Goal: Information Seeking & Learning: Learn about a topic

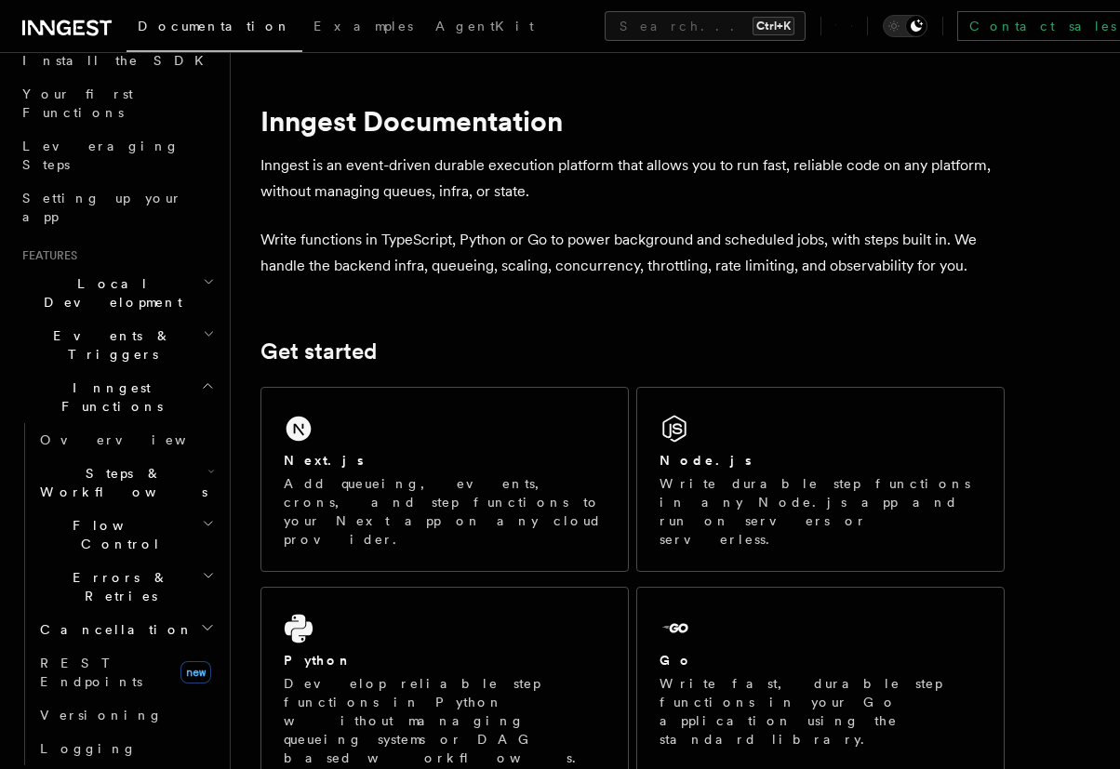
scroll to position [223, 0]
click at [150, 424] on link "Overview" at bounding box center [126, 440] width 186 height 33
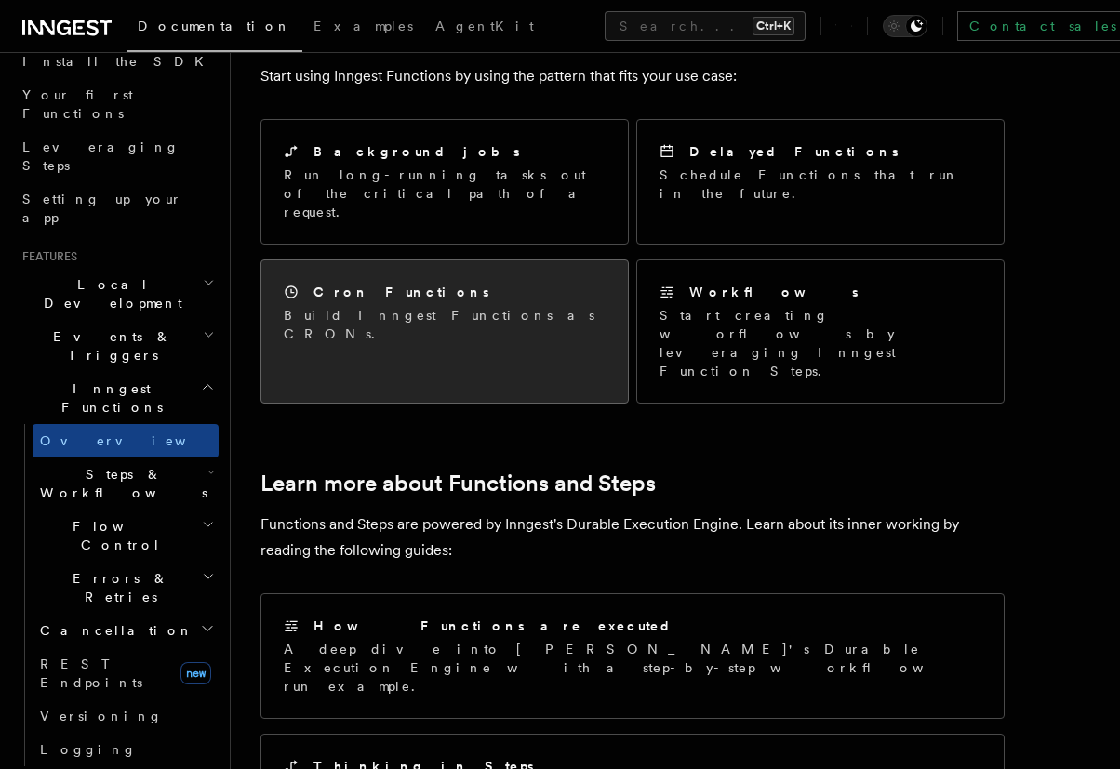
scroll to position [1228, 0]
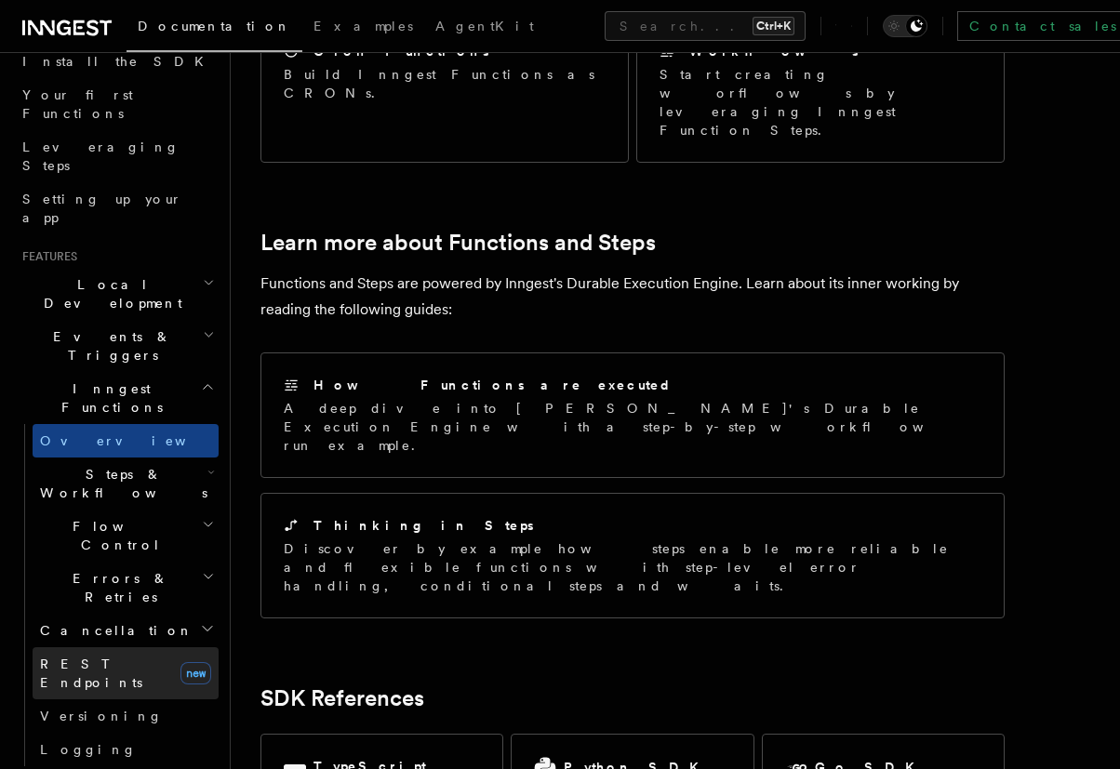
click at [91, 647] on link "REST Endpoints new" at bounding box center [126, 673] width 186 height 52
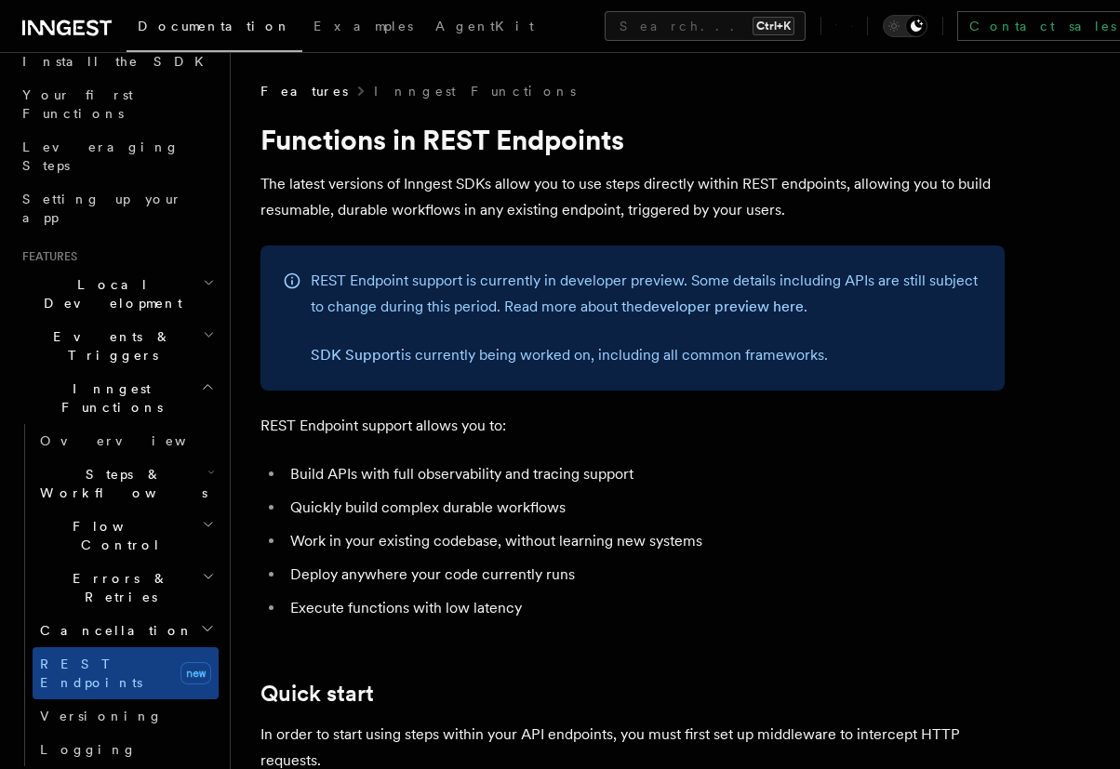
click at [145, 614] on h2 "Cancellation" at bounding box center [126, 630] width 186 height 33
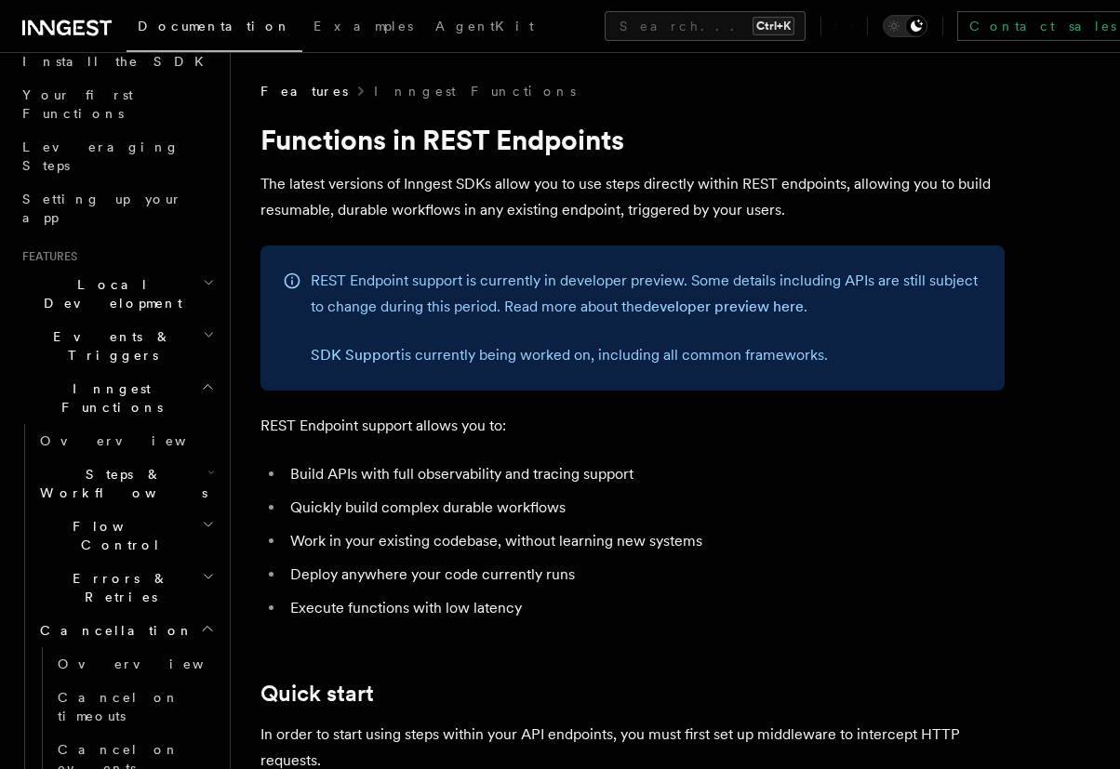
click at [157, 562] on h2 "Errors & Retries" at bounding box center [126, 588] width 186 height 52
click at [153, 510] on h2 "Flow Control" at bounding box center [126, 536] width 186 height 52
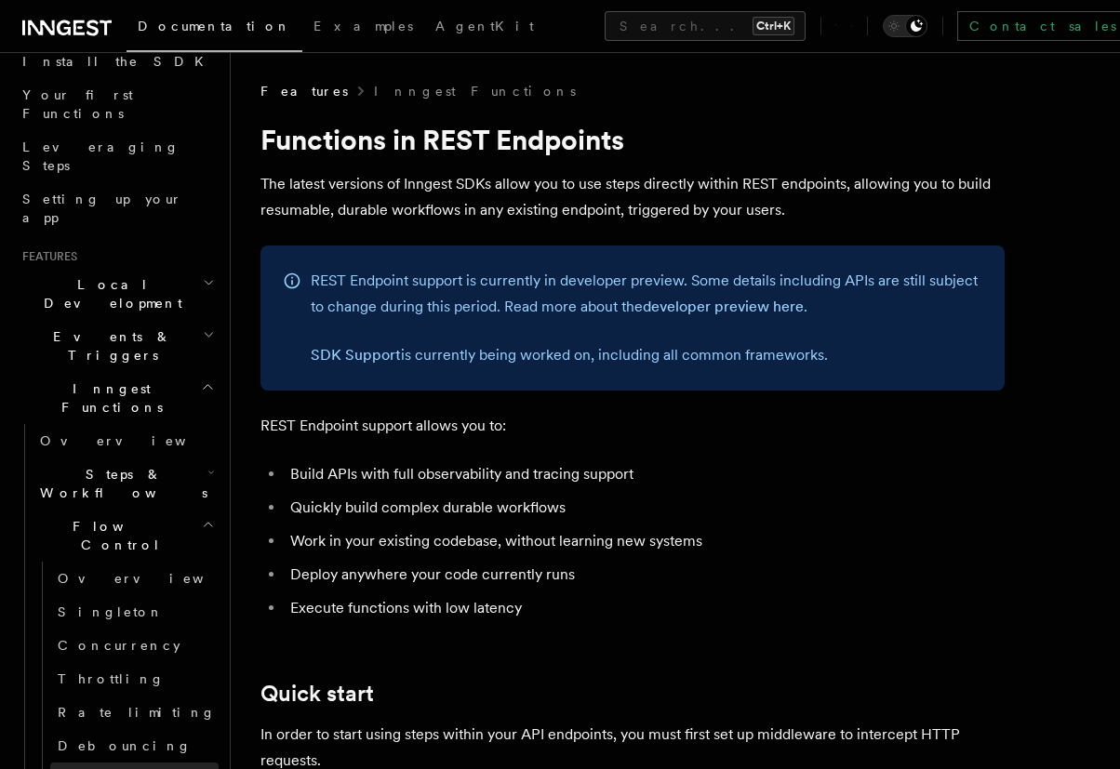
click at [139, 763] on link "Priority" at bounding box center [134, 779] width 168 height 33
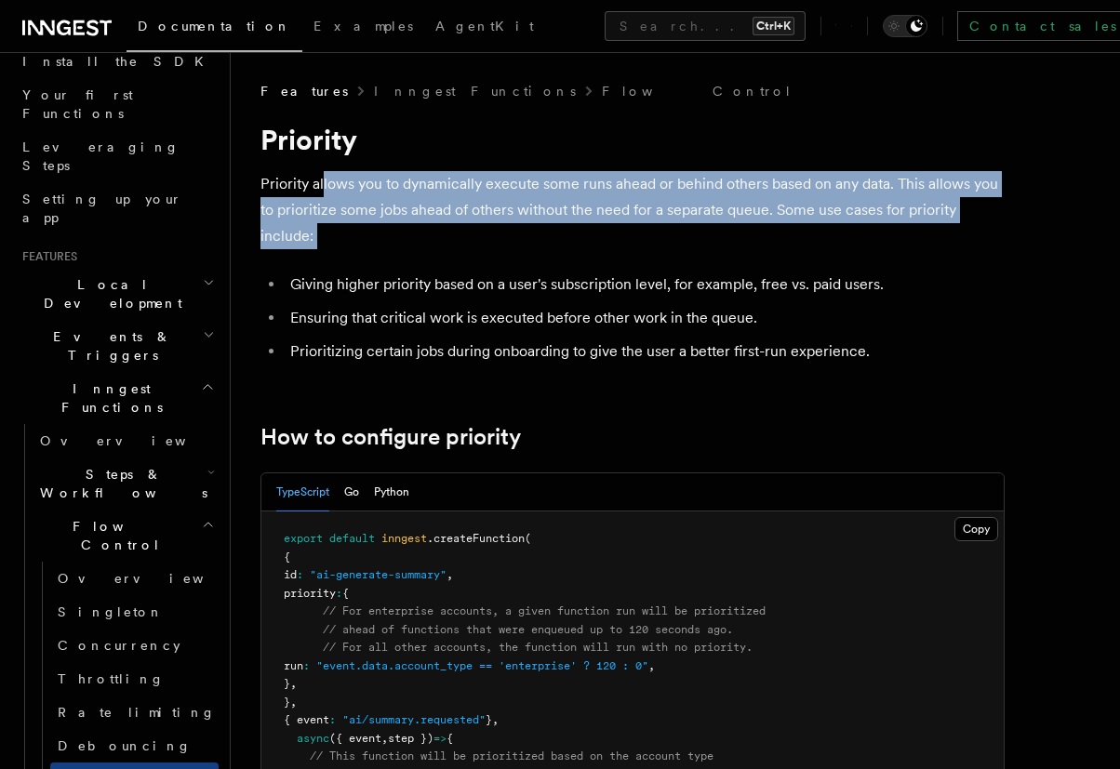
drag, startPoint x: 323, startPoint y: 183, endPoint x: 461, endPoint y: 253, distance: 155.1
click at [710, 214] on p "Priority allows you to dynamically execute some runs ahead or behind others bas…" at bounding box center [632, 210] width 744 height 78
drag, startPoint x: 567, startPoint y: 183, endPoint x: 873, endPoint y: 248, distance: 312.8
click at [873, 248] on p "Priority allows you to dynamically execute some runs ahead or behind others bas…" at bounding box center [632, 210] width 744 height 78
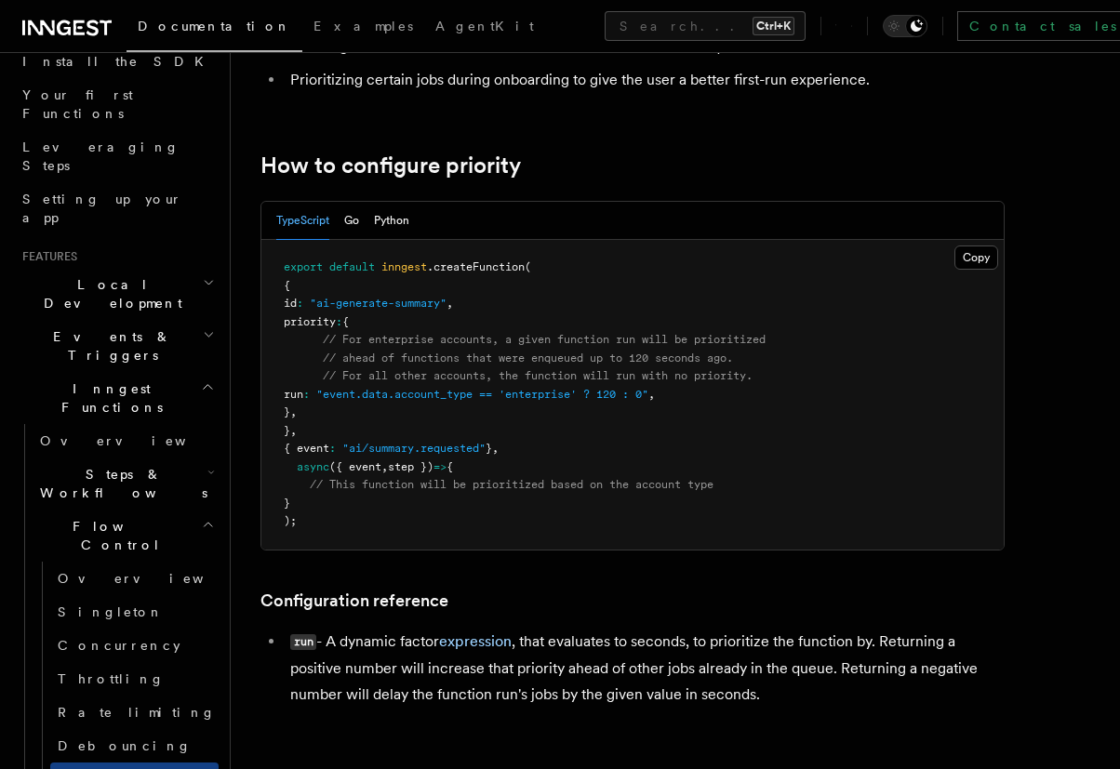
scroll to position [446, 0]
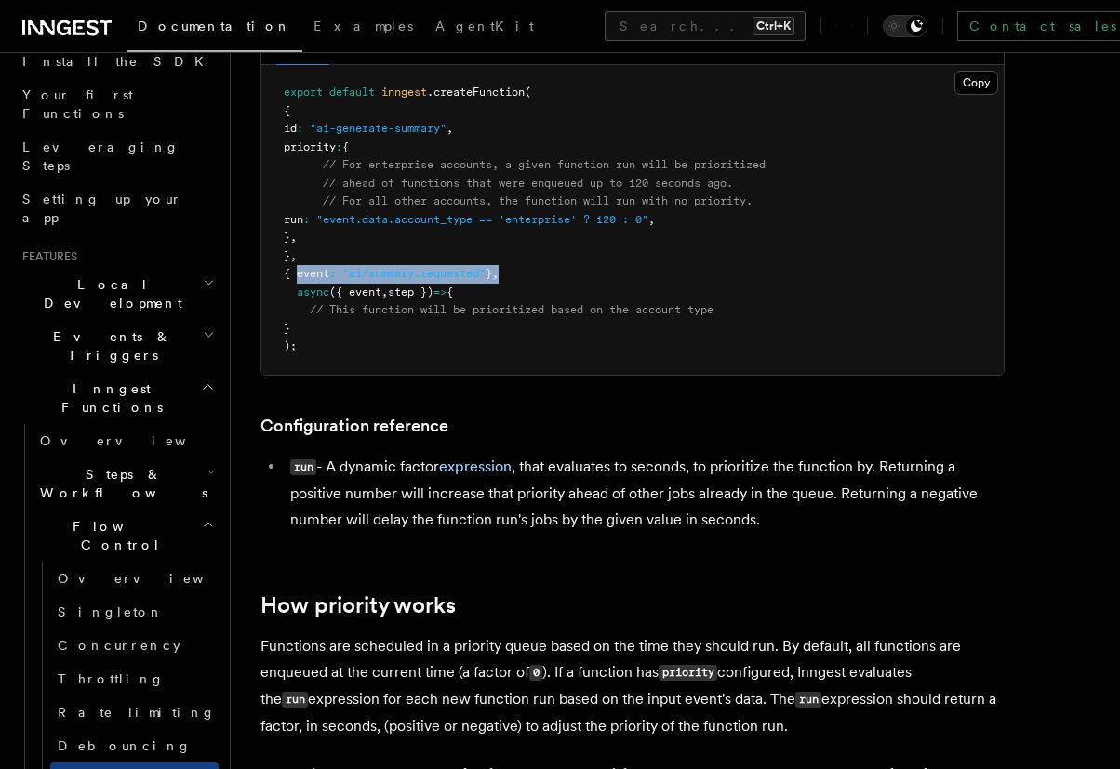
drag, startPoint x: 566, startPoint y: 281, endPoint x: 296, endPoint y: 274, distance: 270.7
click at [296, 274] on pre "export default inngest .createFunction ( { id : "ai-generate-summary" , priorit…" at bounding box center [632, 220] width 742 height 310
click at [323, 311] on span "// This function will be prioritized based on the account type" at bounding box center [512, 309] width 404 height 13
drag, startPoint x: 296, startPoint y: 293, endPoint x: 513, endPoint y: 329, distance: 220.6
click at [513, 329] on pre "export default inngest .createFunction ( { id : "ai-generate-summary" , priorit…" at bounding box center [632, 220] width 742 height 310
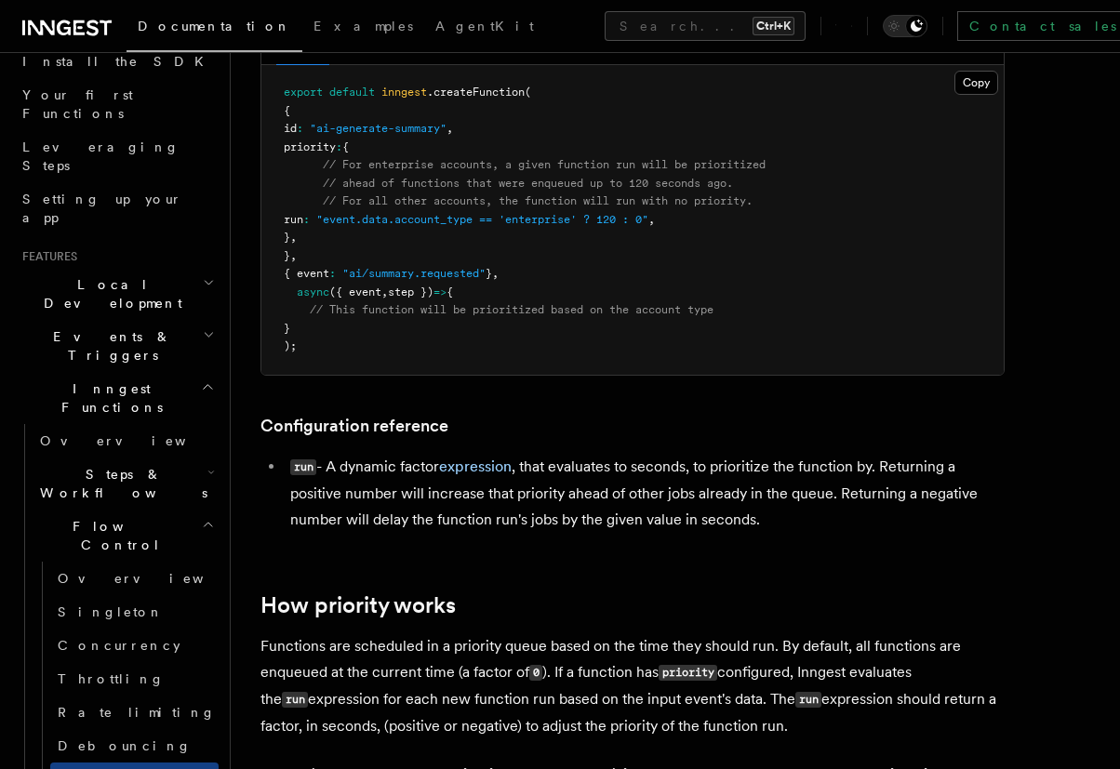
click at [513, 329] on pre "export default inngest .createFunction ( { id : "ai-generate-summary" , priorit…" at bounding box center [632, 220] width 742 height 310
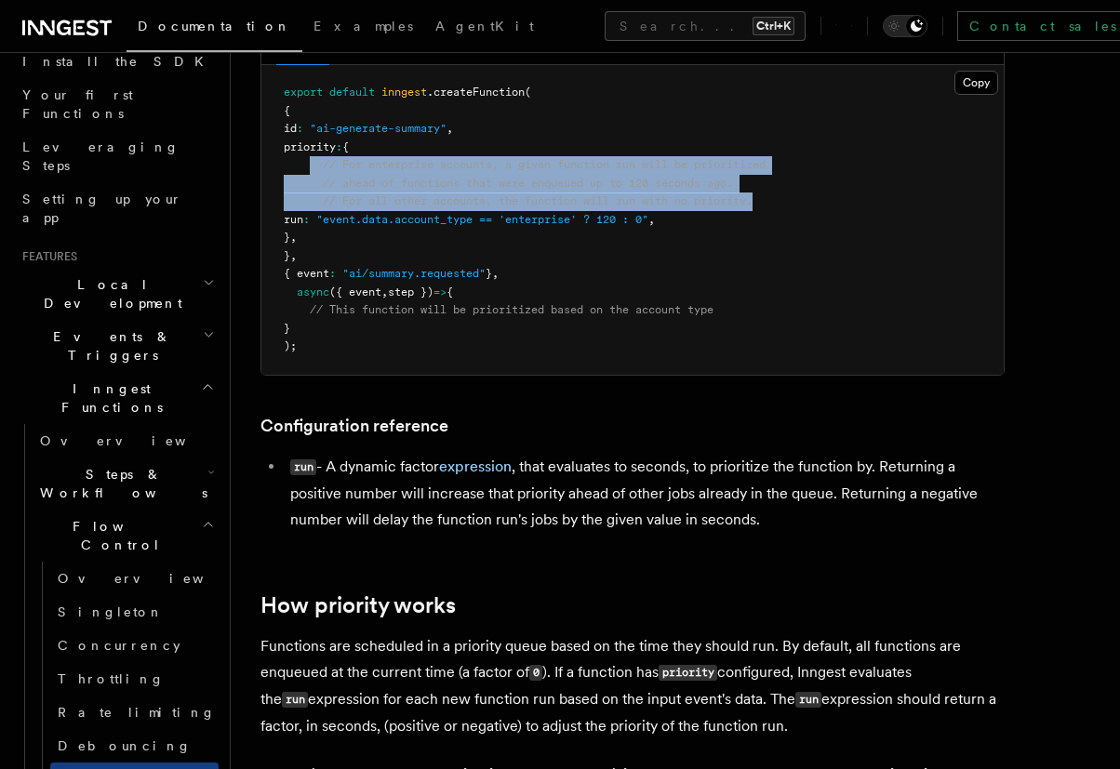
drag, startPoint x: 312, startPoint y: 162, endPoint x: 837, endPoint y: 210, distance: 526.7
click at [837, 210] on pre "export default inngest .createFunction ( { id : "ai-generate-summary" , priorit…" at bounding box center [632, 220] width 742 height 310
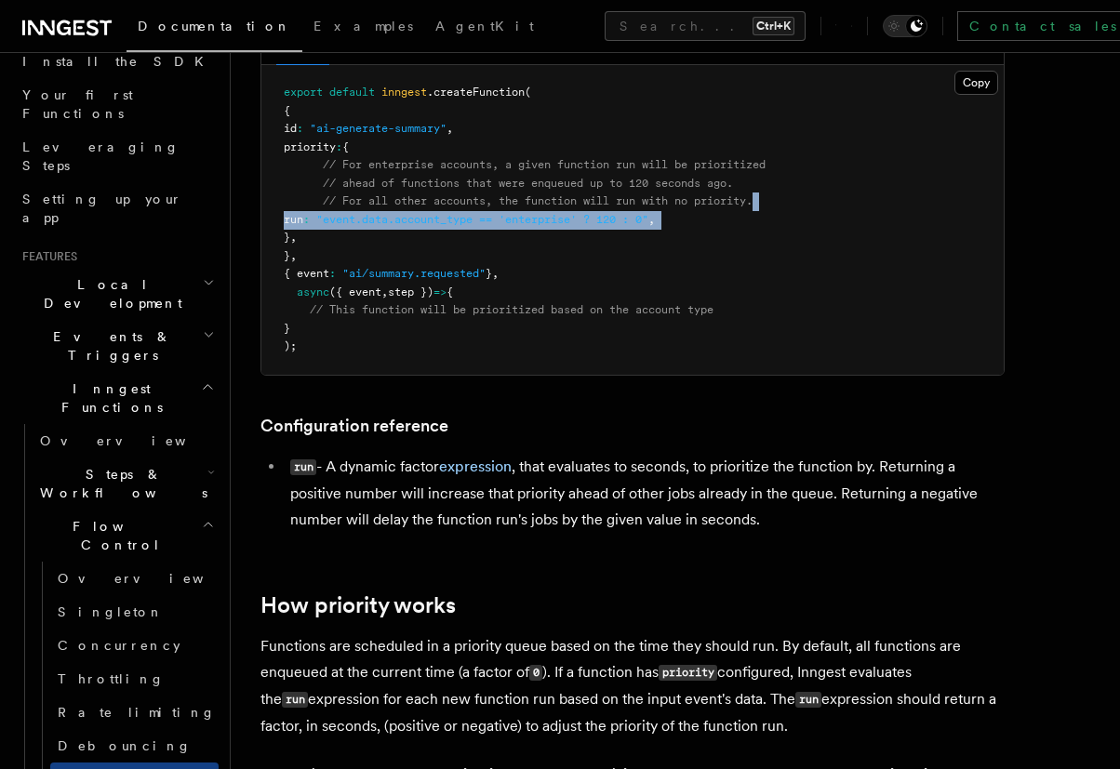
drag, startPoint x: 837, startPoint y: 210, endPoint x: 722, endPoint y: 220, distance: 115.8
click at [722, 220] on pre "export default inngest .createFunction ( { id : "ai-generate-summary" , priorit…" at bounding box center [632, 220] width 742 height 310
drag, startPoint x: 722, startPoint y: 220, endPoint x: 320, endPoint y: 219, distance: 401.7
click at [320, 219] on pre "export default inngest .createFunction ( { id : "ai-generate-summary" , priorit…" at bounding box center [632, 220] width 742 height 310
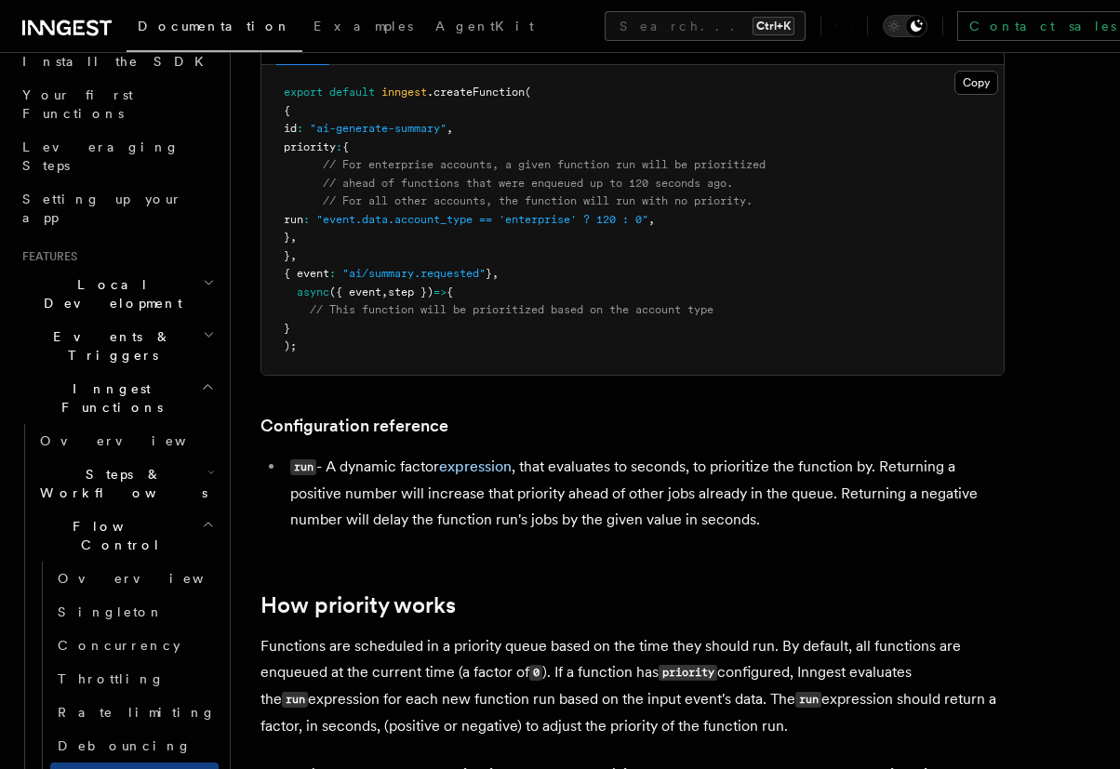
click at [543, 254] on pre "export default inngest .createFunction ( { id : "ai-generate-summary" , priorit…" at bounding box center [632, 220] width 742 height 310
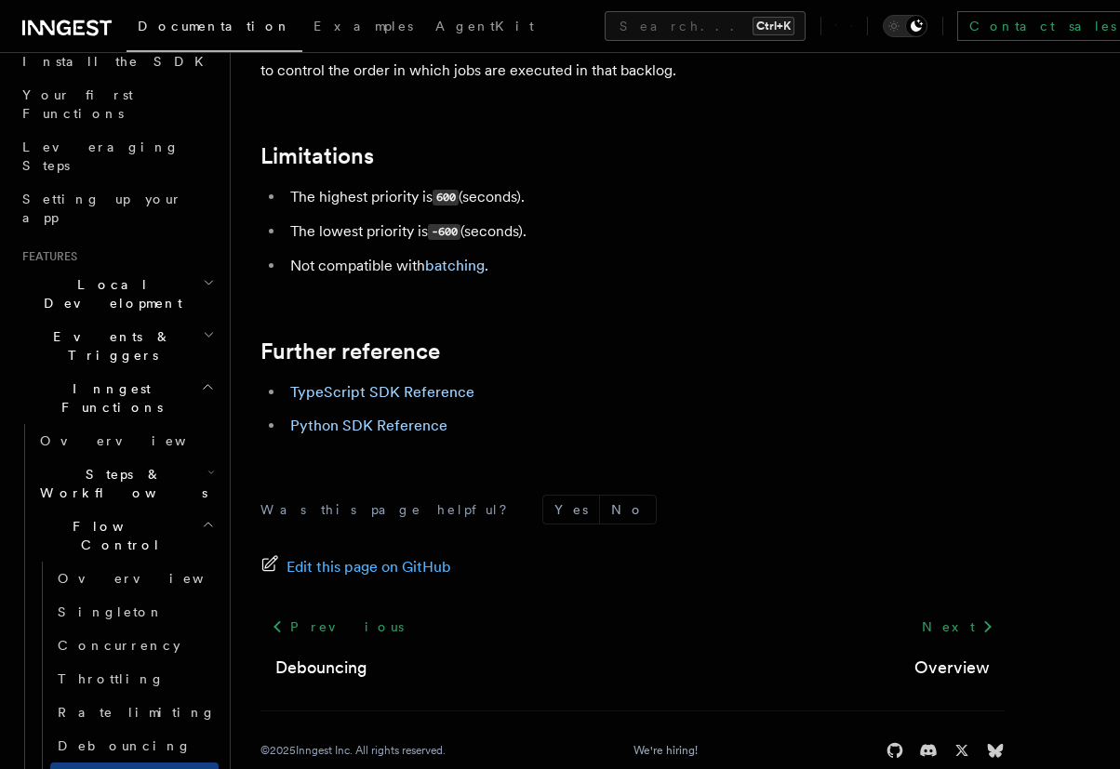
scroll to position [2120, 0]
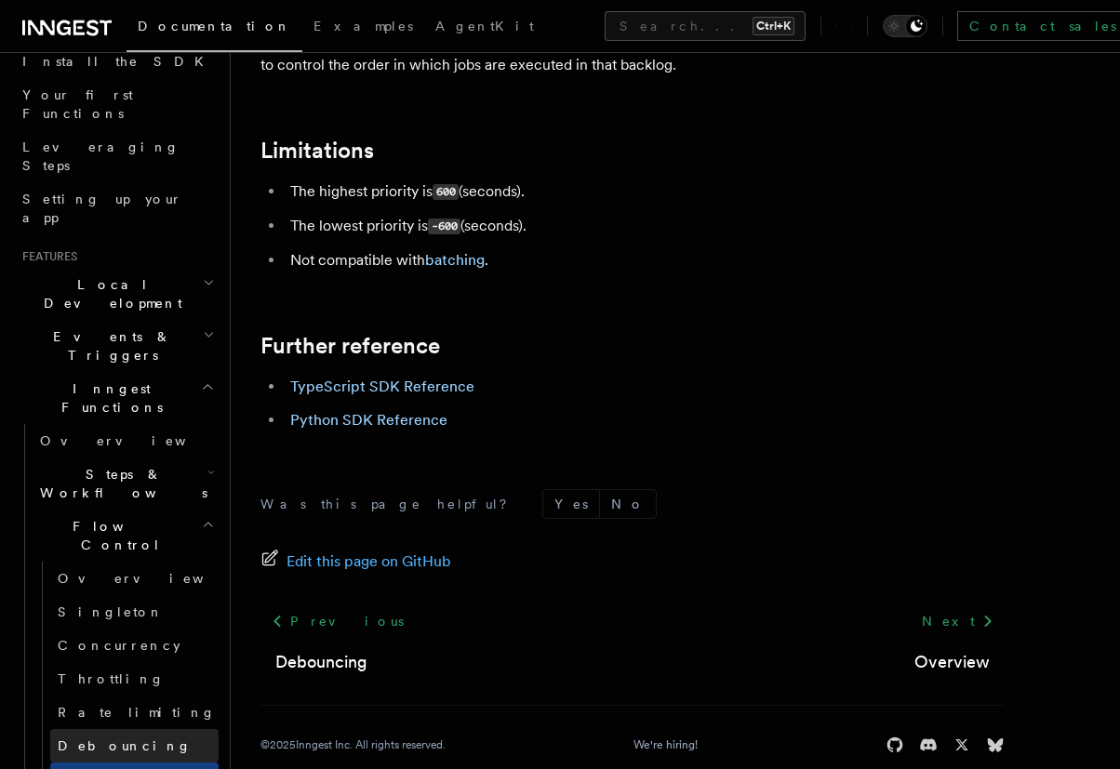
click at [145, 729] on link "Debouncing" at bounding box center [134, 745] width 168 height 33
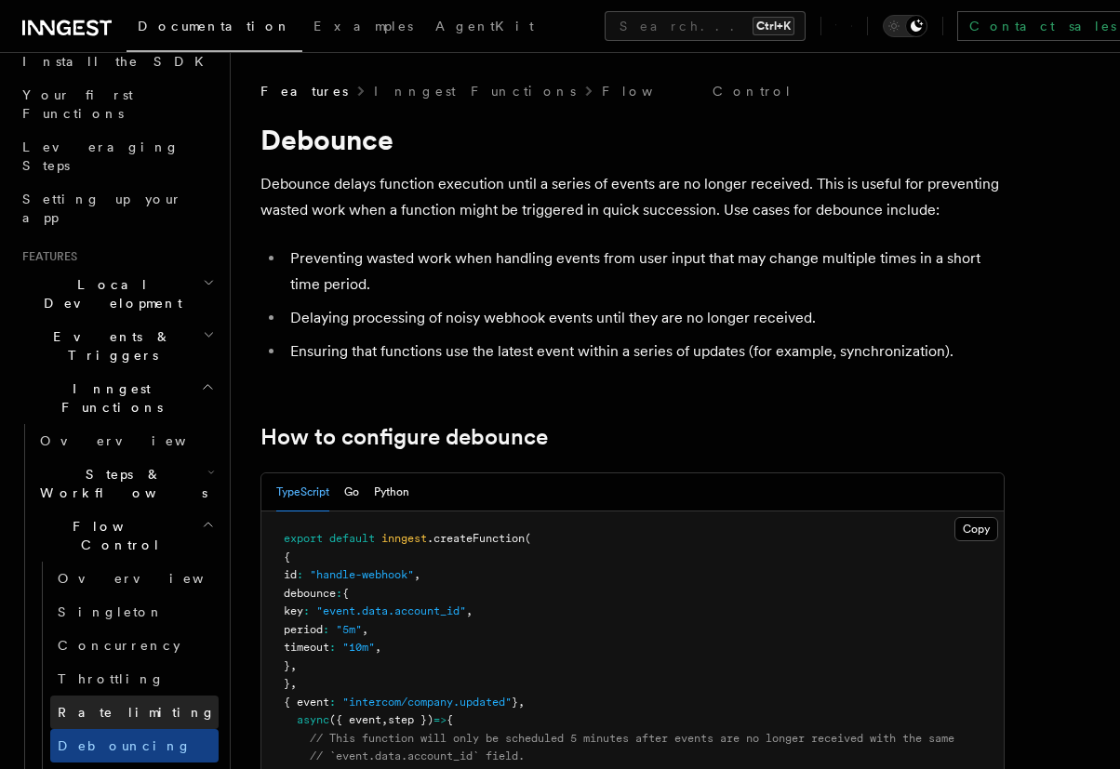
click at [145, 696] on link "Rate limiting" at bounding box center [134, 712] width 168 height 33
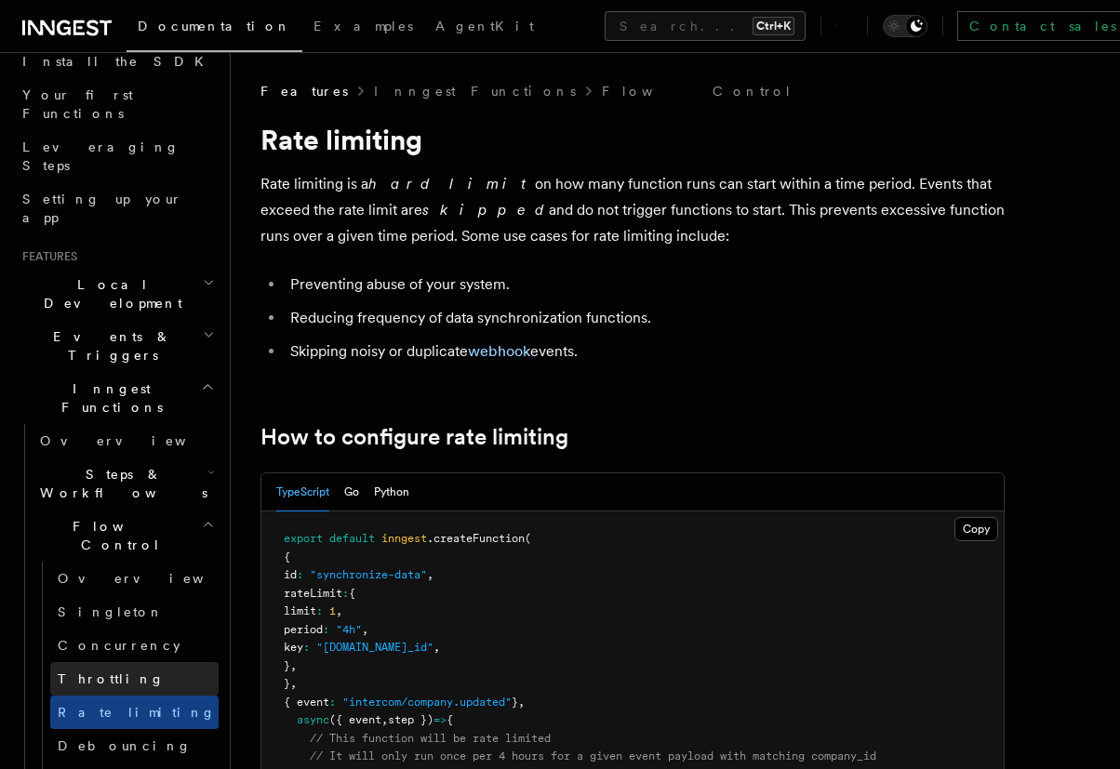
click at [145, 662] on link "Throttling" at bounding box center [134, 678] width 168 height 33
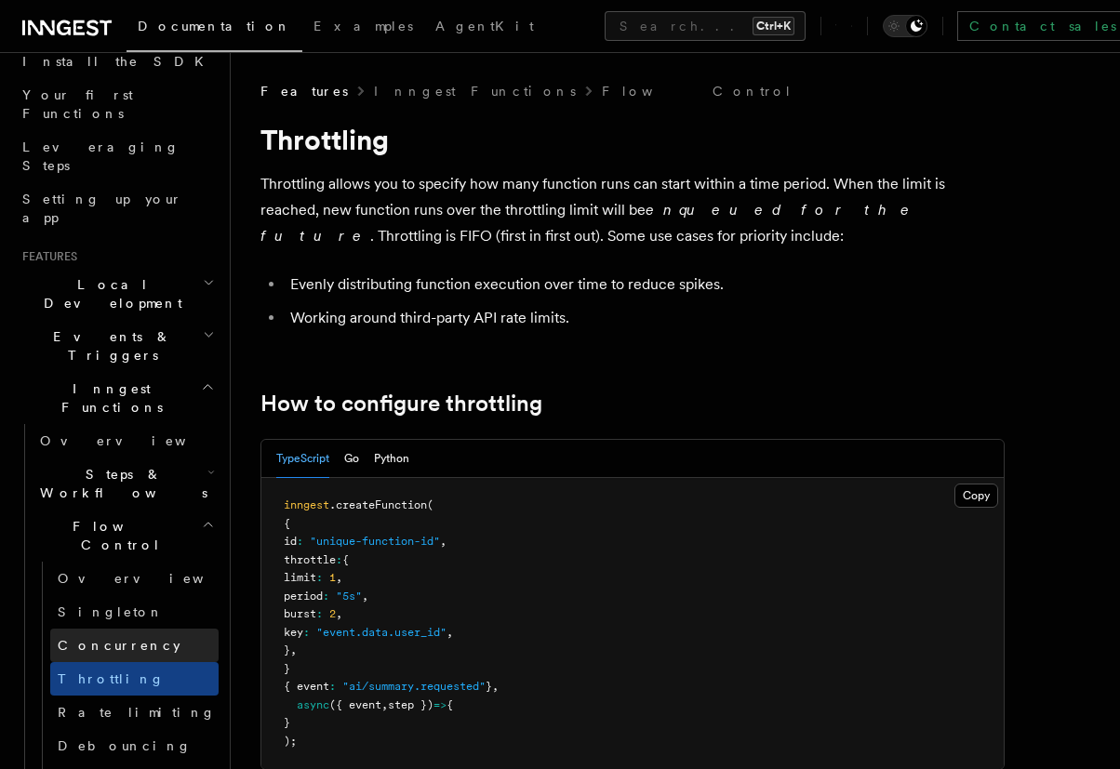
click at [152, 629] on link "Concurrency" at bounding box center [134, 645] width 168 height 33
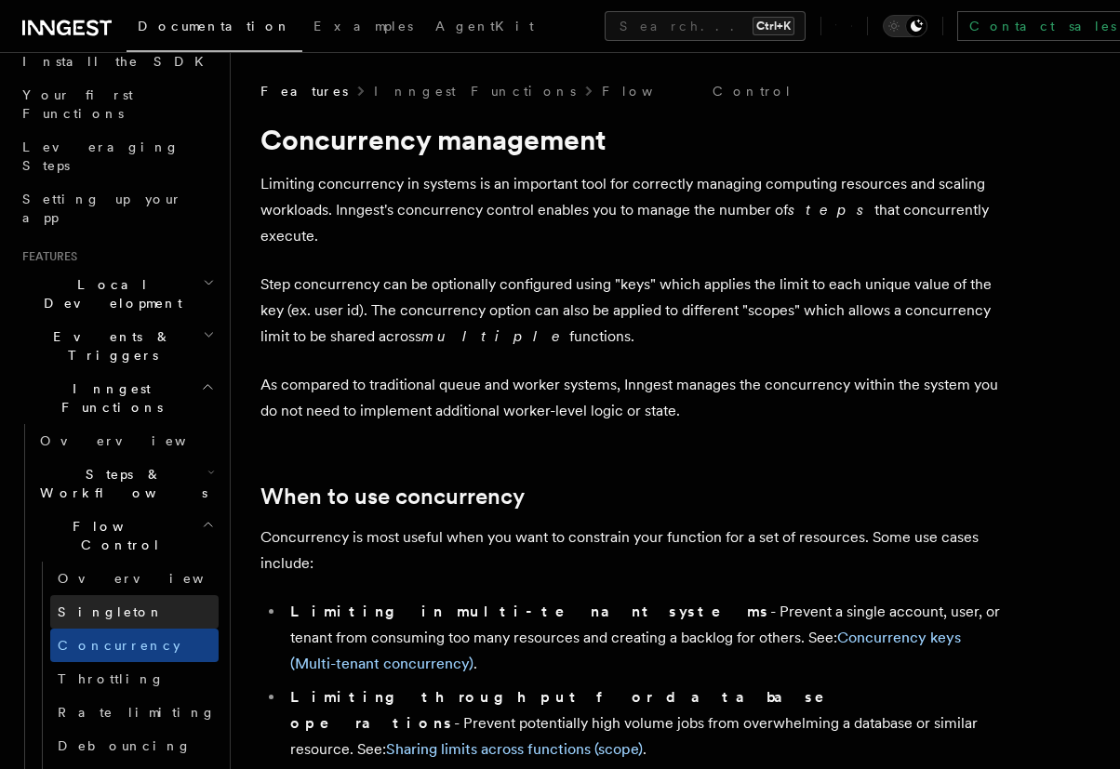
click at [153, 595] on link "Singleton" at bounding box center [134, 611] width 168 height 33
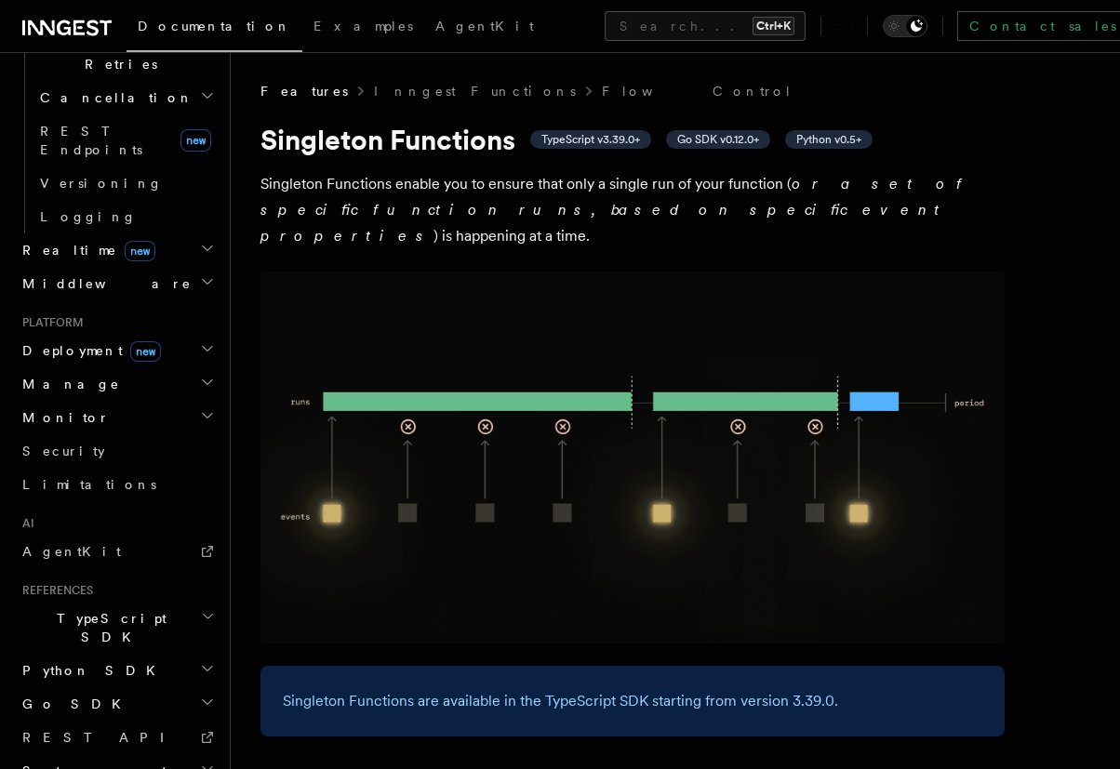
scroll to position [879, 0]
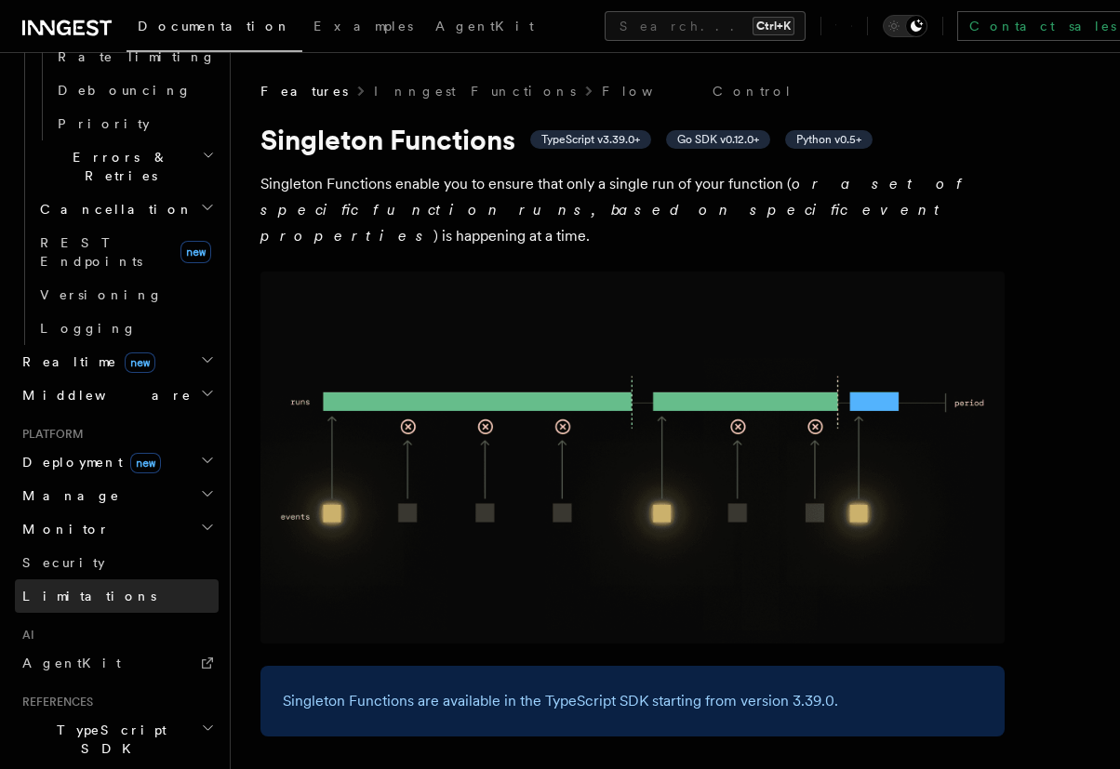
click at [103, 579] on link "Limitations" at bounding box center [117, 595] width 204 height 33
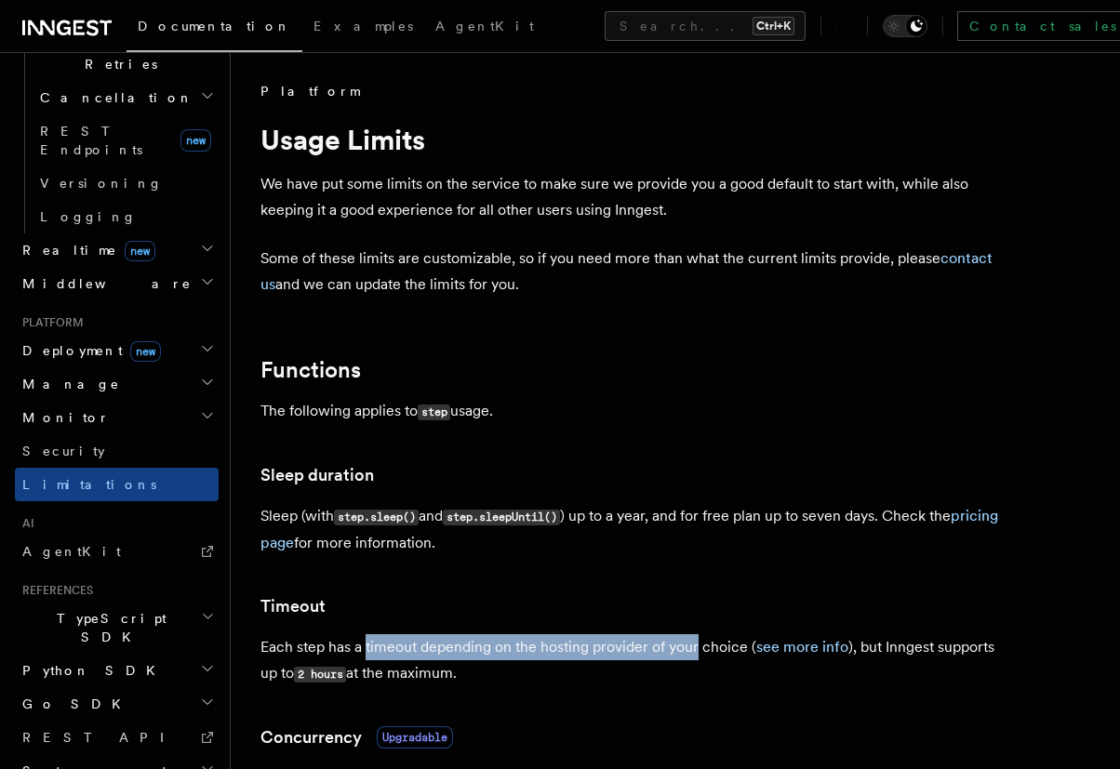
drag, startPoint x: 375, startPoint y: 647, endPoint x: 695, endPoint y: 644, distance: 319.9
click at [695, 644] on p "Each step has a timeout depending on the hosting provider of your choice ( see …" at bounding box center [632, 660] width 744 height 53
drag, startPoint x: 926, startPoint y: 651, endPoint x: 942, endPoint y: 673, distance: 27.4
click at [942, 673] on p "Each step has a timeout depending on the hosting provider of your choice ( see …" at bounding box center [632, 660] width 744 height 53
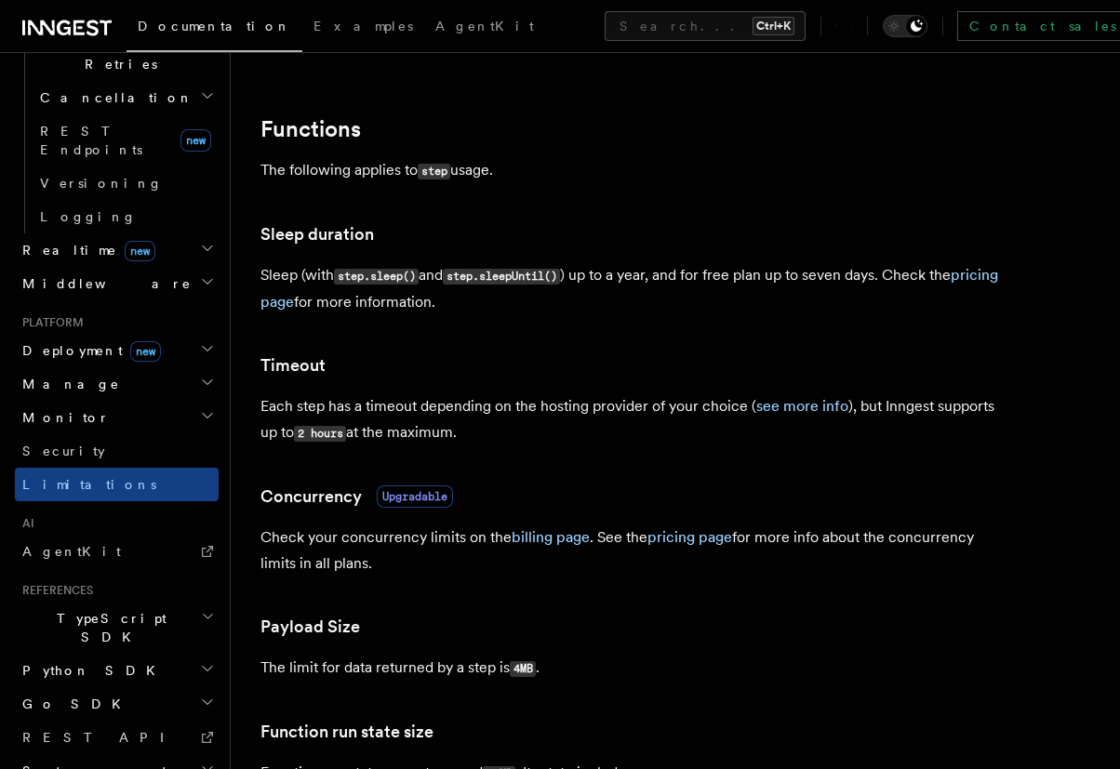
scroll to position [190, 0]
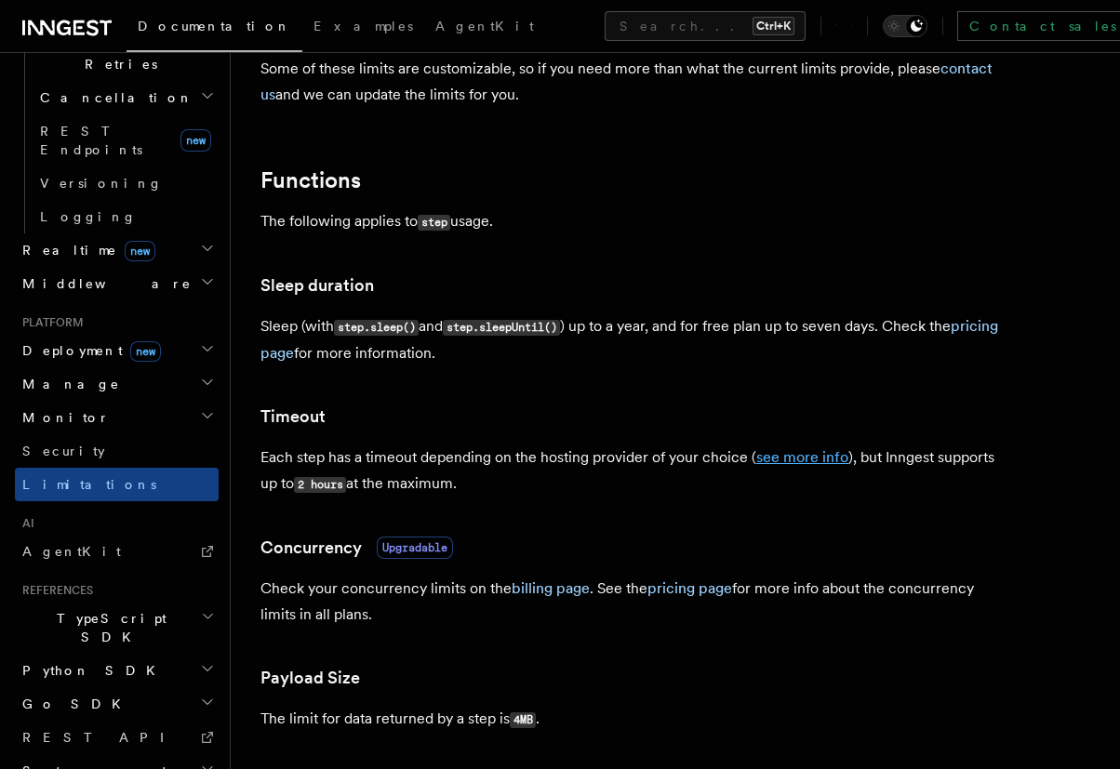
click at [804, 453] on link "see more info" at bounding box center [802, 457] width 92 height 18
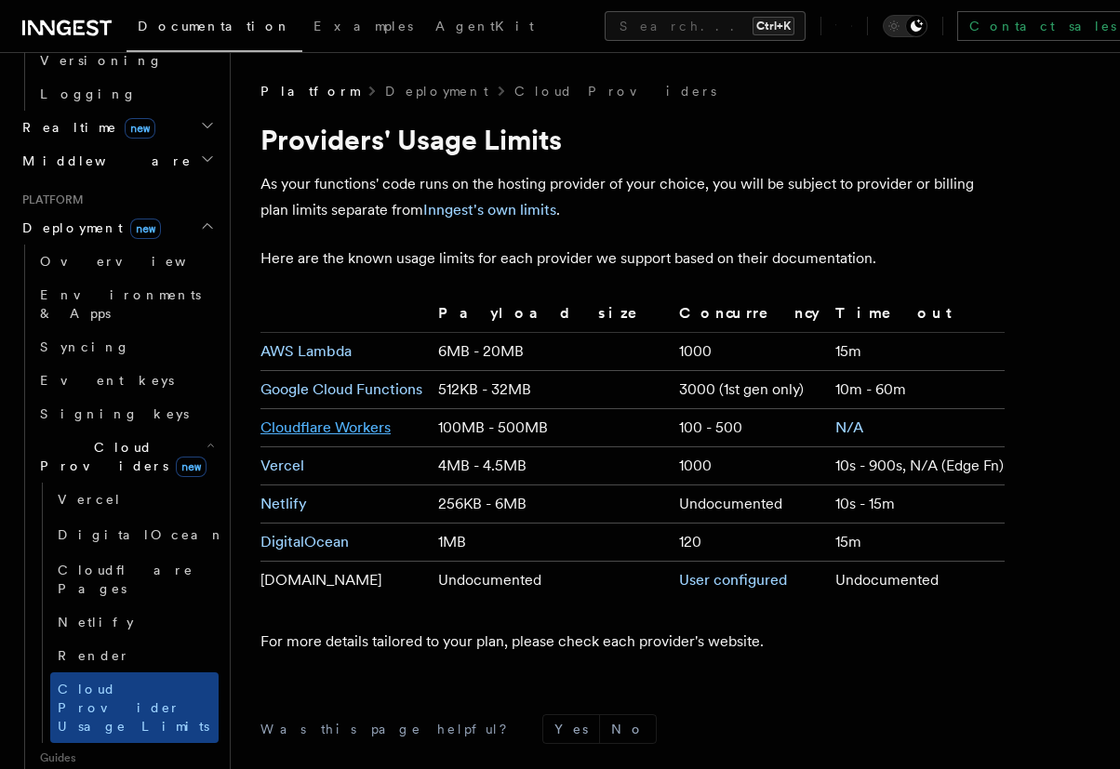
click at [329, 423] on link "Cloudflare Workers" at bounding box center [325, 427] width 130 height 18
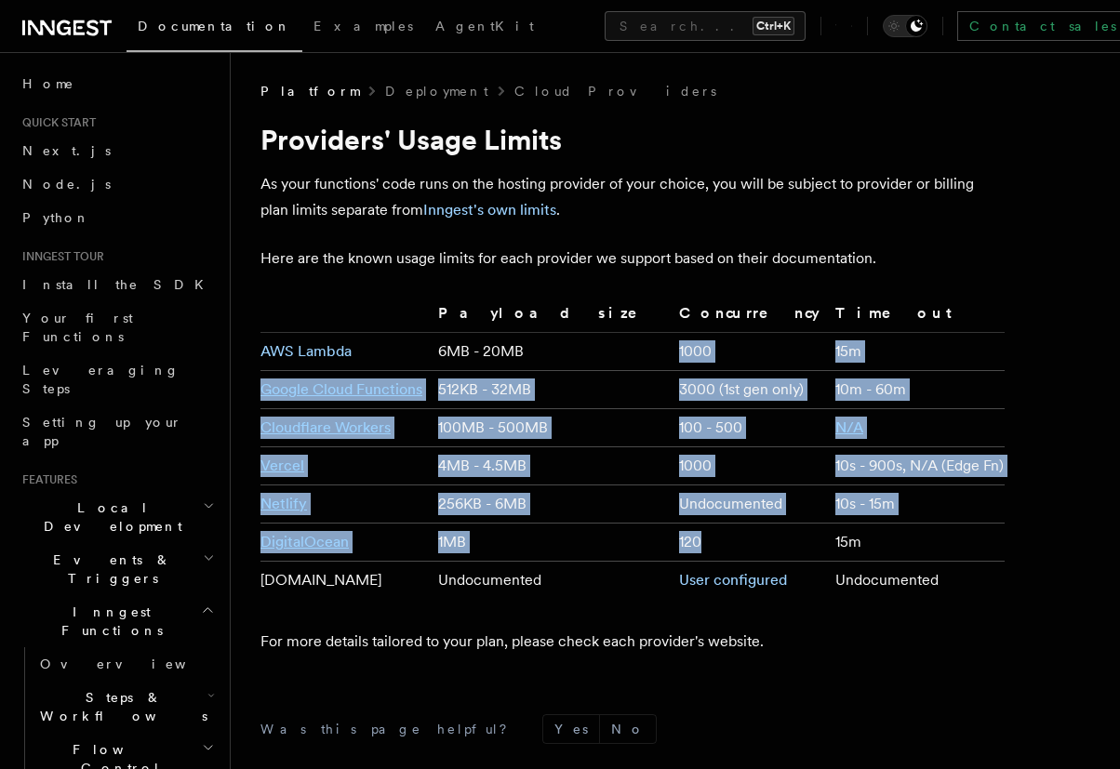
drag, startPoint x: 623, startPoint y: 343, endPoint x: 728, endPoint y: 551, distance: 233.3
click at [728, 551] on tbody "AWS Lambda 6MB - 20MB 1000 15m Google Cloud Functions 512KB - 32MB 3000 (1st ge…" at bounding box center [632, 466] width 744 height 267
click at [86, 190] on link "Node.js" at bounding box center [117, 183] width 204 height 33
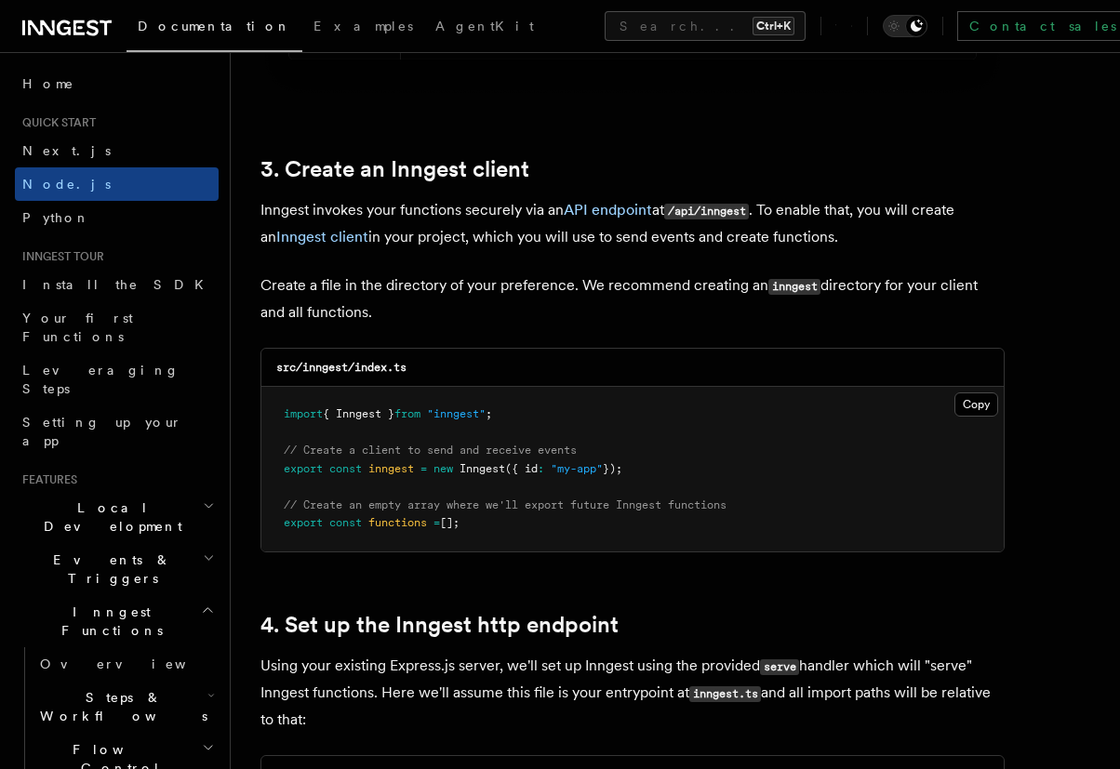
scroll to position [2343, 0]
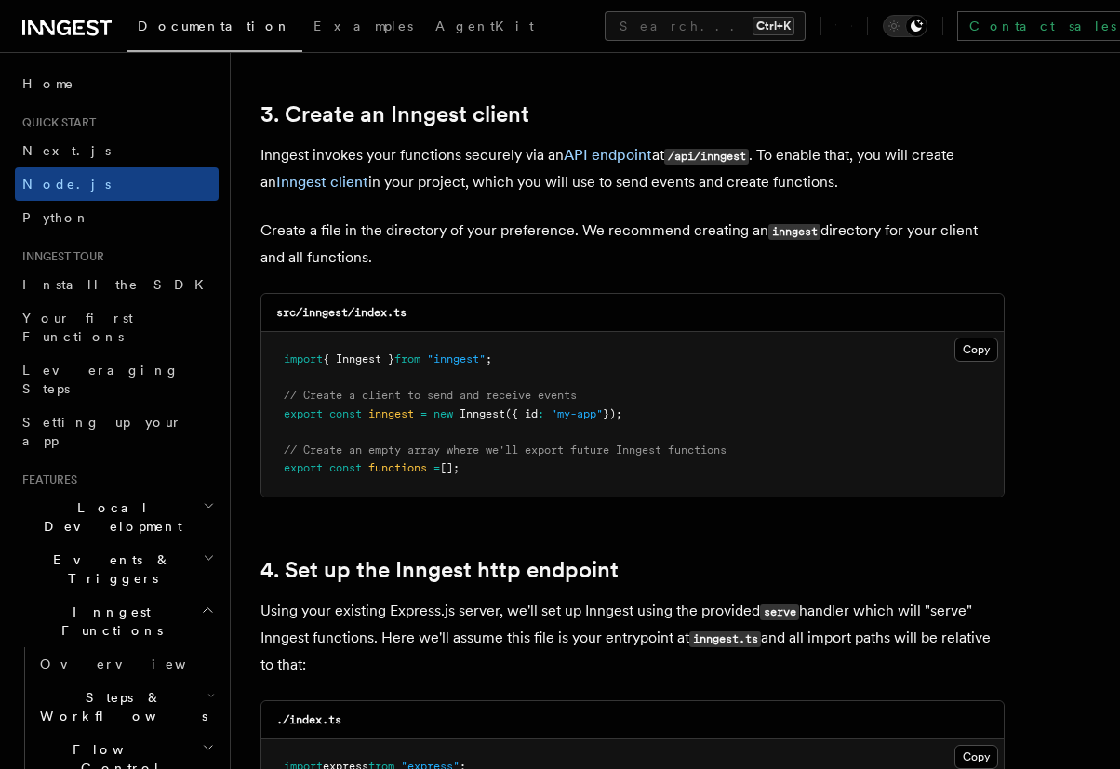
click at [482, 411] on span "Inngest" at bounding box center [482, 413] width 46 height 13
click at [448, 476] on pre "import { Inngest } from "inngest" ; // Create a client to send and receive even…" at bounding box center [632, 414] width 742 height 165
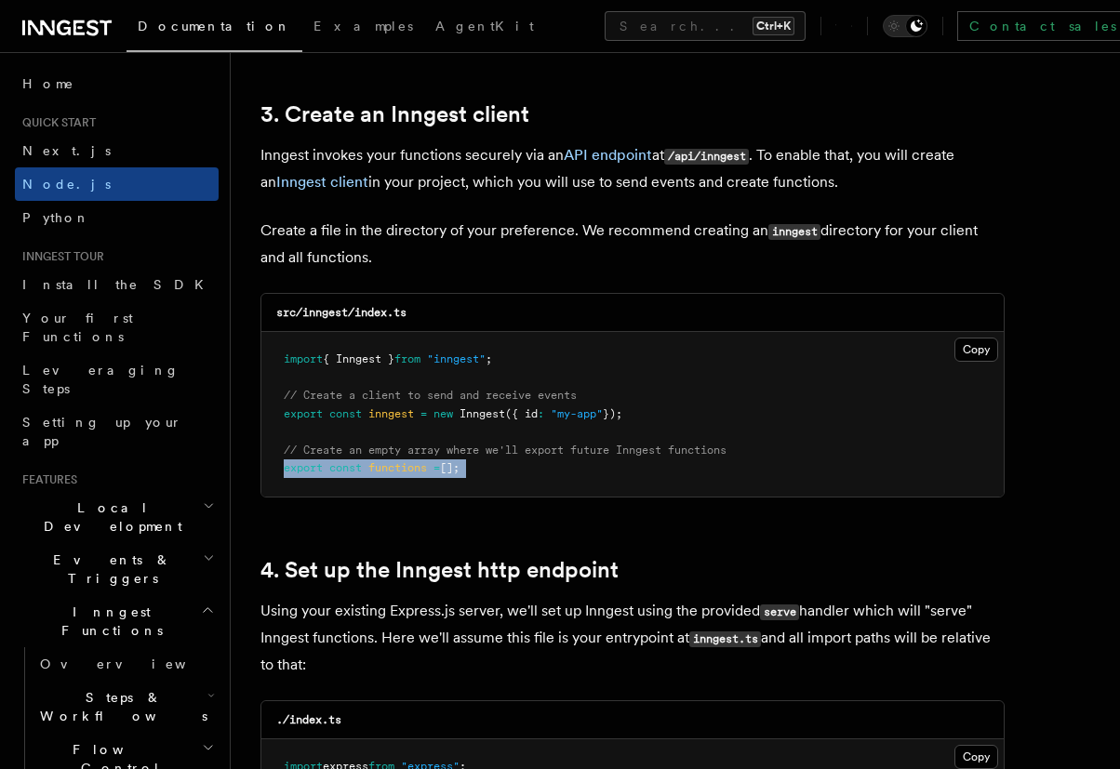
click at [448, 476] on pre "import { Inngest } from "inngest" ; // Create a client to send and receive even…" at bounding box center [632, 414] width 742 height 165
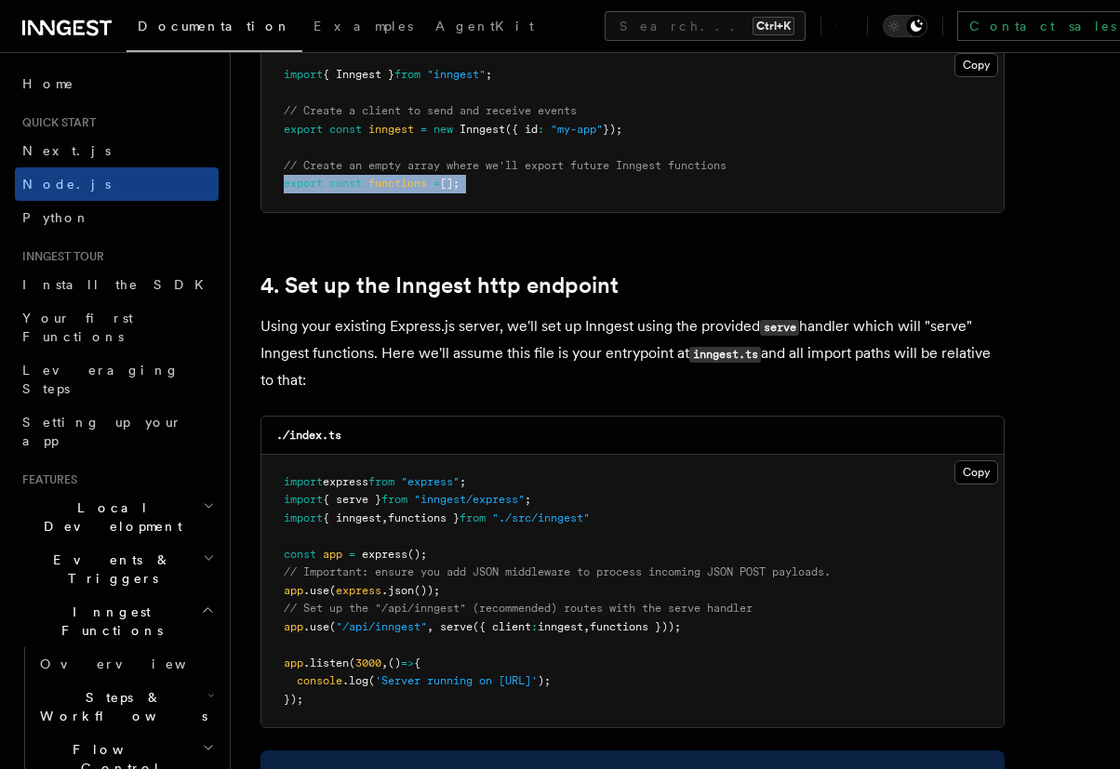
scroll to position [2678, 0]
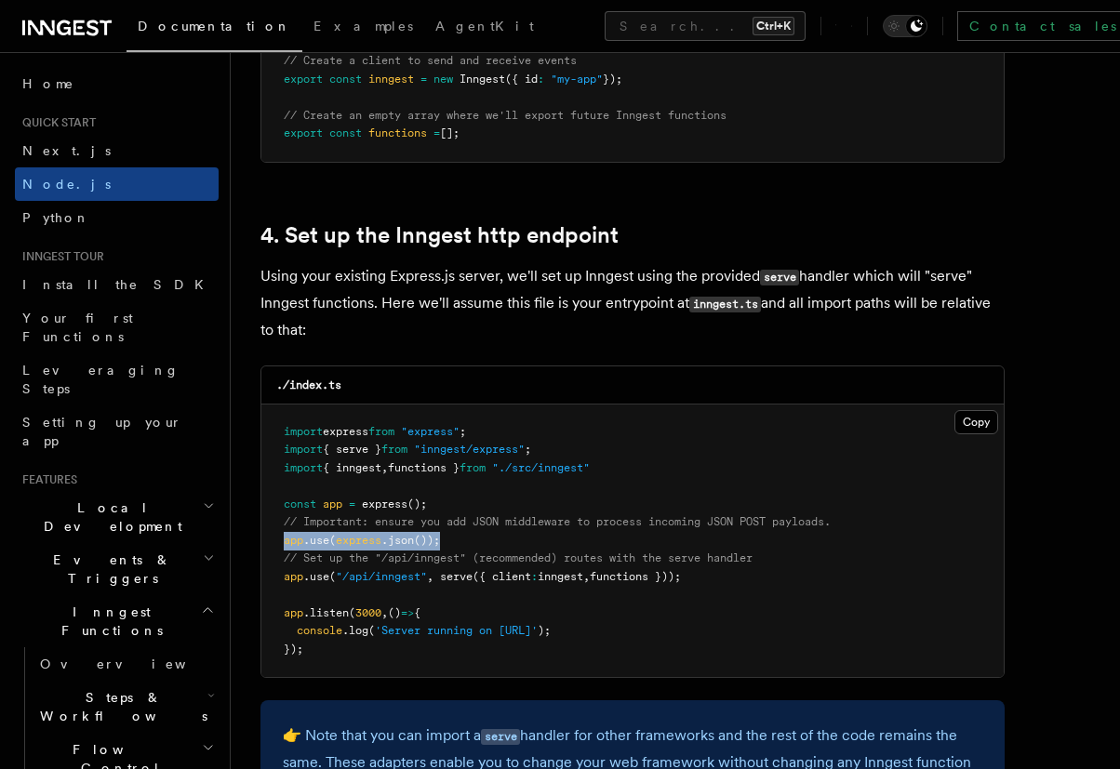
drag, startPoint x: 281, startPoint y: 541, endPoint x: 479, endPoint y: 545, distance: 198.1
click at [479, 545] on pre "import express from "express" ; import { serve } from "inngest/express" ; impor…" at bounding box center [632, 541] width 742 height 273
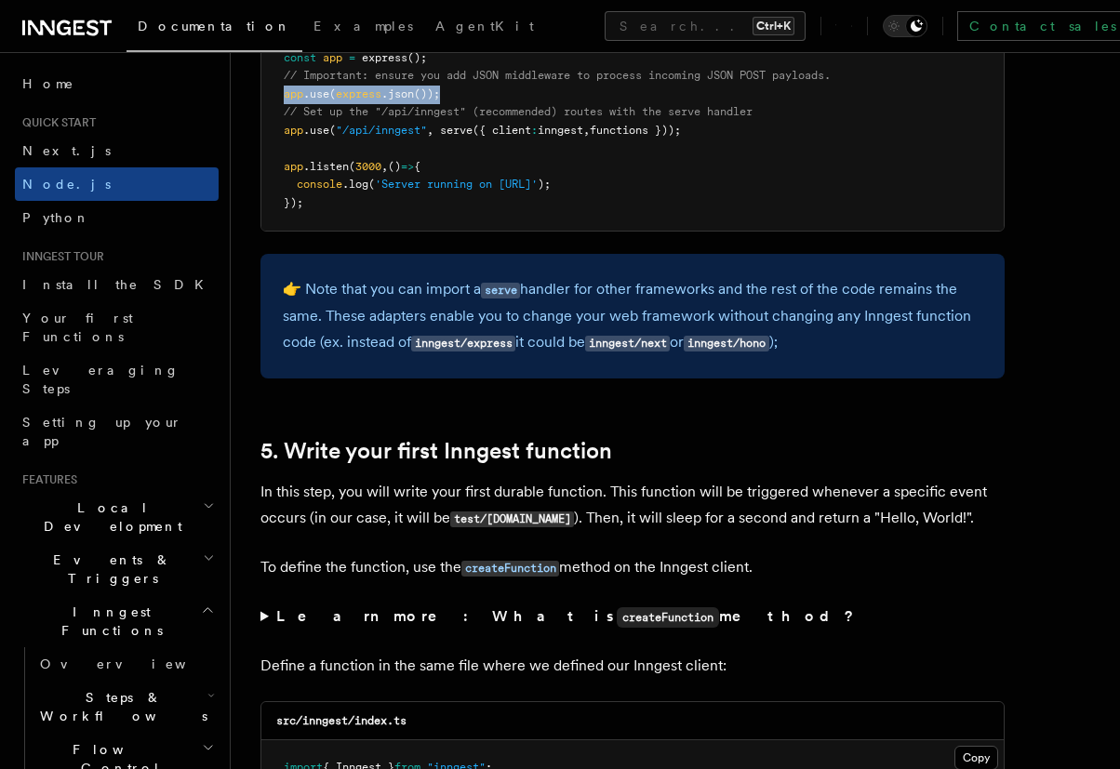
scroll to position [3459, 0]
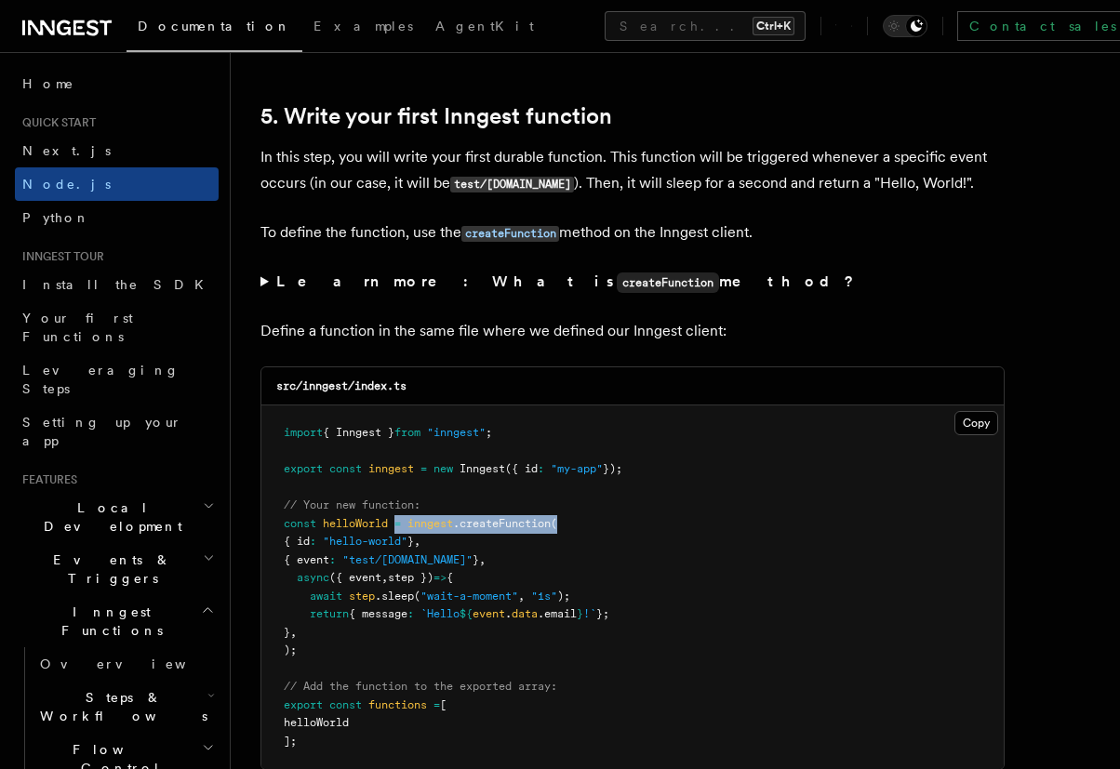
drag, startPoint x: 399, startPoint y: 522, endPoint x: 570, endPoint y: 526, distance: 171.2
click at [570, 526] on pre "import { Inngest } from "inngest" ; export const inngest = new Inngest ({ id : …" at bounding box center [632, 587] width 742 height 364
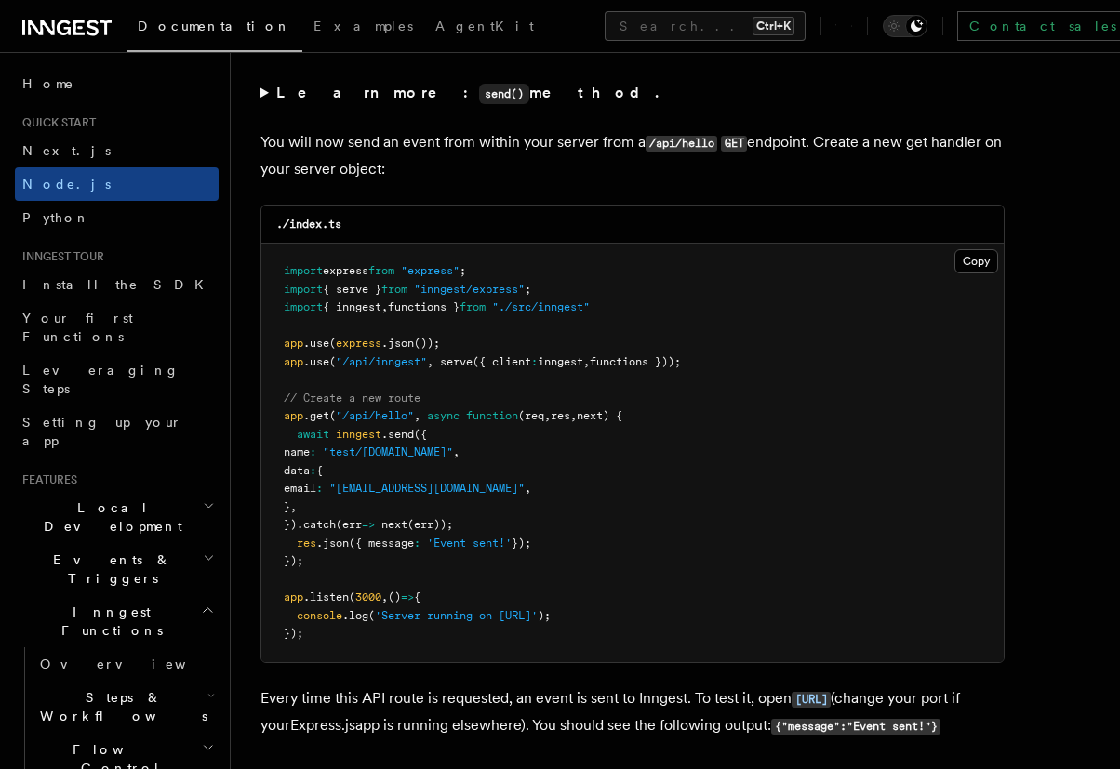
scroll to position [9820, 0]
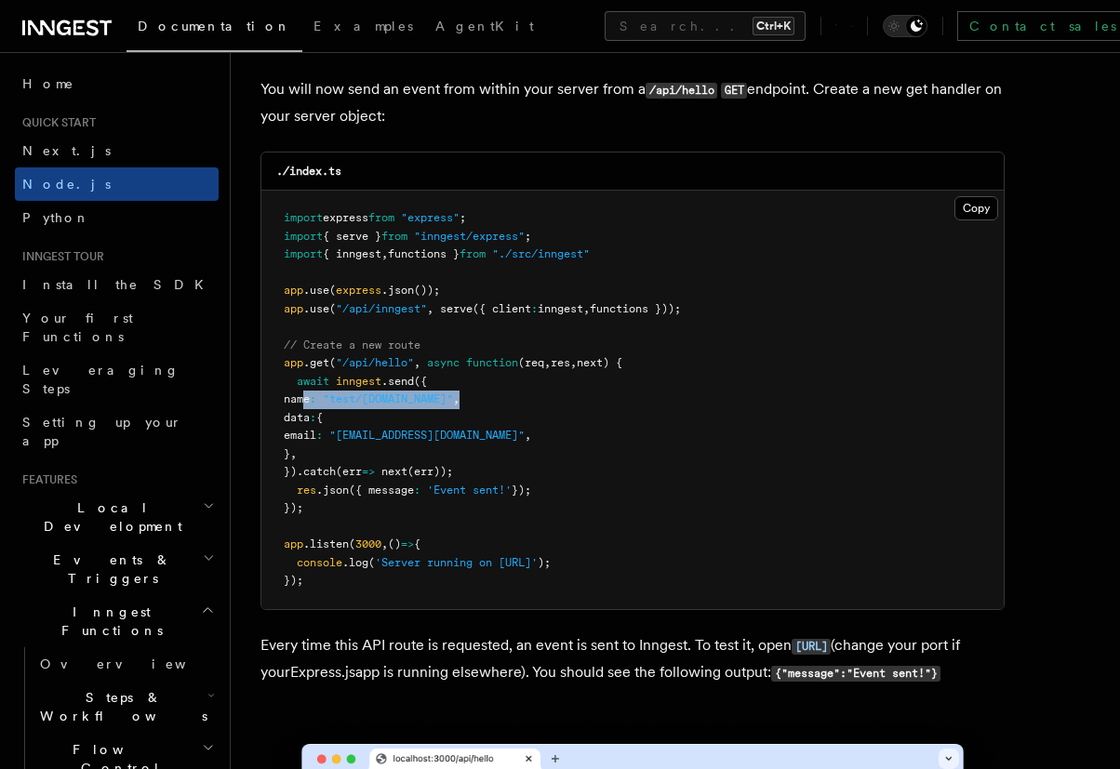
drag, startPoint x: 303, startPoint y: 424, endPoint x: 487, endPoint y: 429, distance: 184.2
click at [487, 429] on pre "import express from "express" ; import { serve } from "inngest/express" ; impor…" at bounding box center [632, 400] width 742 height 418
click at [542, 449] on pre "import express from "express" ; import { serve } from "inngest/express" ; impor…" at bounding box center [632, 400] width 742 height 418
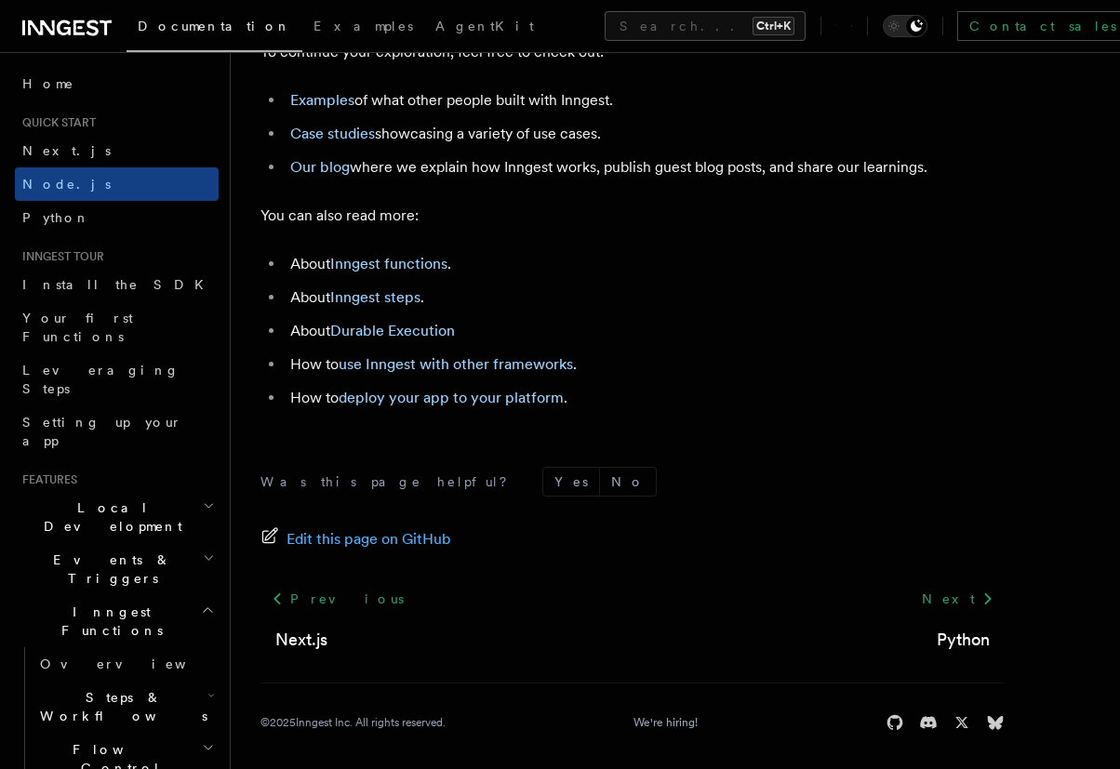
scroll to position [11717, 0]
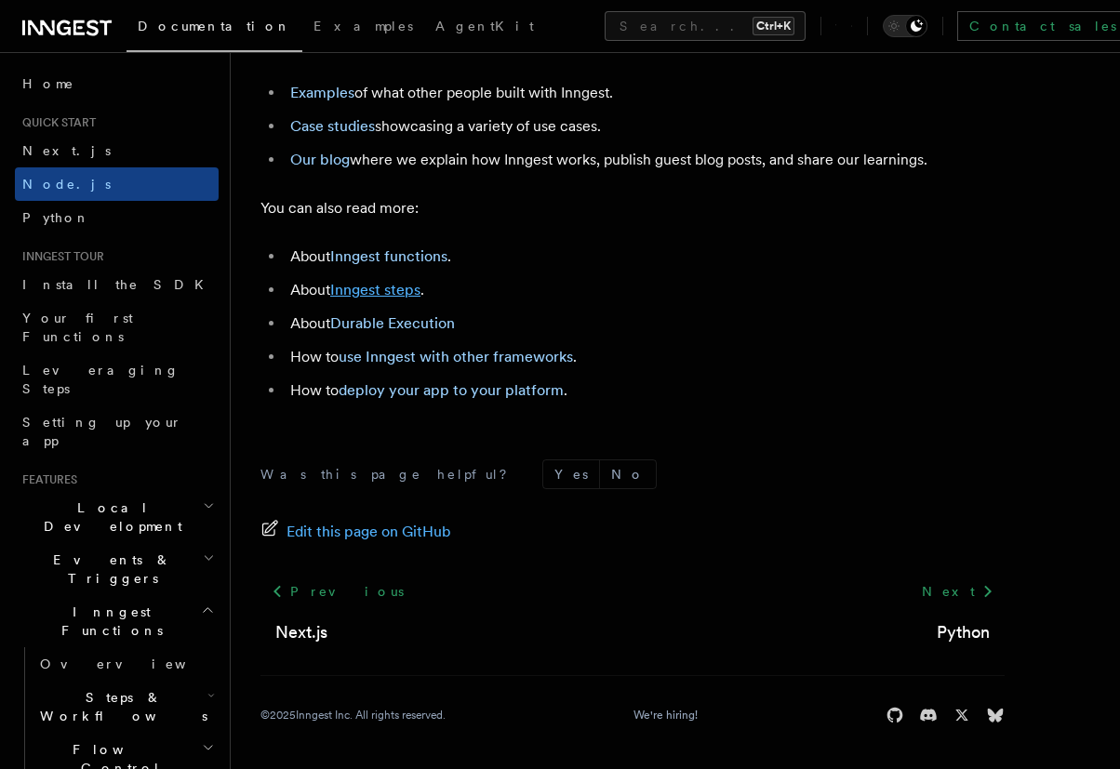
click at [378, 299] on link "Inngest steps" at bounding box center [375, 290] width 90 height 18
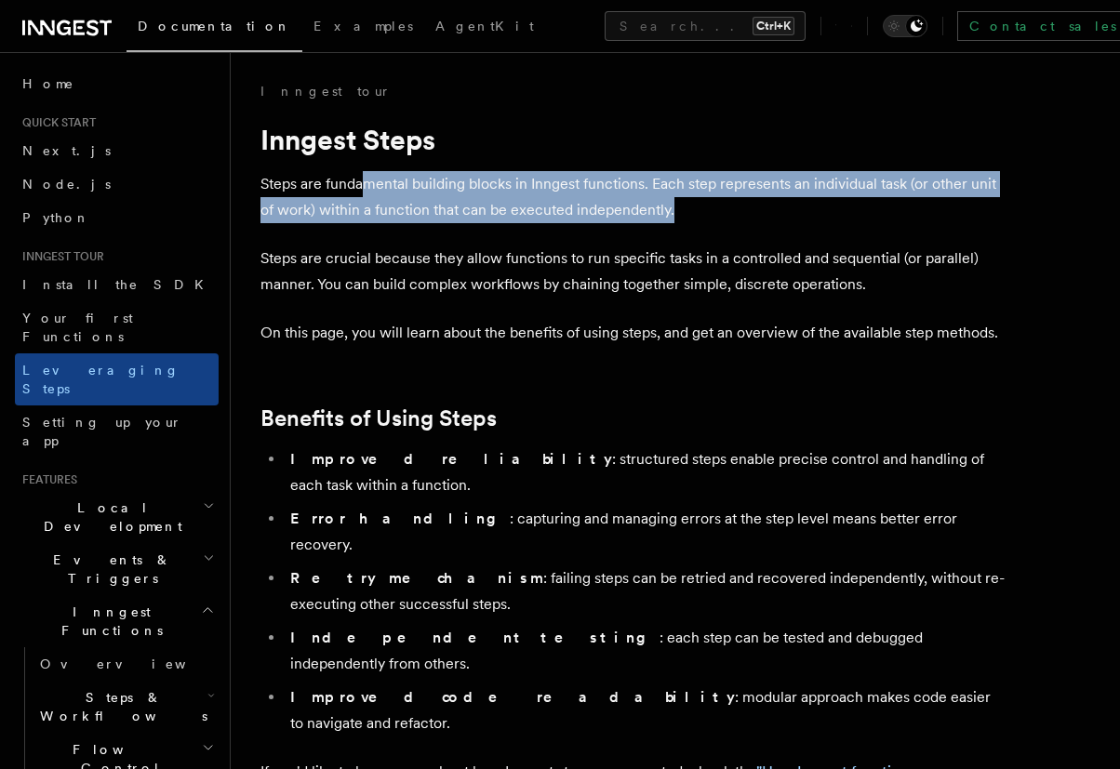
drag, startPoint x: 373, startPoint y: 185, endPoint x: 730, endPoint y: 215, distance: 358.3
click at [730, 215] on p "Steps are fundamental building blocks in Inngest functions. Each step represent…" at bounding box center [632, 197] width 744 height 52
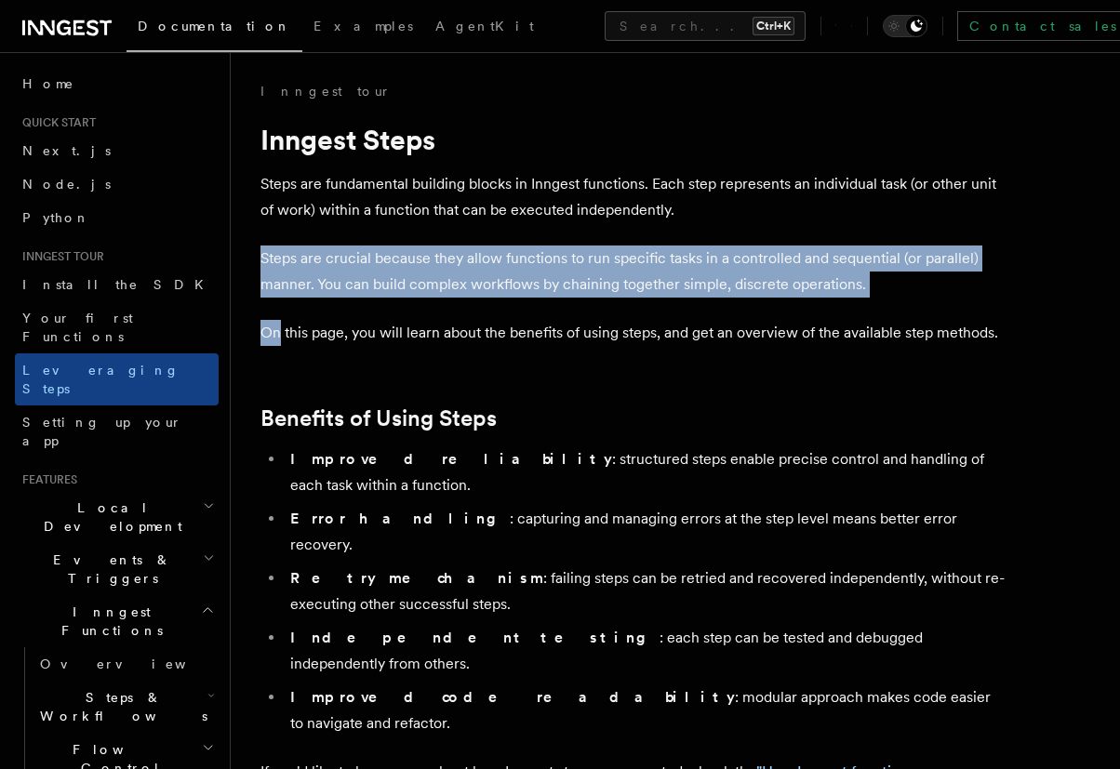
drag, startPoint x: 748, startPoint y: 215, endPoint x: 935, endPoint y: 302, distance: 206.3
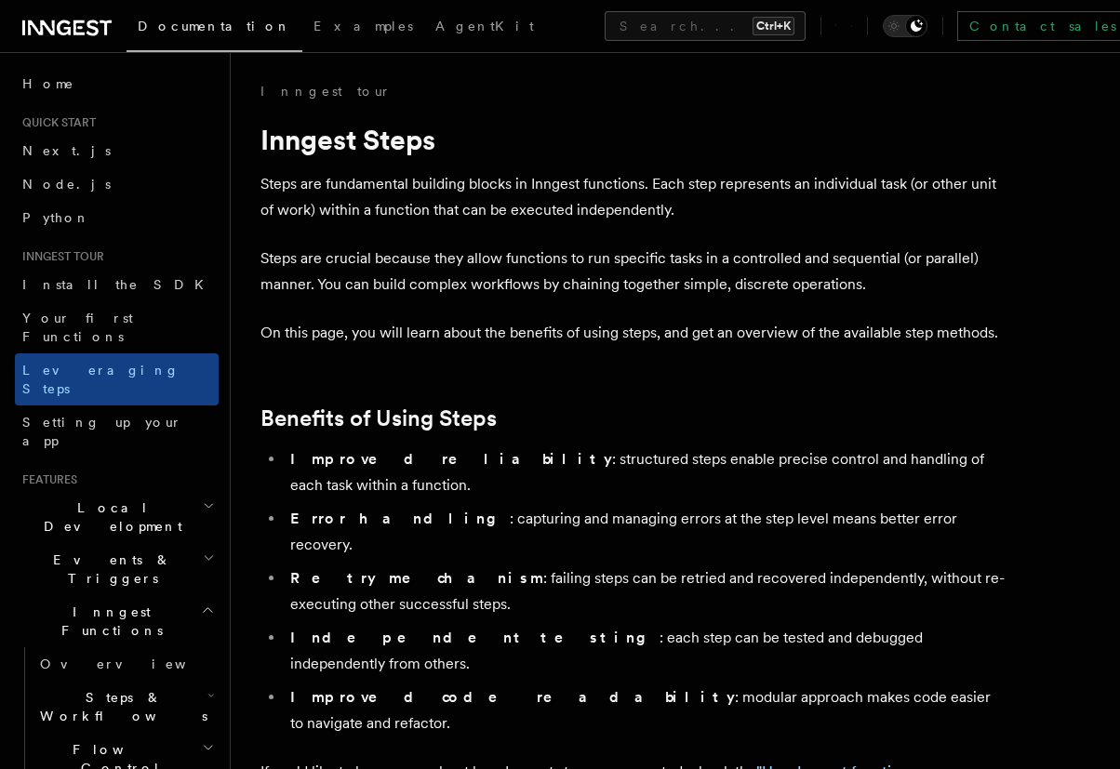
click at [485, 339] on p "On this page, you will learn about the benefits of using steps, and get an over…" at bounding box center [632, 333] width 744 height 26
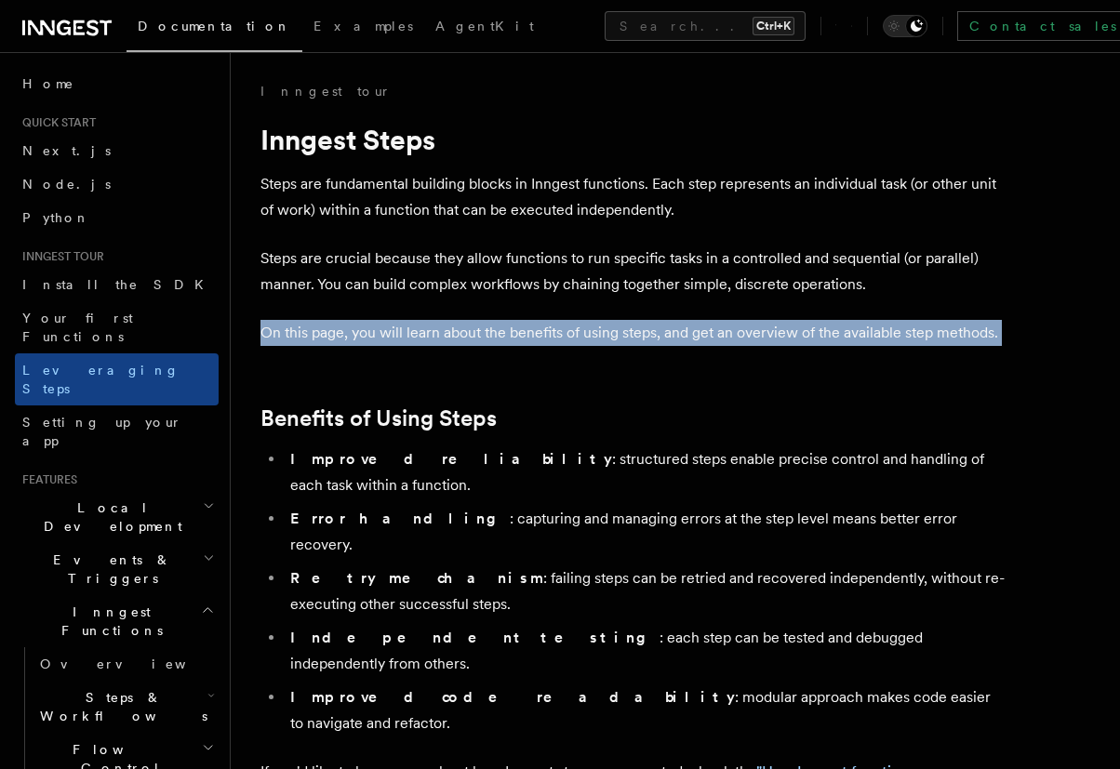
click at [485, 339] on p "On this page, you will learn about the benefits of using steps, and get an over…" at bounding box center [632, 333] width 744 height 26
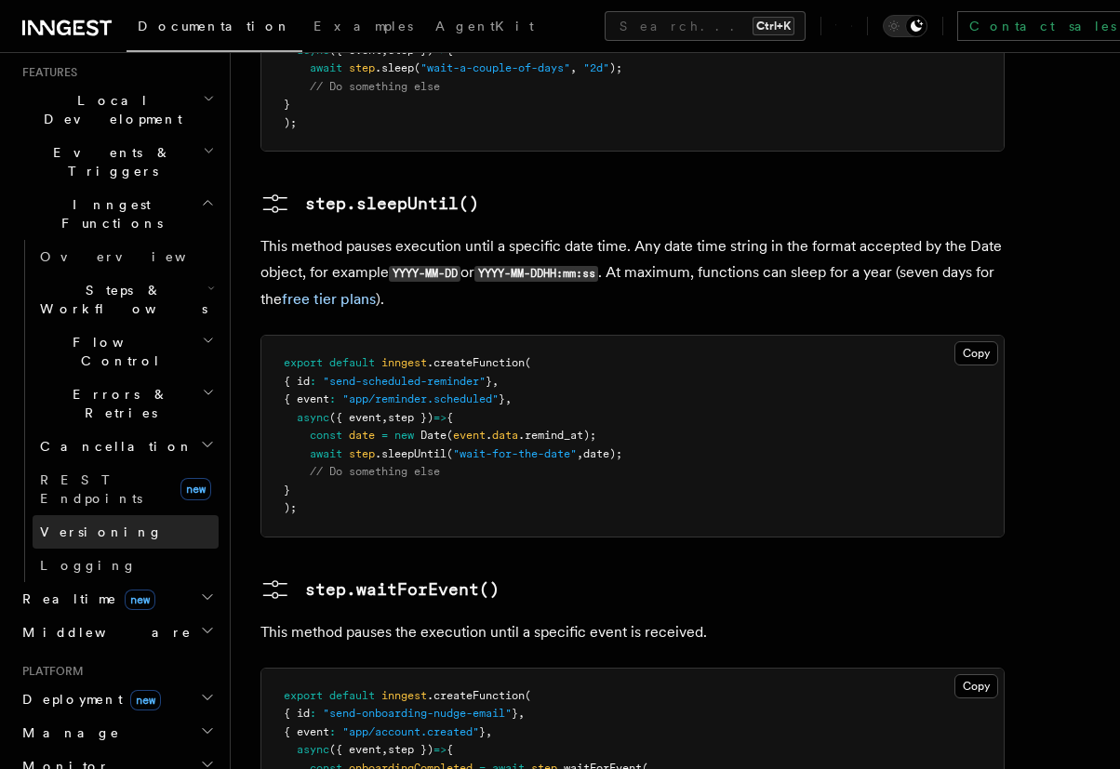
scroll to position [446, 0]
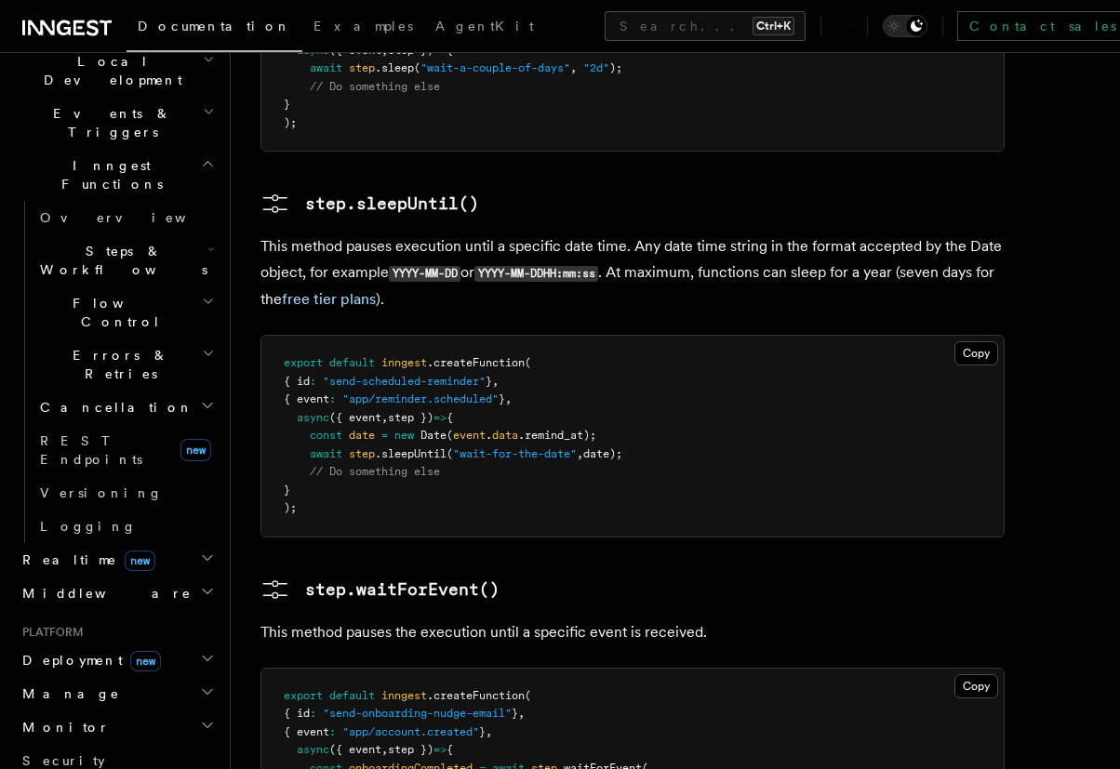
click at [166, 543] on h2 "Realtime new" at bounding box center [117, 559] width 204 height 33
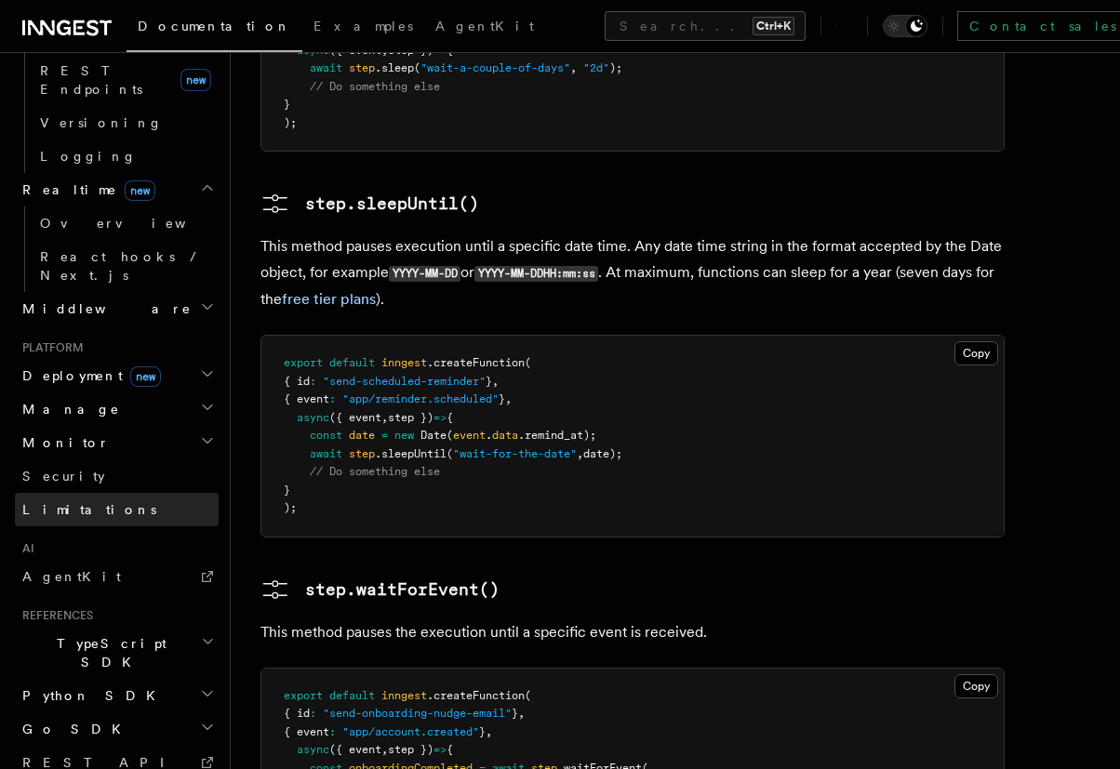
scroll to position [823, 0]
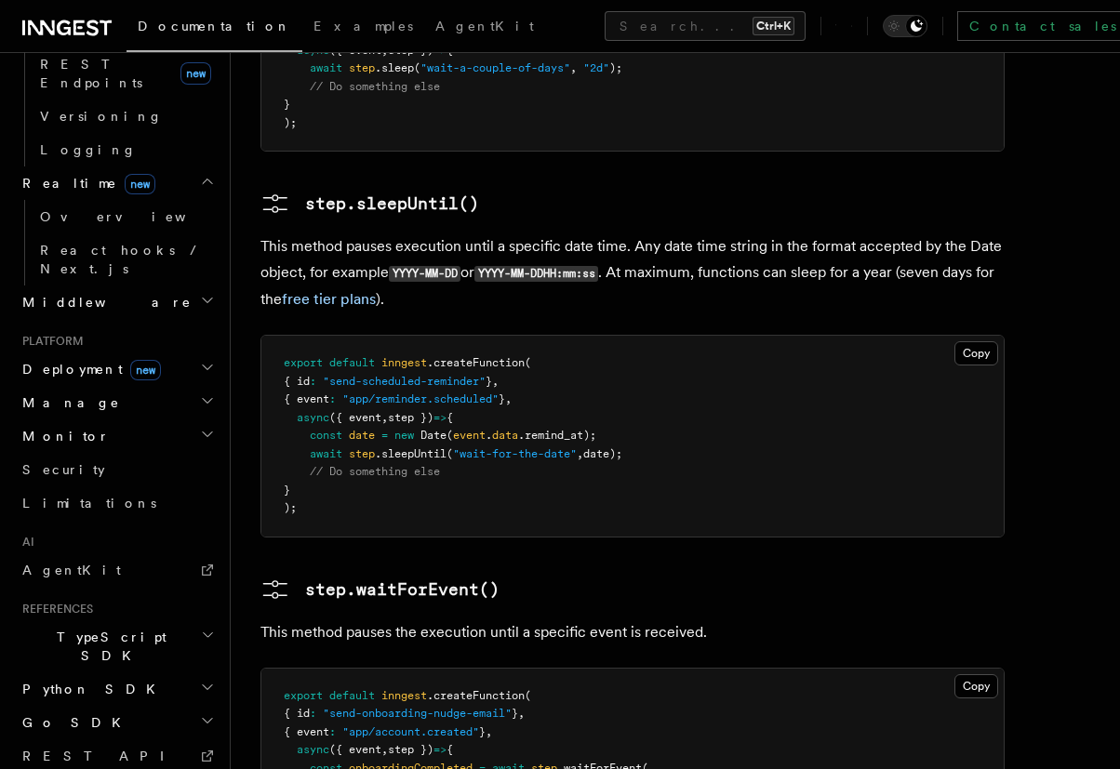
click at [165, 620] on h2 "TypeScript SDK" at bounding box center [117, 646] width 204 height 52
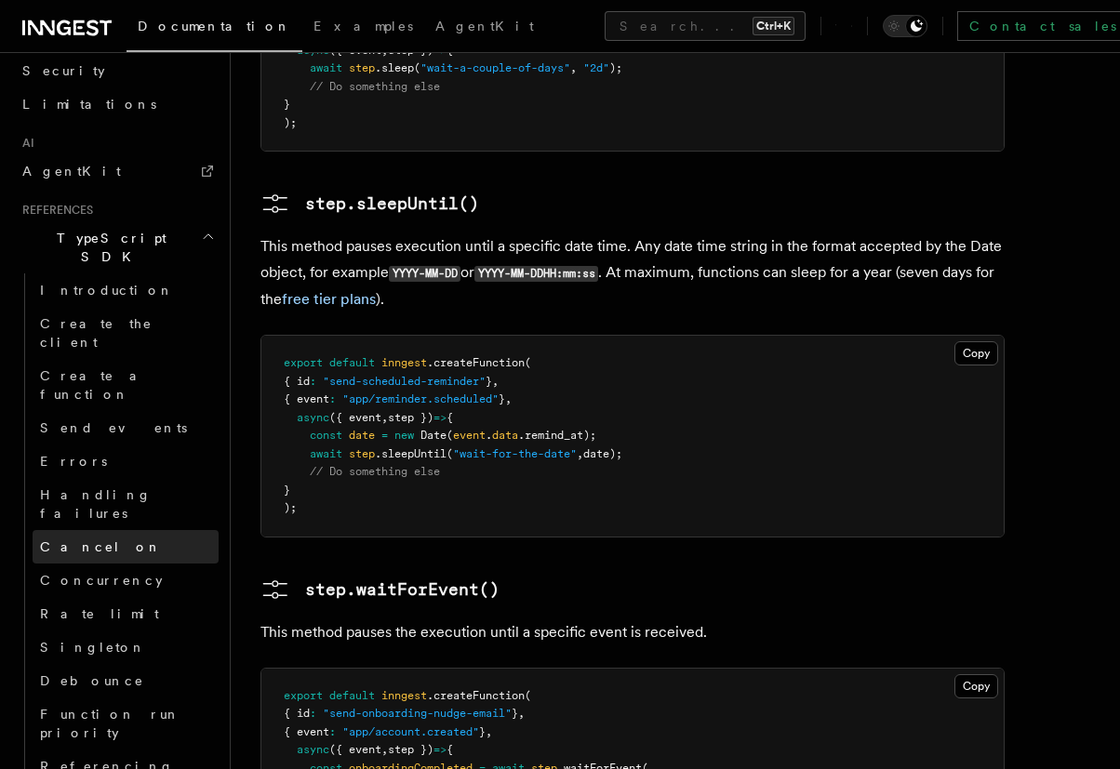
scroll to position [1269, 0]
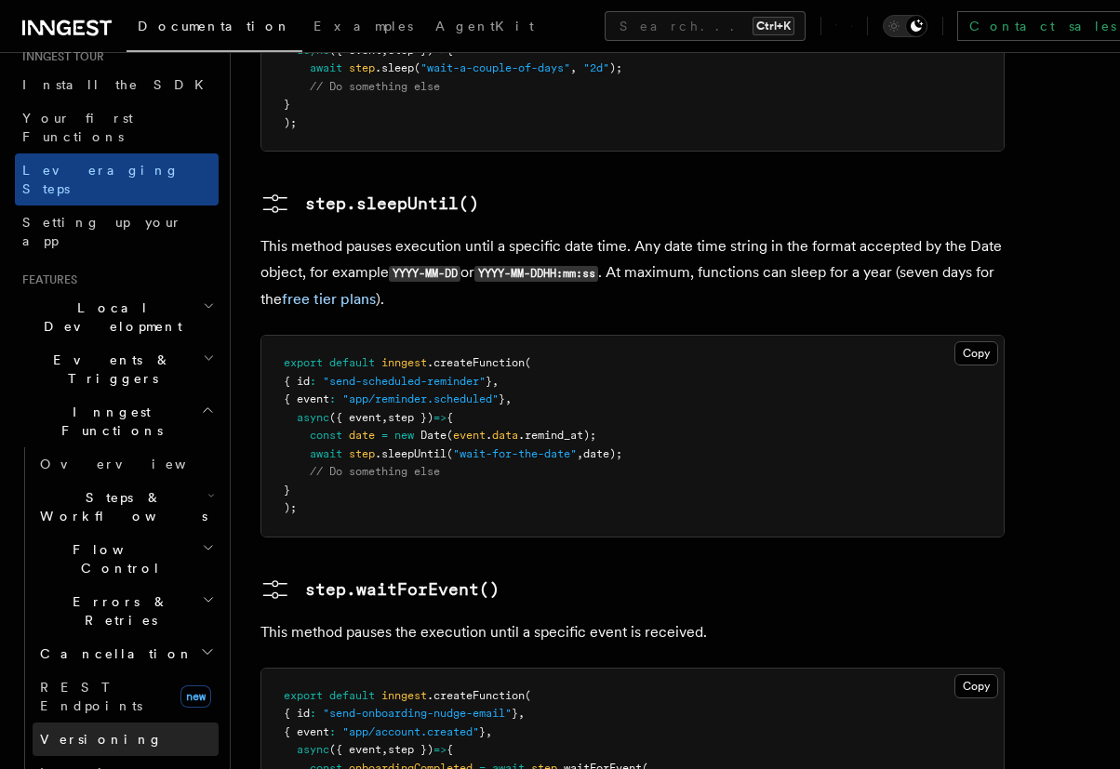
scroll to position [153, 0]
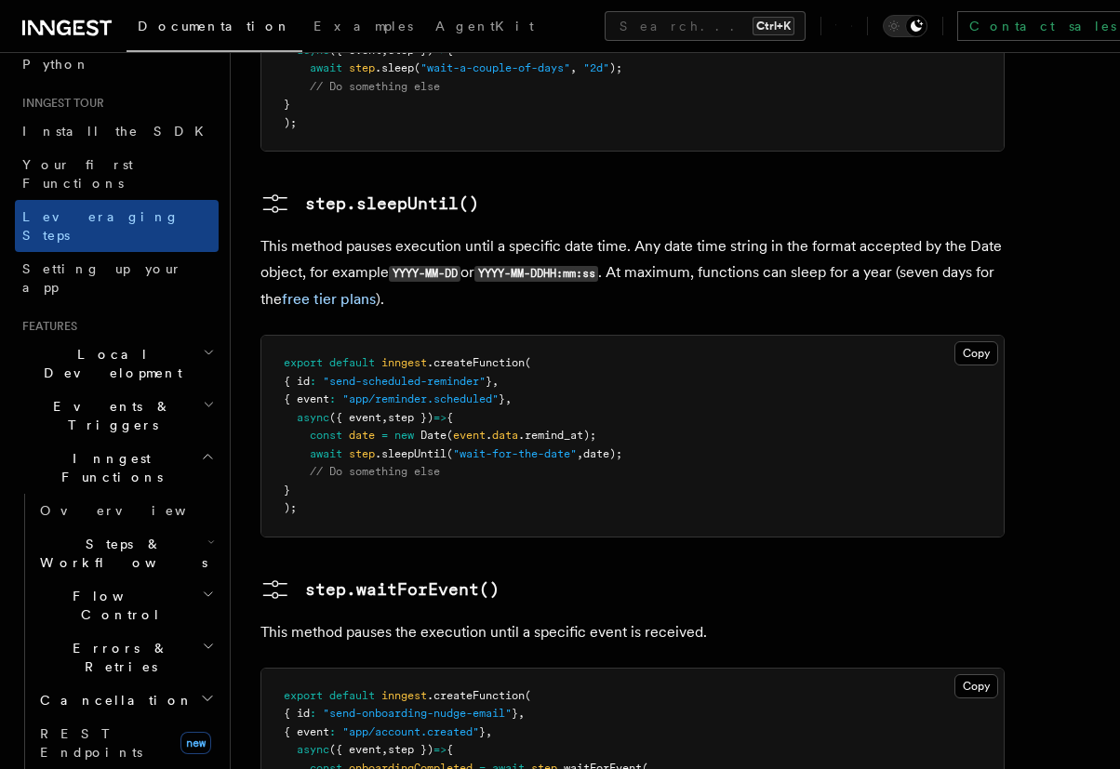
click at [149, 535] on span "Steps & Workflows" at bounding box center [120, 553] width 175 height 37
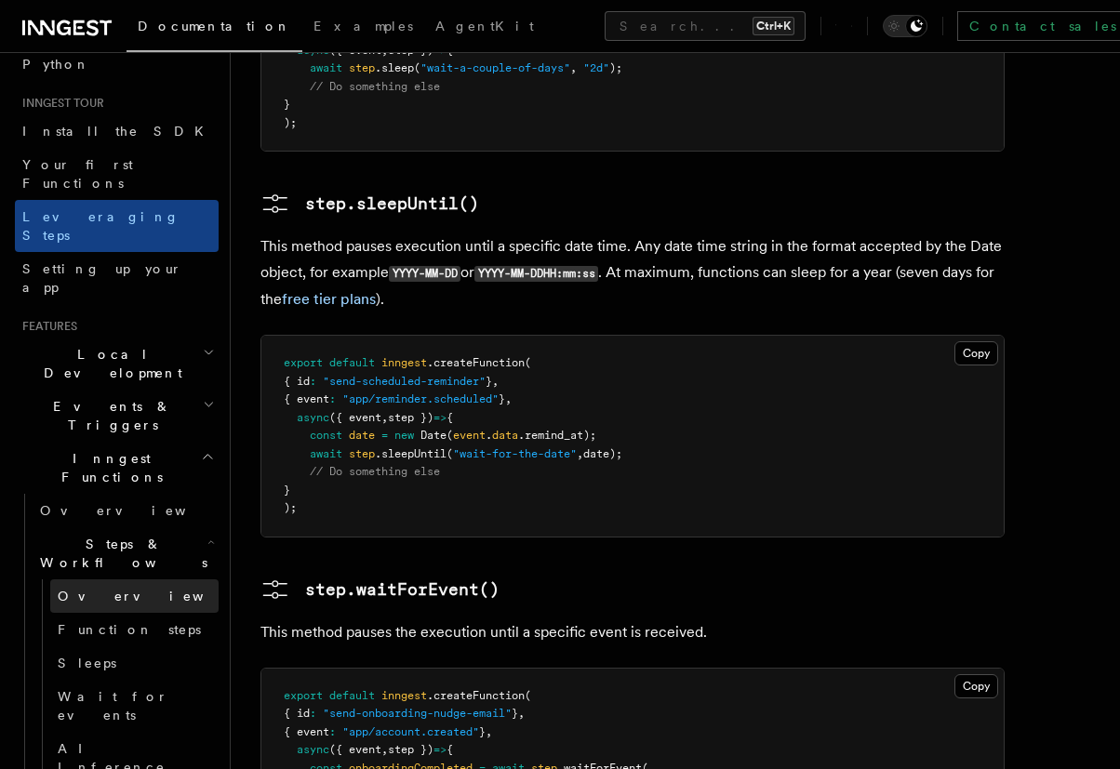
click at [145, 579] on link "Overview" at bounding box center [134, 595] width 168 height 33
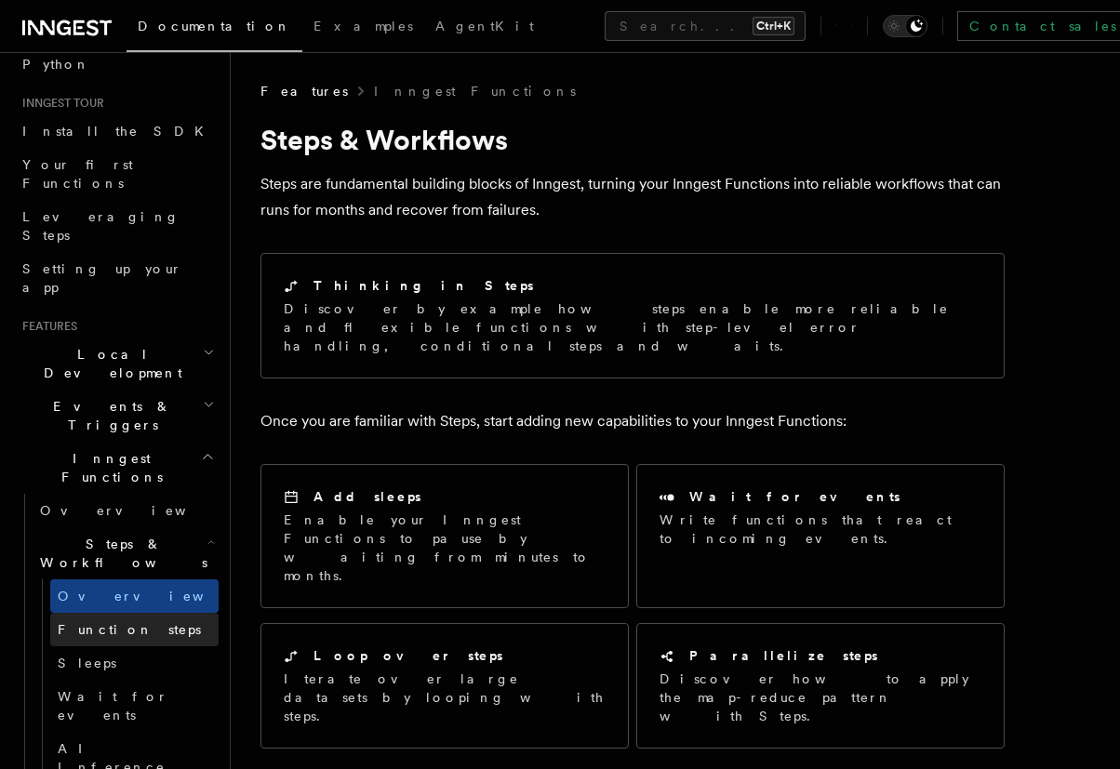
click at [92, 622] on span "Function steps" at bounding box center [129, 629] width 143 height 15
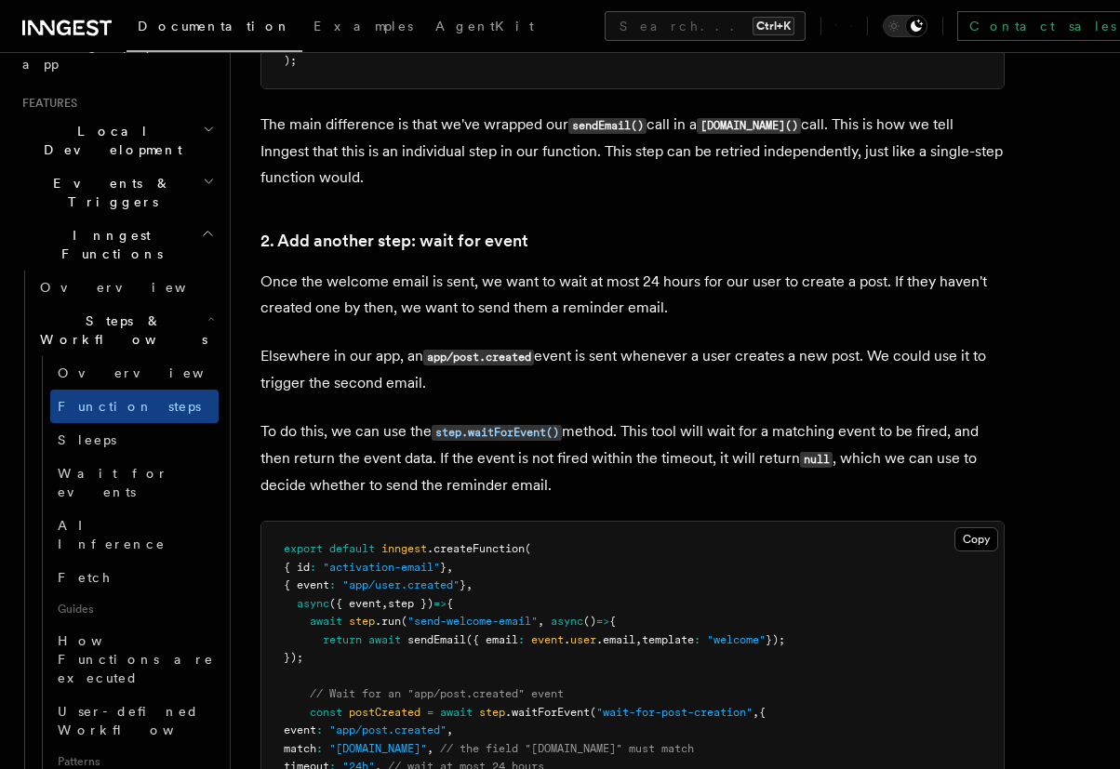
scroll to position [1674, 0]
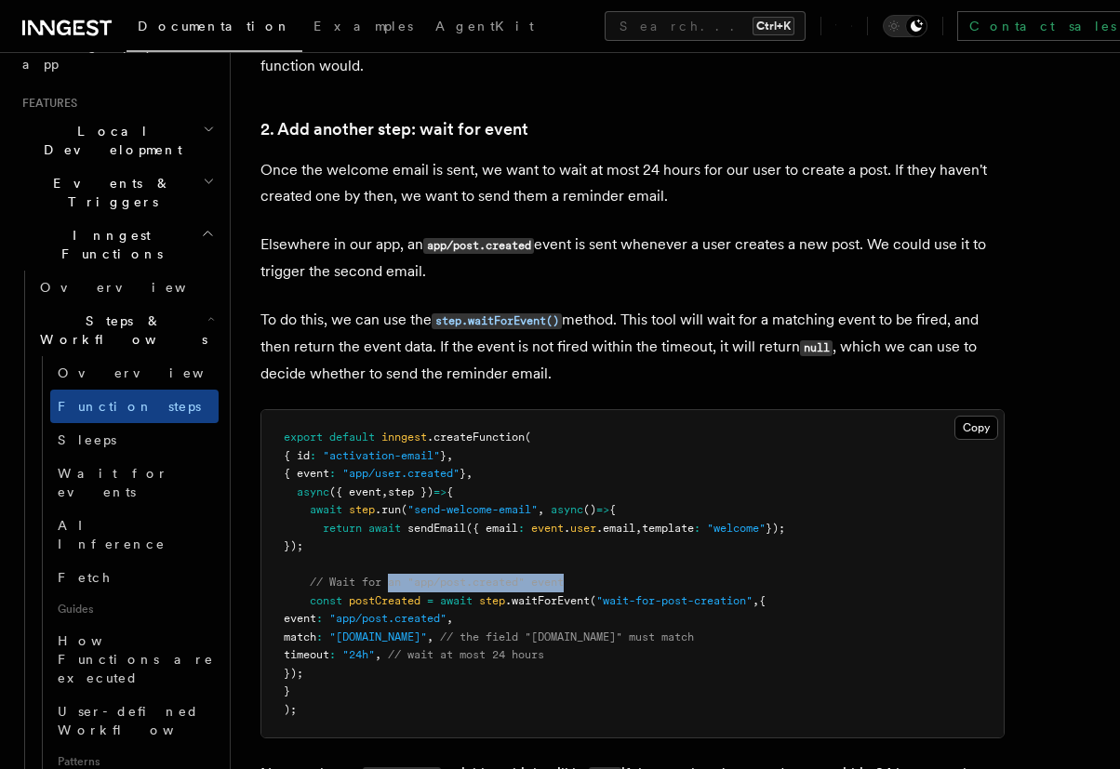
drag, startPoint x: 390, startPoint y: 577, endPoint x: 582, endPoint y: 578, distance: 192.5
click at [582, 578] on pre "export default inngest .createFunction ( { id : "activation-email" } , { event …" at bounding box center [632, 573] width 742 height 327
drag, startPoint x: 824, startPoint y: 603, endPoint x: 551, endPoint y: 625, distance: 273.4
click at [551, 625] on pre "export default inngest .createFunction ( { id : "activation-email" } , { event …" at bounding box center [632, 573] width 742 height 327
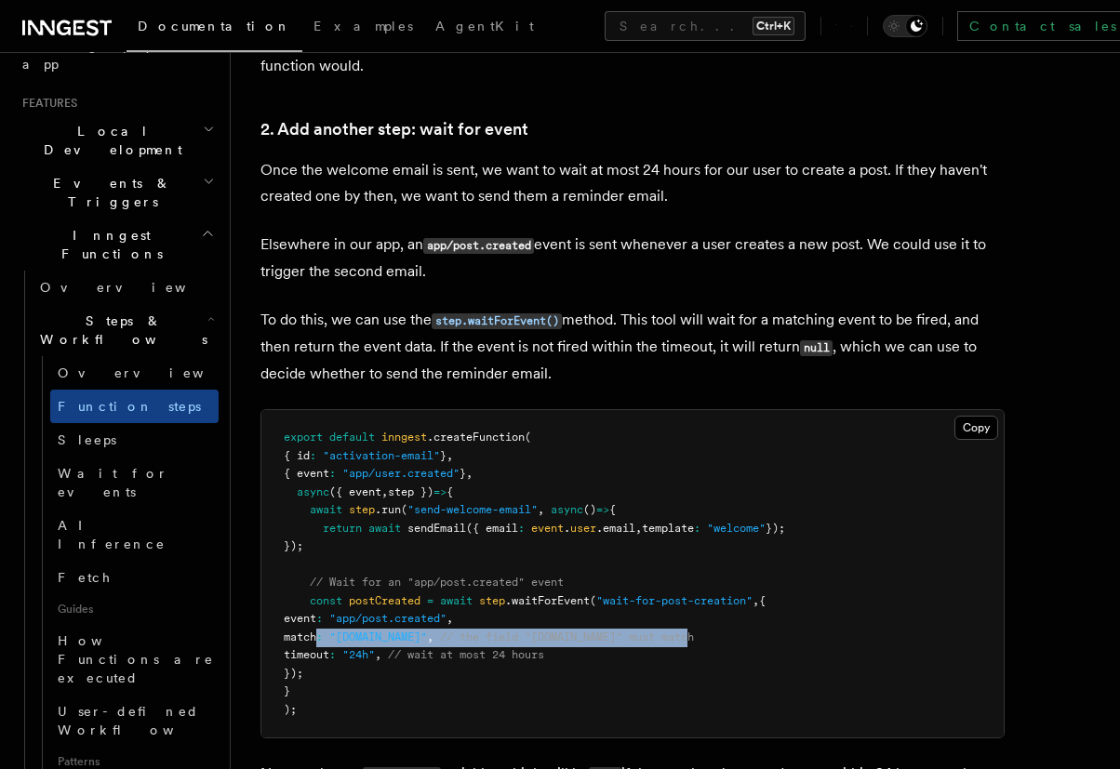
drag, startPoint x: 317, startPoint y: 631, endPoint x: 755, endPoint y: 633, distance: 438.0
click at [755, 633] on pre "export default inngest .createFunction ( { id : "activation-email" } , { event …" at bounding box center [632, 573] width 742 height 327
drag, startPoint x: 755, startPoint y: 633, endPoint x: 467, endPoint y: 635, distance: 288.3
click at [467, 635] on pre "export default inngest .createFunction ( { id : "activation-email" } , { event …" at bounding box center [632, 573] width 742 height 327
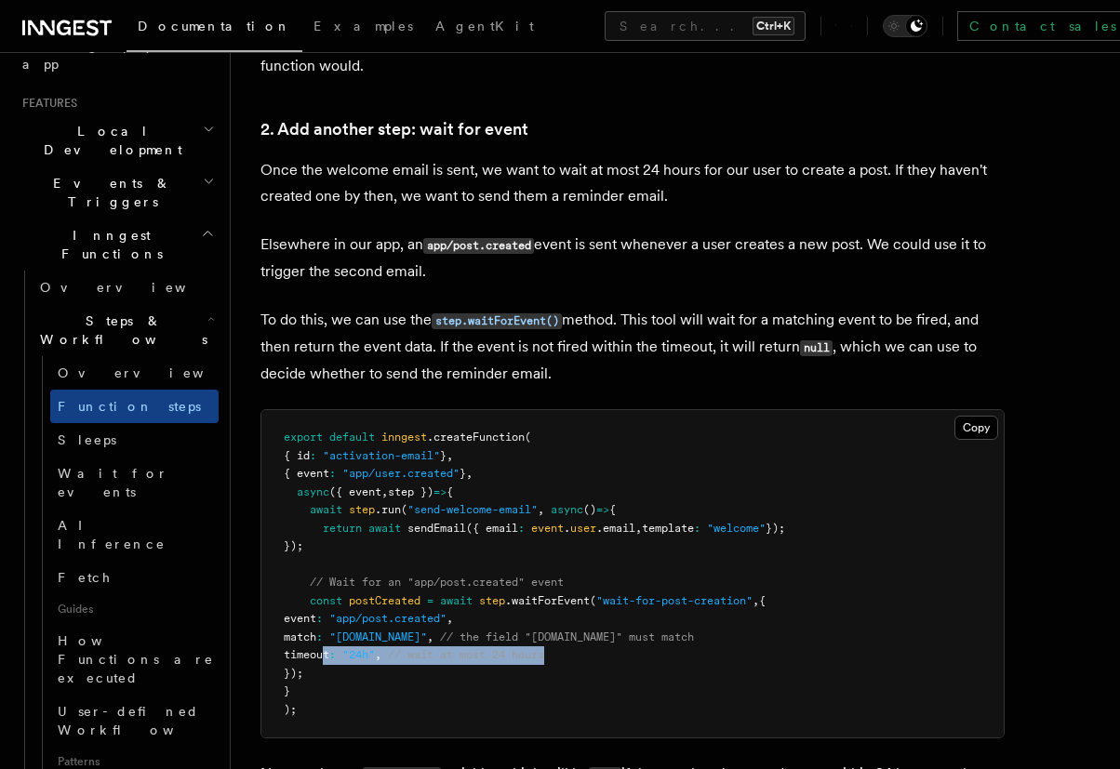
drag, startPoint x: 344, startPoint y: 653, endPoint x: 614, endPoint y: 646, distance: 269.8
click at [614, 646] on pre "export default inngest .createFunction ( { id : "activation-email" } , { event …" at bounding box center [632, 573] width 742 height 327
click at [616, 647] on pre "export default inngest .createFunction ( { id : "activation-email" } , { event …" at bounding box center [632, 573] width 742 height 327
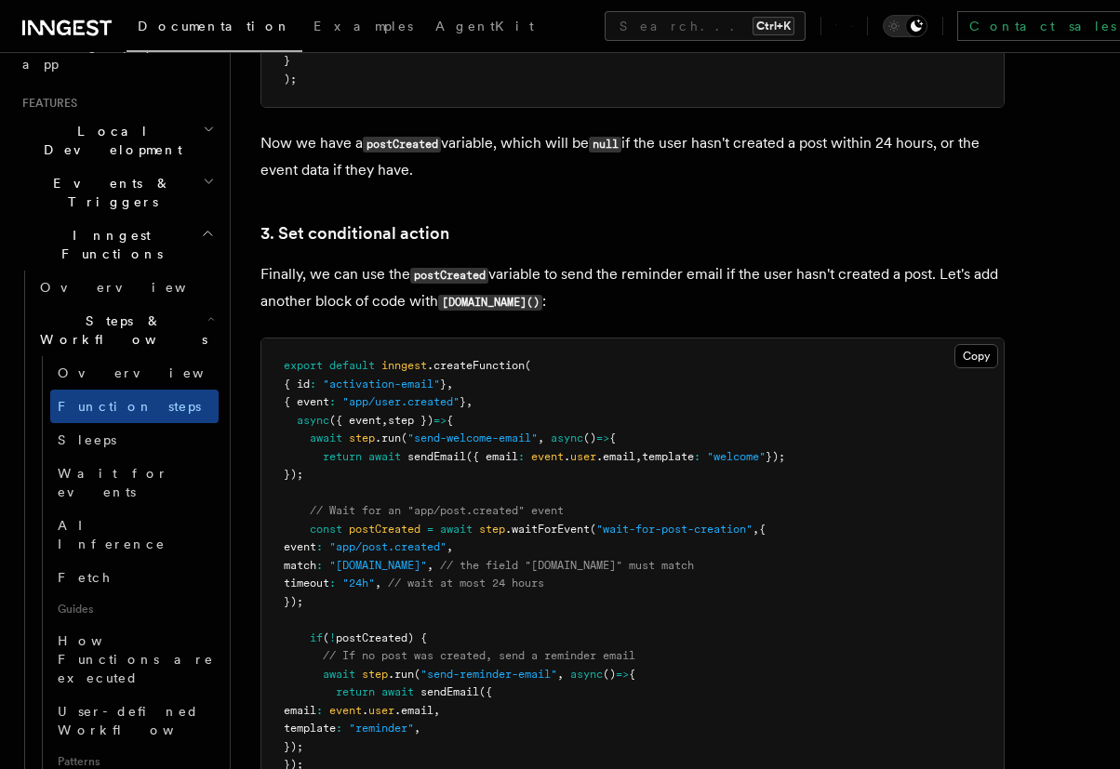
scroll to position [2343, 0]
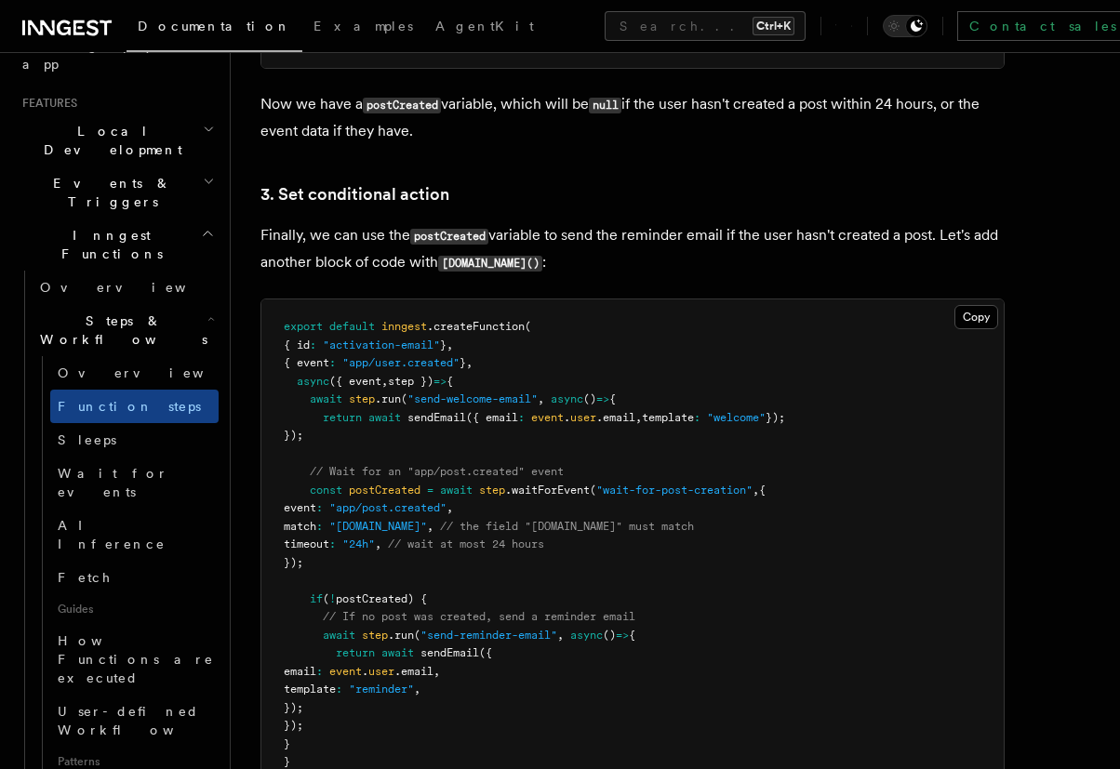
drag, startPoint x: 309, startPoint y: 400, endPoint x: 619, endPoint y: 439, distance: 313.0
click at [619, 439] on pre "export default inngest .createFunction ( { id : "activation-email" } , { event …" at bounding box center [632, 553] width 742 height 509
drag, startPoint x: 303, startPoint y: 488, endPoint x: 892, endPoint y: 562, distance: 593.2
click at [892, 562] on pre "export default inngest .createFunction ( { id : "activation-email" } , { event …" at bounding box center [632, 553] width 742 height 509
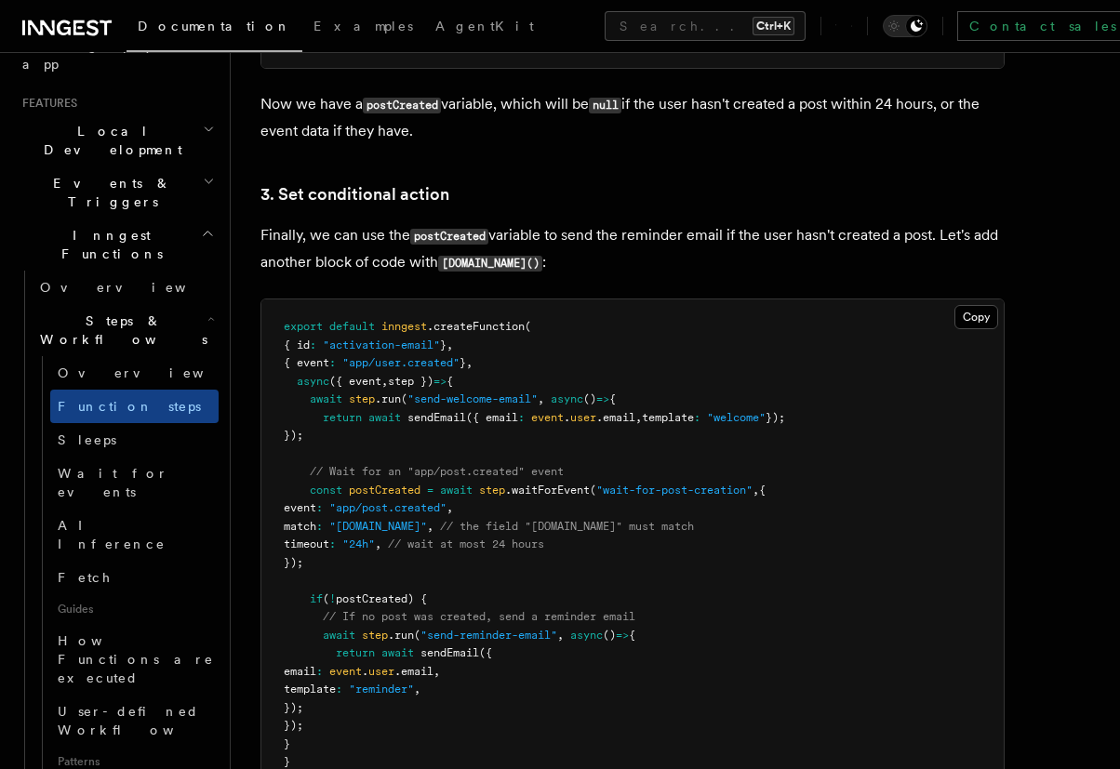
click at [892, 562] on pre "export default inngest .createFunction ( { id : "activation-email" } , { event …" at bounding box center [632, 553] width 742 height 509
drag, startPoint x: 320, startPoint y: 612, endPoint x: 680, endPoint y: 617, distance: 359.9
click at [680, 617] on pre "export default inngest .createFunction ( { id : "activation-email" } , { event …" at bounding box center [632, 553] width 742 height 509
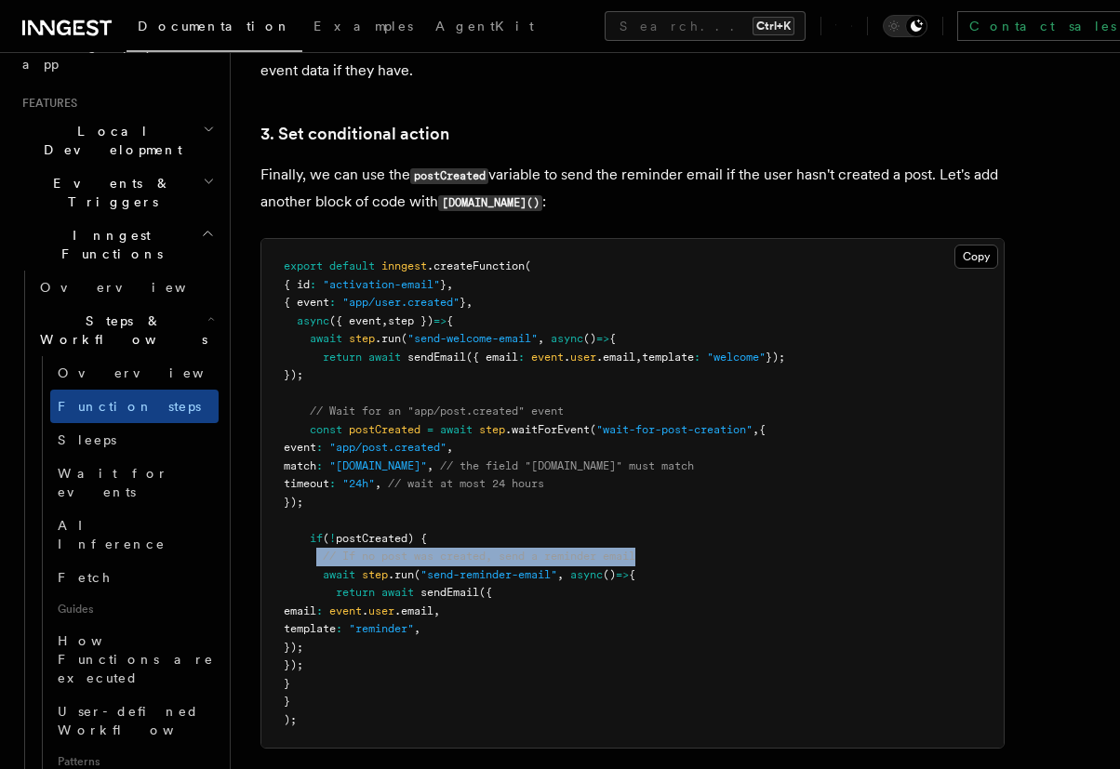
scroll to position [2455, 0]
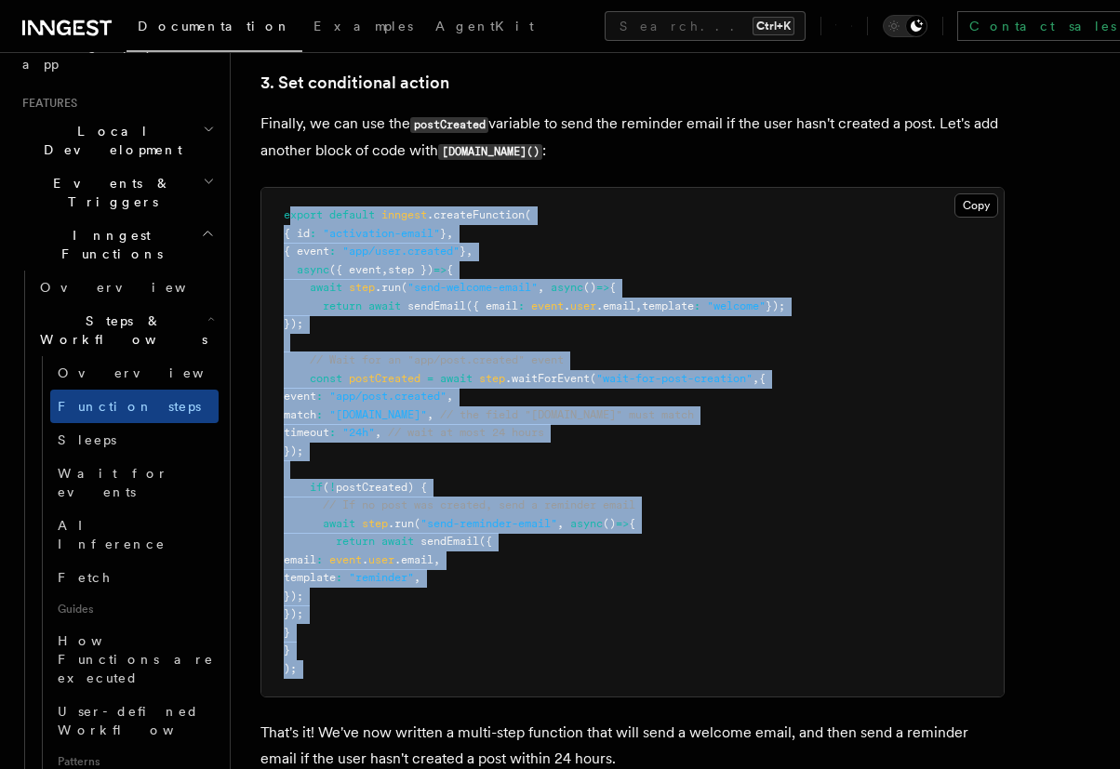
drag, startPoint x: 337, startPoint y: 702, endPoint x: 287, endPoint y: 214, distance: 490.7
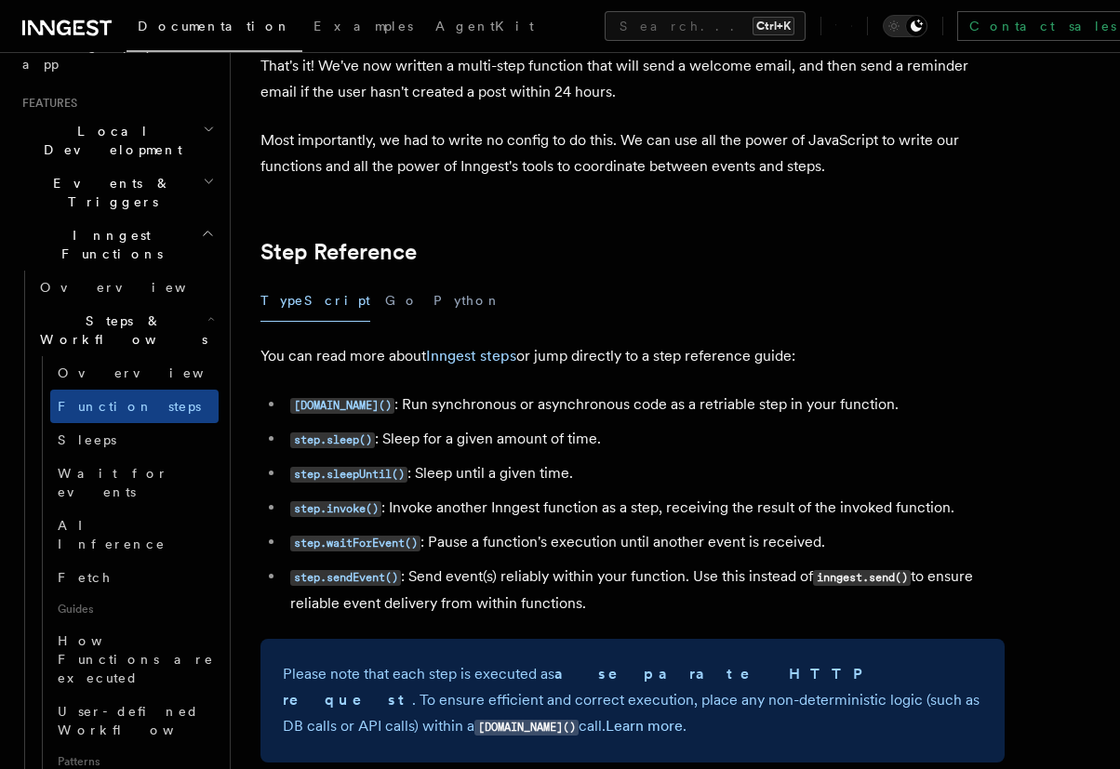
scroll to position [3125, 0]
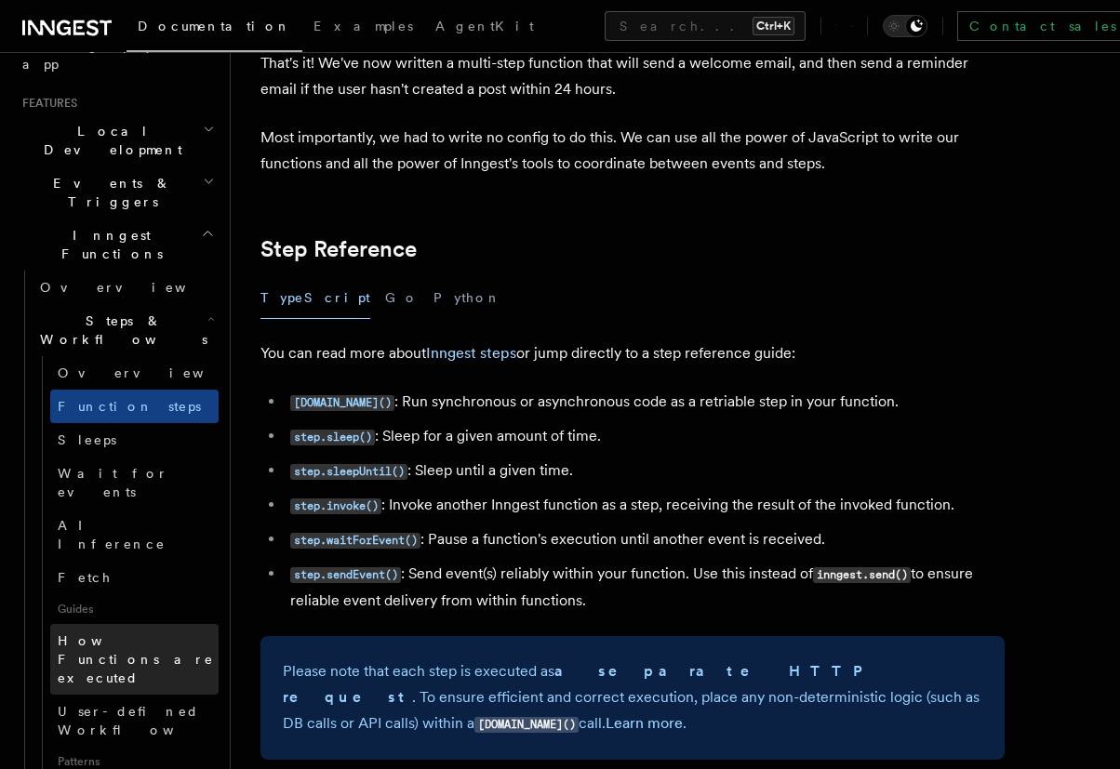
click at [86, 633] on span "How Functions are executed" at bounding box center [136, 659] width 156 height 52
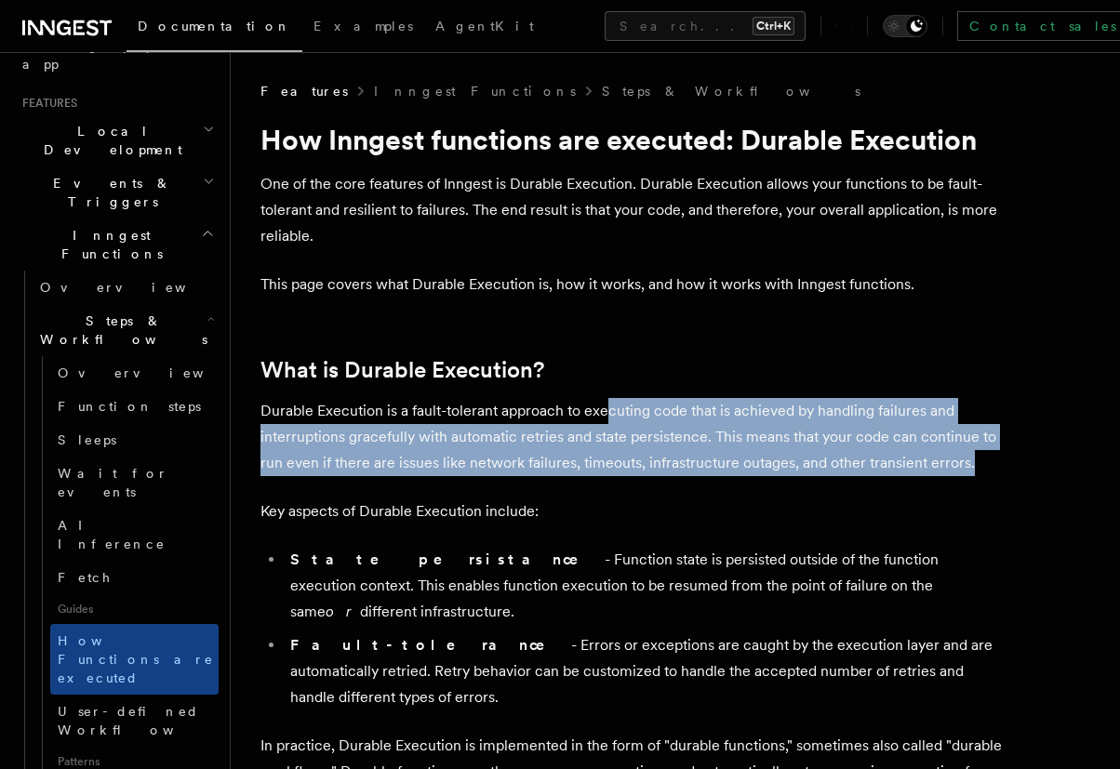
drag, startPoint x: 610, startPoint y: 403, endPoint x: 1020, endPoint y: 466, distance: 415.0
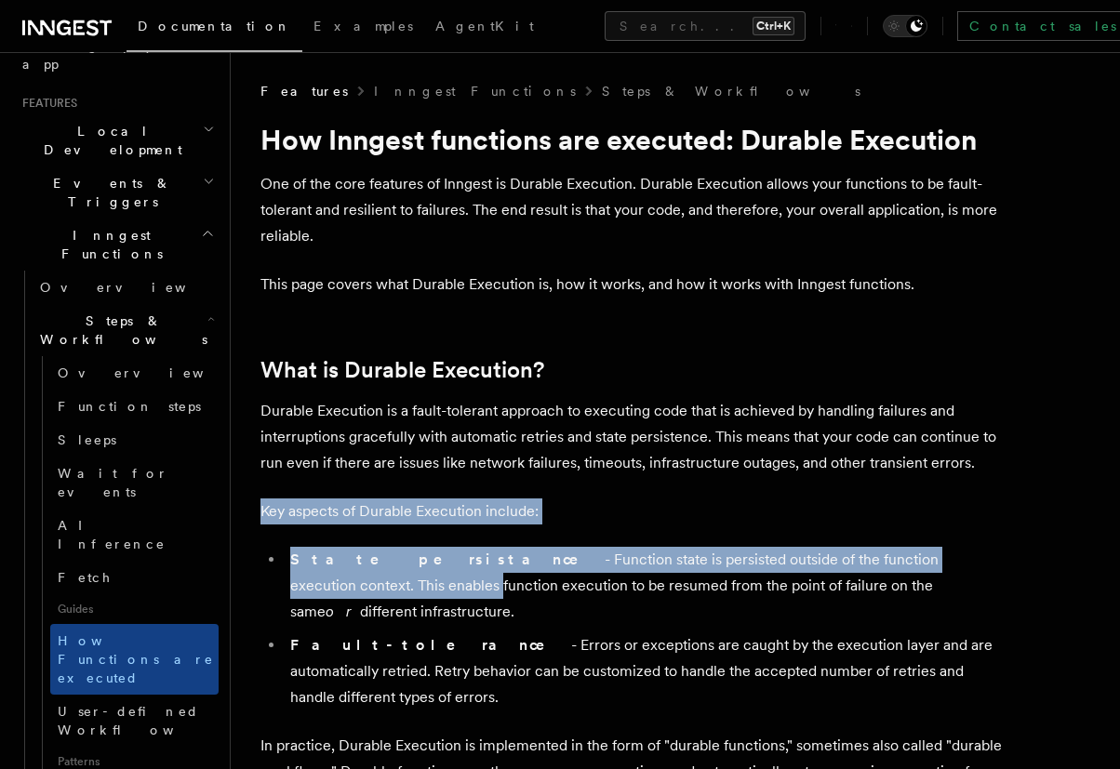
drag, startPoint x: 1018, startPoint y: 465, endPoint x: 960, endPoint y: 556, distance: 108.3
click at [960, 556] on li "State persistance - Function state is persisted outside of the function executi…" at bounding box center [645, 586] width 720 height 78
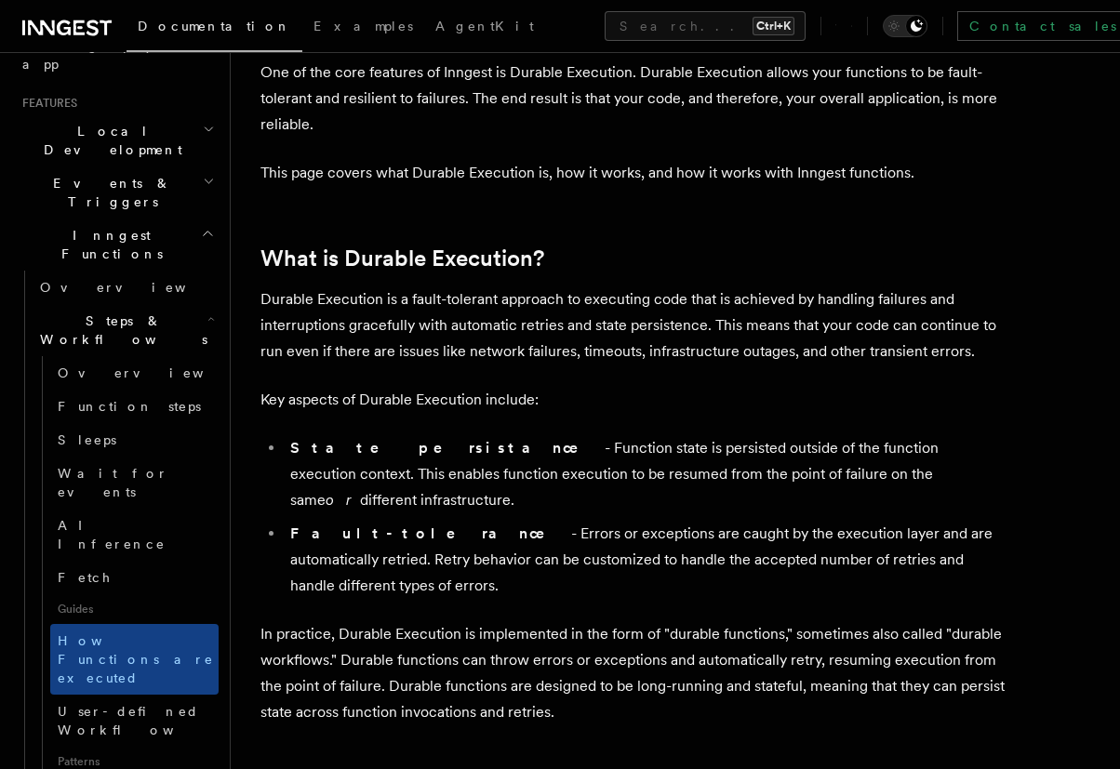
scroll to position [223, 0]
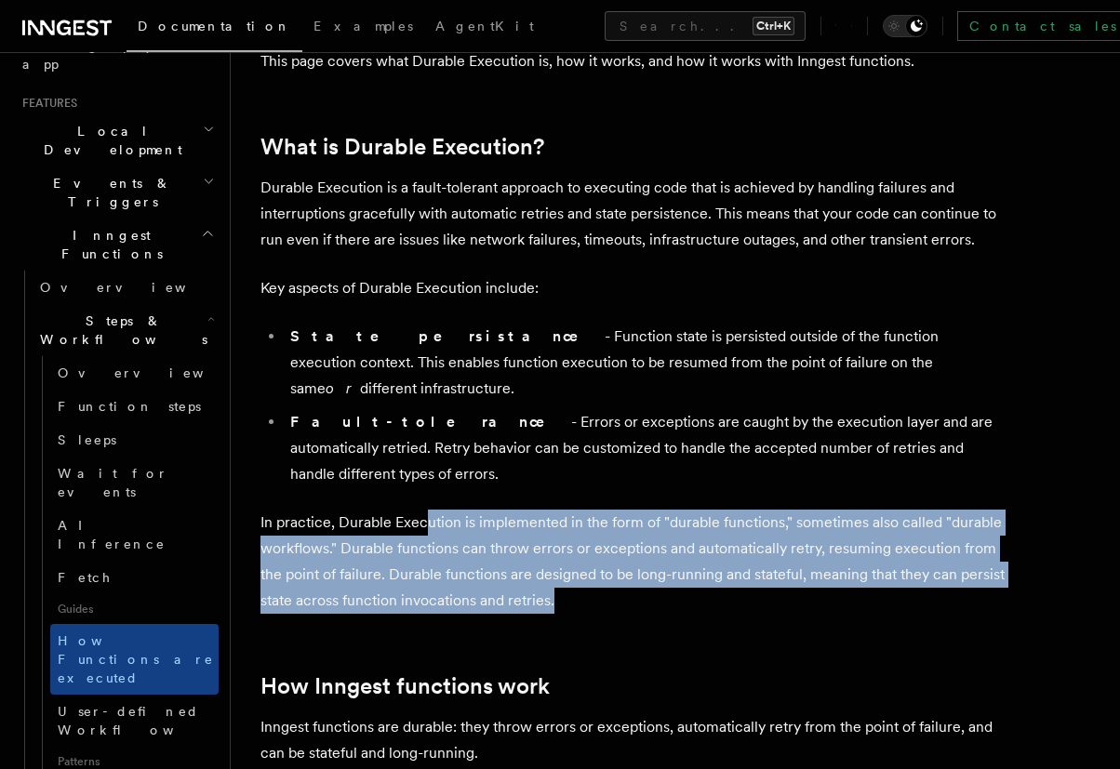
drag, startPoint x: 429, startPoint y: 472, endPoint x: 988, endPoint y: 559, distance: 565.5
click at [988, 559] on p "In practice, Durable Execution is implemented in the form of "durable functions…" at bounding box center [632, 562] width 744 height 104
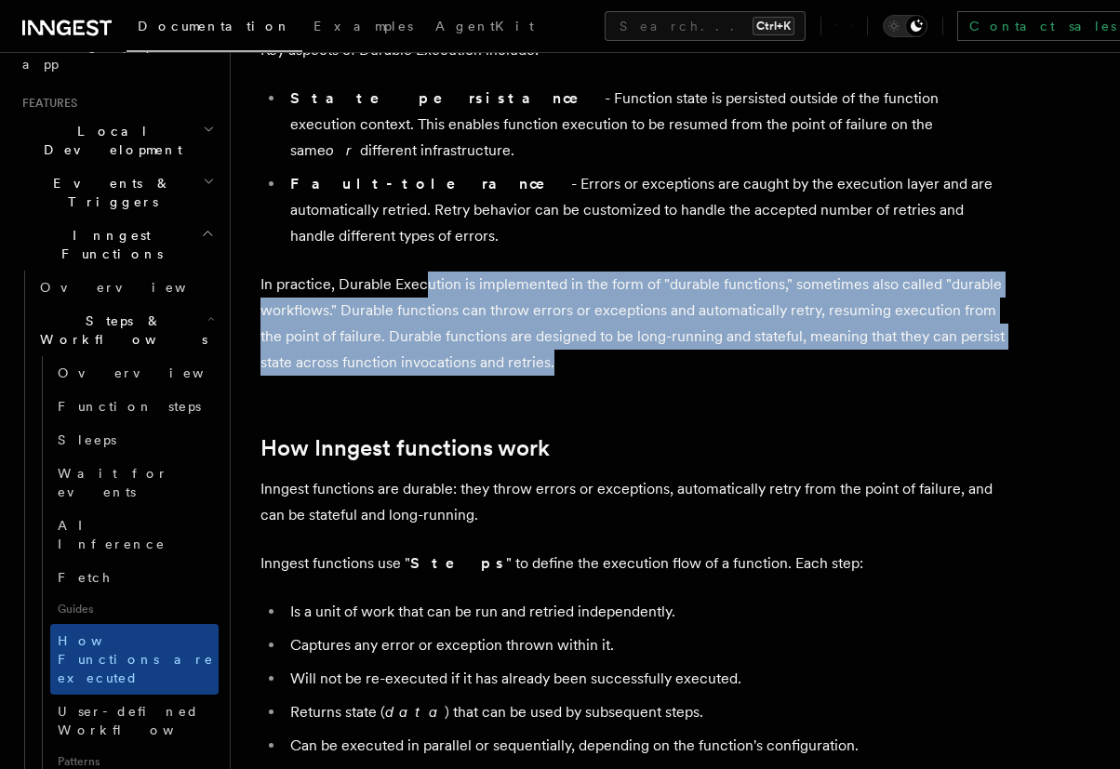
scroll to position [558, 0]
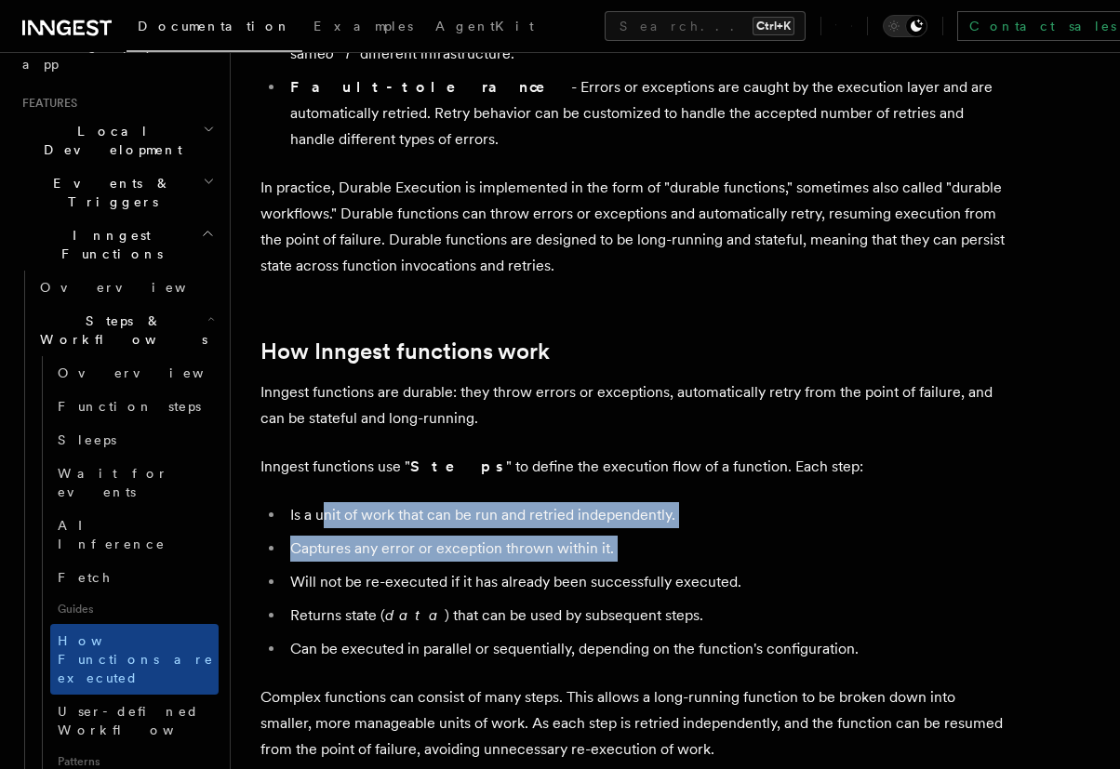
drag, startPoint x: 453, startPoint y: 462, endPoint x: 741, endPoint y: 511, distance: 292.3
click at [741, 511] on ul "Is a unit of work that can be run and retried independently. Captures any error…" at bounding box center [632, 582] width 744 height 160
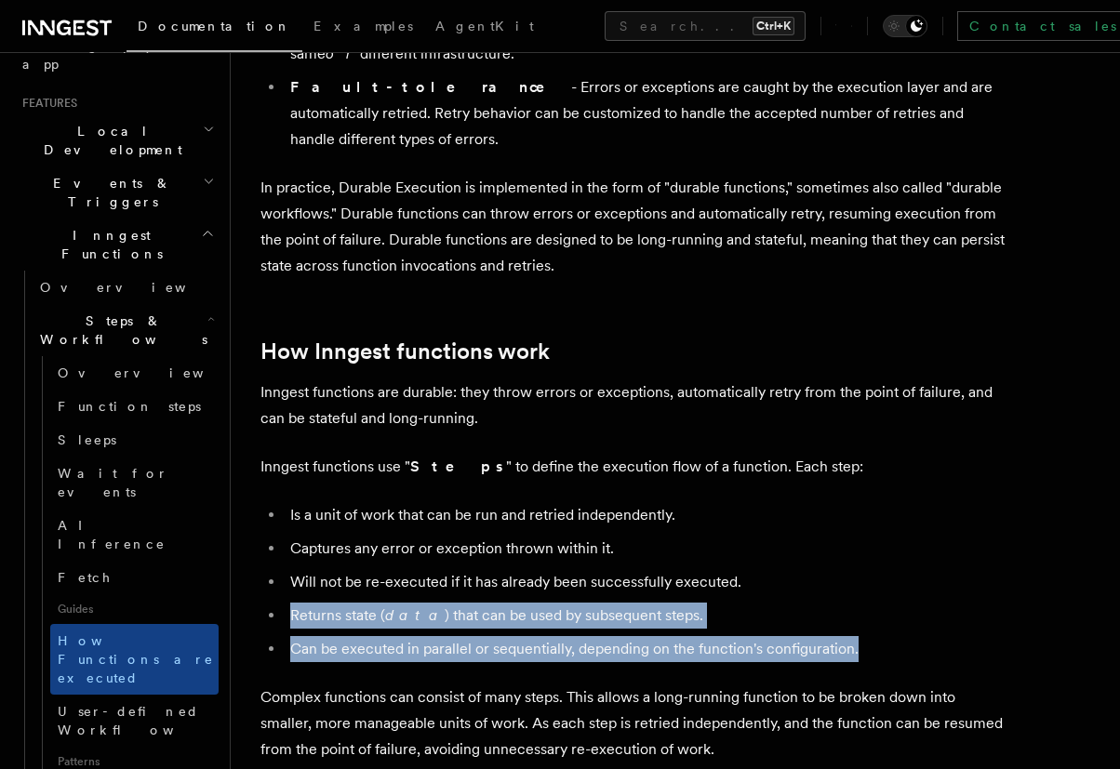
drag, startPoint x: 775, startPoint y: 532, endPoint x: 897, endPoint y: 602, distance: 141.2
click at [897, 602] on ul "Is a unit of work that can be run and retried independently. Captures any error…" at bounding box center [632, 582] width 744 height 160
click at [897, 636] on li "Can be executed in parallel or sequentially, depending on the function's config…" at bounding box center [645, 649] width 720 height 26
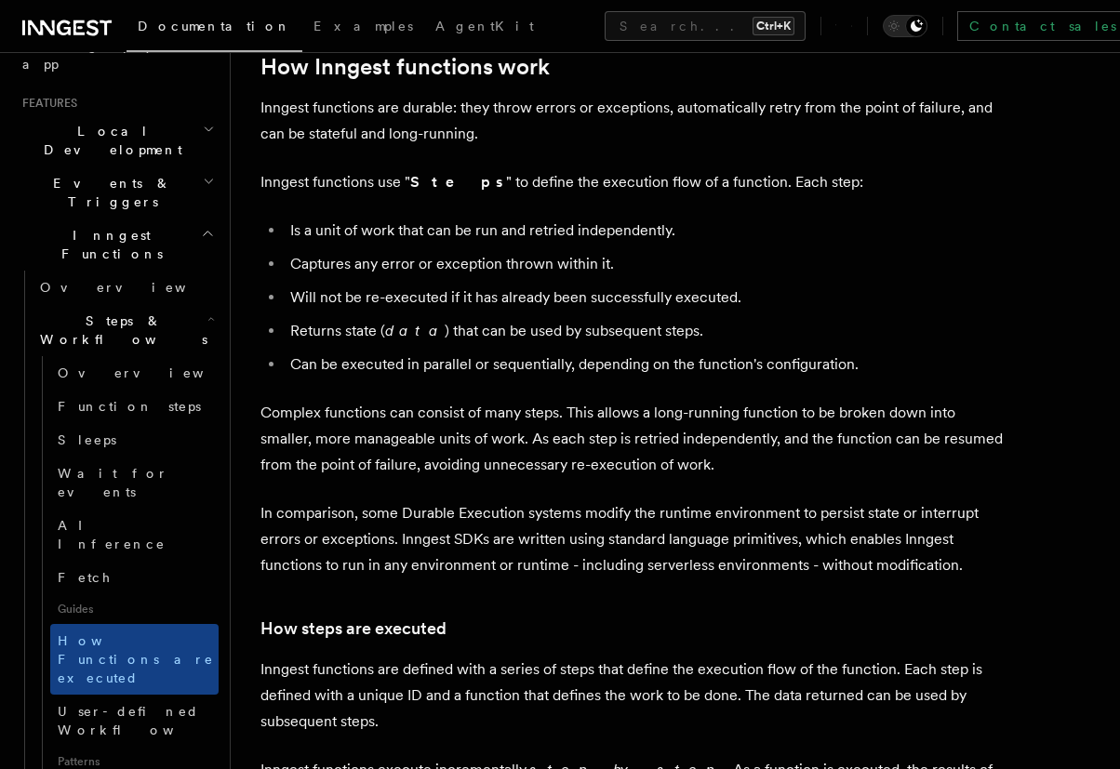
scroll to position [893, 0]
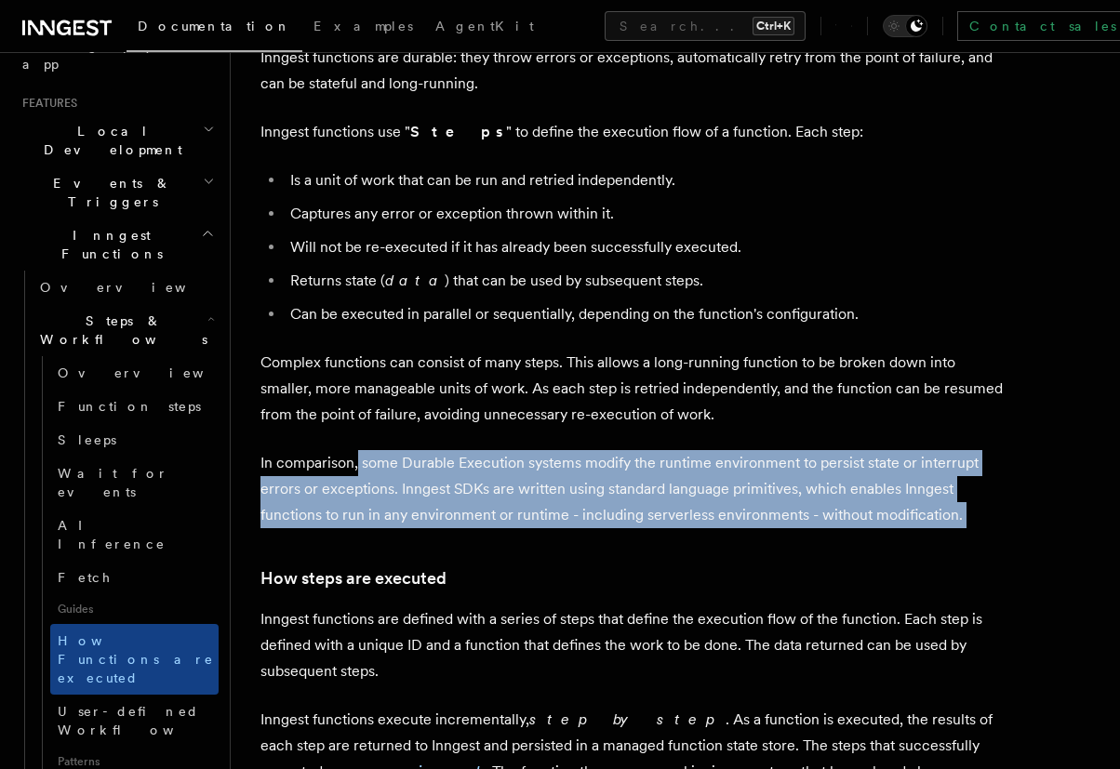
drag, startPoint x: 356, startPoint y: 412, endPoint x: 742, endPoint y: 478, distance: 391.5
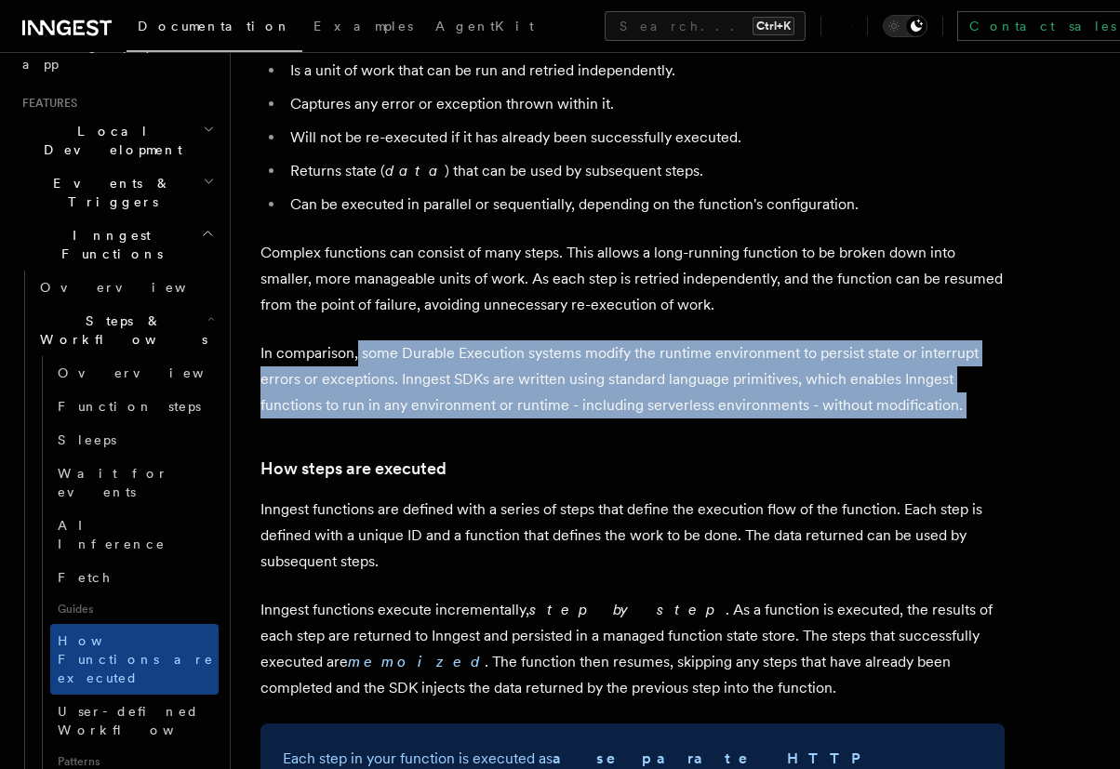
scroll to position [1116, 0]
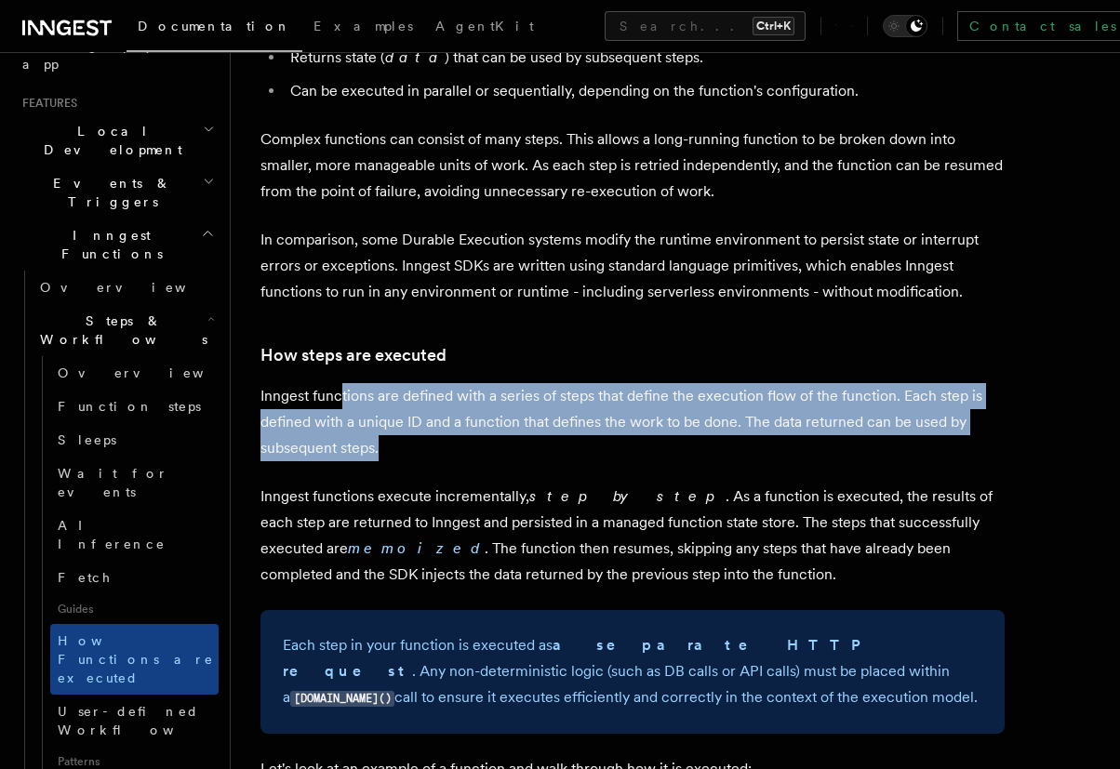
drag, startPoint x: 341, startPoint y: 345, endPoint x: 744, endPoint y: 404, distance: 406.9
click at [744, 404] on p "Inngest functions are defined with a series of steps that define the execution …" at bounding box center [632, 422] width 744 height 78
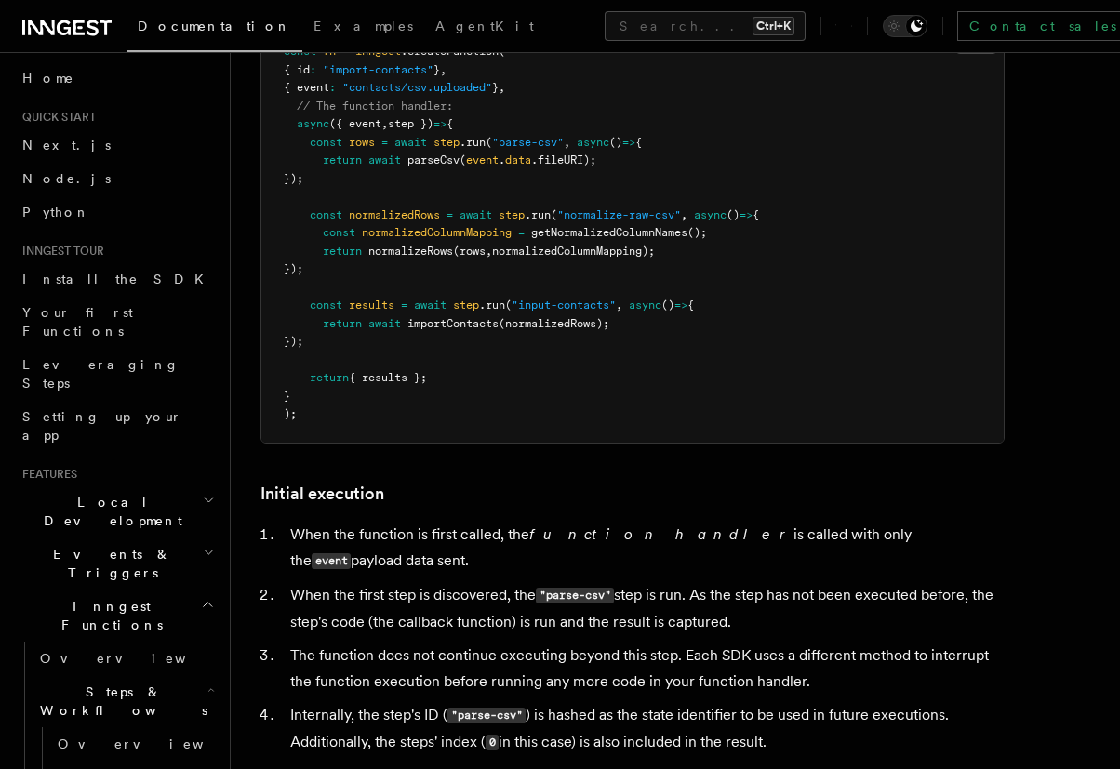
scroll to position [0, 0]
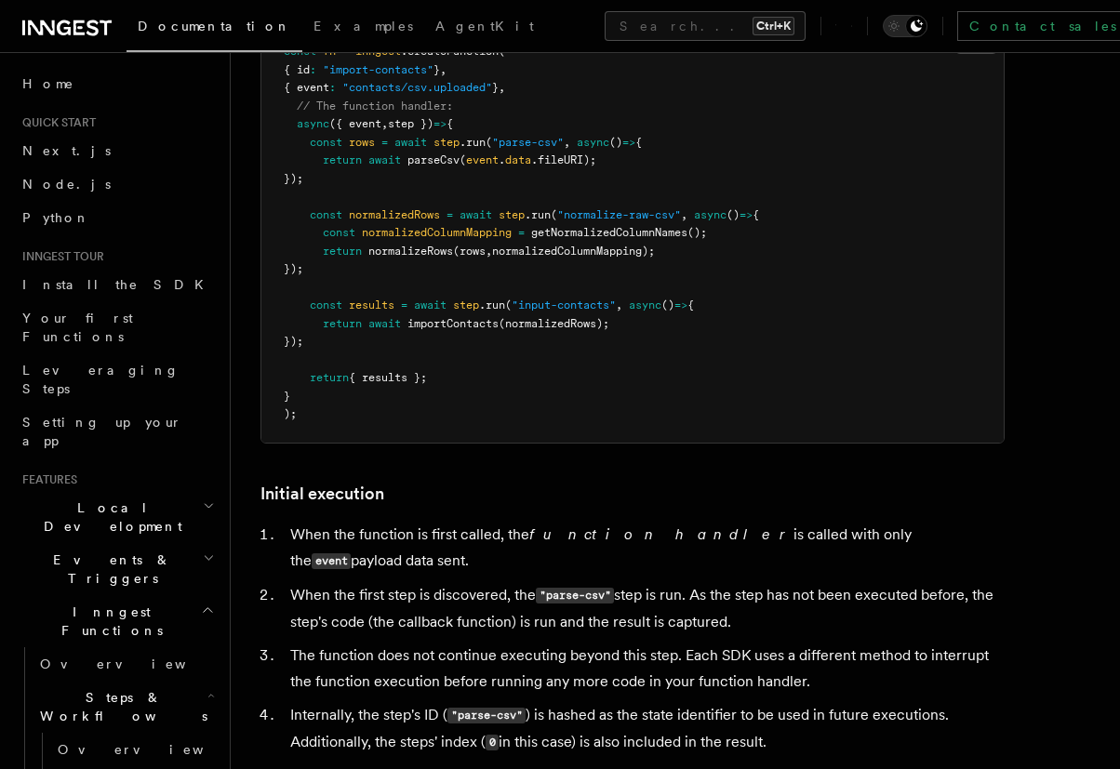
drag, startPoint x: 74, startPoint y: 44, endPoint x: 35, endPoint y: 52, distance: 39.9
click at [64, 46] on div "Documentation Examples AgentKit Search... Ctrl+K Contact sales Sign Up" at bounding box center [560, 26] width 1120 height 52
click at [62, 32] on icon at bounding box center [66, 28] width 89 height 22
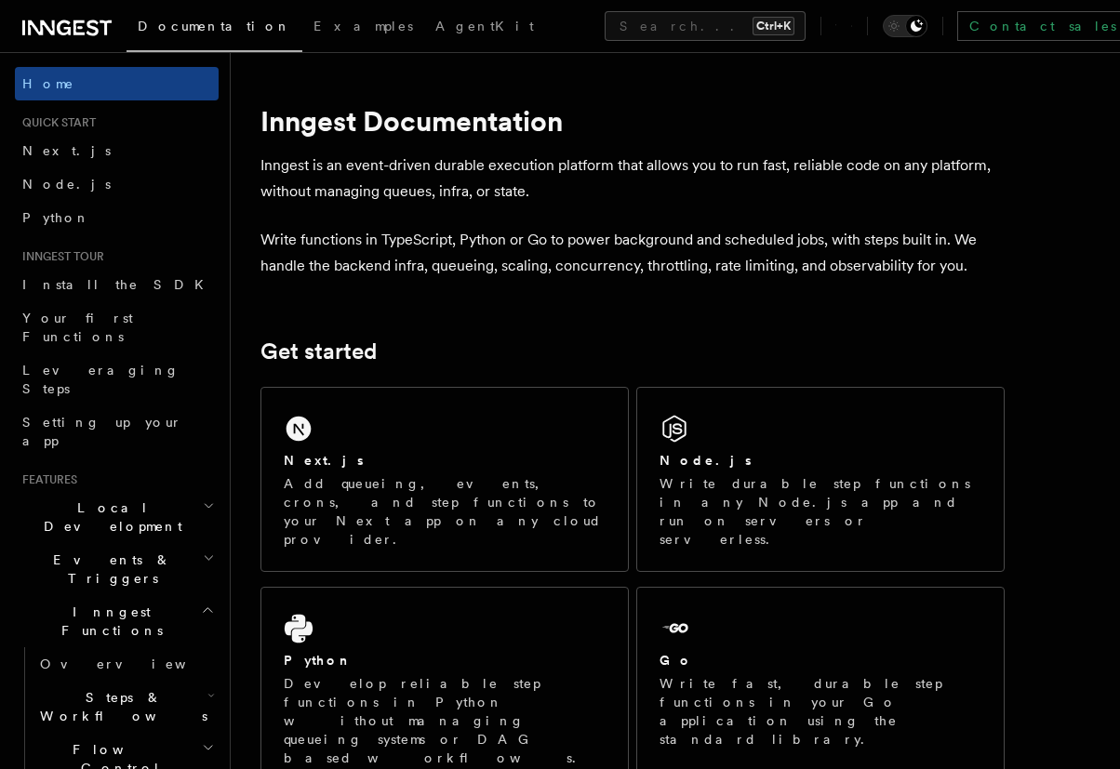
click at [52, 9] on div "Documentation Examples AgentKit Search... Ctrl+K Contact sales Sign Up" at bounding box center [560, 26] width 1120 height 52
click at [70, 15] on link at bounding box center [66, 26] width 89 height 26
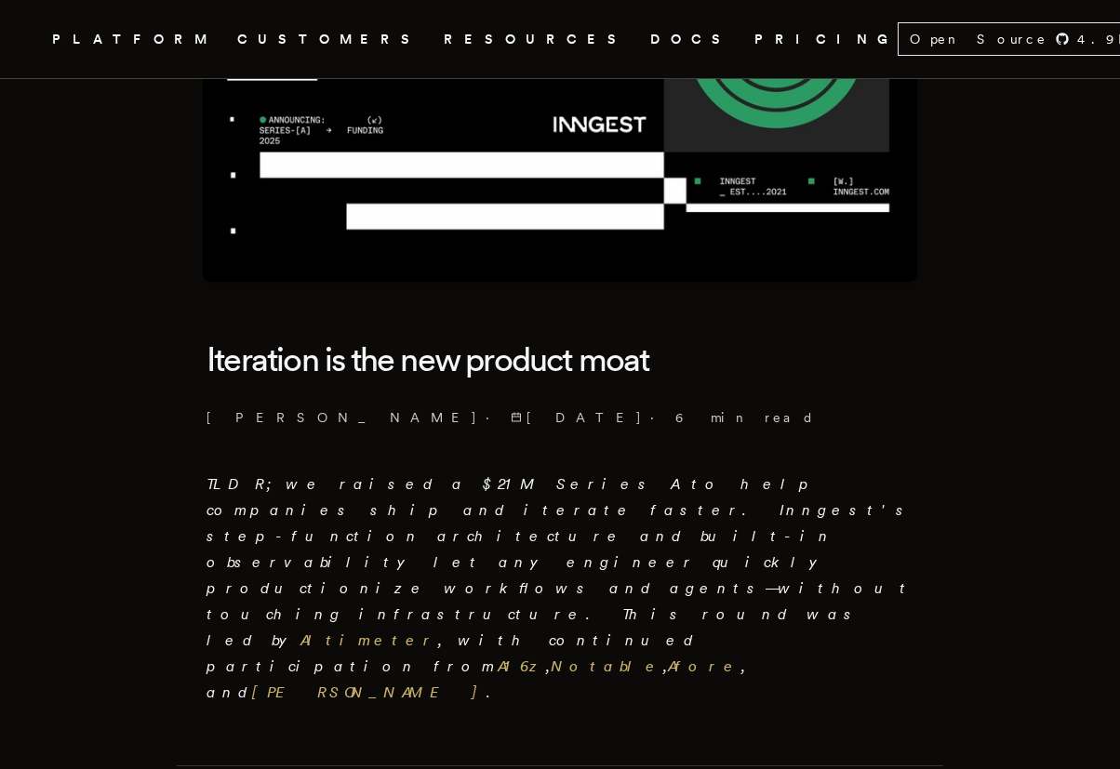
scroll to position [446, 0]
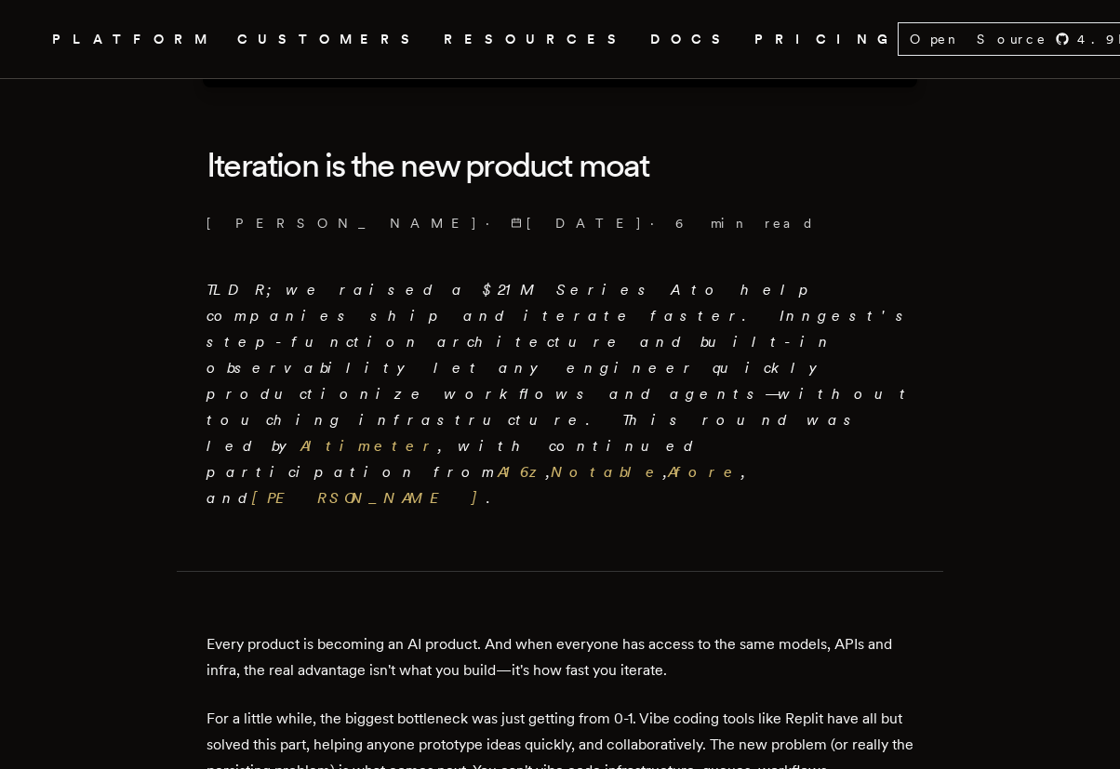
click at [448, 169] on h1 "Iteration is the new product moat" at bounding box center [559, 165] width 707 height 67
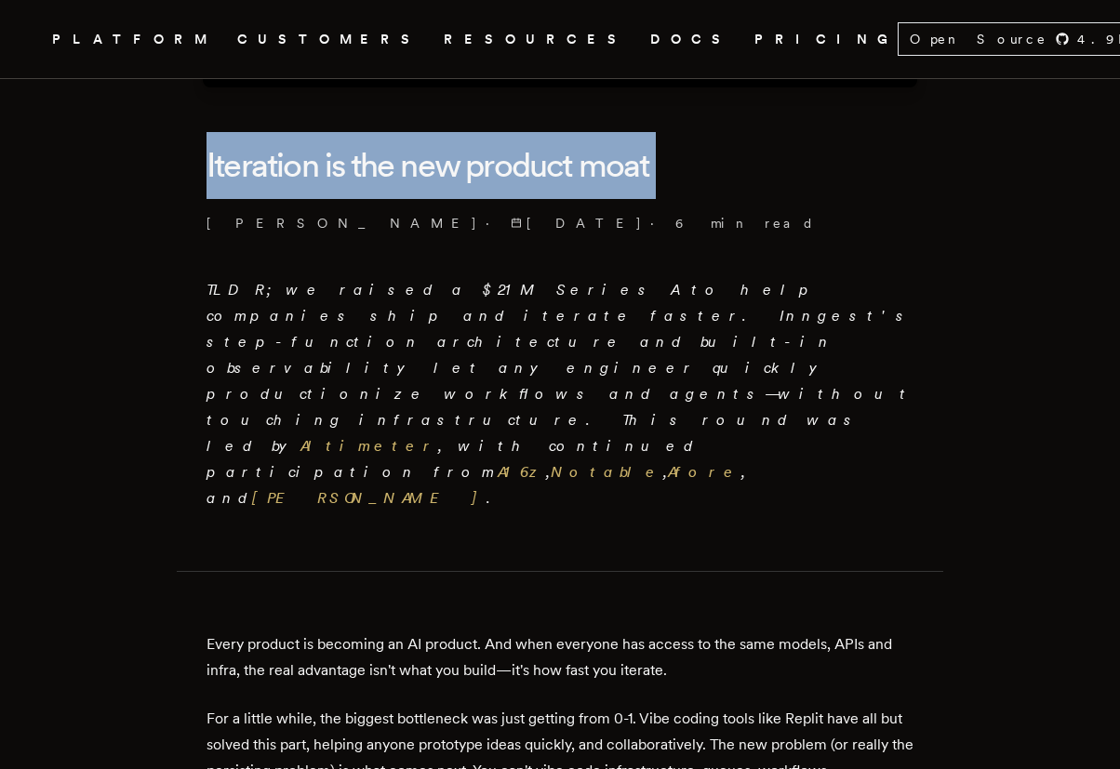
click at [448, 169] on h1 "Iteration is the new product moat" at bounding box center [559, 165] width 707 height 67
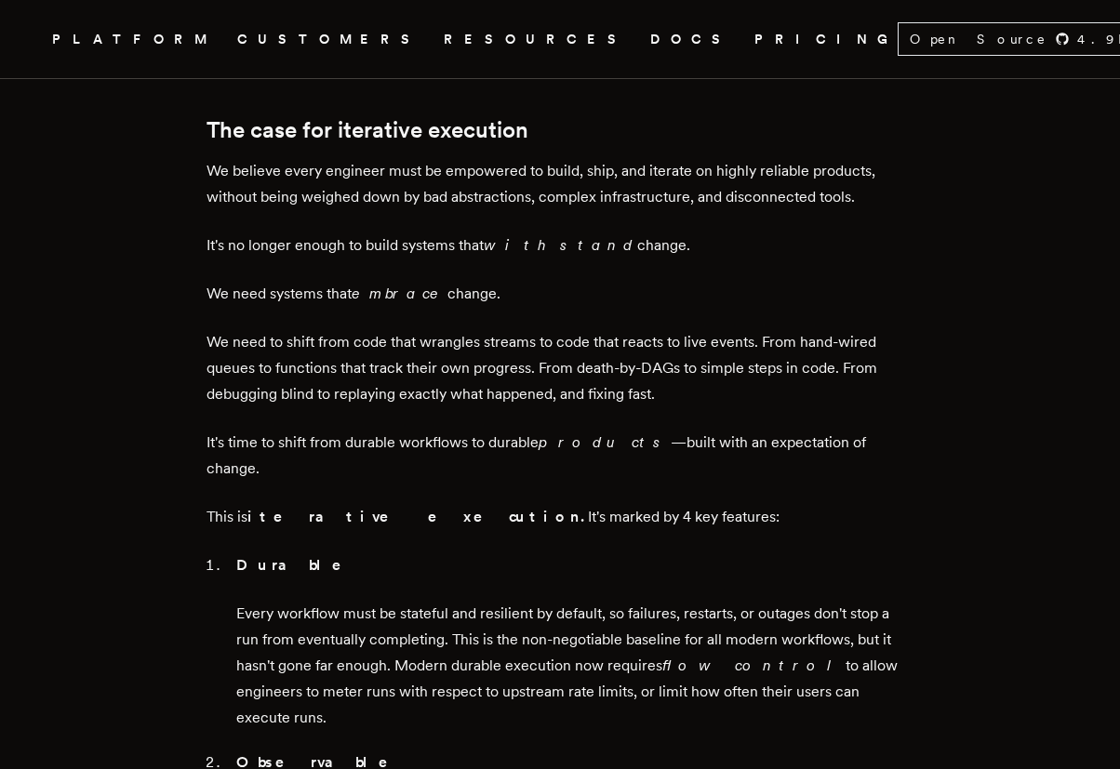
scroll to position [1674, 0]
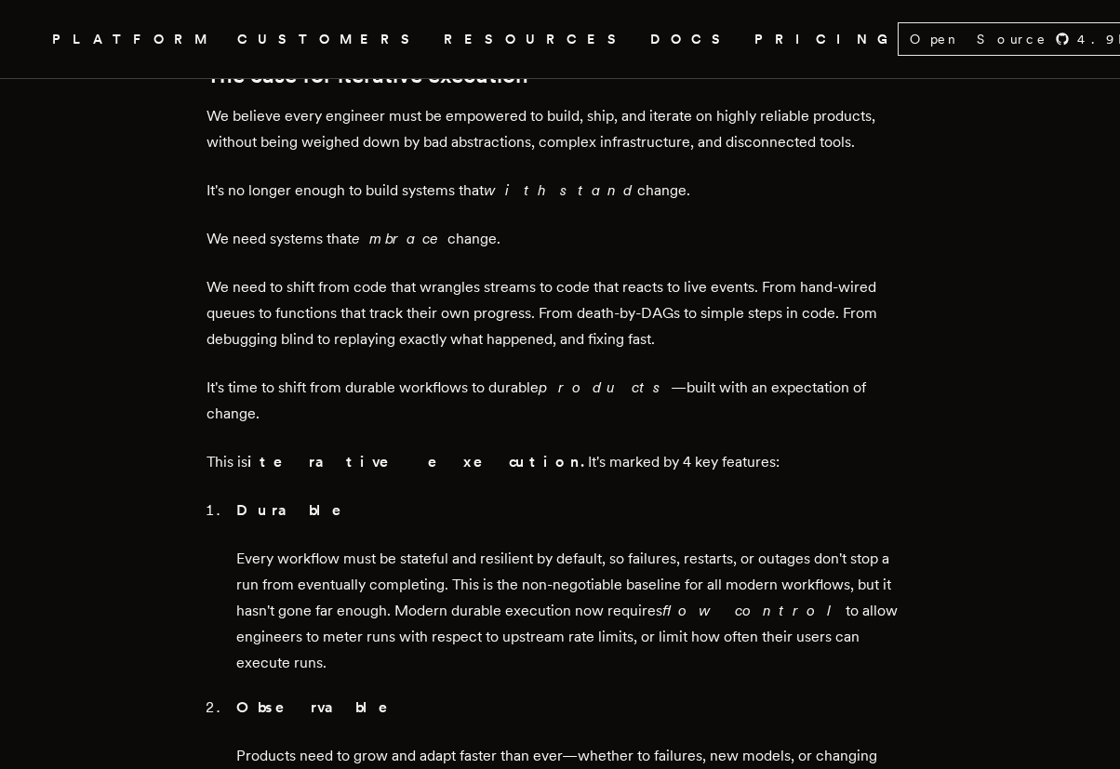
drag, startPoint x: 454, startPoint y: 403, endPoint x: 909, endPoint y: 483, distance: 462.6
click at [909, 483] on main "Iteration is the new product moat Tony Holdstock-Brown · 9/16/2025 · 6 min read…" at bounding box center [560, 756] width 744 height 4626
drag, startPoint x: 912, startPoint y: 483, endPoint x: 219, endPoint y: 353, distance: 704.8
click at [219, 353] on main "Iteration is the new product moat Tony Holdstock-Brown · 9/16/2025 · 6 min read…" at bounding box center [560, 756] width 744 height 4626
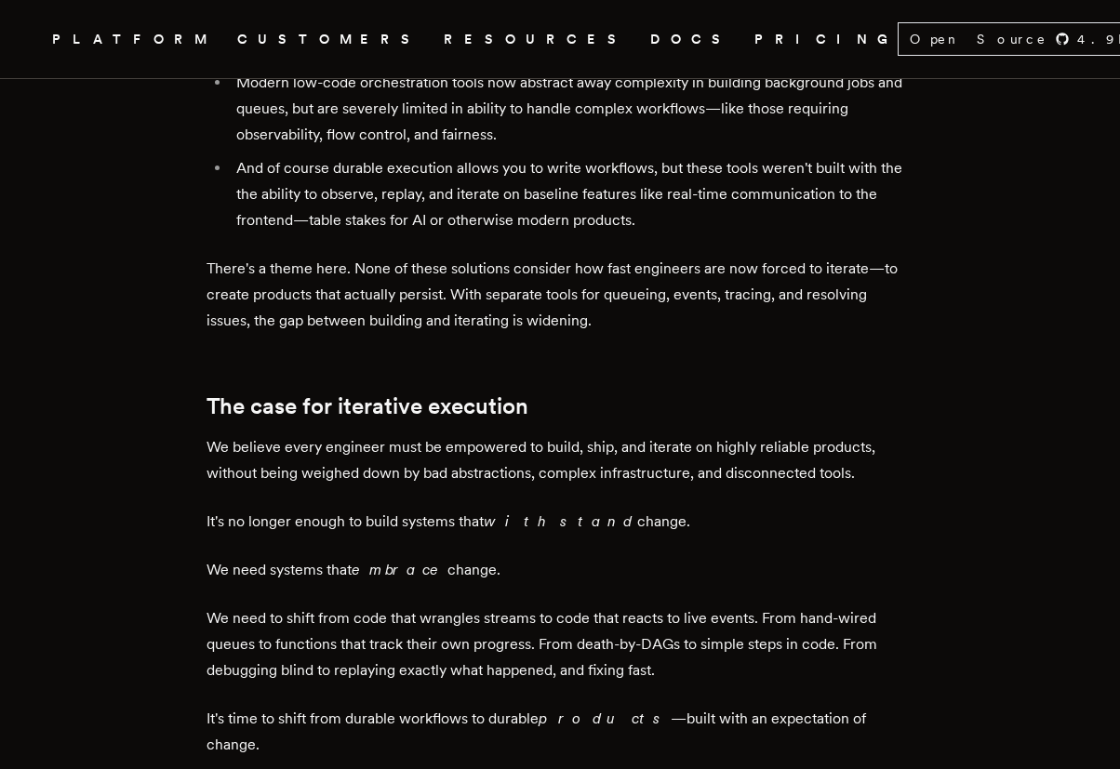
scroll to position [1339, 0]
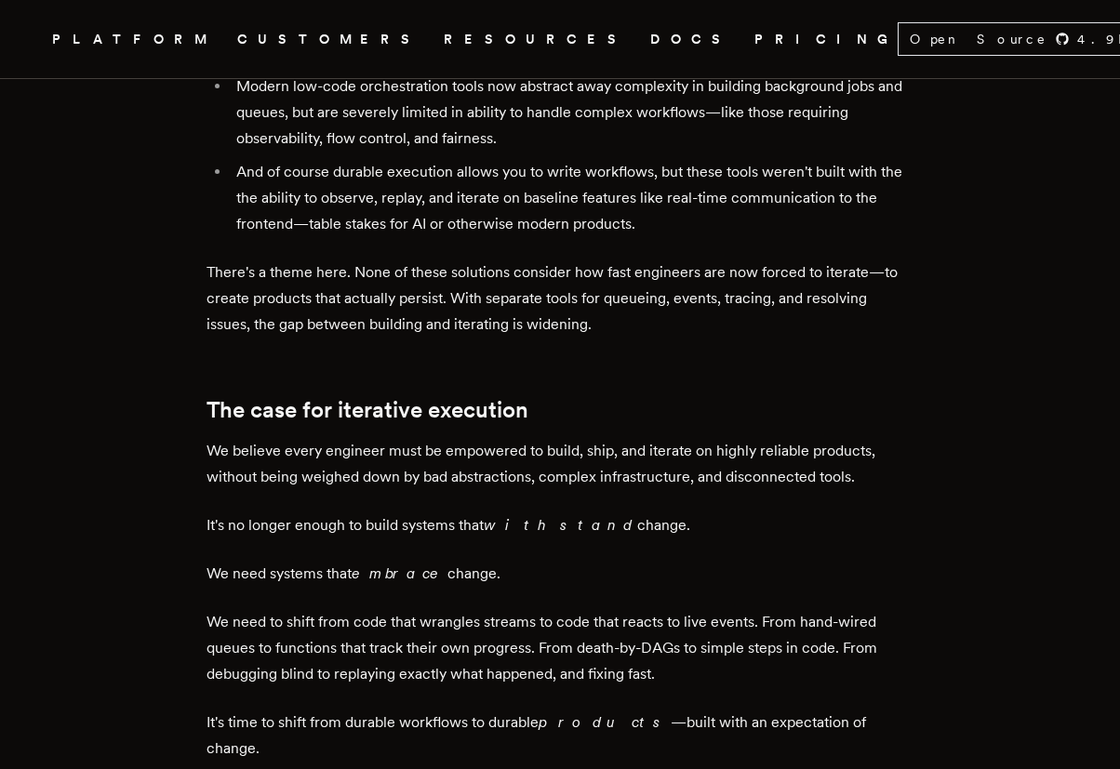
click at [430, 438] on p "We believe every engineer must be empowered to build, ship, and iterate on high…" at bounding box center [559, 464] width 707 height 52
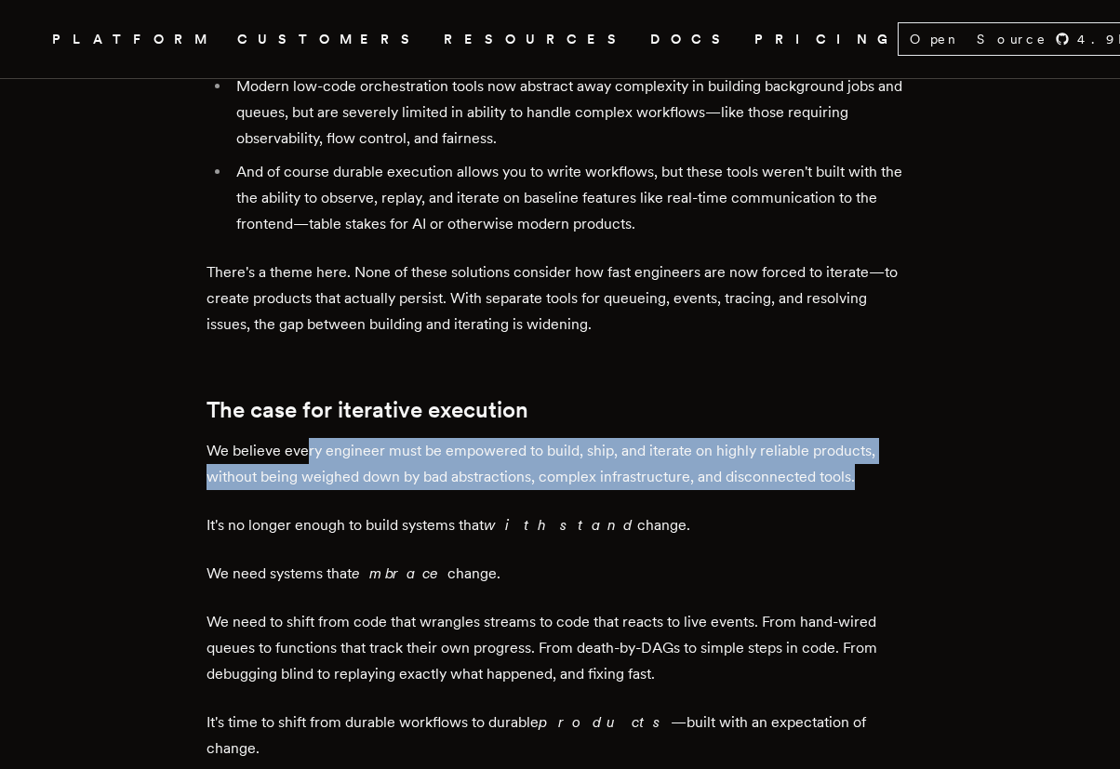
drag, startPoint x: 312, startPoint y: 316, endPoint x: 894, endPoint y: 348, distance: 583.0
click at [894, 438] on p "We believe every engineer must be empowered to build, ship, and iterate on high…" at bounding box center [559, 464] width 707 height 52
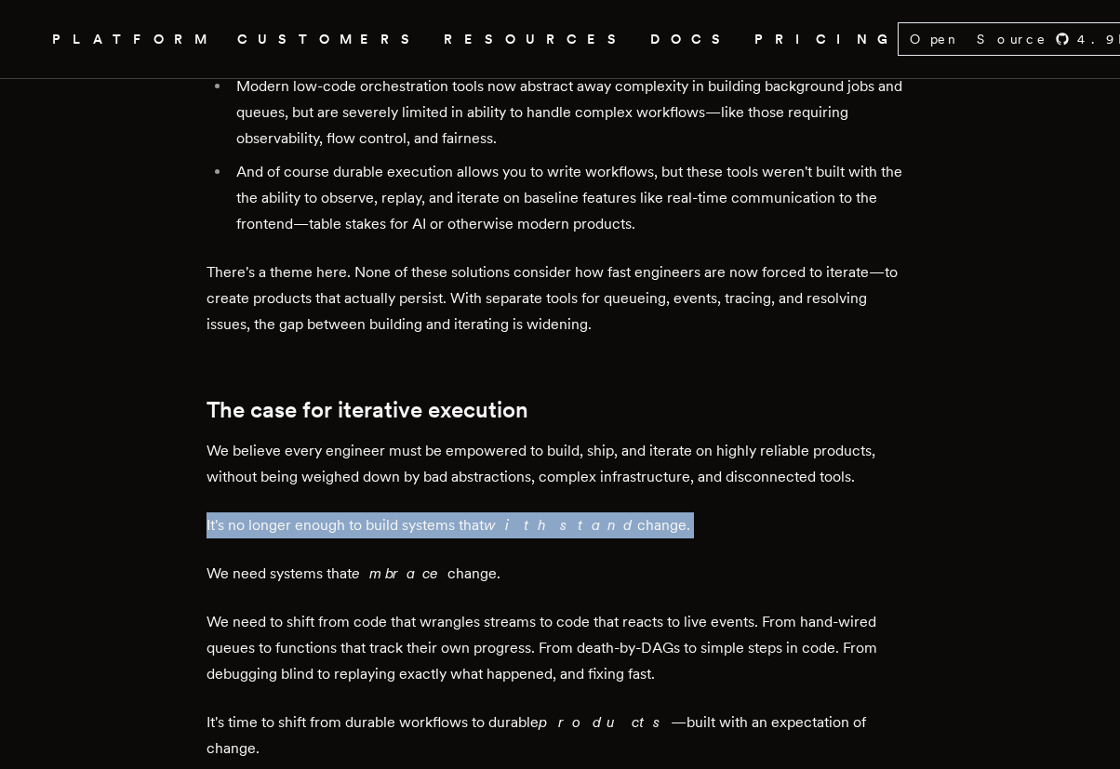
drag, startPoint x: 894, startPoint y: 348, endPoint x: 645, endPoint y: 401, distance: 253.9
click at [645, 512] on p "It's no longer enough to build systems that withstand change." at bounding box center [559, 525] width 707 height 26
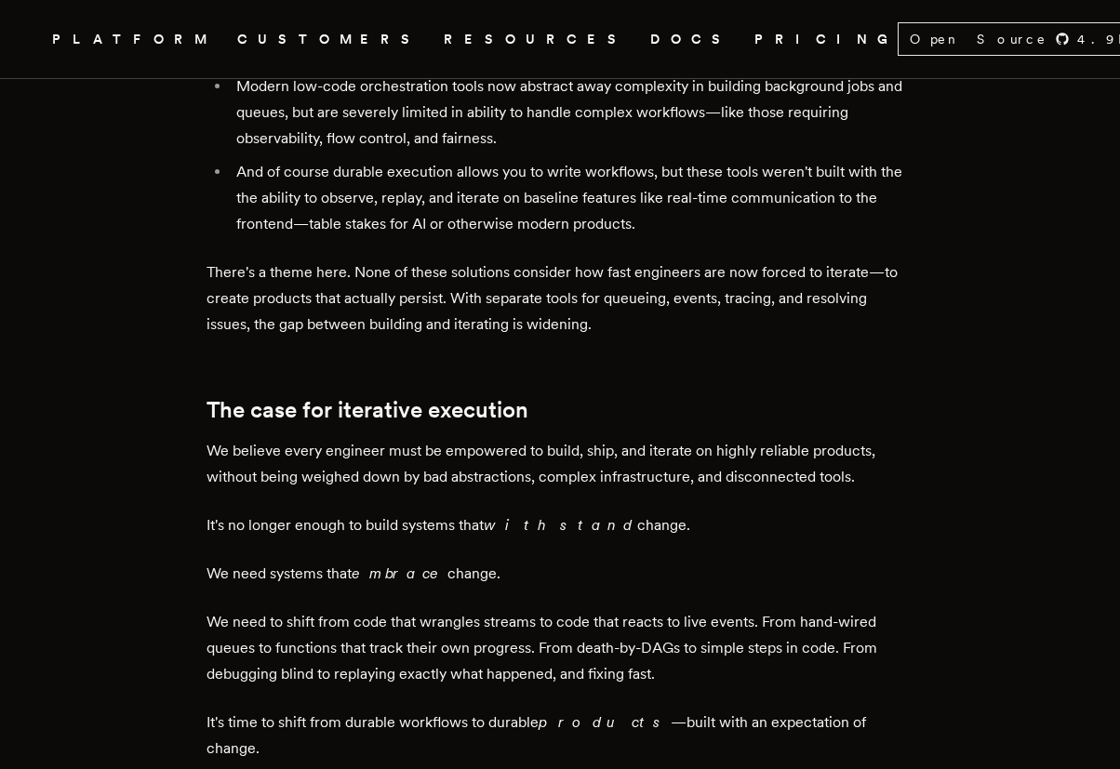
drag, startPoint x: 645, startPoint y: 401, endPoint x: 666, endPoint y: 540, distance: 141.0
drag, startPoint x: 710, startPoint y: 543, endPoint x: 668, endPoint y: 523, distance: 47.4
click at [709, 609] on p "We need to shift from code that wrangles streams to code that reacts to live ev…" at bounding box center [559, 648] width 707 height 78
click at [523, 609] on p "We need to shift from code that wrangles streams to code that reacts to live ev…" at bounding box center [559, 648] width 707 height 78
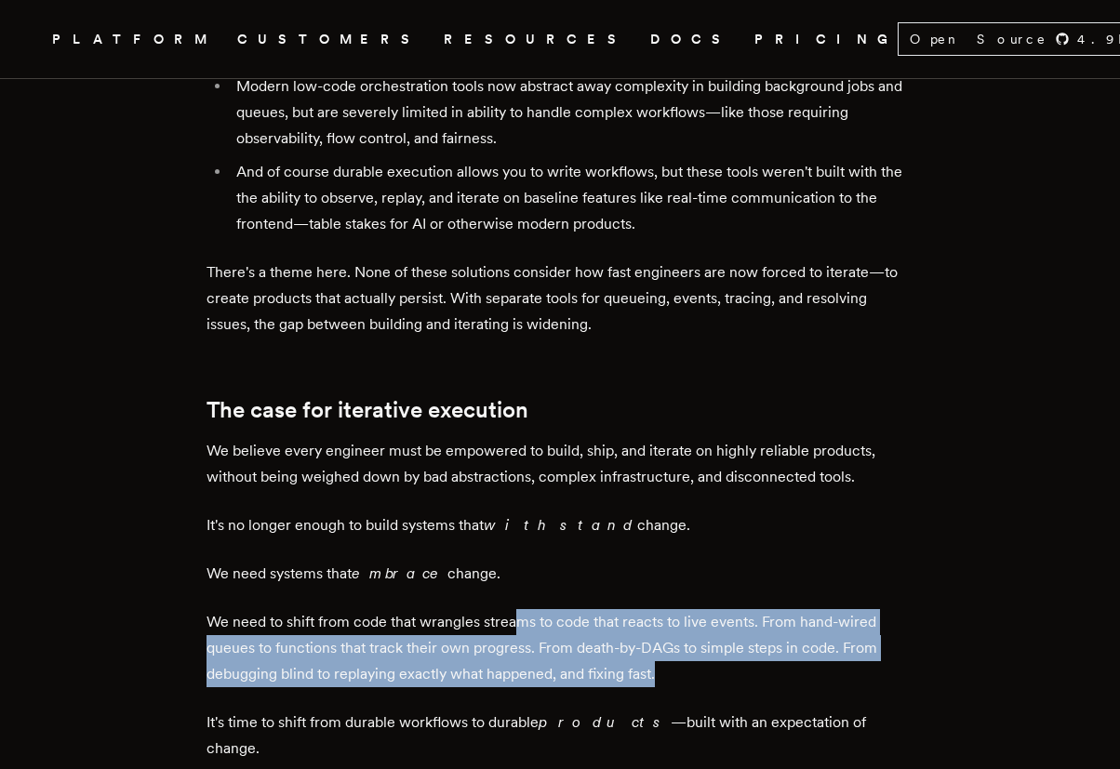
drag, startPoint x: 524, startPoint y: 491, endPoint x: 895, endPoint y: 538, distance: 374.1
click at [895, 609] on p "We need to shift from code that wrangles streams to code that reacts to live ev…" at bounding box center [559, 648] width 707 height 78
drag, startPoint x: 895, startPoint y: 538, endPoint x: 219, endPoint y: 490, distance: 677.8
click at [219, 609] on p "We need to shift from code that wrangles streams to code that reacts to live ev…" at bounding box center [559, 648] width 707 height 78
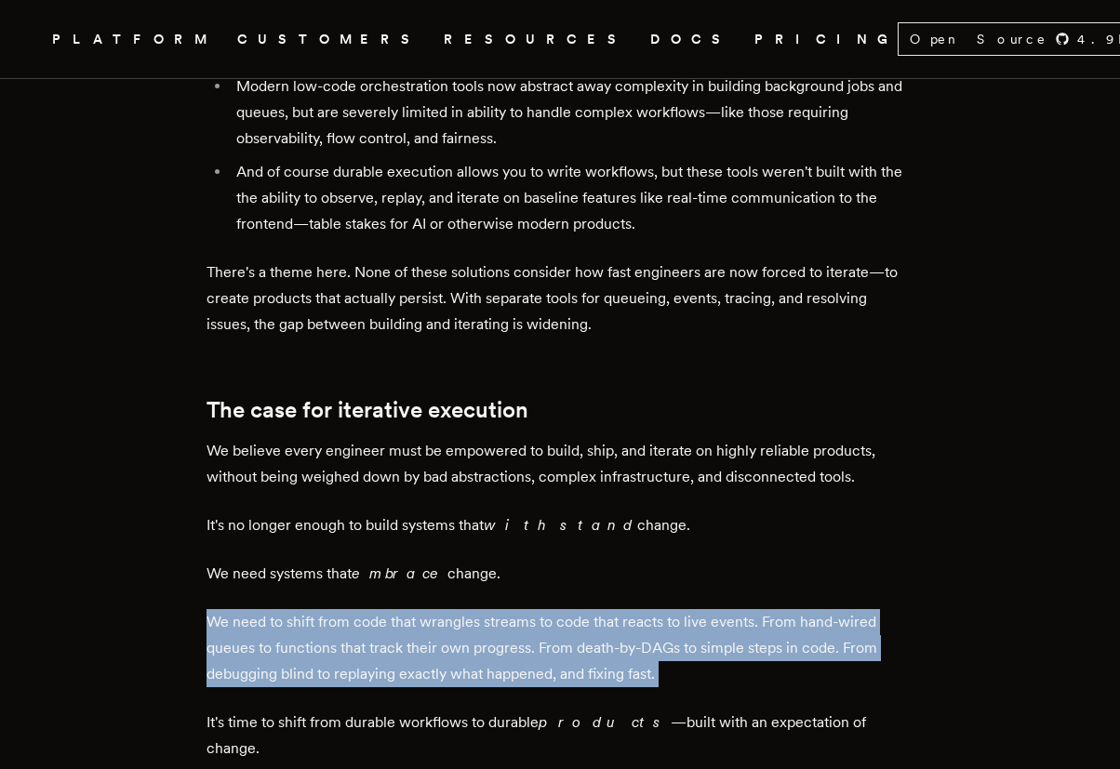
scroll to position [1451, 0]
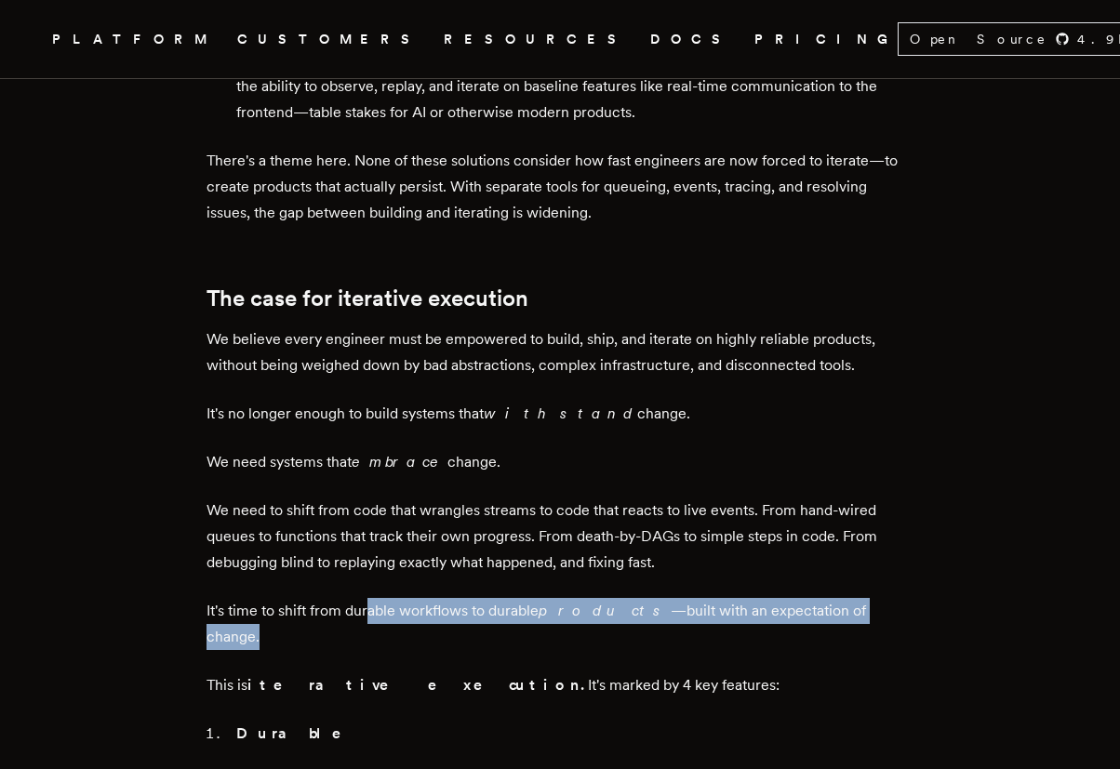
drag, startPoint x: 373, startPoint y: 478, endPoint x: 873, endPoint y: 483, distance: 500.3
click at [873, 598] on p "It's time to shift from durable workflows to durable products —built with an ex…" at bounding box center [559, 624] width 707 height 52
click at [871, 598] on p "It's time to shift from durable workflows to durable products —built with an ex…" at bounding box center [559, 624] width 707 height 52
drag, startPoint x: 871, startPoint y: 483, endPoint x: 220, endPoint y: 471, distance: 651.1
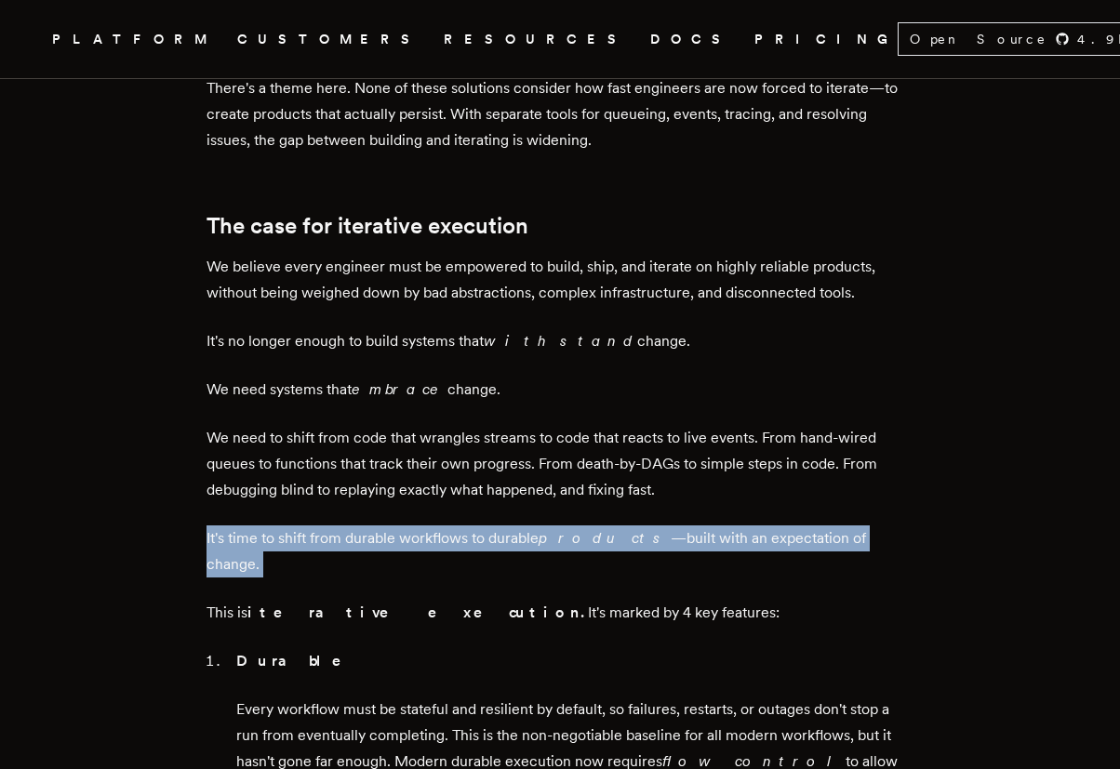
scroll to position [1562, 0]
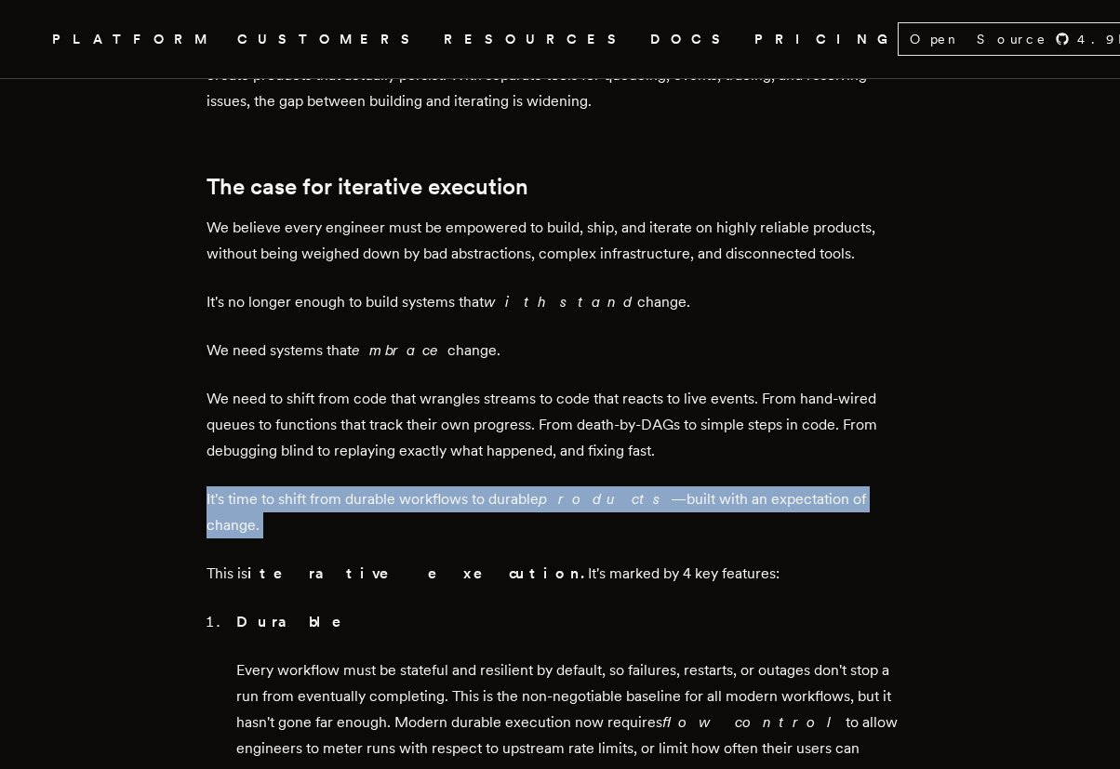
drag, startPoint x: 250, startPoint y: 502, endPoint x: 900, endPoint y: 579, distance: 654.6
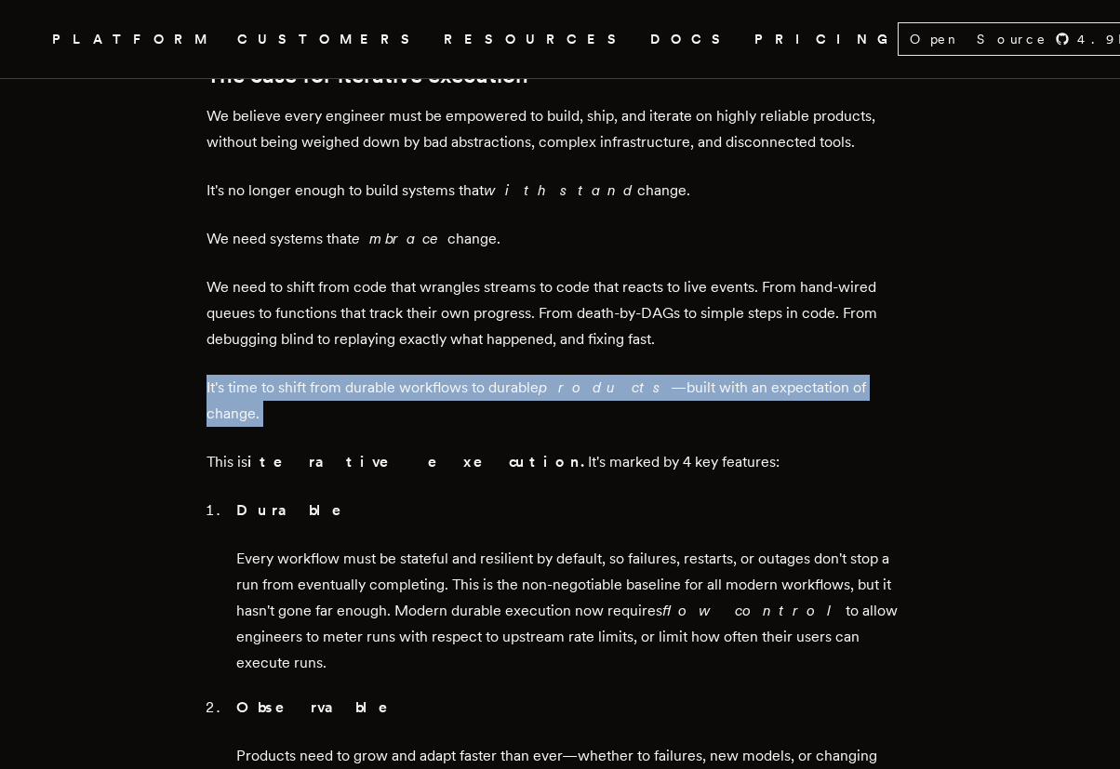
click at [876, 546] on p "Every workflow must be stateful and resilient by default, so failures, restarts…" at bounding box center [574, 611] width 677 height 130
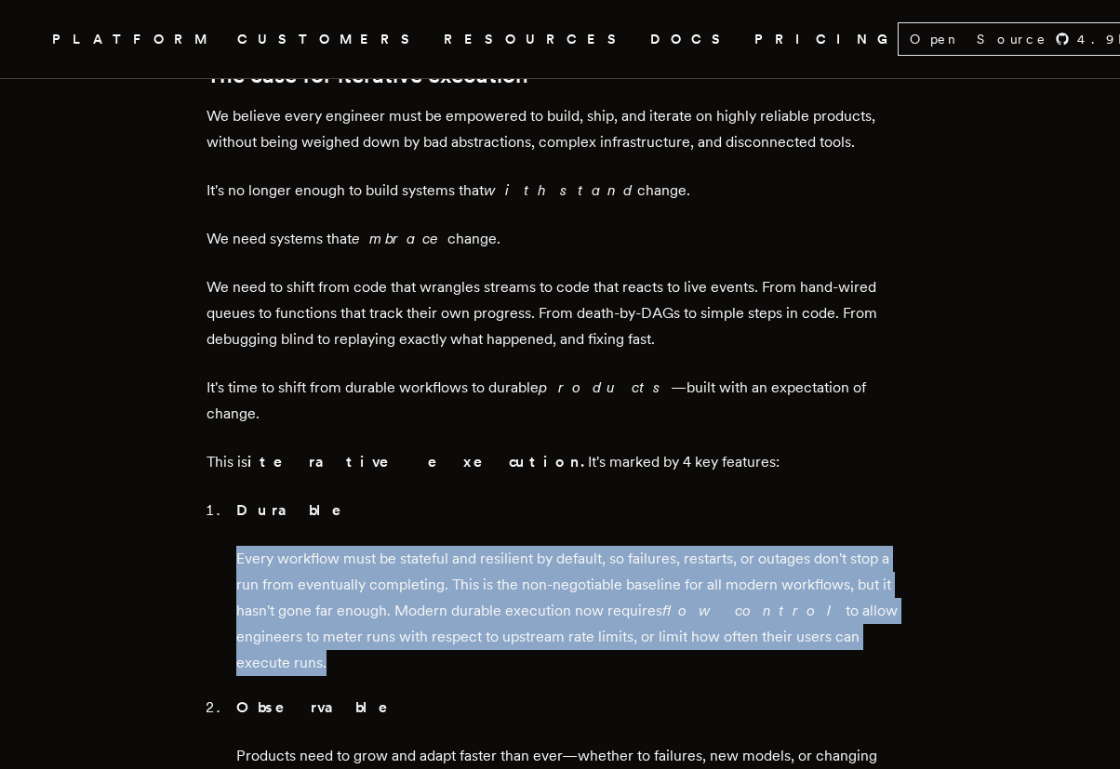
drag, startPoint x: 876, startPoint y: 491, endPoint x: 219, endPoint y: 394, distance: 663.6
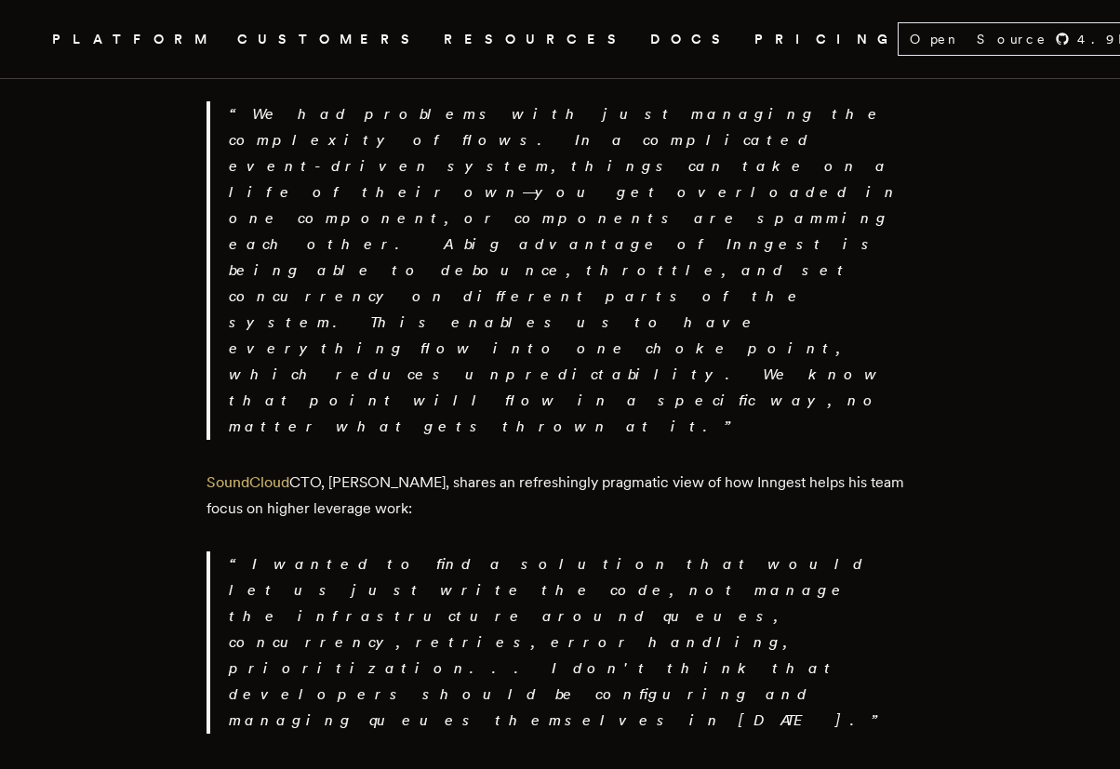
scroll to position [3236, 0]
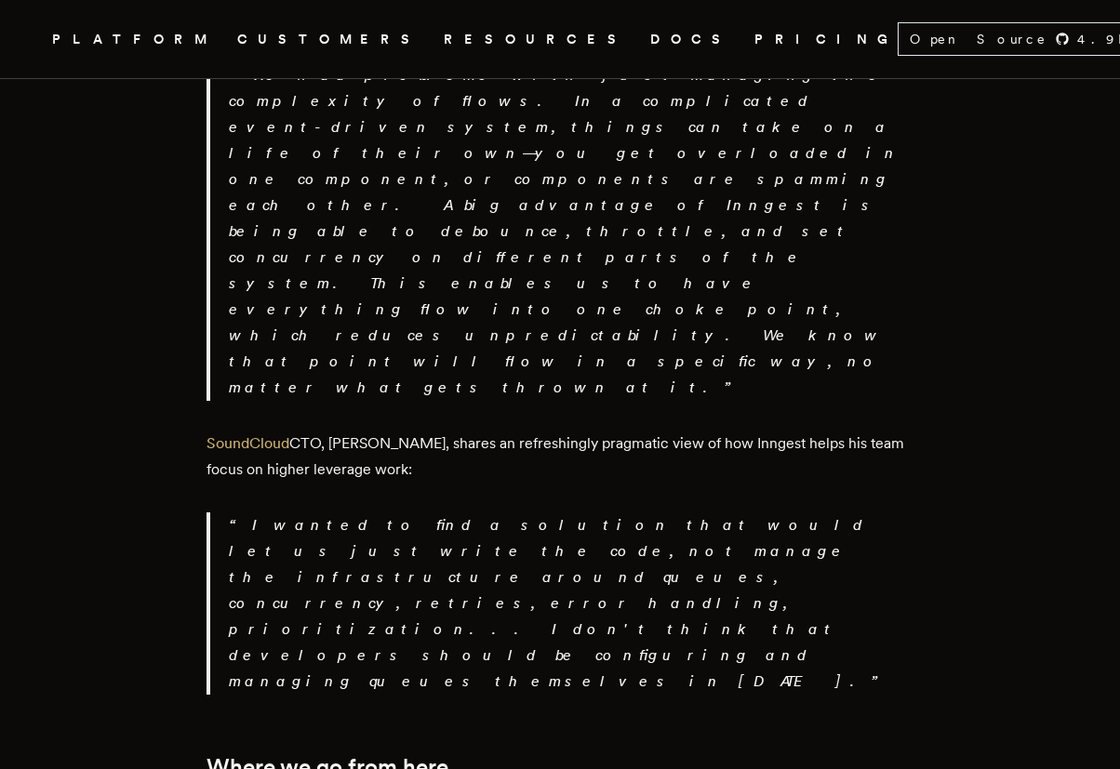
drag, startPoint x: 374, startPoint y: 464, endPoint x: 563, endPoint y: 465, distance: 188.8
drag, startPoint x: 563, startPoint y: 465, endPoint x: 613, endPoint y: 563, distance: 109.8
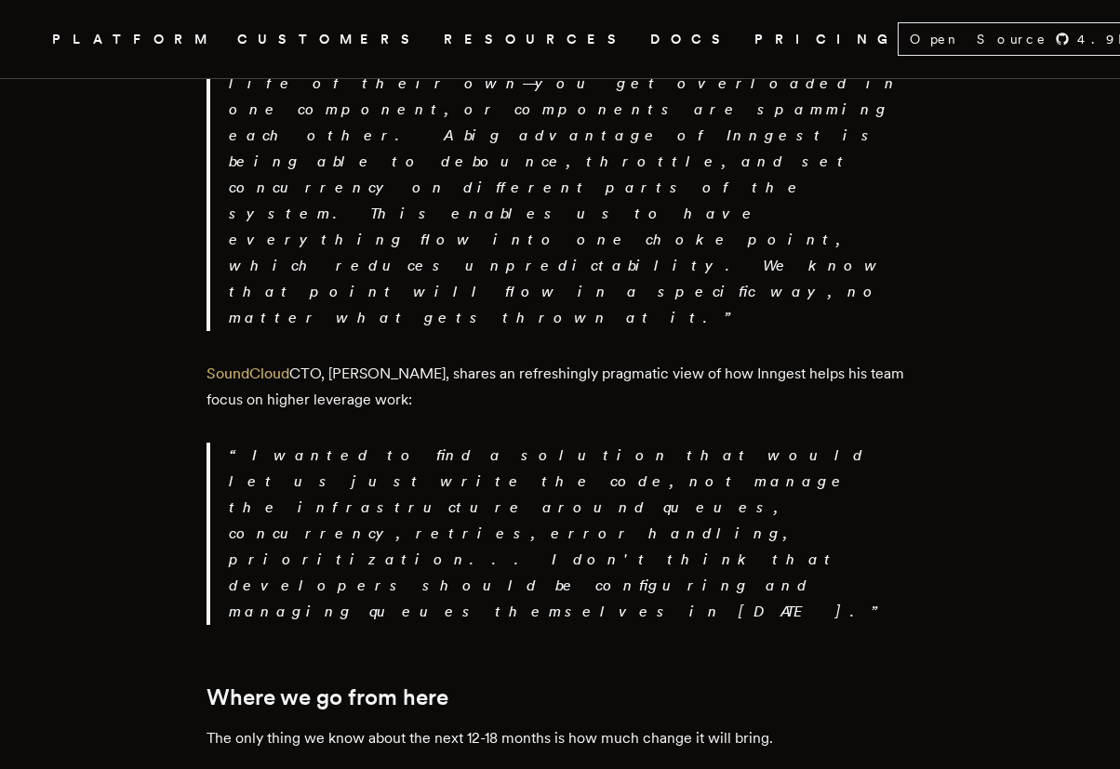
scroll to position [3013, 0]
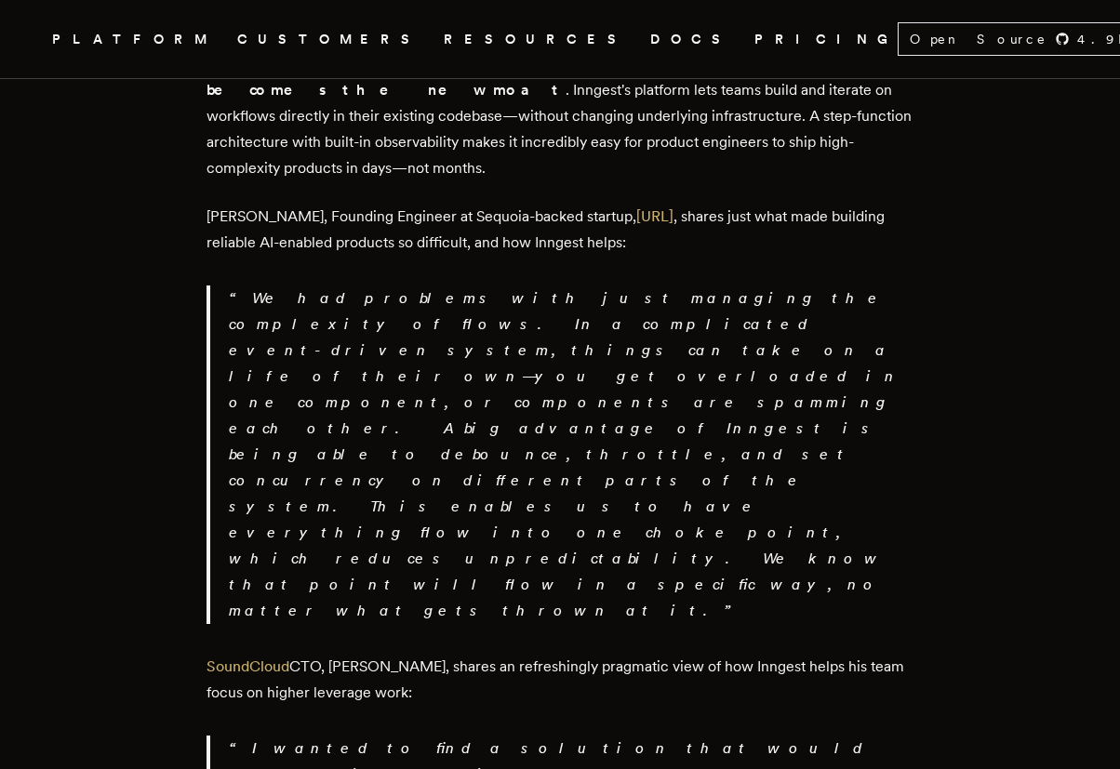
drag, startPoint x: 294, startPoint y: 538, endPoint x: 794, endPoint y: 541, distance: 500.3
drag, startPoint x: 299, startPoint y: 586, endPoint x: 821, endPoint y: 578, distance: 521.8
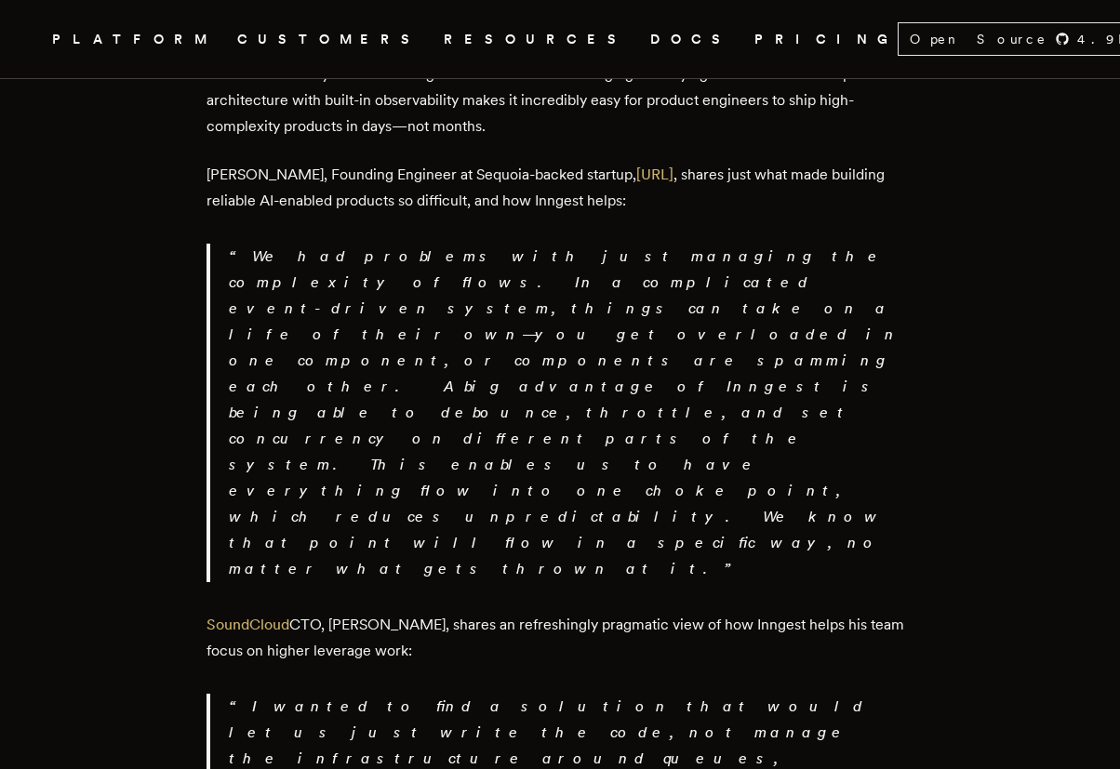
scroll to position [3125, 0]
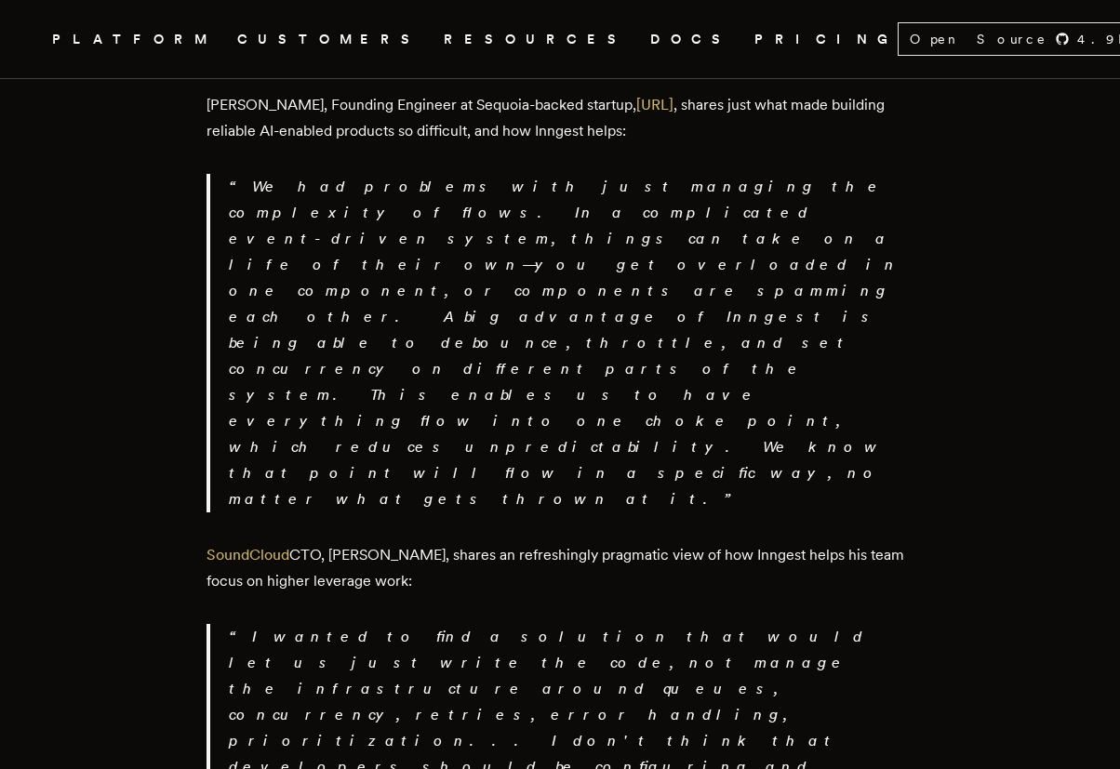
drag, startPoint x: 387, startPoint y: 572, endPoint x: 551, endPoint y: 588, distance: 164.4
drag, startPoint x: 551, startPoint y: 587, endPoint x: 570, endPoint y: 609, distance: 29.1
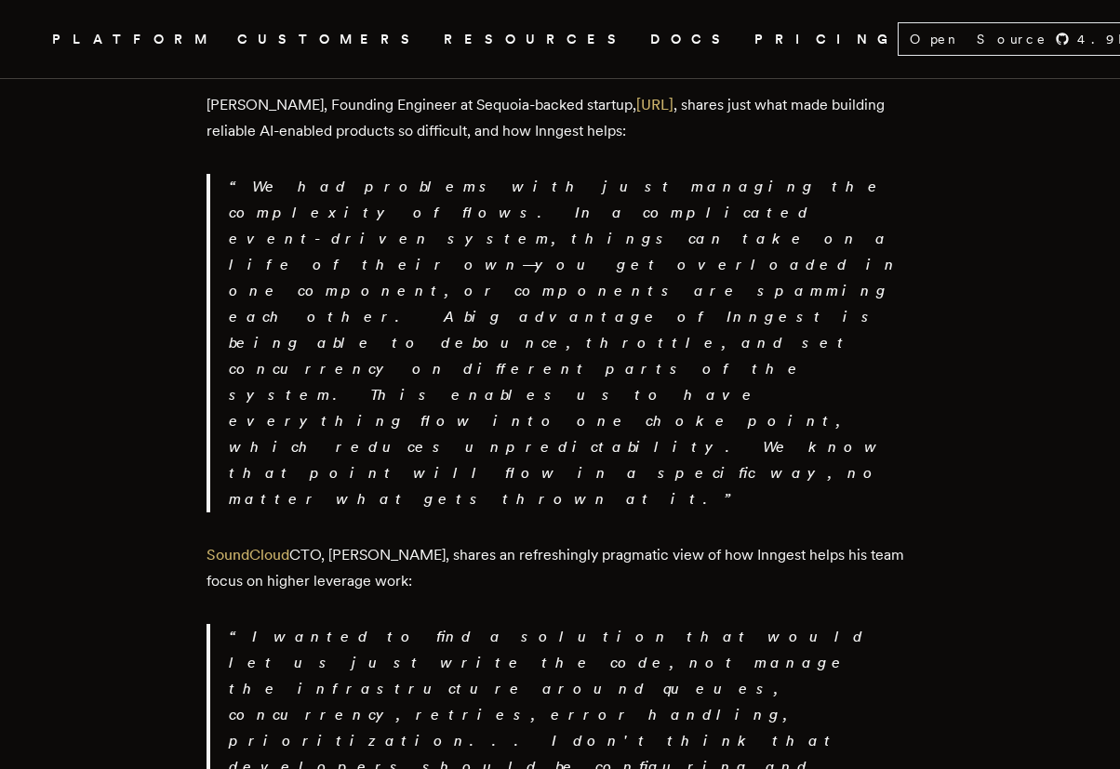
drag, startPoint x: 543, startPoint y: 631, endPoint x: 490, endPoint y: 672, distance: 67.0
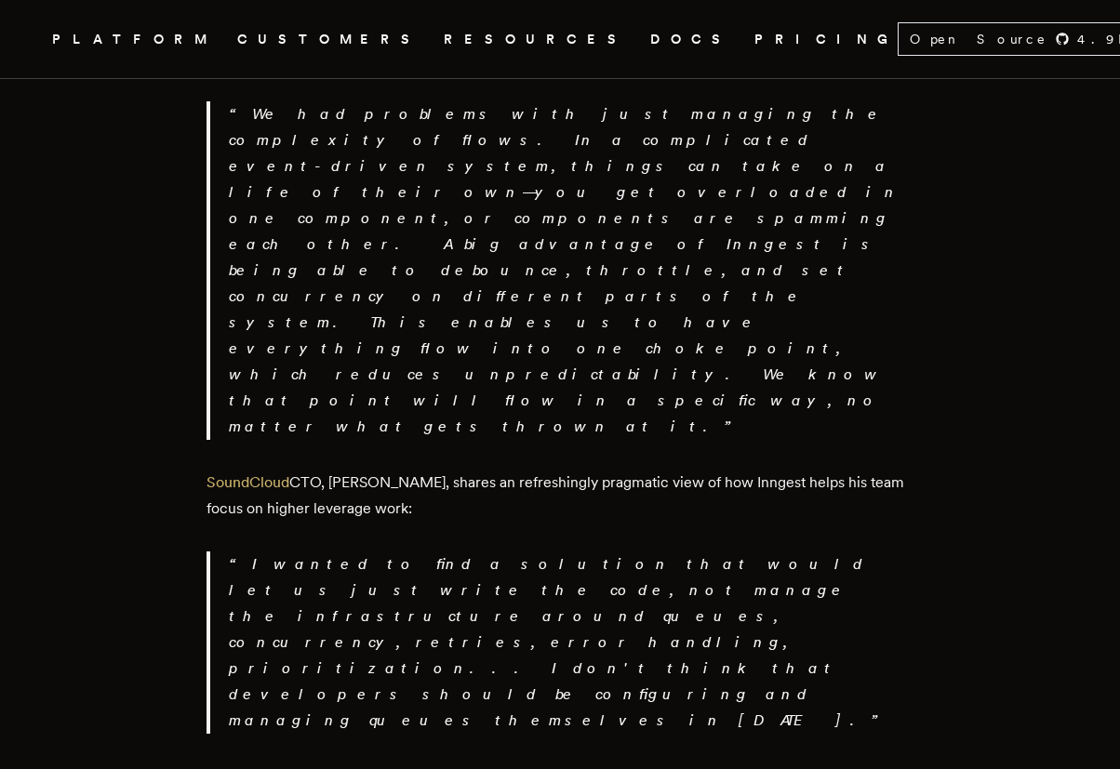
scroll to position [3236, 0]
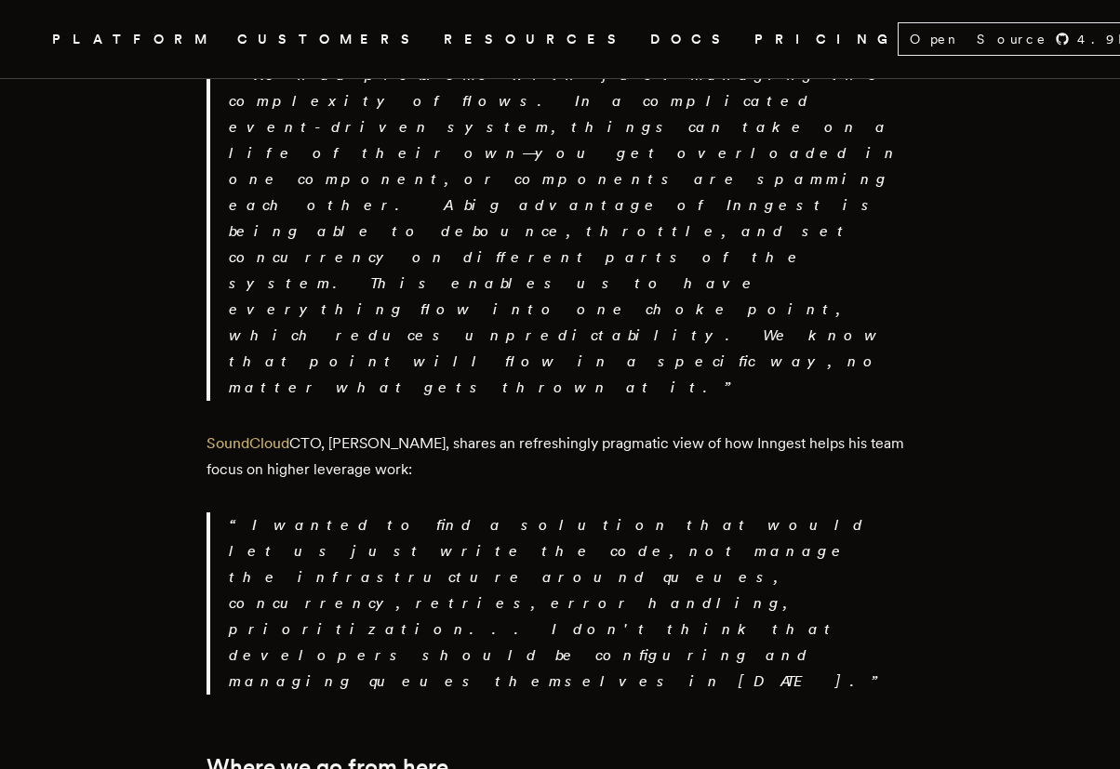
drag, startPoint x: 209, startPoint y: 613, endPoint x: 412, endPoint y: 615, distance: 202.7
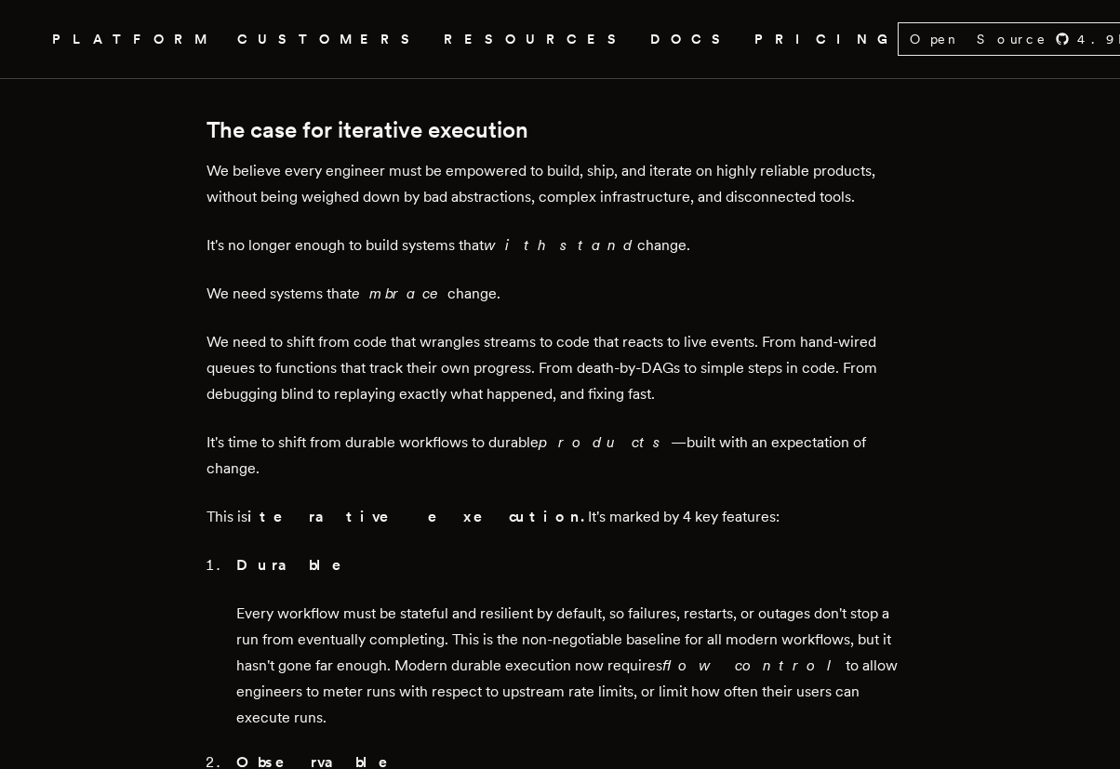
scroll to position [1674, 0]
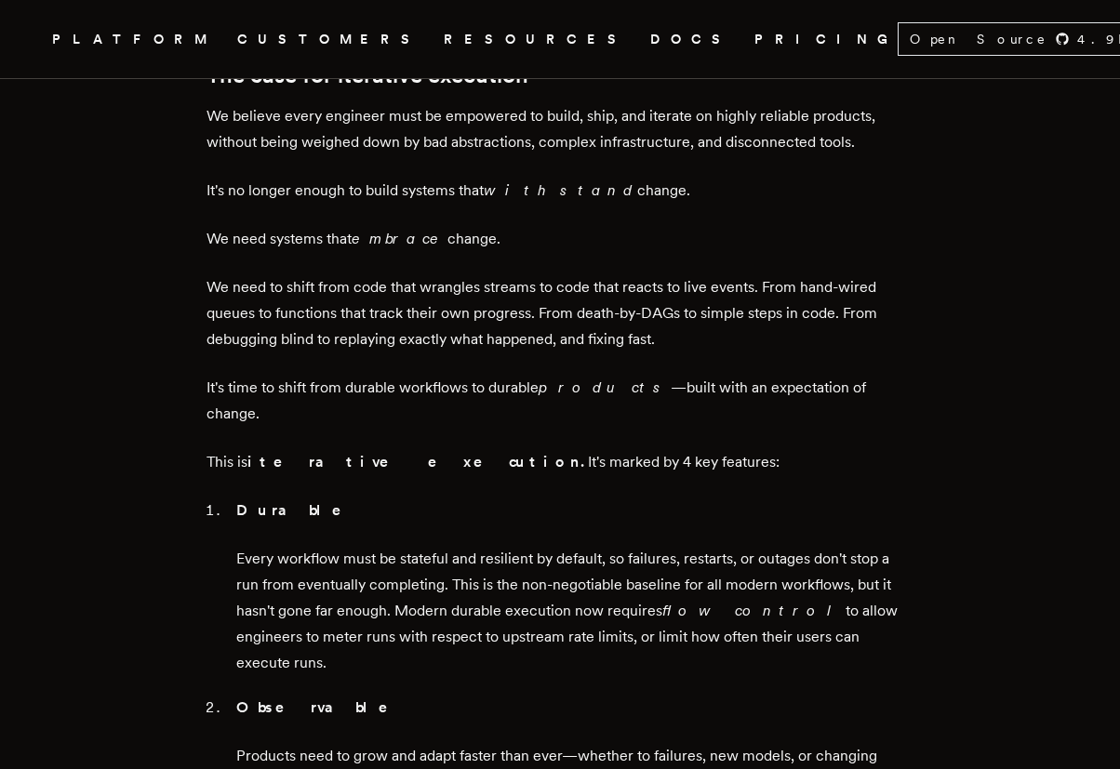
drag, startPoint x: 446, startPoint y: 389, endPoint x: 885, endPoint y: 483, distance: 448.9
click at [885, 498] on li "Durable Every workflow must be stateful and resilient by default, so failures, …" at bounding box center [572, 587] width 683 height 179
click at [885, 546] on p "Every workflow must be stateful and resilient by default, so failures, restarts…" at bounding box center [574, 611] width 677 height 130
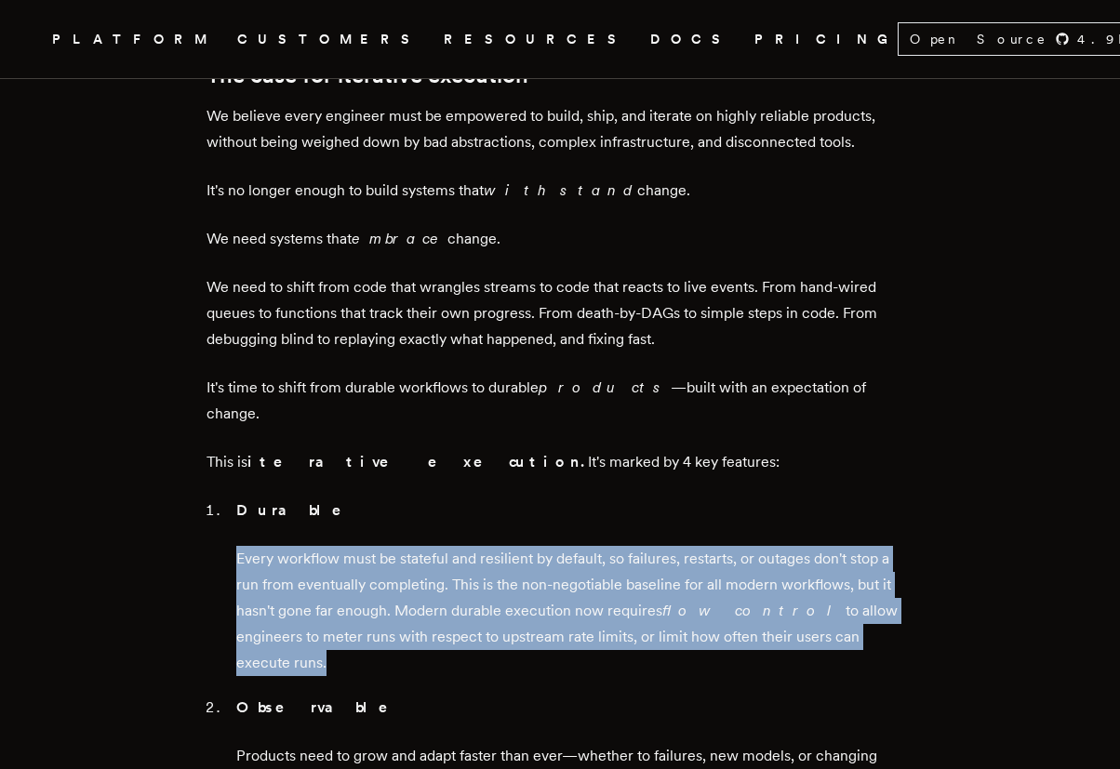
drag, startPoint x: 885, startPoint y: 483, endPoint x: 217, endPoint y: 404, distance: 673.3
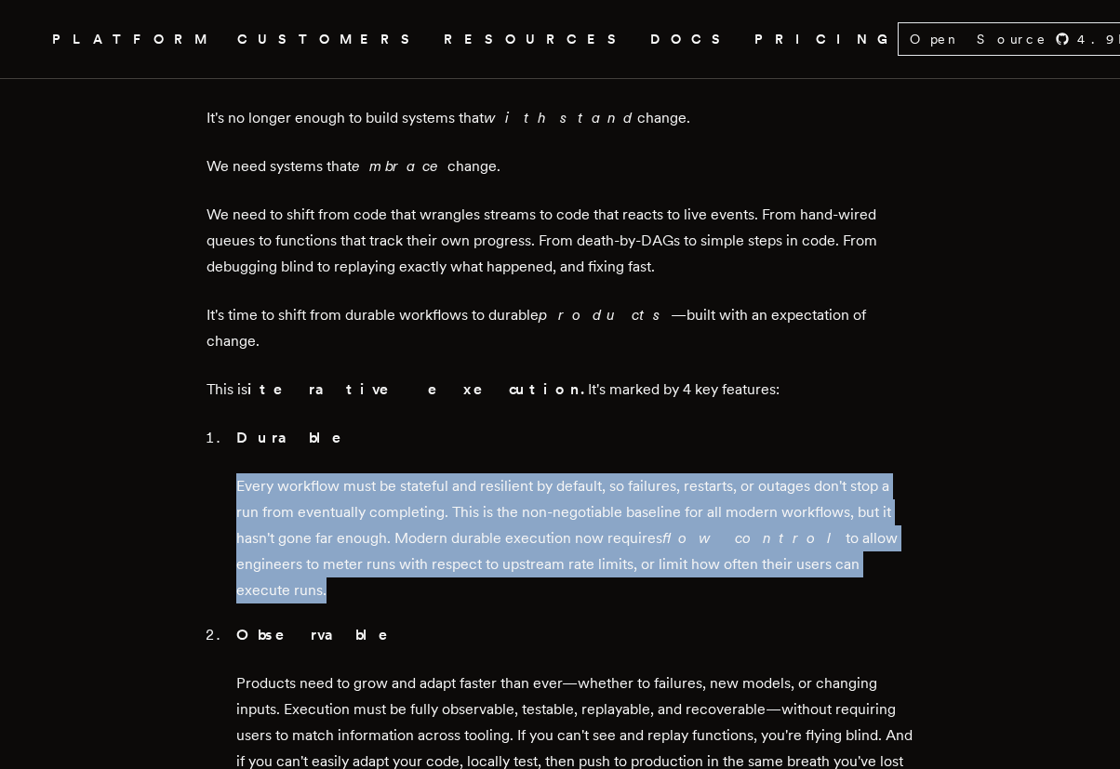
scroll to position [1785, 0]
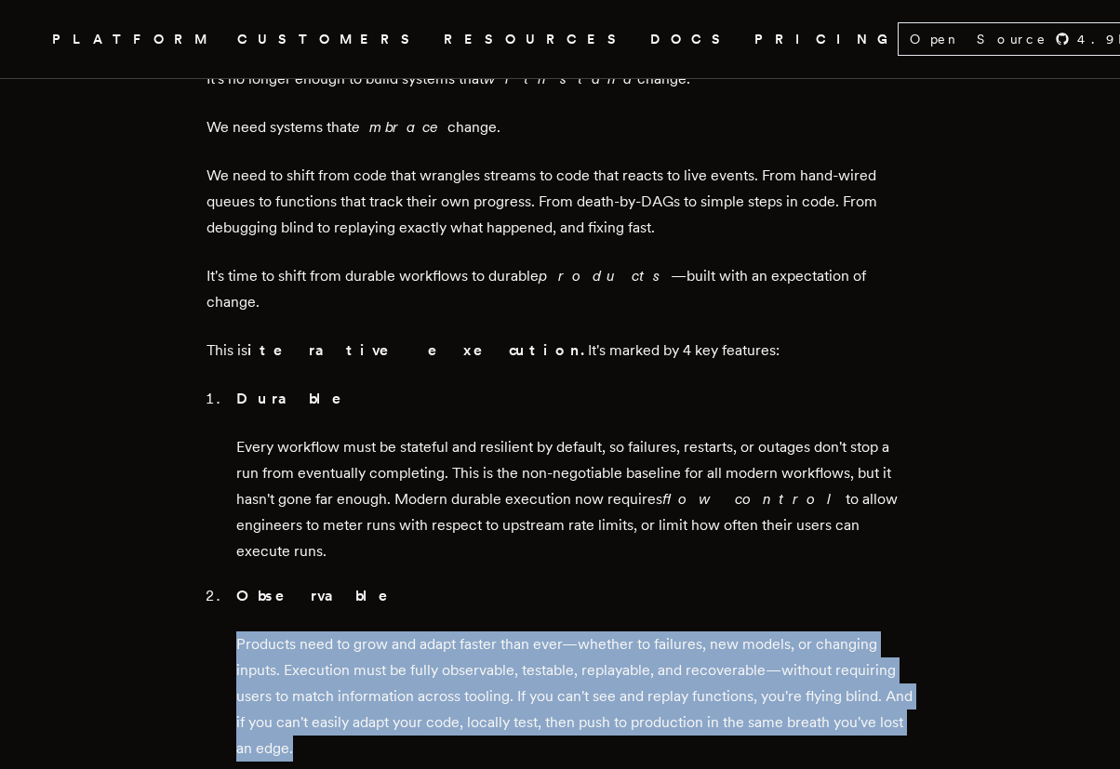
drag, startPoint x: 246, startPoint y: 454, endPoint x: 916, endPoint y: 582, distance: 681.7
click at [916, 582] on main "Iteration is the new product moat Tony Holdstock-Brown · 9/16/2025 · 6 min read…" at bounding box center [560, 645] width 744 height 4626
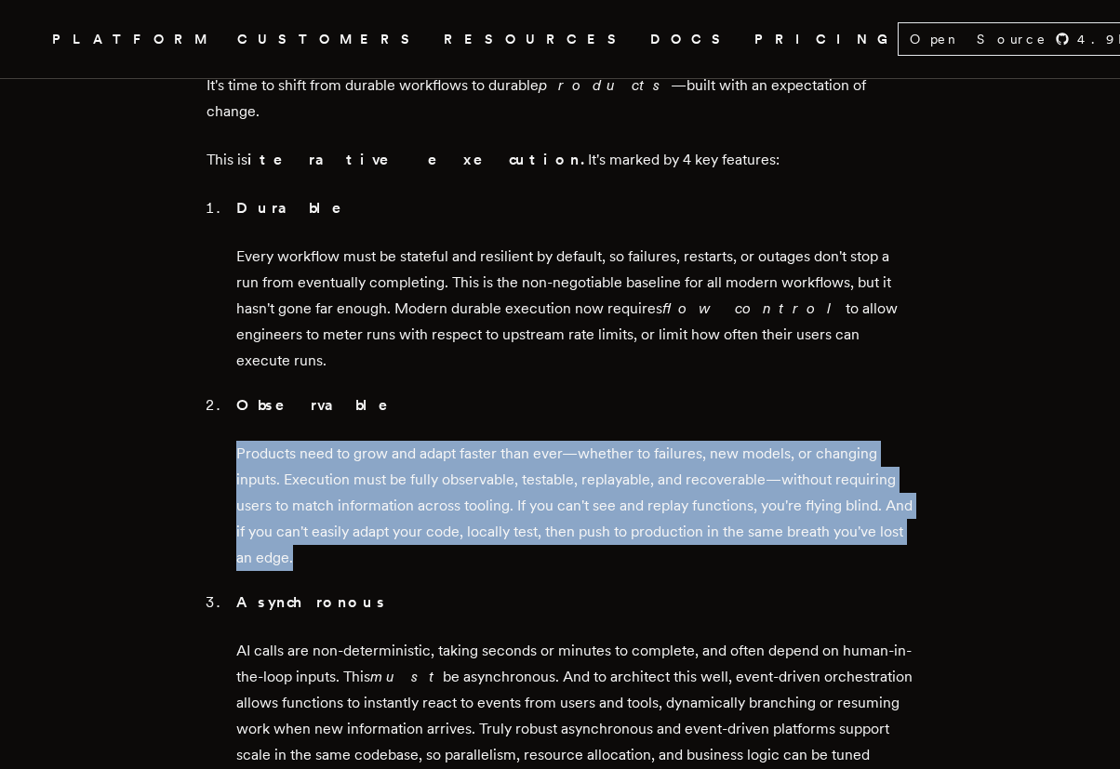
scroll to position [2009, 0]
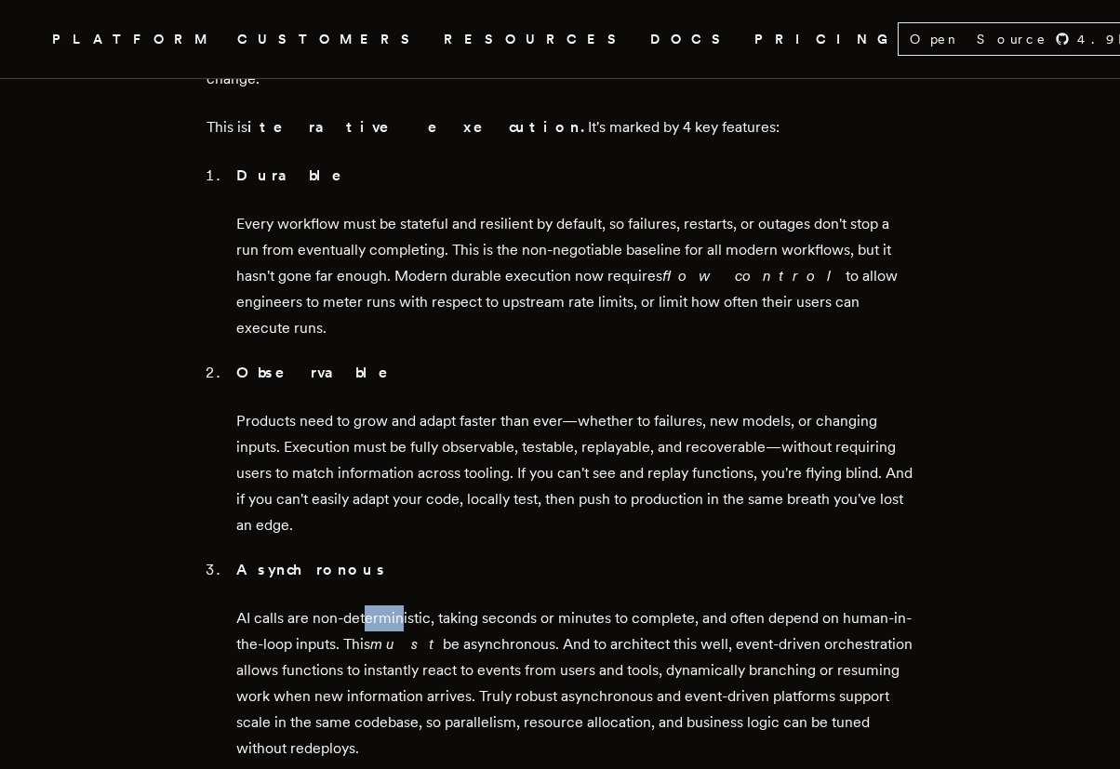
drag, startPoint x: 371, startPoint y: 437, endPoint x: 481, endPoint y: 436, distance: 109.7
click at [408, 605] on p "AI calls are non-deterministic, taking seconds or minutes to complete, and ofte…" at bounding box center [574, 683] width 677 height 156
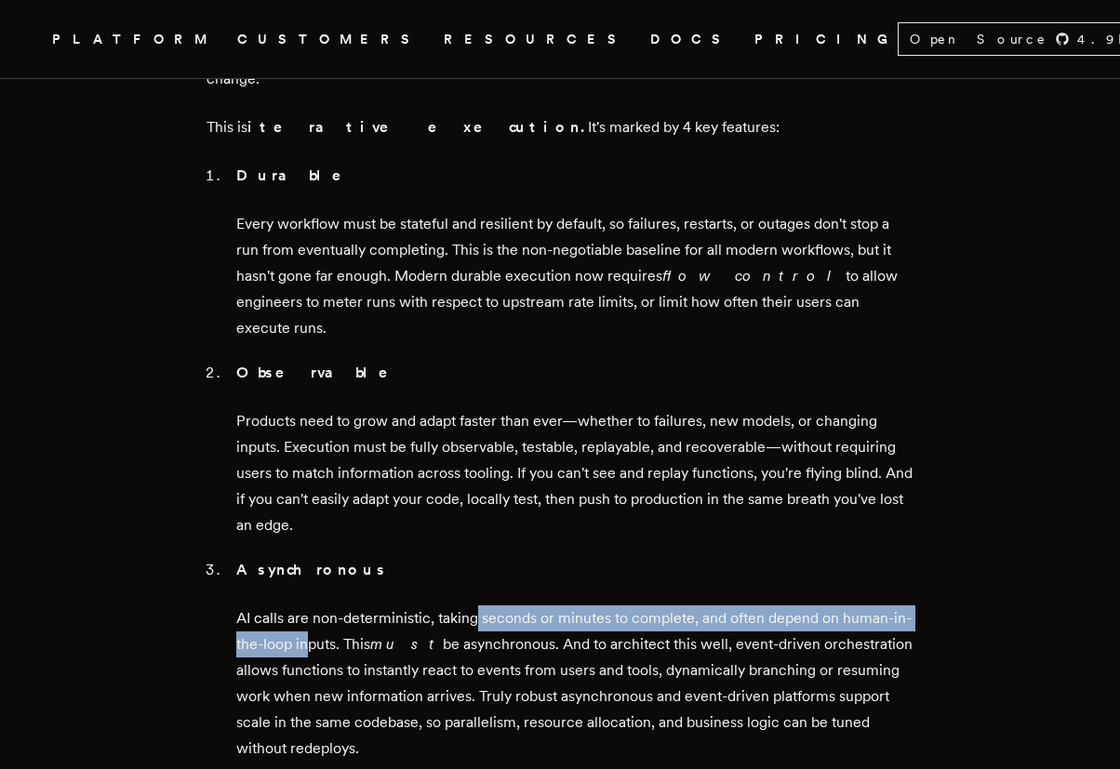
drag, startPoint x: 483, startPoint y: 436, endPoint x: 335, endPoint y: 466, distance: 150.8
click at [335, 605] on p "AI calls are non-deterministic, taking seconds or minutes to complete, and ofte…" at bounding box center [574, 683] width 677 height 156
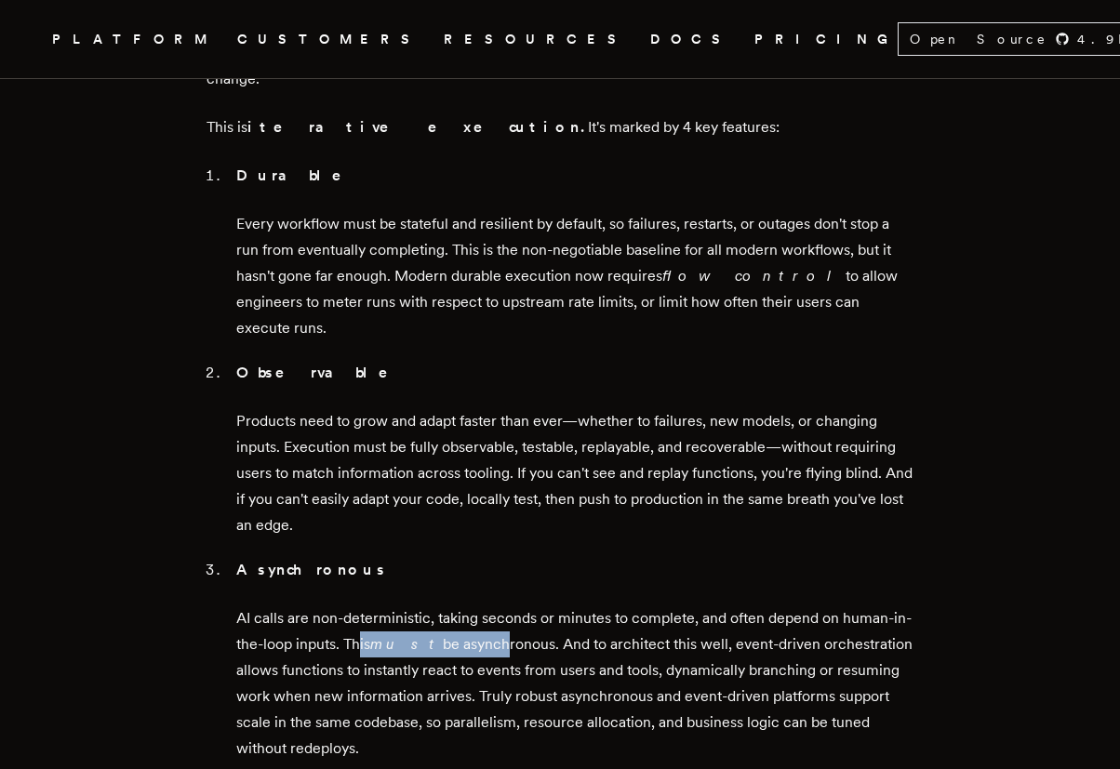
drag, startPoint x: 386, startPoint y: 465, endPoint x: 512, endPoint y: 461, distance: 126.5
click at [494, 605] on p "AI calls are non-deterministic, taking seconds or minutes to complete, and ofte…" at bounding box center [574, 683] width 677 height 156
drag, startPoint x: 573, startPoint y: 460, endPoint x: 642, endPoint y: 565, distance: 125.6
click at [642, 605] on p "AI calls are non-deterministic, taking seconds or minutes to complete, and ofte…" at bounding box center [574, 683] width 677 height 156
drag, startPoint x: 353, startPoint y: 656, endPoint x: 639, endPoint y: 722, distance: 293.0
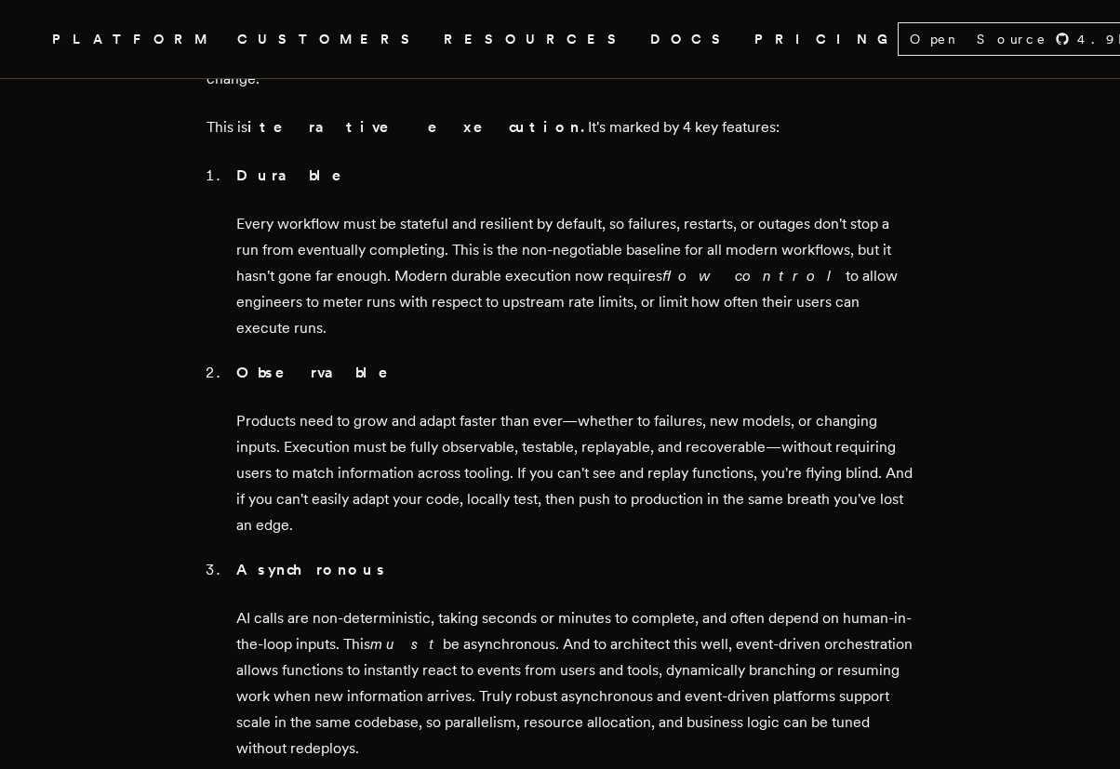
drag, startPoint x: 638, startPoint y: 721, endPoint x: 235, endPoint y: 653, distance: 408.3
click at [235, 653] on ol "Durable Every workflow must be stateful and resilient by default, so failures, …" at bounding box center [559, 535] width 707 height 744
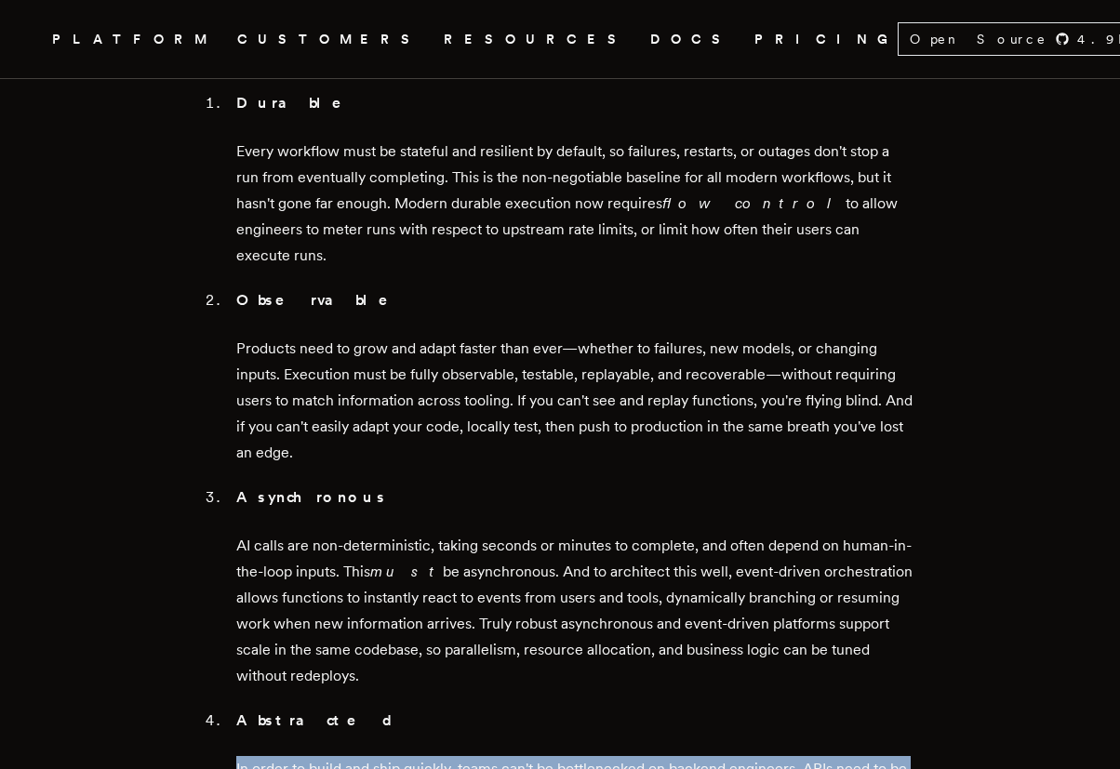
scroll to position [2120, 0]
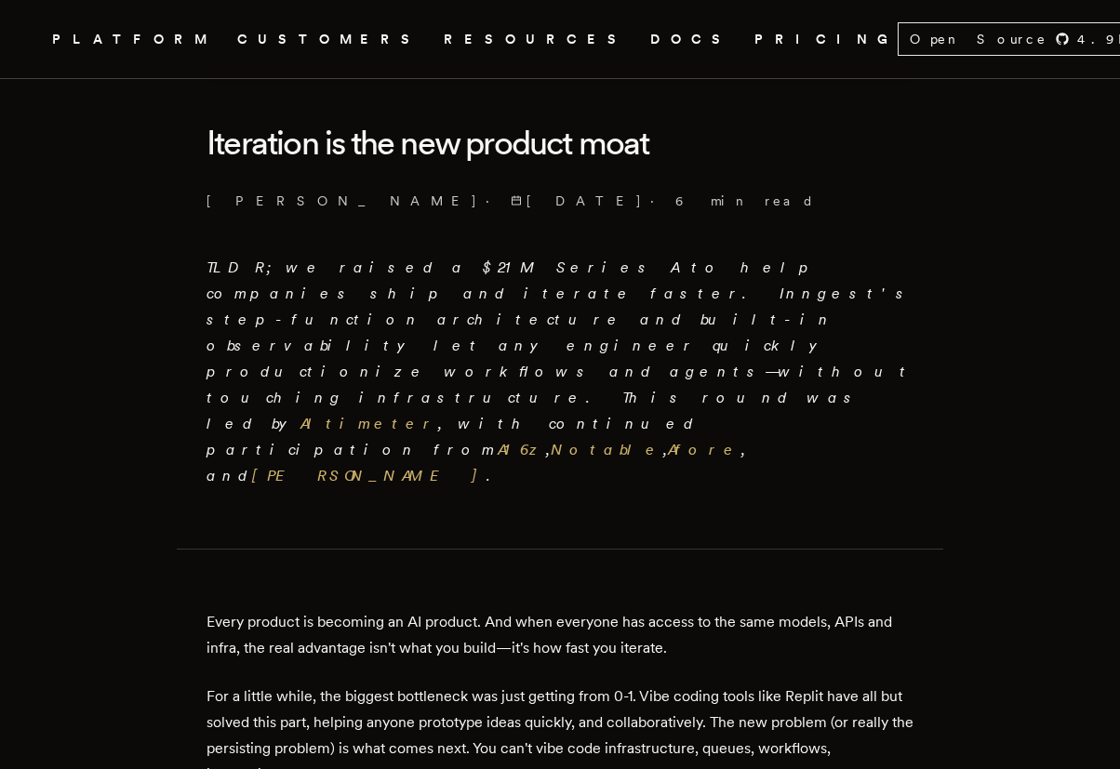
scroll to position [446, 0]
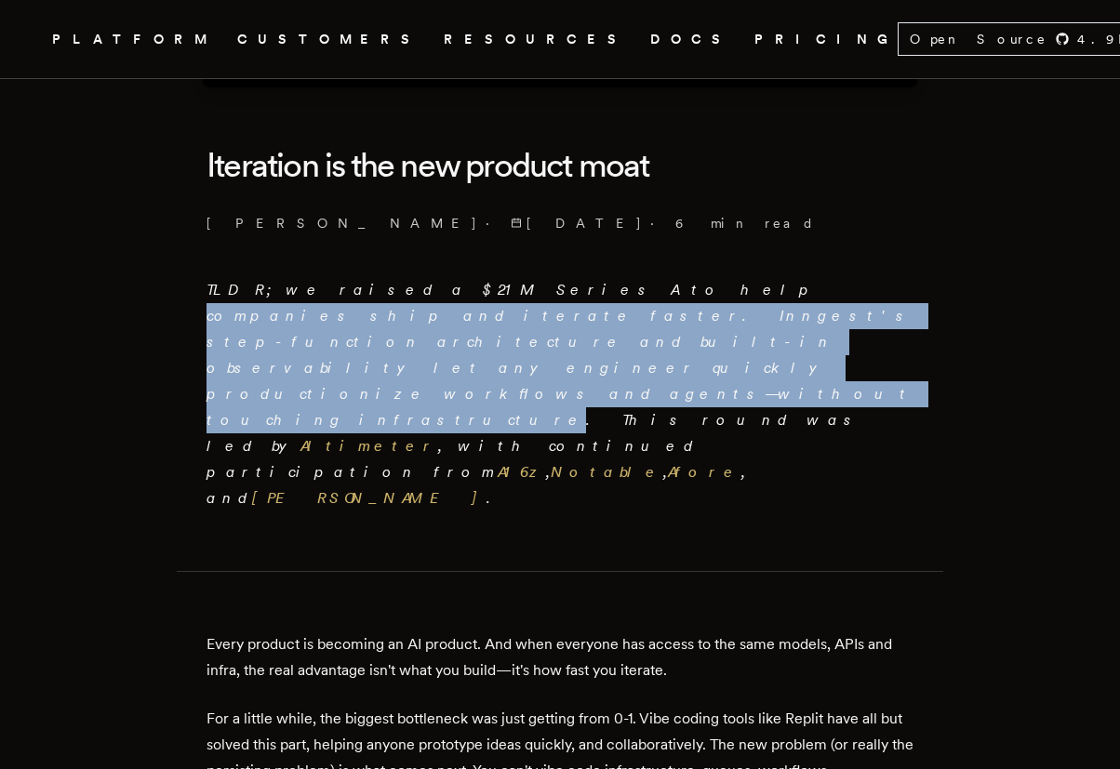
drag, startPoint x: 477, startPoint y: 286, endPoint x: 411, endPoint y: 337, distance: 83.0
click at [411, 337] on em "TLDR; we raised a $21M Series A to help companies ship and iterate faster. Inng…" at bounding box center [559, 394] width 707 height 226
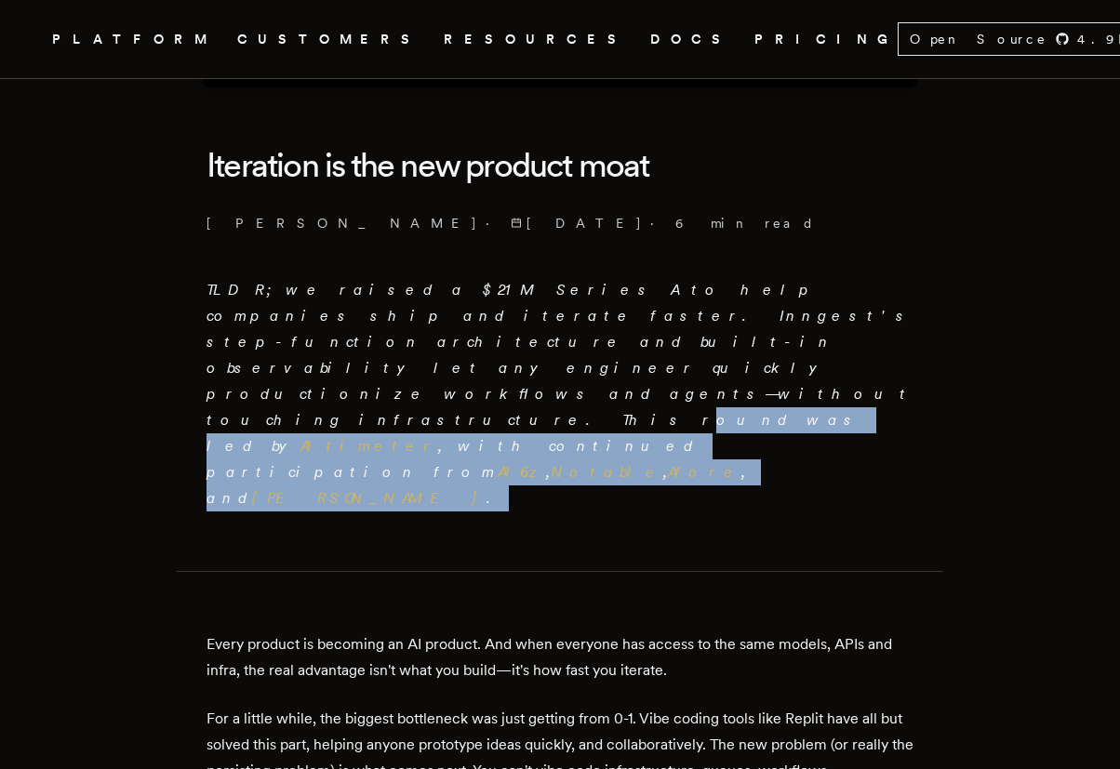
drag, startPoint x: 458, startPoint y: 336, endPoint x: 564, endPoint y: 359, distance: 108.5
click at [564, 359] on p "TLDR; we raised a $21M Series A to help companies ship and iterate faster. Inng…" at bounding box center [559, 394] width 707 height 234
click at [576, 376] on p "TLDR; we raised a $21M Series A to help companies ship and iterate faster. Inng…" at bounding box center [559, 394] width 707 height 234
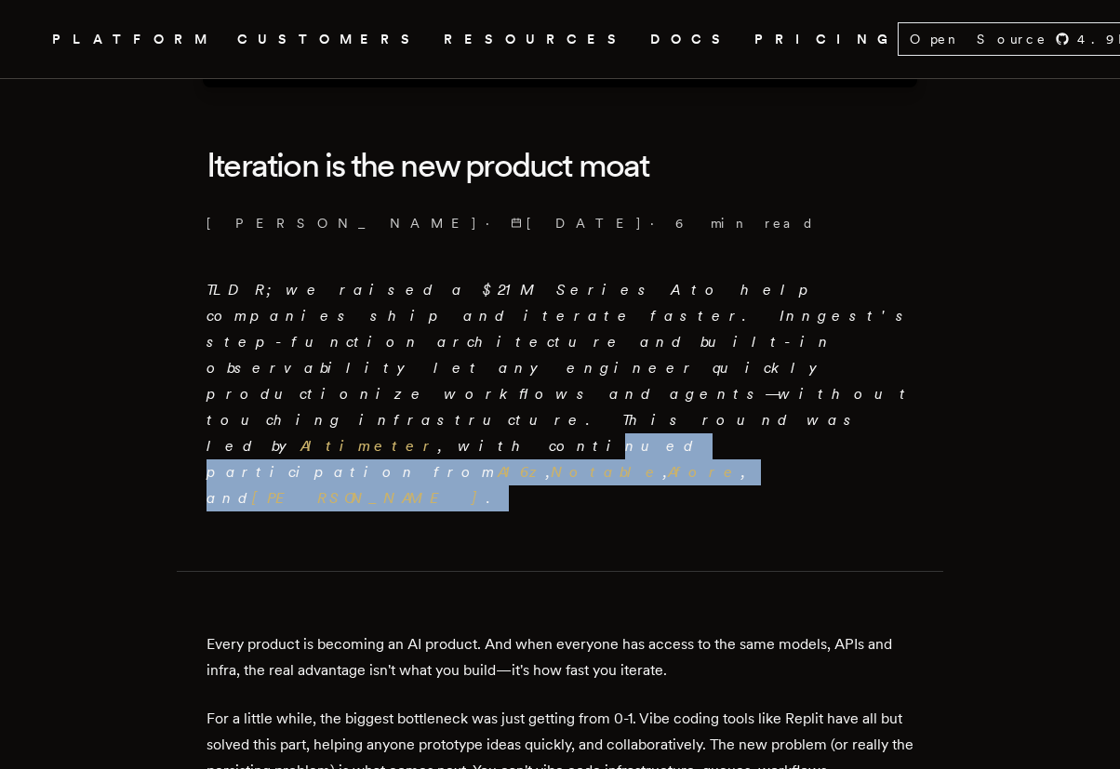
drag, startPoint x: 703, startPoint y: 338, endPoint x: 803, endPoint y: 370, distance: 105.6
click at [803, 370] on p "TLDR; we raised a $21M Series A to help companies ship and iterate faster. Inng…" at bounding box center [559, 394] width 707 height 234
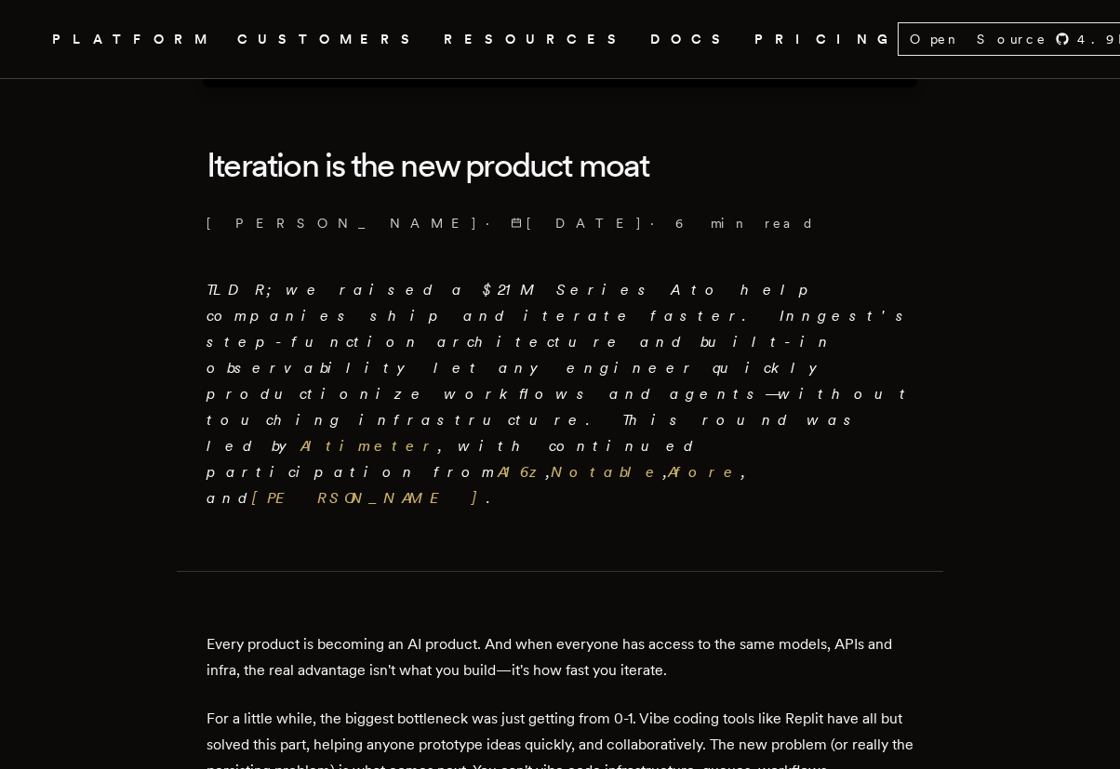
scroll to position [558, 0]
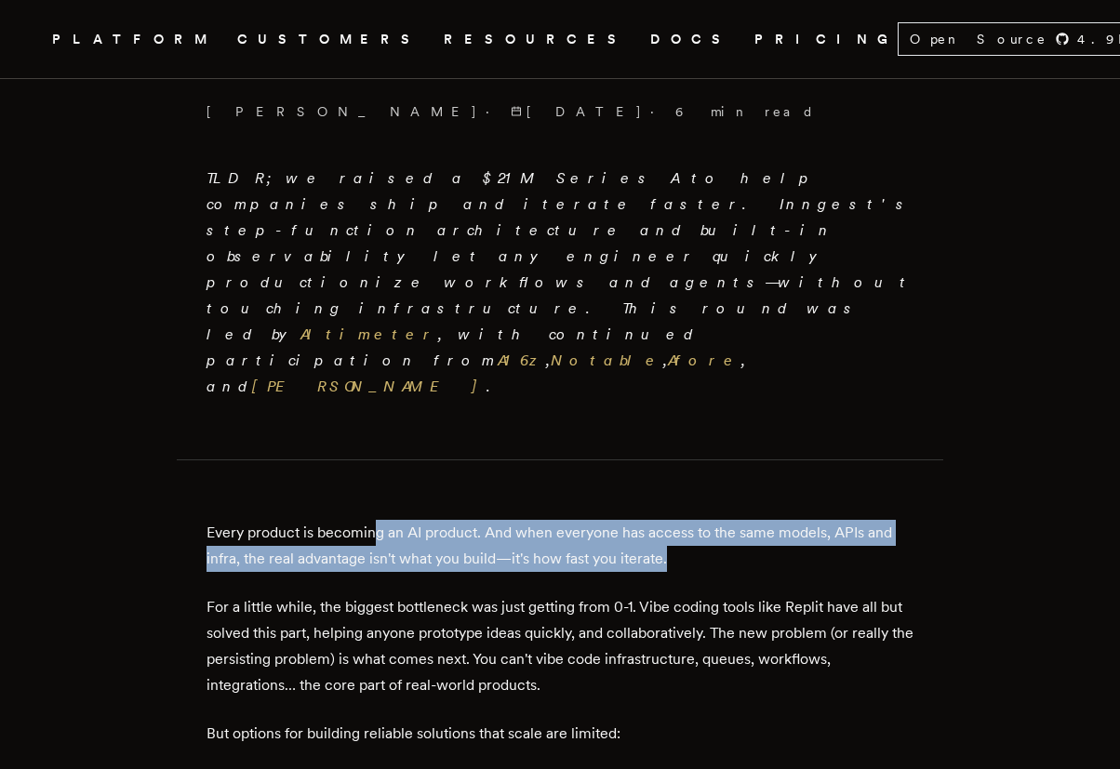
drag, startPoint x: 382, startPoint y: 405, endPoint x: 710, endPoint y: 431, distance: 329.2
click at [710, 520] on p "Every product is becoming an AI product. And when everyone has access to the sa…" at bounding box center [559, 546] width 707 height 52
drag, startPoint x: 710, startPoint y: 431, endPoint x: 166, endPoint y: 410, distance: 544.4
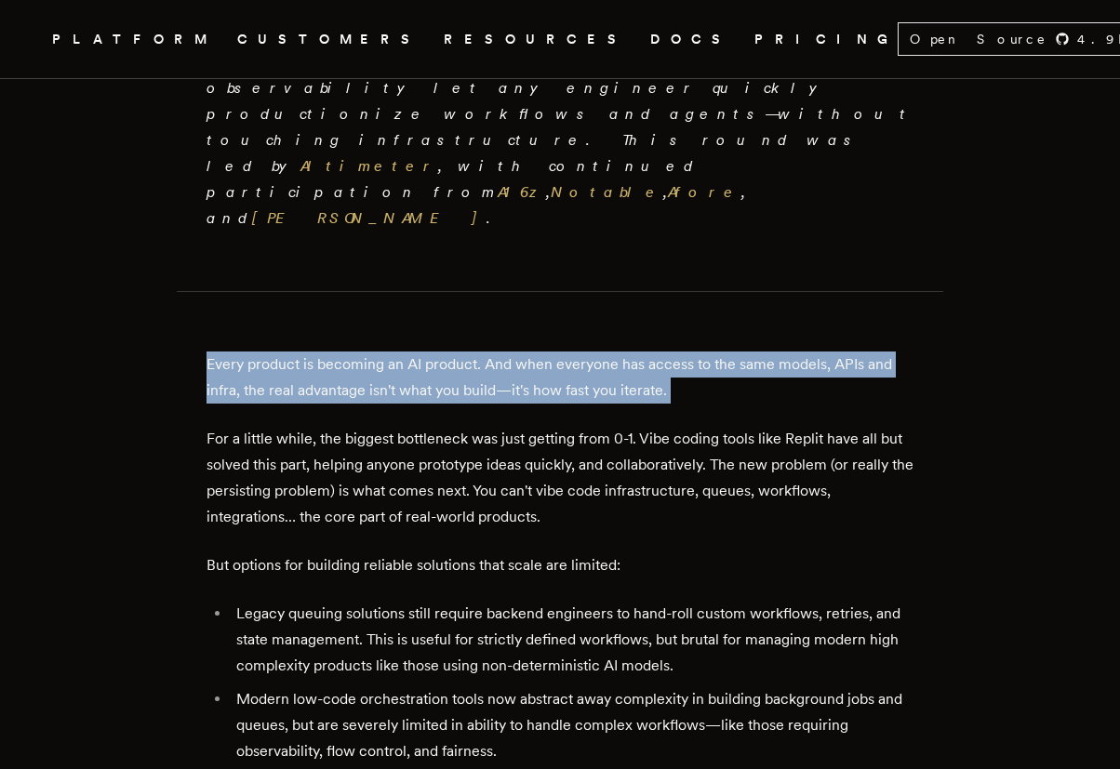
scroll to position [781, 0]
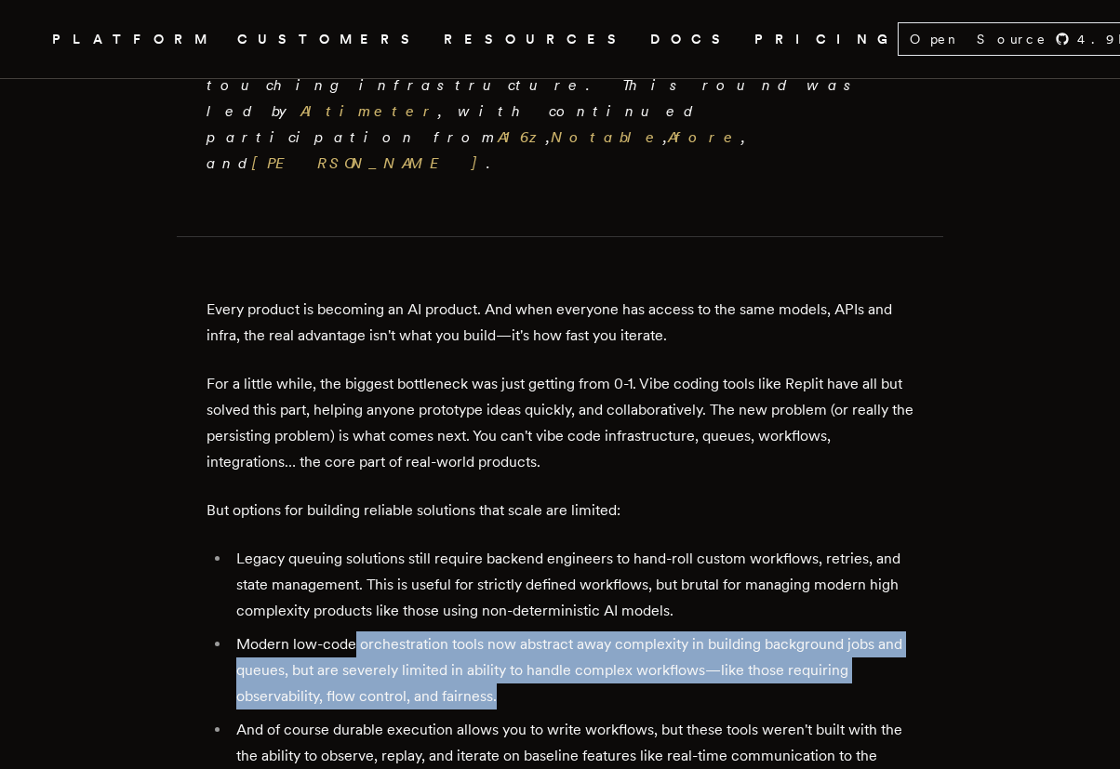
drag, startPoint x: 363, startPoint y: 518, endPoint x: 604, endPoint y: 568, distance: 246.0
click at [604, 631] on li "Modern low-code orchestration tools now abstract away complexity in building ba…" at bounding box center [572, 670] width 683 height 78
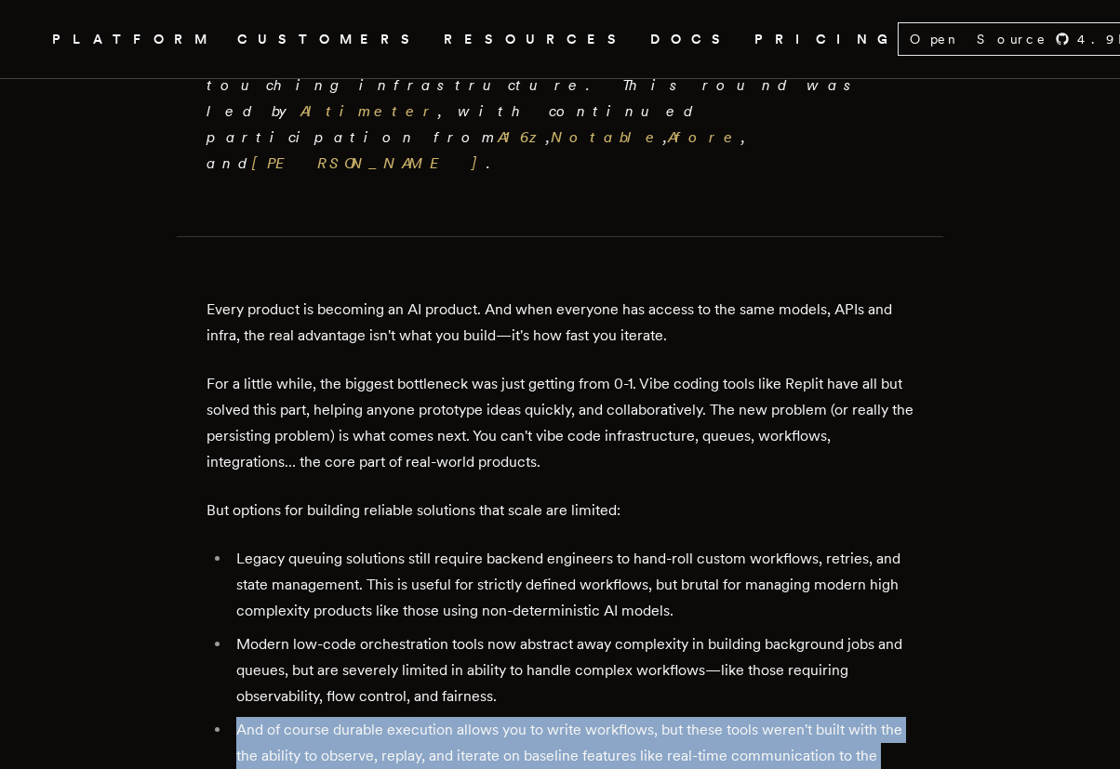
drag, startPoint x: 604, startPoint y: 568, endPoint x: 786, endPoint y: 644, distance: 197.6
click at [786, 644] on ul "Legacy queuing solutions still require backend engineers to hand-roll custom wo…" at bounding box center [559, 670] width 707 height 249
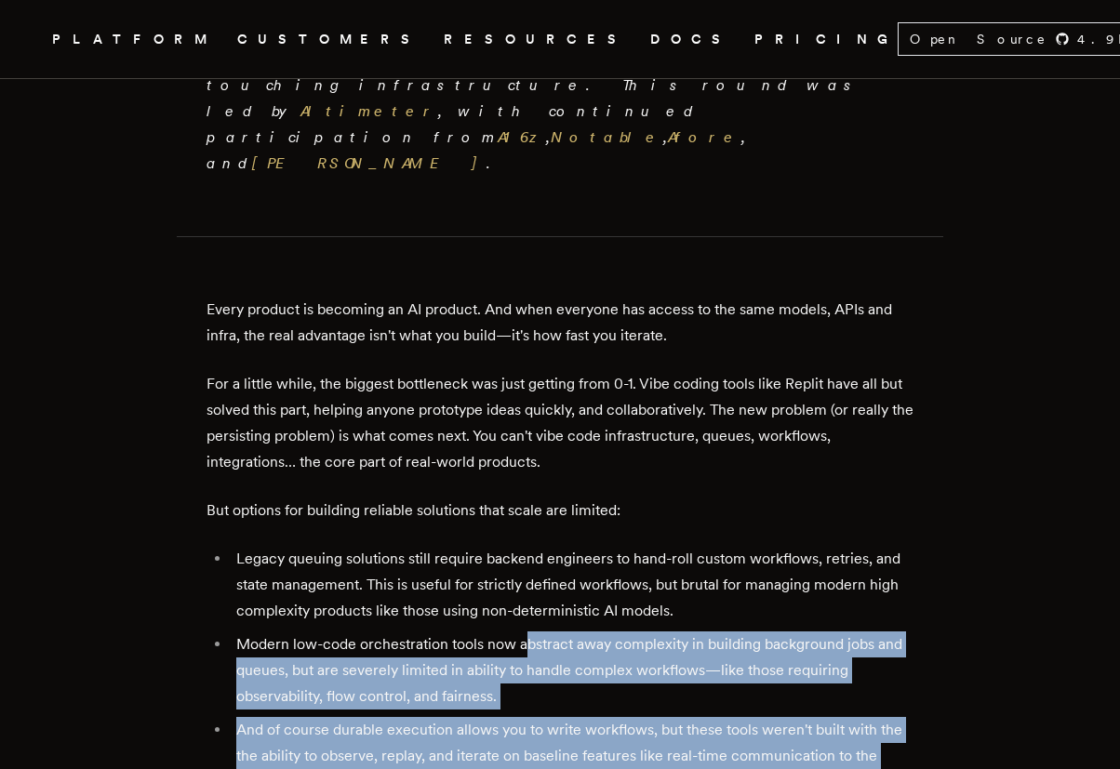
drag, startPoint x: 530, startPoint y: 520, endPoint x: 685, endPoint y: 651, distance: 203.3
click at [685, 651] on ul "Legacy queuing solutions still require backend engineers to hand-roll custom wo…" at bounding box center [559, 670] width 707 height 249
click at [686, 717] on li "And of course durable execution allows you to write workflows, but these tools …" at bounding box center [572, 756] width 683 height 78
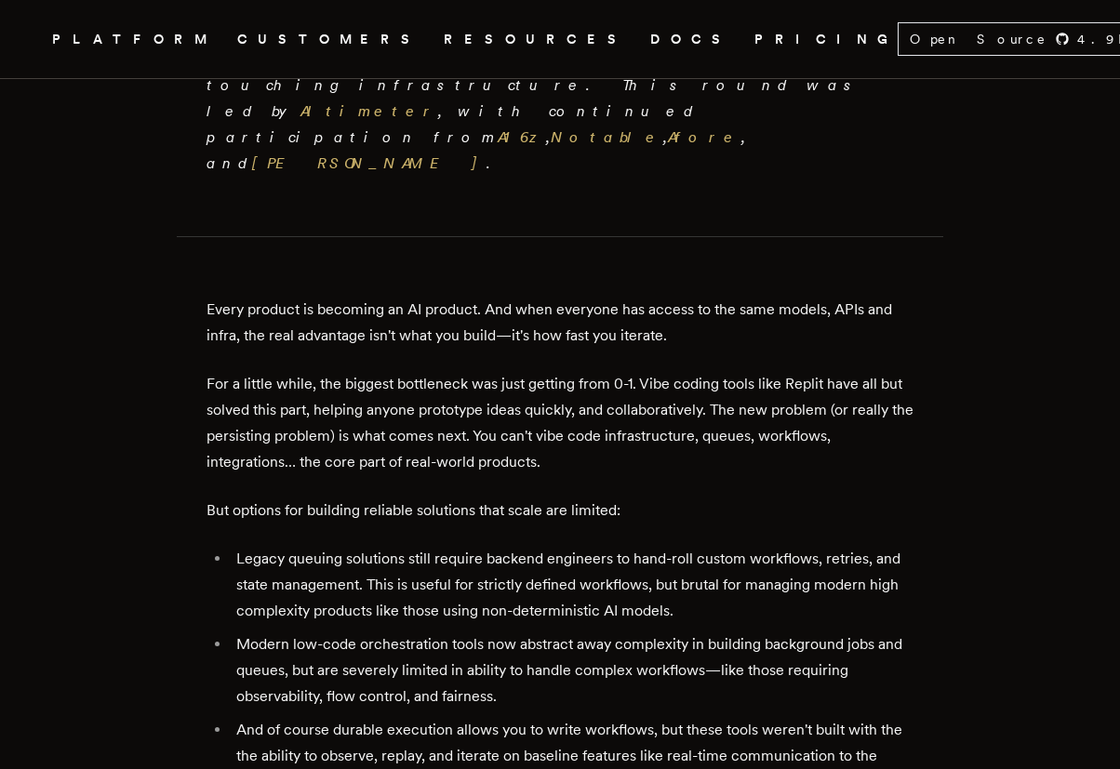
scroll to position [893, 0]
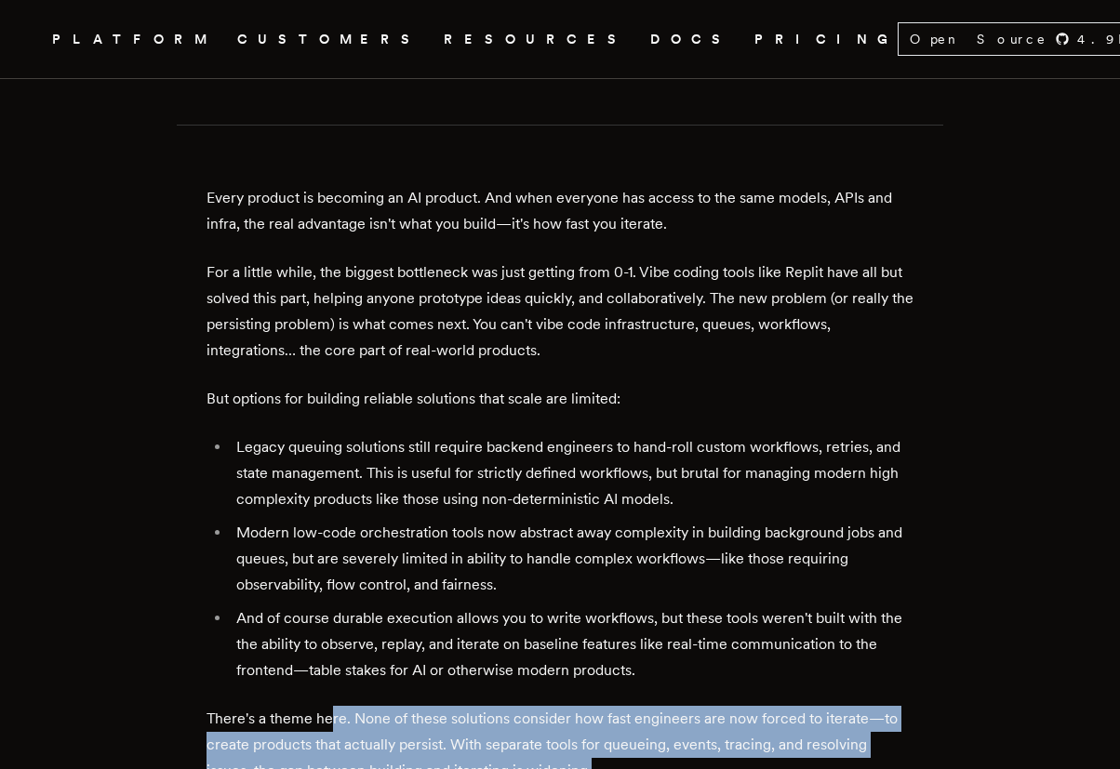
drag, startPoint x: 335, startPoint y: 585, endPoint x: 663, endPoint y: 624, distance: 330.6
click at [657, 706] on p "There's a theme here. None of these solutions consider how fast engineers are n…" at bounding box center [559, 745] width 707 height 78
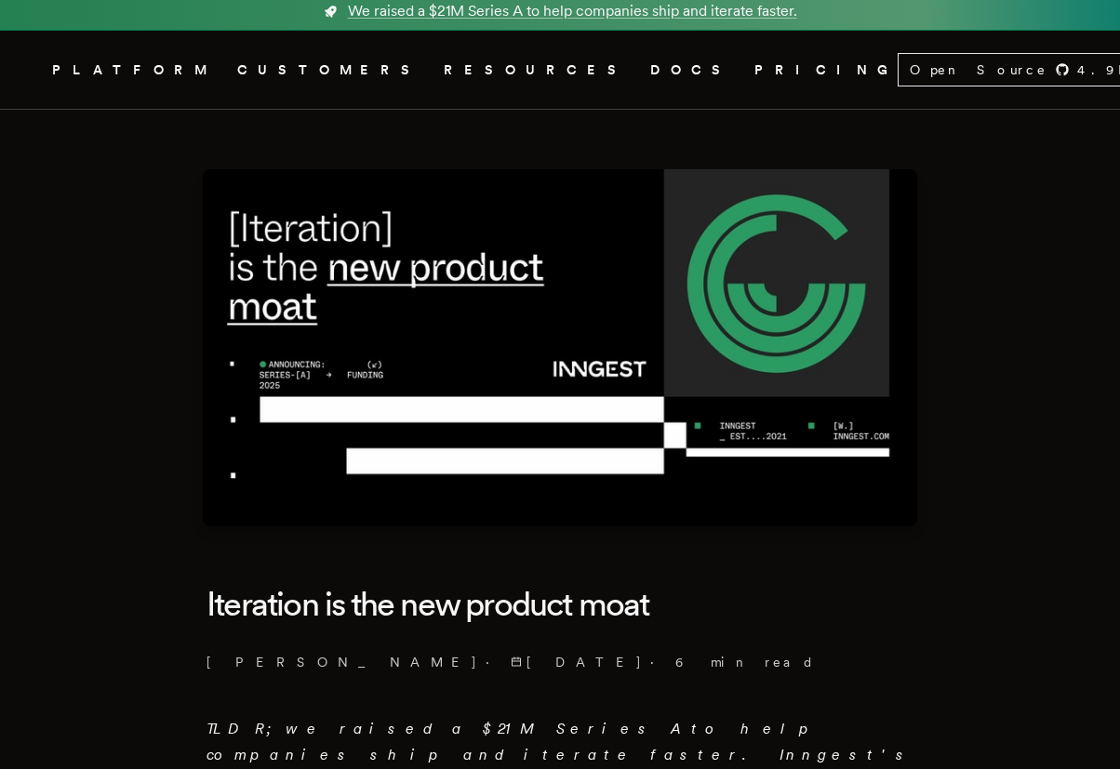
scroll to position [0, 0]
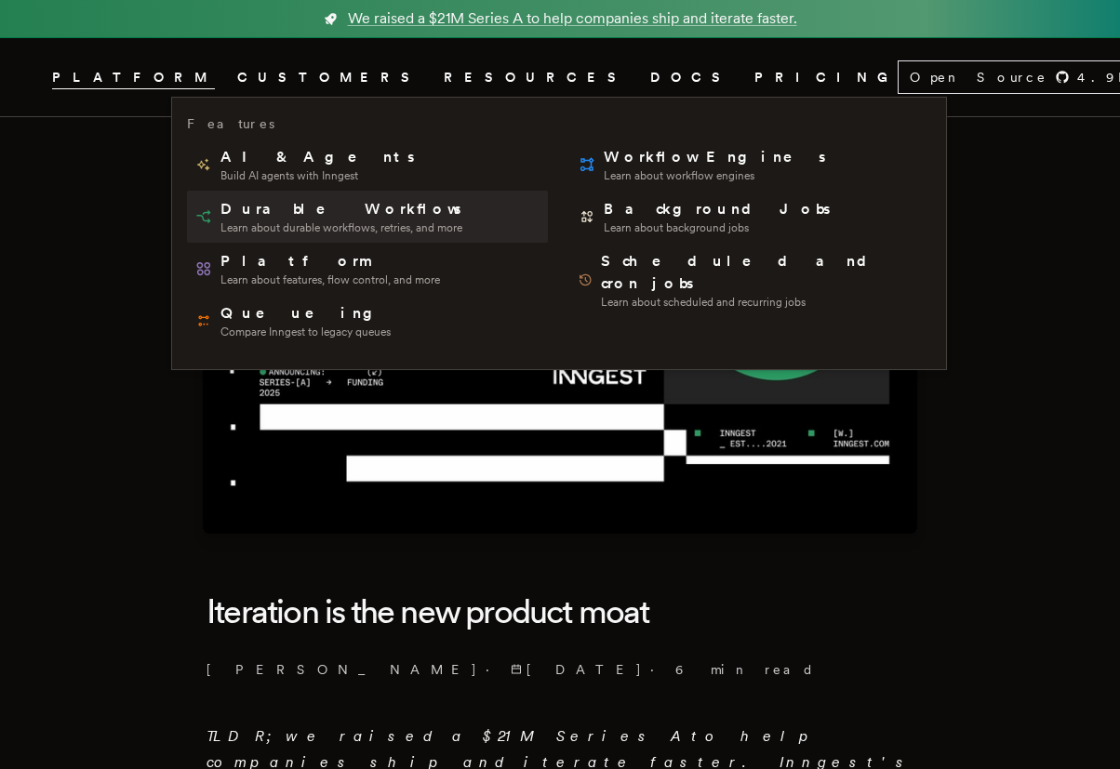
click at [391, 208] on span "Durable Workflows" at bounding box center [342, 209] width 244 height 22
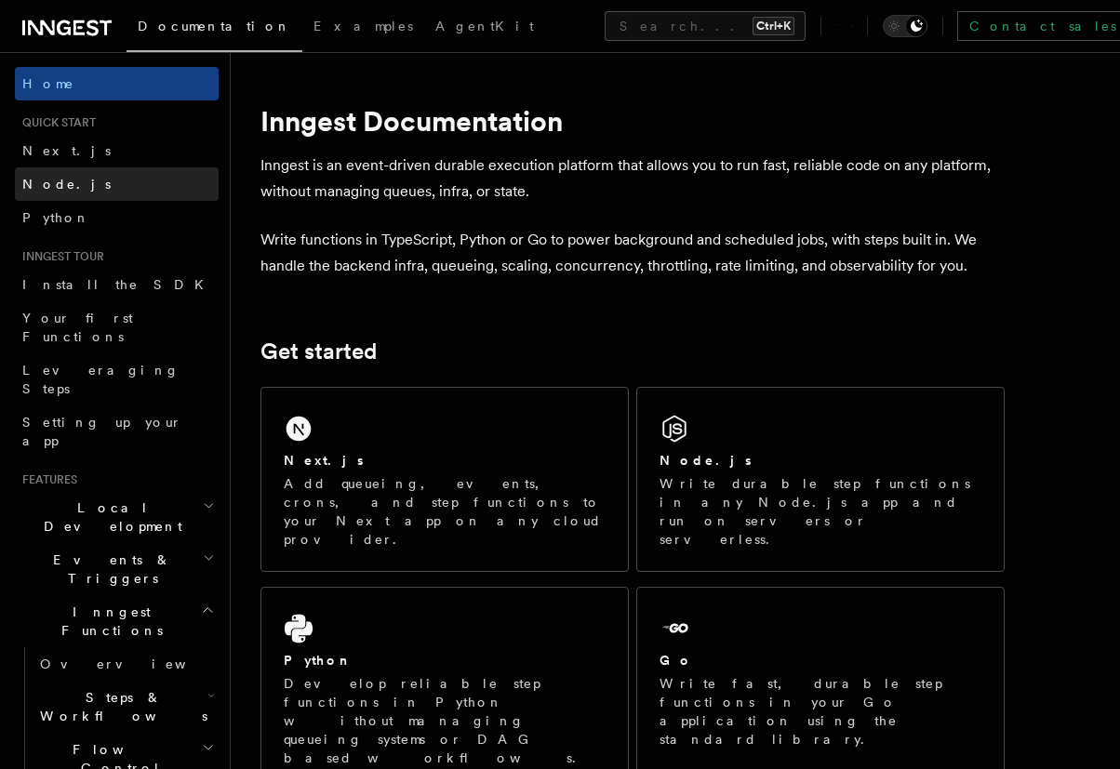
click at [81, 175] on link "Node.js" at bounding box center [117, 183] width 204 height 33
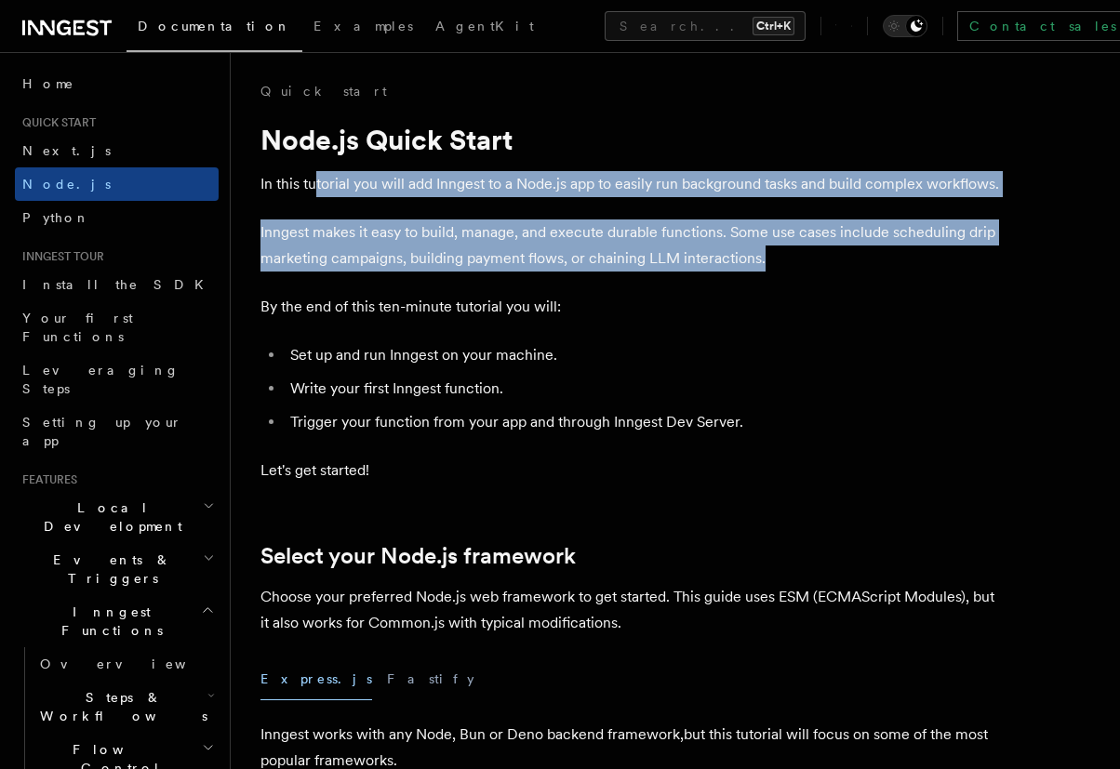
drag, startPoint x: 357, startPoint y: 195, endPoint x: 841, endPoint y: 262, distance: 488.2
click at [841, 262] on p "Inngest makes it easy to build, manage, and execute durable functions. Some use…" at bounding box center [632, 245] width 744 height 52
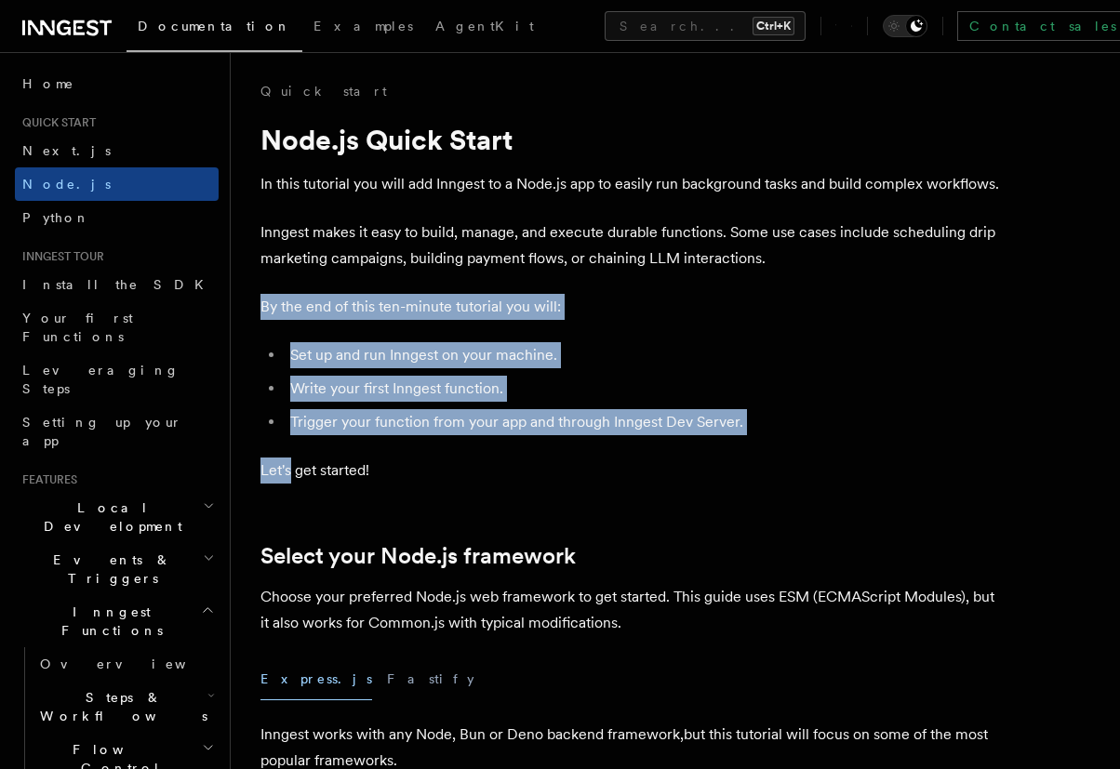
drag, startPoint x: 841, startPoint y: 262, endPoint x: 680, endPoint y: 456, distance: 251.6
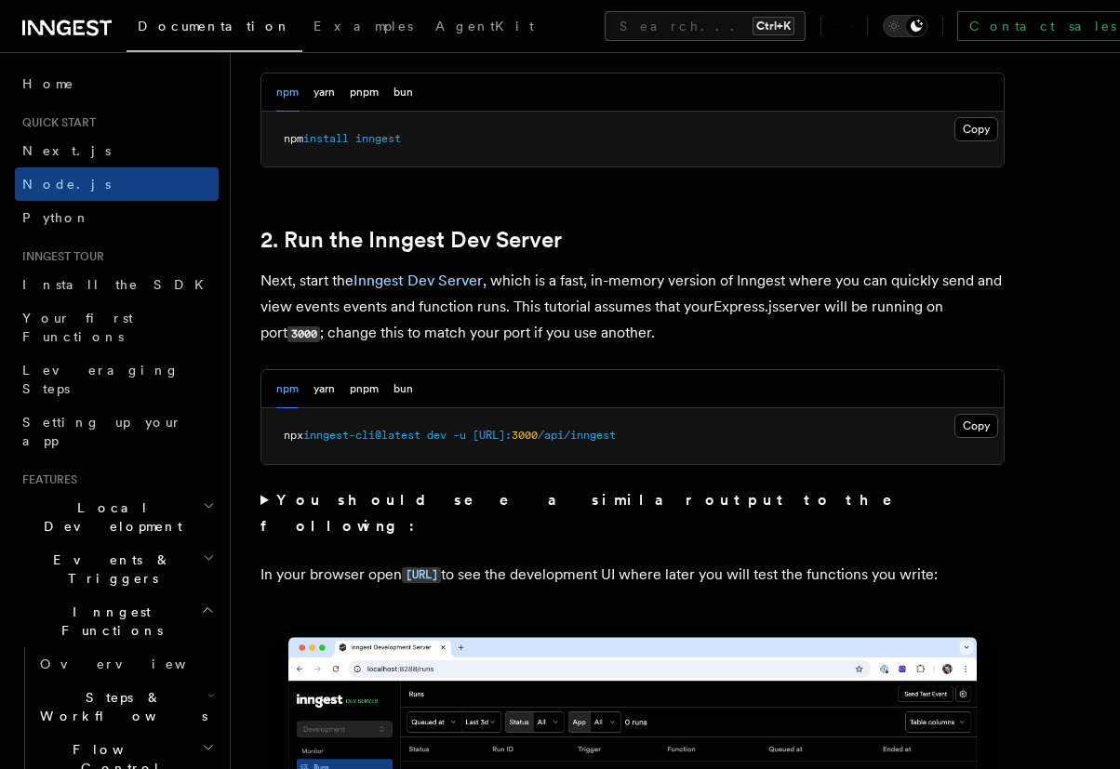
scroll to position [1339, 0]
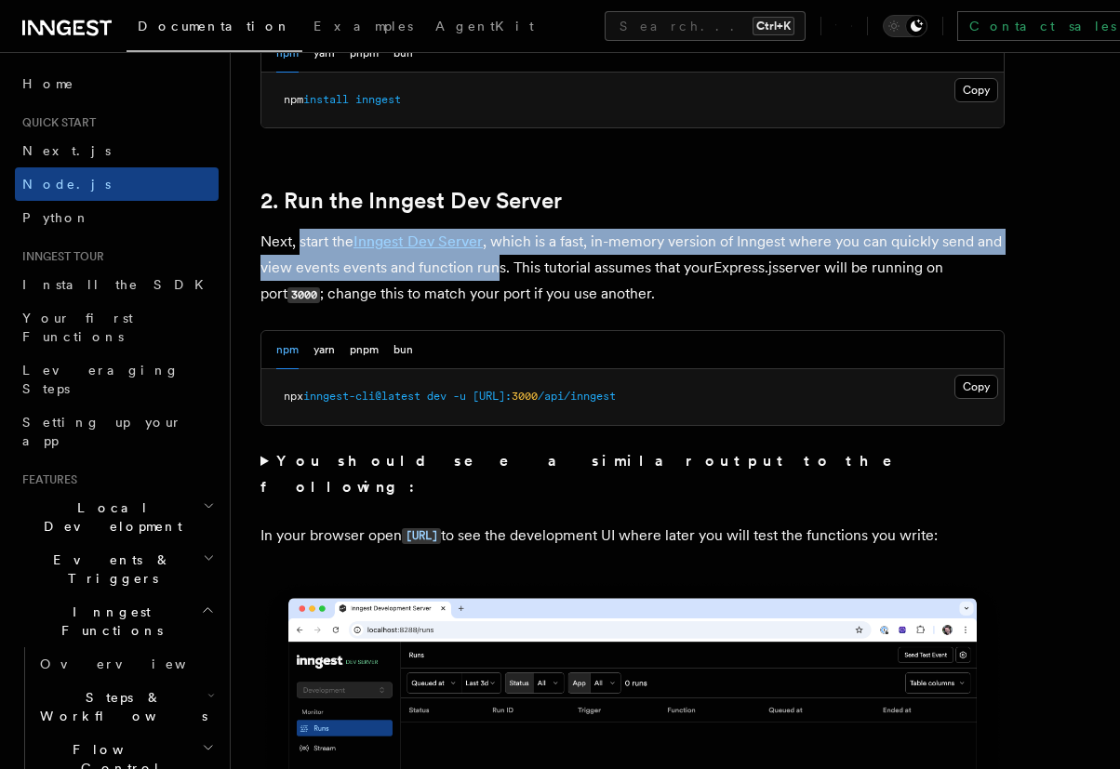
drag, startPoint x: 315, startPoint y: 252, endPoint x: 497, endPoint y: 279, distance: 183.3
click at [497, 279] on p "Next, start the Inngest Dev Server , which is a fast, in-memory version of Inng…" at bounding box center [632, 268] width 744 height 79
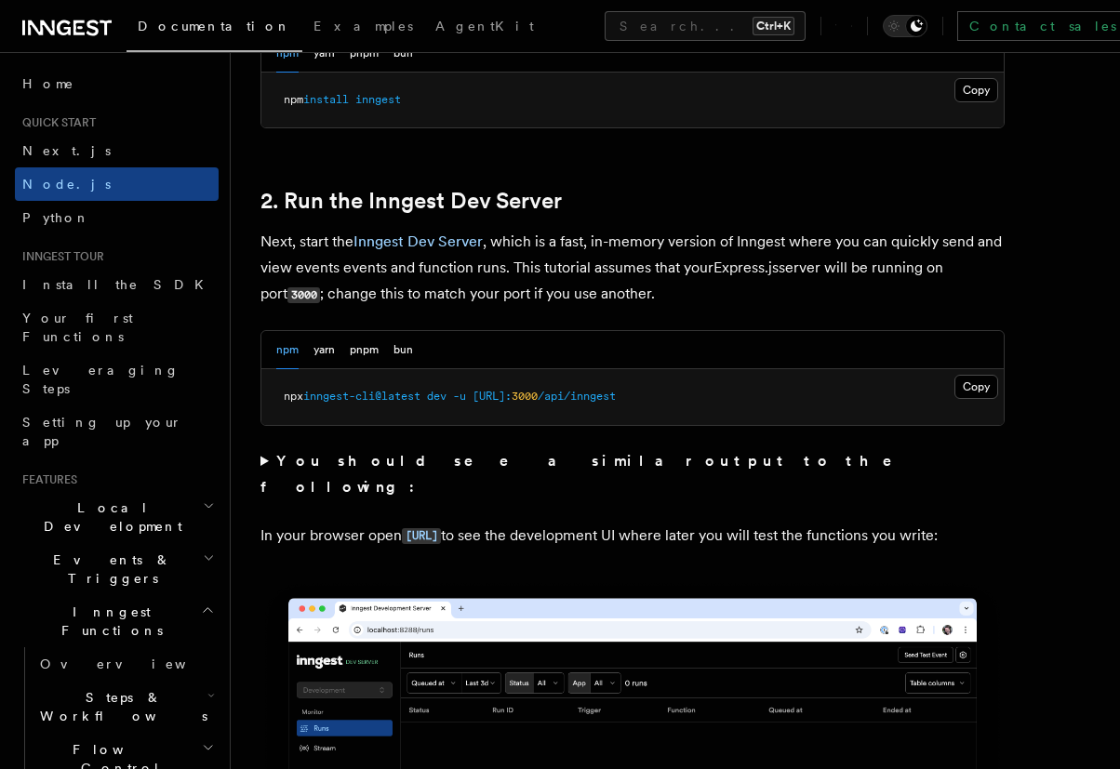
click at [508, 264] on p "Next, start the Inngest Dev Server , which is a fast, in-memory version of Inng…" at bounding box center [632, 268] width 744 height 79
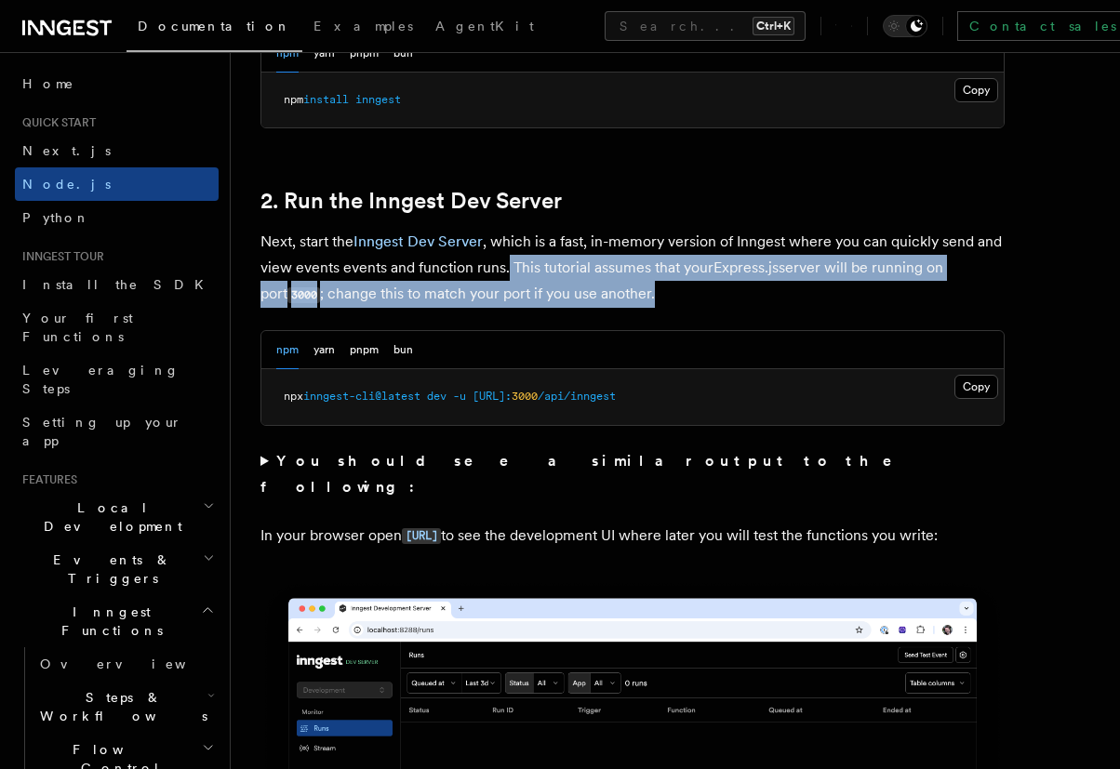
drag, startPoint x: 508, startPoint y: 264, endPoint x: 806, endPoint y: 297, distance: 300.3
click at [806, 297] on p "Next, start the Inngest Dev Server , which is a fast, in-memory version of Inng…" at bounding box center [632, 268] width 744 height 79
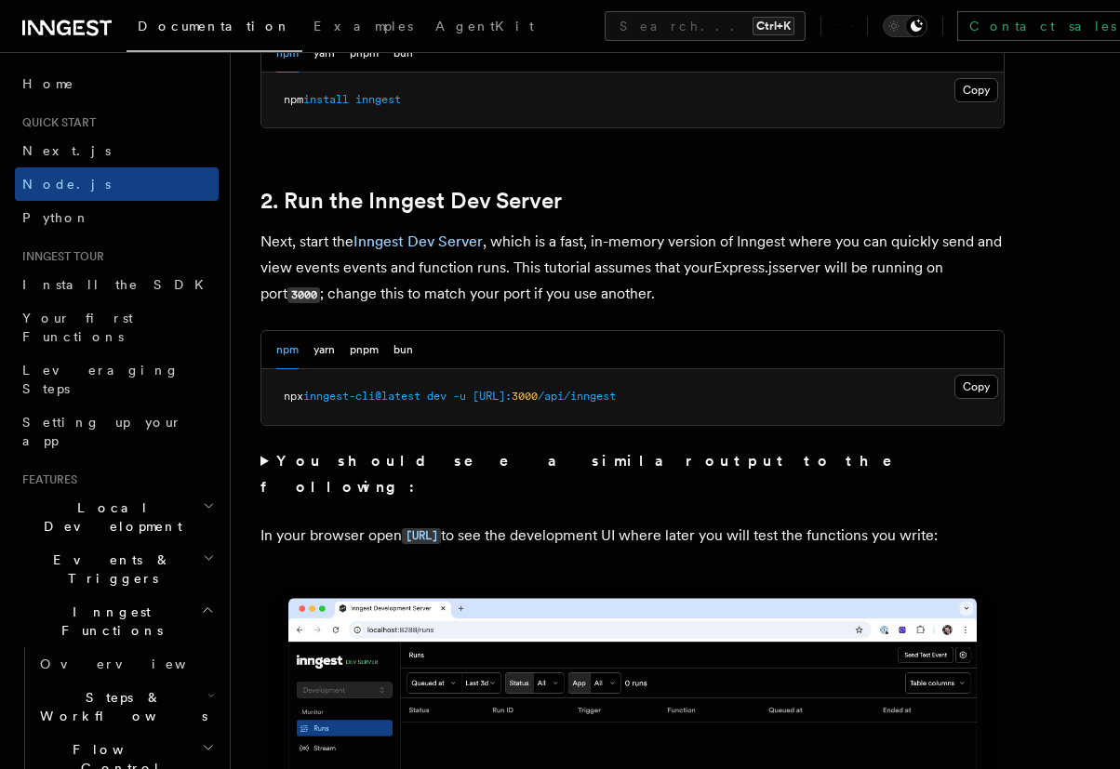
drag, startPoint x: 806, startPoint y: 297, endPoint x: 709, endPoint y: 301, distance: 97.8
click at [709, 301] on p "Next, start the Inngest Dev Server , which is a fast, in-memory version of Inng…" at bounding box center [632, 268] width 744 height 79
click at [264, 466] on summary "You should see a similar output to the following:" at bounding box center [632, 474] width 744 height 52
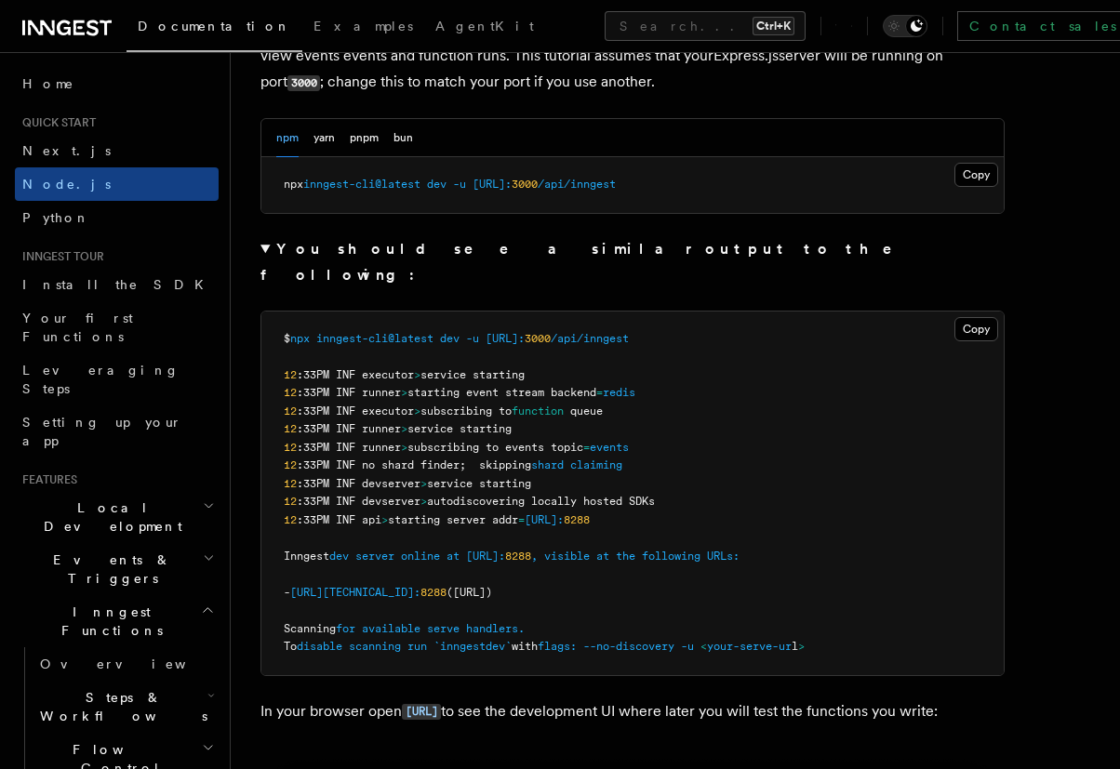
scroll to position [1562, 0]
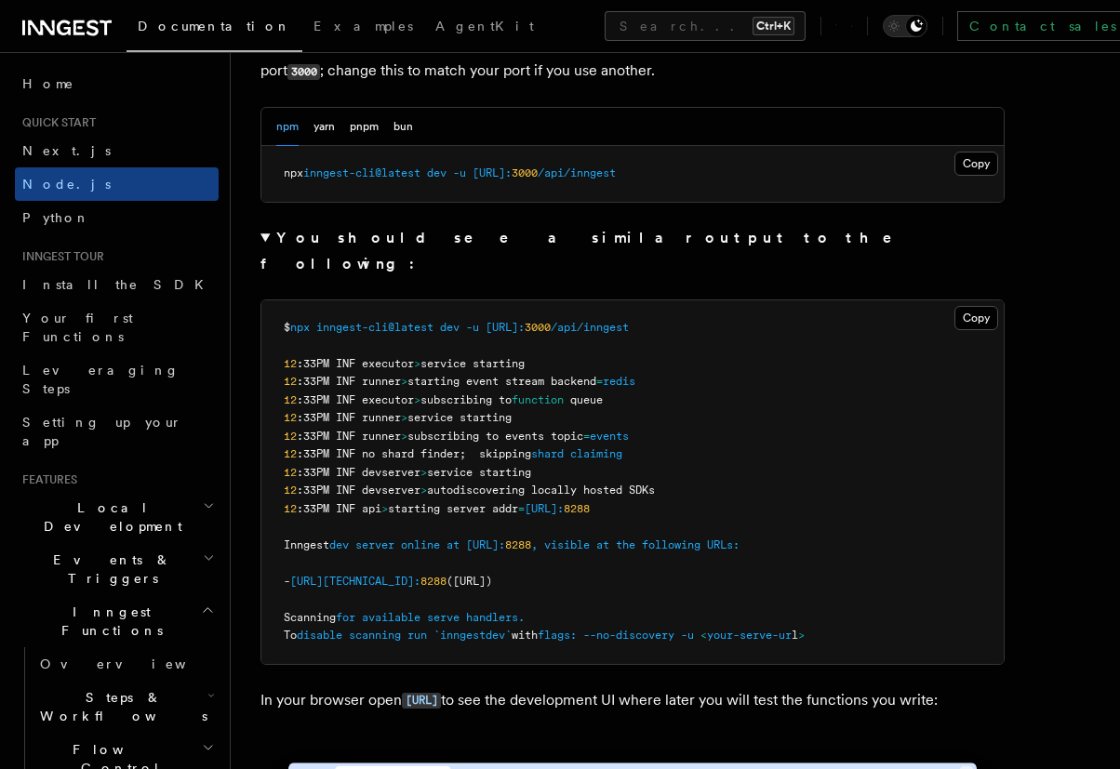
click at [263, 232] on summary "You should see a similar output to the following:" at bounding box center [632, 251] width 744 height 52
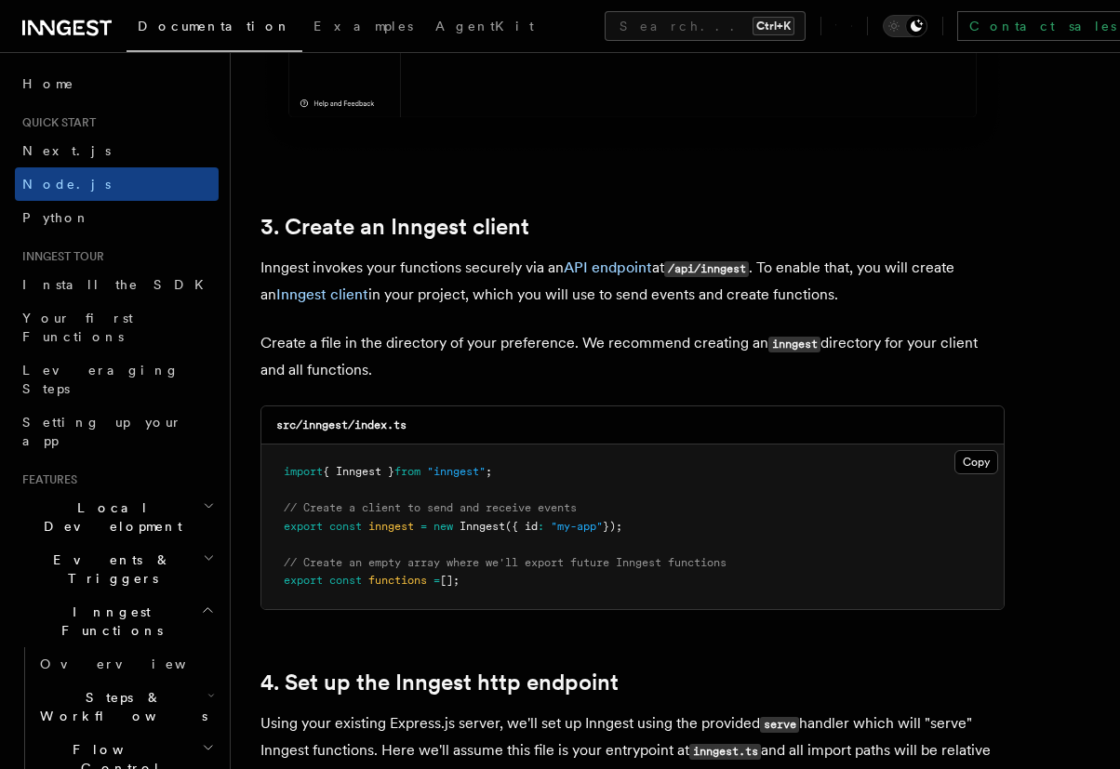
scroll to position [2232, 0]
drag, startPoint x: 492, startPoint y: 265, endPoint x: 368, endPoint y: 266, distance: 123.7
click at [368, 266] on p "Inngest invokes your functions securely via an API endpoint at /api/inngest . T…" at bounding box center [632, 280] width 744 height 53
drag, startPoint x: 700, startPoint y: 265, endPoint x: 720, endPoint y: 270, distance: 20.1
click at [720, 270] on code "/api/inngest" at bounding box center [706, 268] width 85 height 16
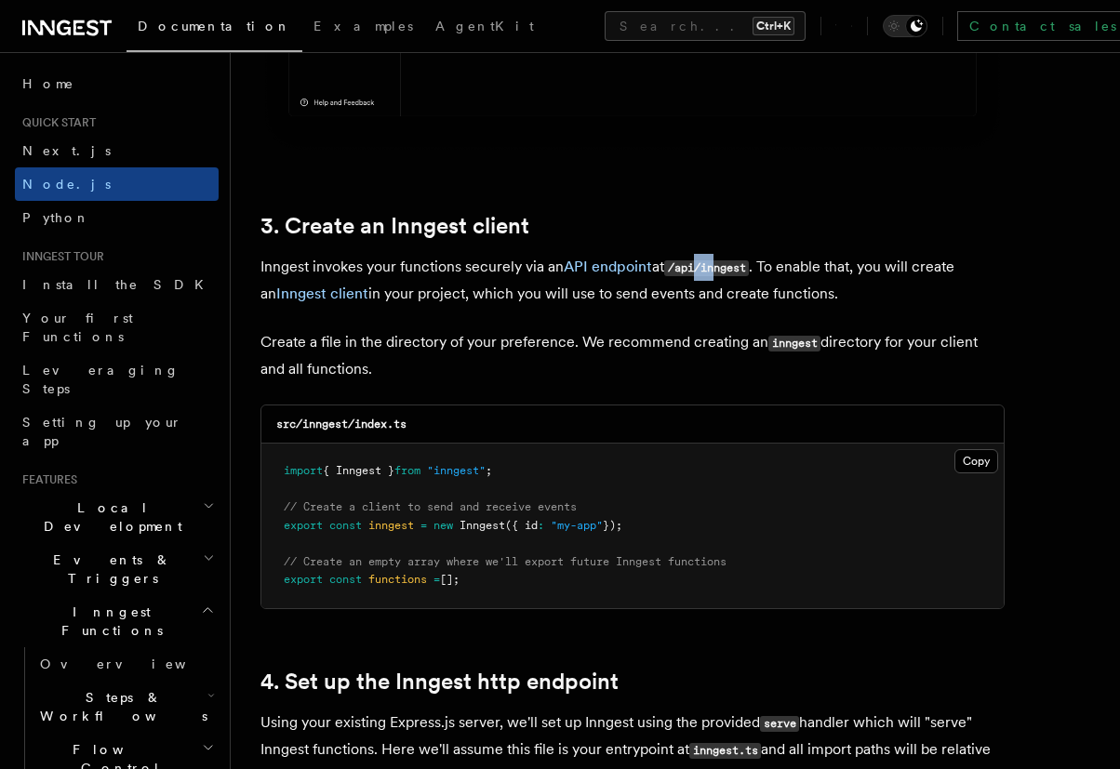
drag, startPoint x: 856, startPoint y: 262, endPoint x: 1002, endPoint y: 297, distance: 149.1
click at [1002, 297] on p "Inngest invokes your functions securely via an API endpoint at /api/inngest . T…" at bounding box center [632, 280] width 744 height 53
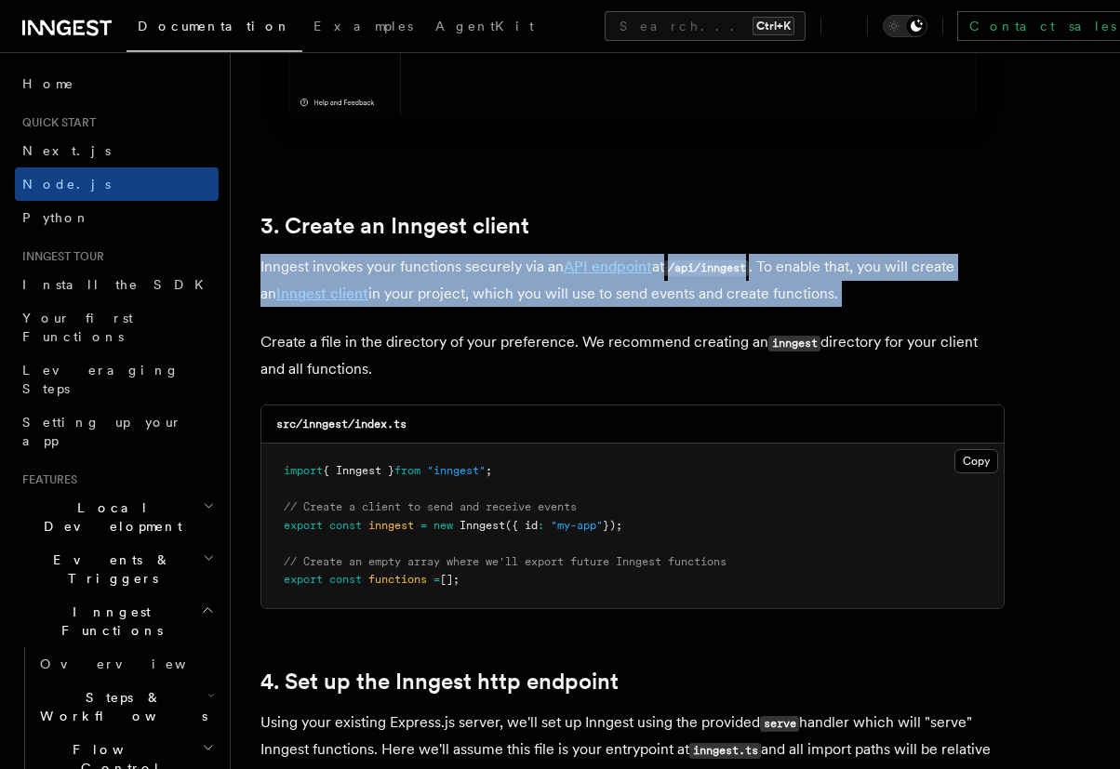
drag, startPoint x: 1002, startPoint y: 297, endPoint x: 278, endPoint y: 274, distance: 723.8
click at [278, 274] on p "Inngest invokes your functions securely via an API endpoint at /api/inngest . T…" at bounding box center [632, 280] width 744 height 53
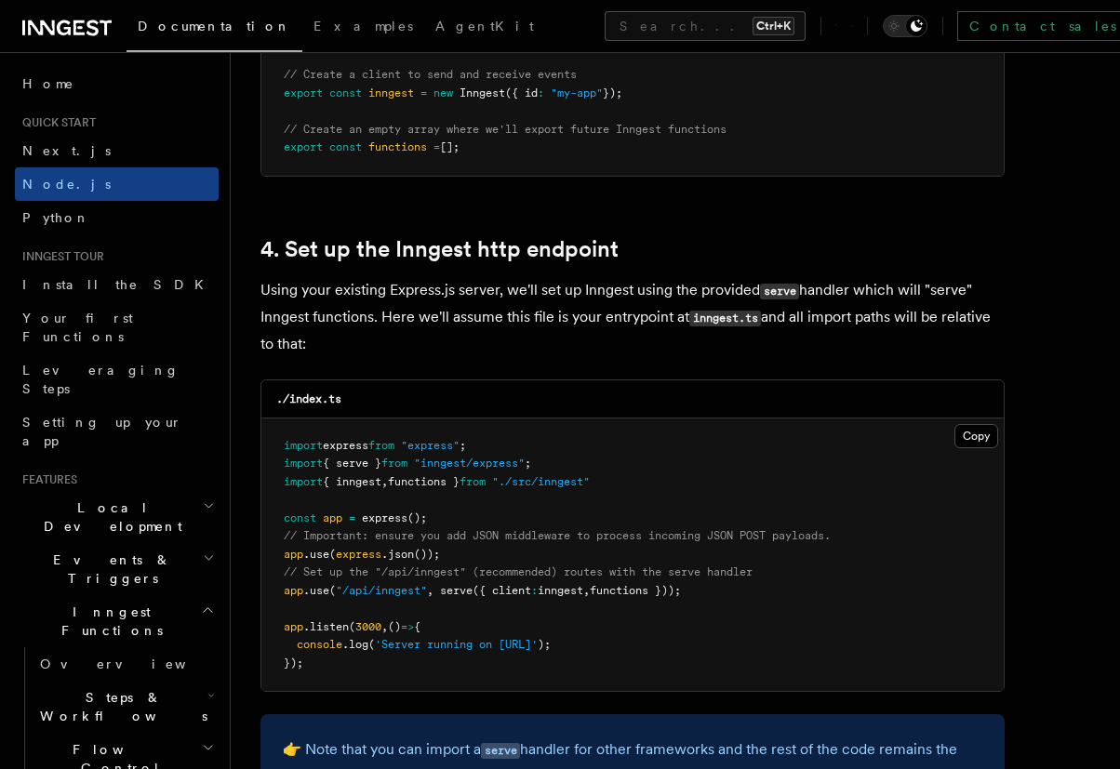
scroll to position [2678, 0]
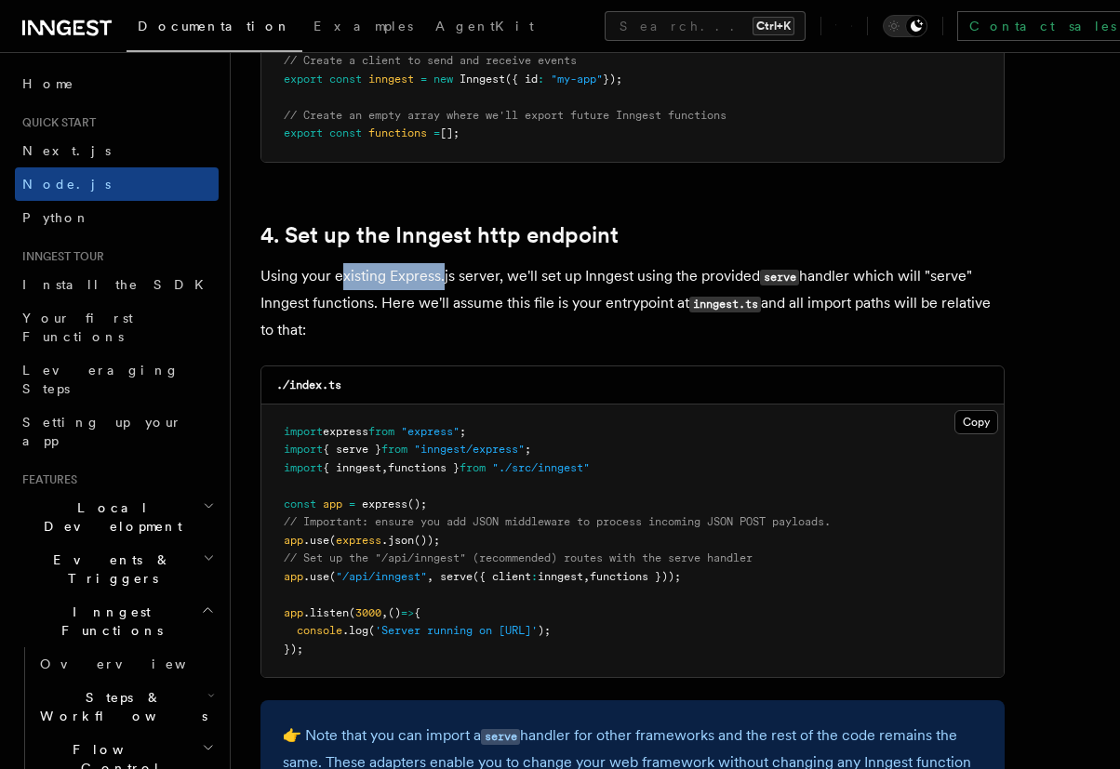
drag, startPoint x: 339, startPoint y: 271, endPoint x: 443, endPoint y: 273, distance: 103.3
click at [443, 273] on p "Using your existing Express.js server, we'll set up Inngest using the provided …" at bounding box center [632, 303] width 744 height 80
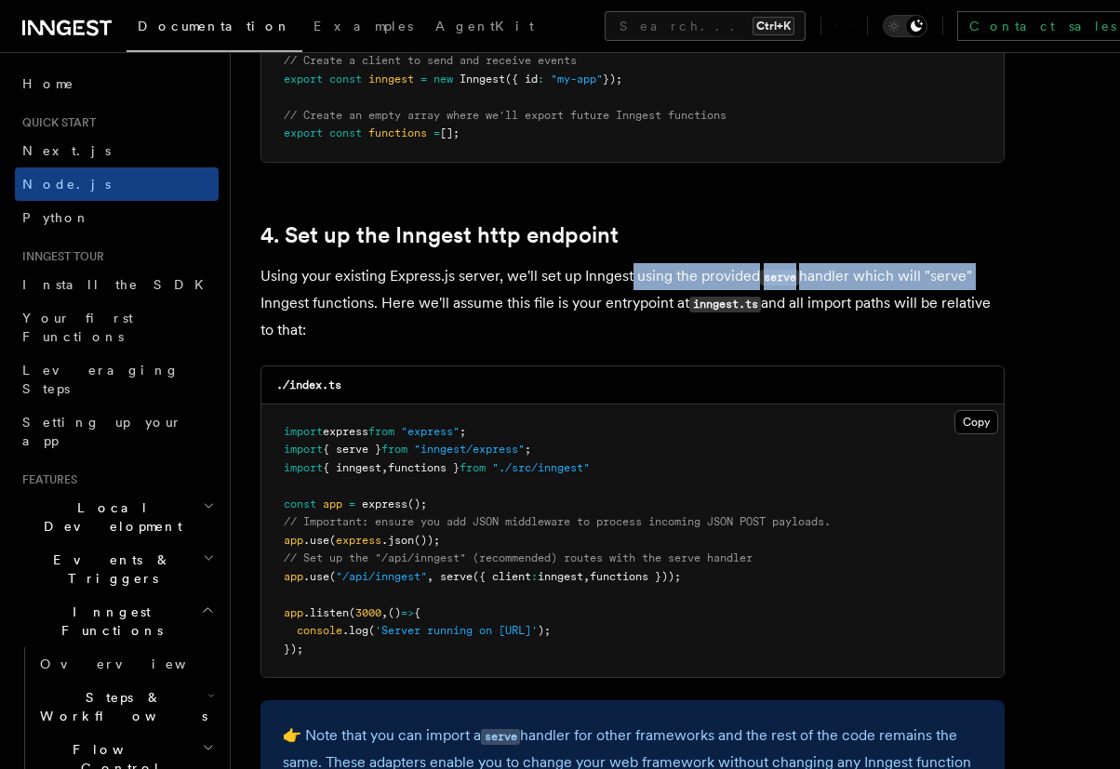
drag, startPoint x: 631, startPoint y: 275, endPoint x: 983, endPoint y: 277, distance: 351.5
click at [983, 277] on p "Using your existing Express.js server, we'll set up Inngest using the provided …" at bounding box center [632, 303] width 744 height 80
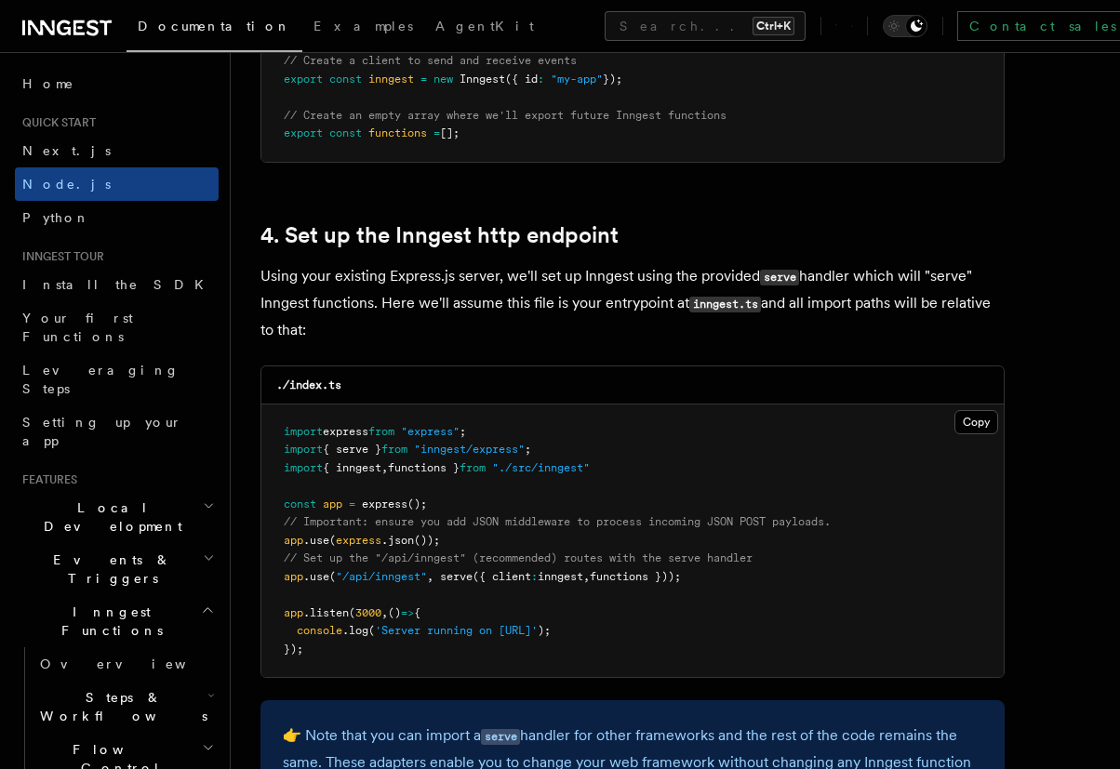
click at [449, 581] on span "serve" at bounding box center [456, 576] width 33 height 13
click at [564, 576] on span "inngest" at bounding box center [561, 576] width 46 height 13
drag, startPoint x: 700, startPoint y: 577, endPoint x: 280, endPoint y: 578, distance: 420.3
click at [280, 578] on pre "import express from "express" ; import { serve } from "inngest/express" ; impor…" at bounding box center [632, 541] width 742 height 273
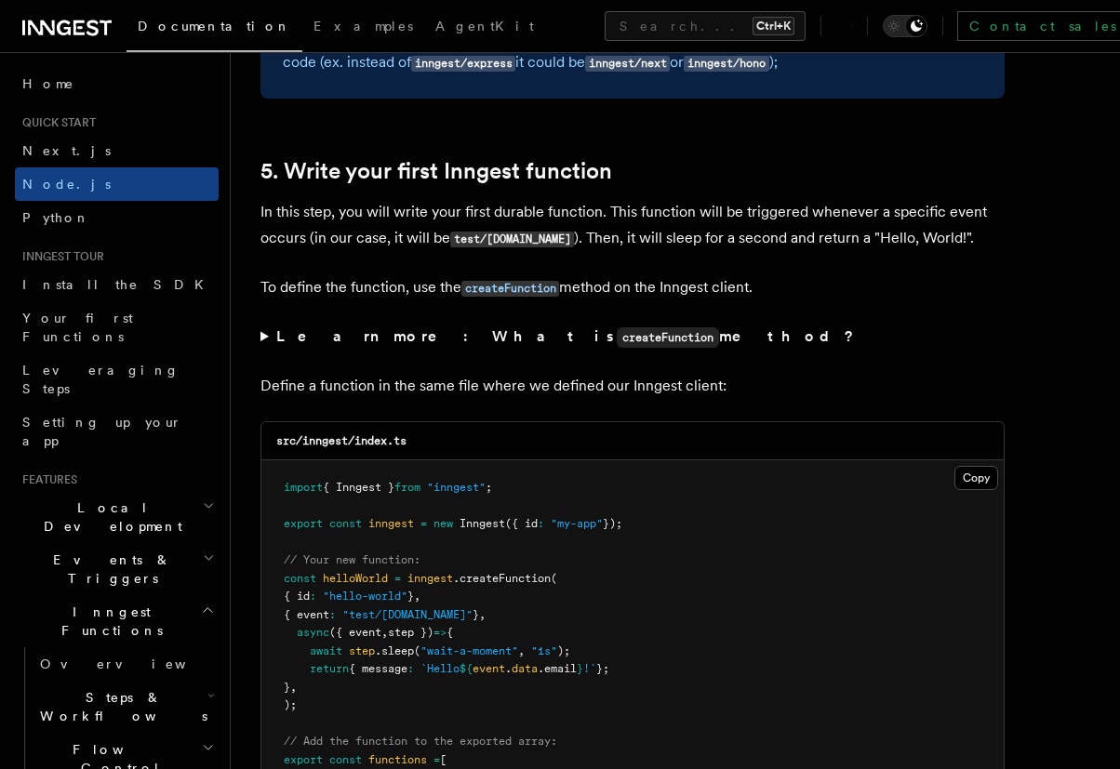
scroll to position [3459, 0]
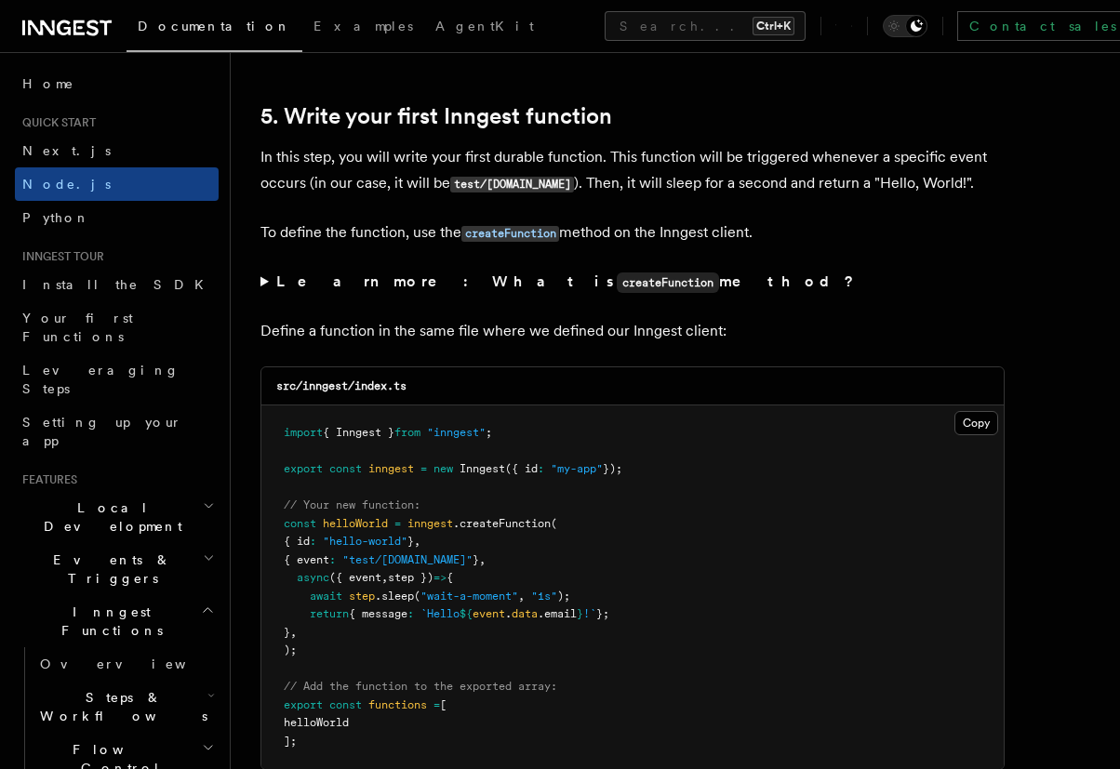
drag, startPoint x: 682, startPoint y: 470, endPoint x: 270, endPoint y: 475, distance: 412.0
click at [270, 475] on pre "import { Inngest } from "inngest" ; export const inngest = new Inngest ({ id : …" at bounding box center [632, 587] width 742 height 364
drag, startPoint x: 387, startPoint y: 599, endPoint x: 629, endPoint y: 600, distance: 241.8
click at [629, 600] on pre "import { Inngest } from "inngest" ; export const inngest = new Inngest ({ id : …" at bounding box center [632, 587] width 742 height 364
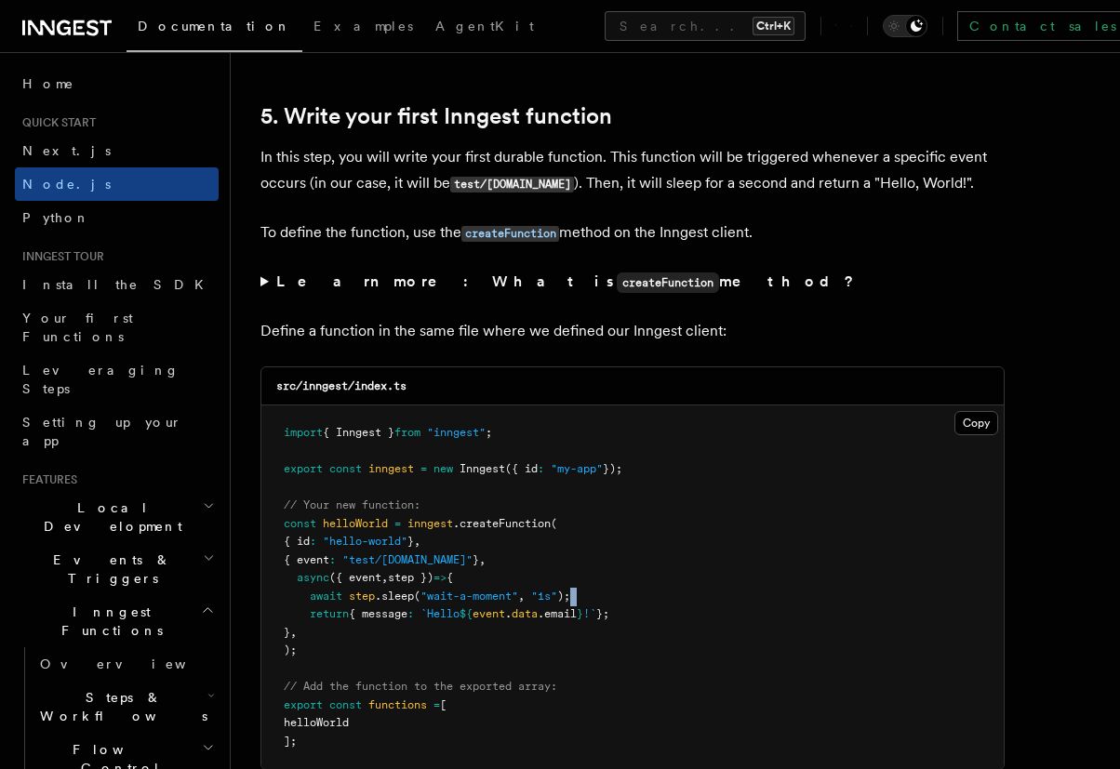
click at [629, 600] on pre "import { Inngest } from "inngest" ; export const inngest = new Inngest ({ id : …" at bounding box center [632, 587] width 742 height 364
click at [657, 609] on pre "import { Inngest } from "inngest" ; export const inngest = new Inngest ({ id : …" at bounding box center [632, 587] width 742 height 364
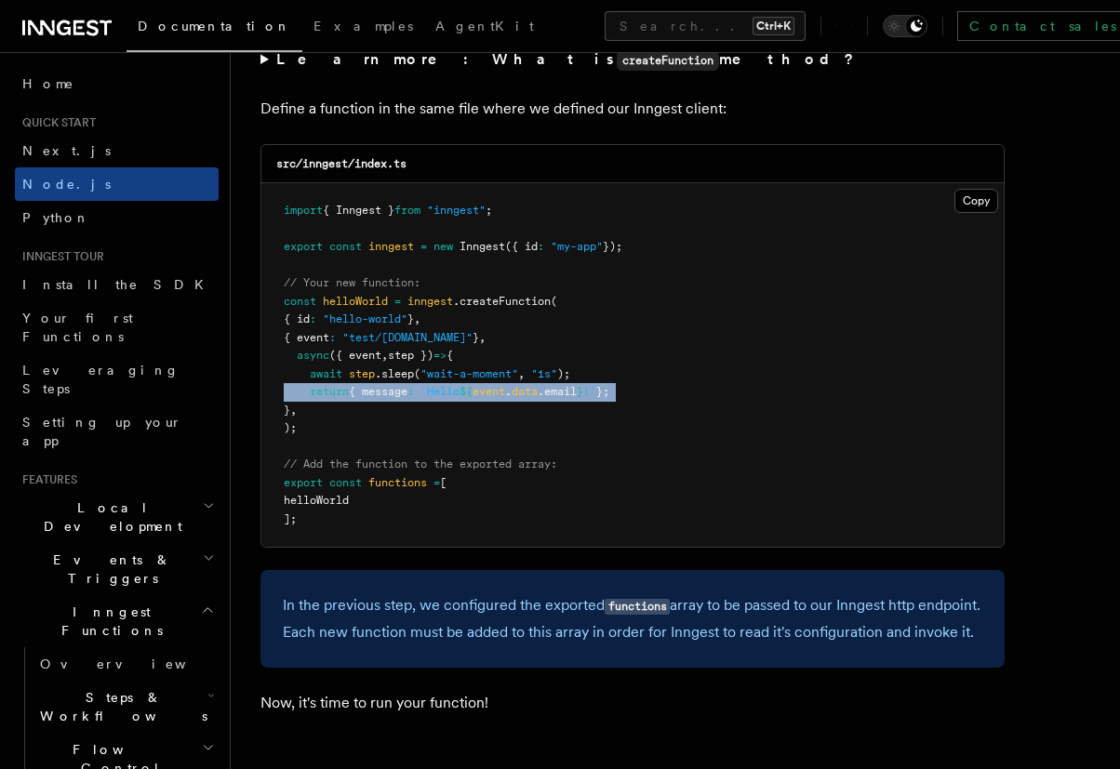
scroll to position [3683, 0]
drag, startPoint x: 445, startPoint y: 458, endPoint x: 586, endPoint y: 499, distance: 147.2
click at [586, 499] on pre "import { Inngest } from "inngest" ; export const inngest = new Inngest ({ id : …" at bounding box center [632, 364] width 742 height 364
click at [589, 519] on pre "import { Inngest } from "inngest" ; export const inngest = new Inngest ({ id : …" at bounding box center [632, 364] width 742 height 364
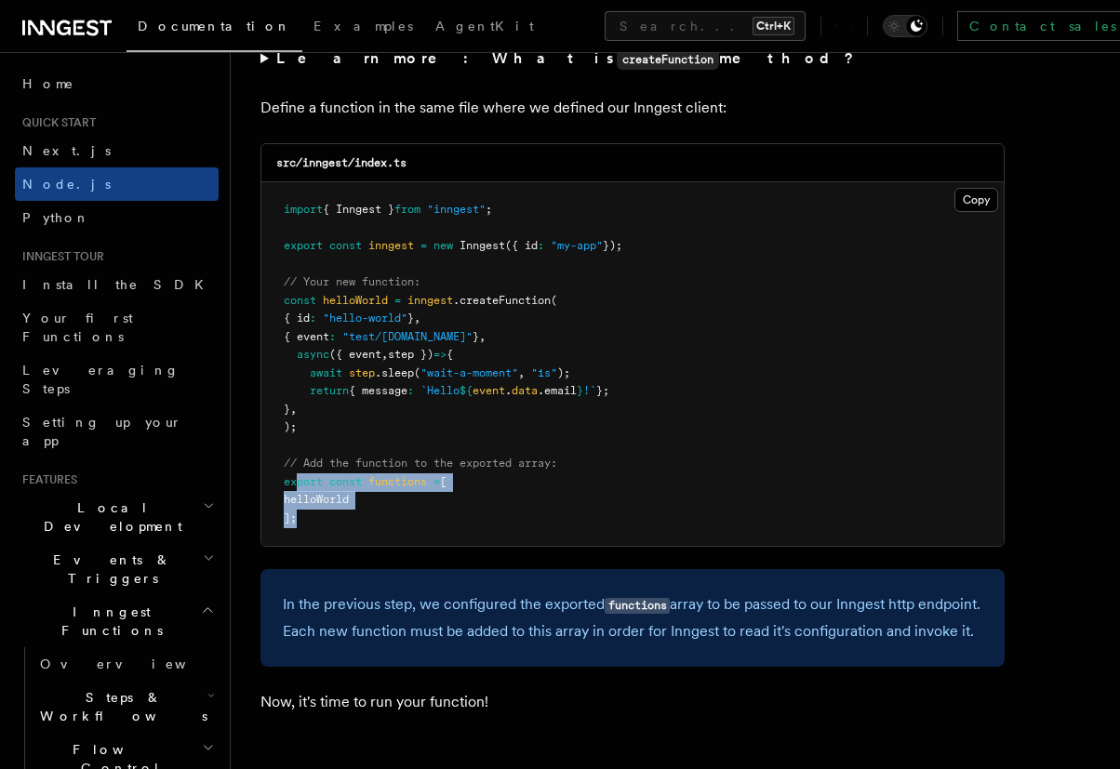
drag, startPoint x: 534, startPoint y: 530, endPoint x: 299, endPoint y: 480, distance: 239.7
click at [299, 480] on pre "import { Inngest } from "inngest" ; export const inngest = new Inngest ({ id : …" at bounding box center [632, 364] width 742 height 364
click at [725, 478] on pre "import { Inngest } from "inngest" ; export const inngest = new Inngest ({ id : …" at bounding box center [632, 364] width 742 height 364
click at [568, 415] on pre "import { Inngest } from "inngest" ; export const inngest = new Inngest ({ id : …" at bounding box center [632, 364] width 742 height 364
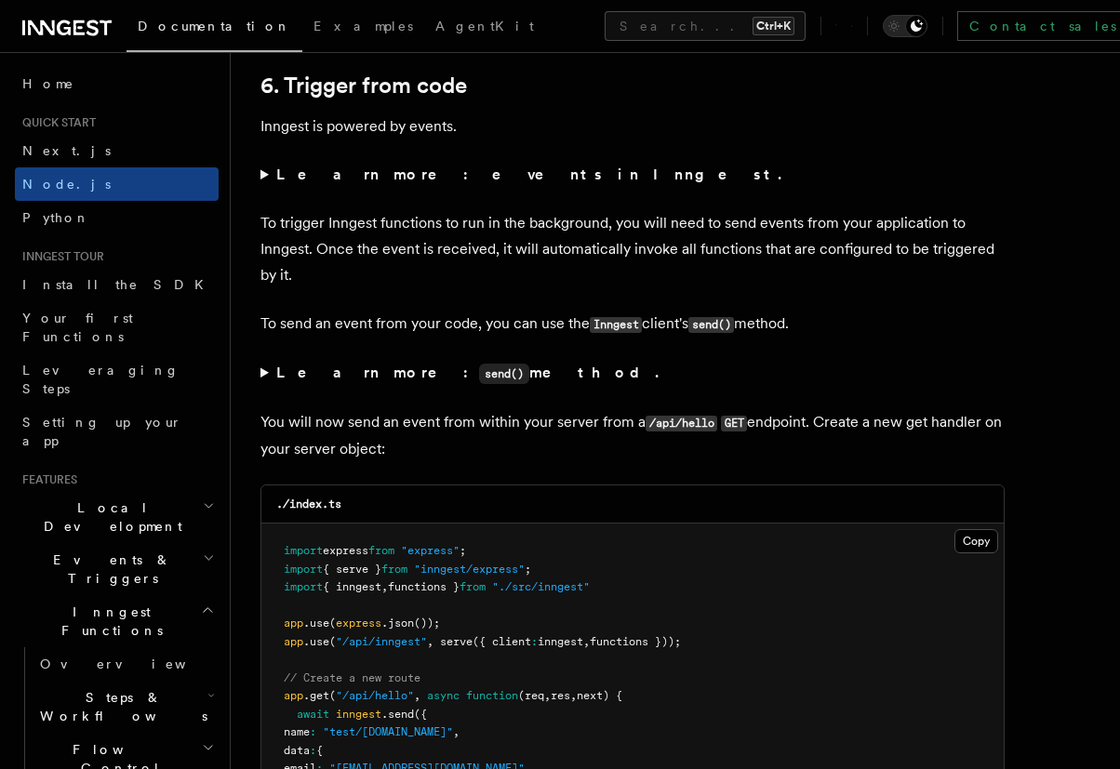
scroll to position [9709, 0]
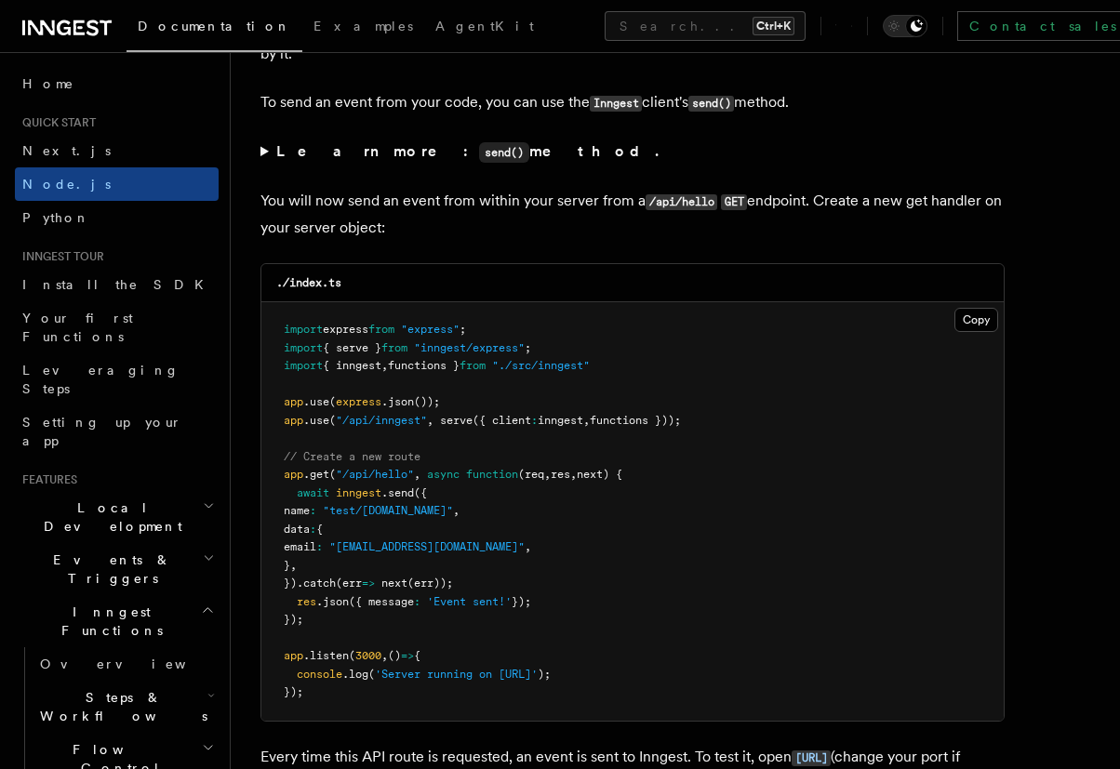
click at [406, 499] on span ".send" at bounding box center [397, 492] width 33 height 13
click at [352, 372] on span "{ inngest" at bounding box center [352, 365] width 59 height 13
click at [405, 499] on span ".send" at bounding box center [397, 492] width 33 height 13
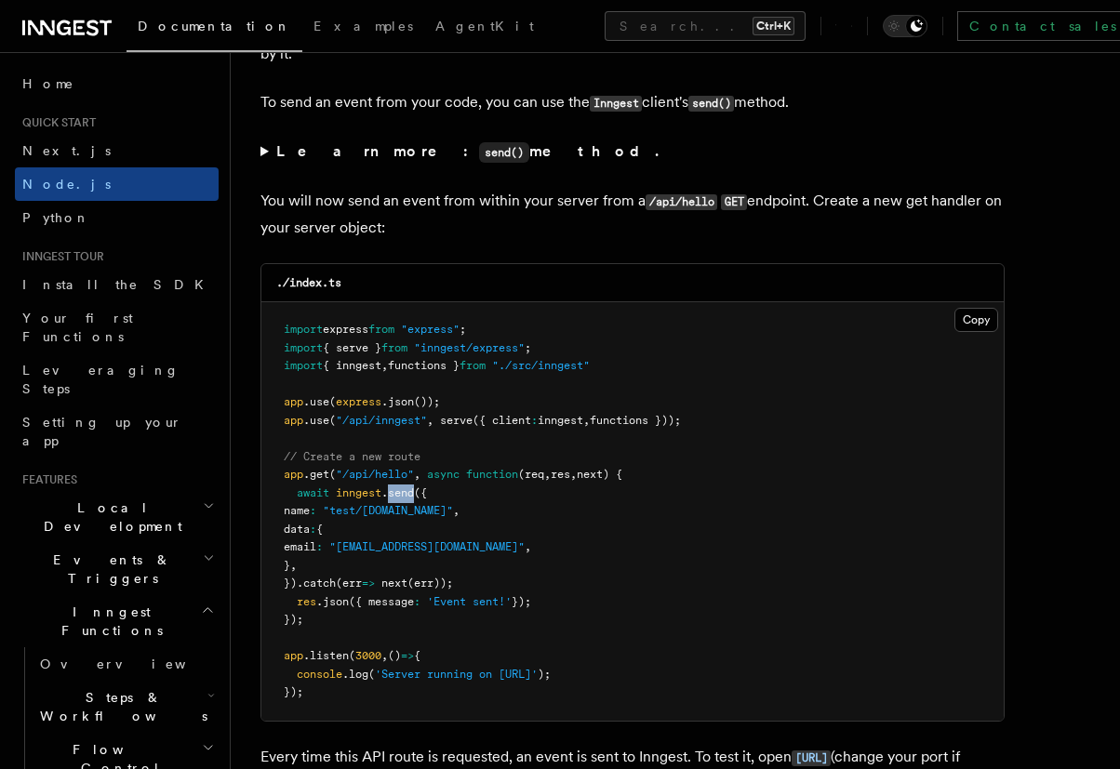
click at [405, 499] on span ".send" at bounding box center [397, 492] width 33 height 13
drag, startPoint x: 306, startPoint y: 531, endPoint x: 490, endPoint y: 538, distance: 184.2
click at [490, 538] on pre "import express from "express" ; import { serve } from "inngest/express" ; impor…" at bounding box center [632, 511] width 742 height 418
click at [564, 563] on pre "import express from "express" ; import { serve } from "inngest/express" ; impor…" at bounding box center [632, 511] width 742 height 418
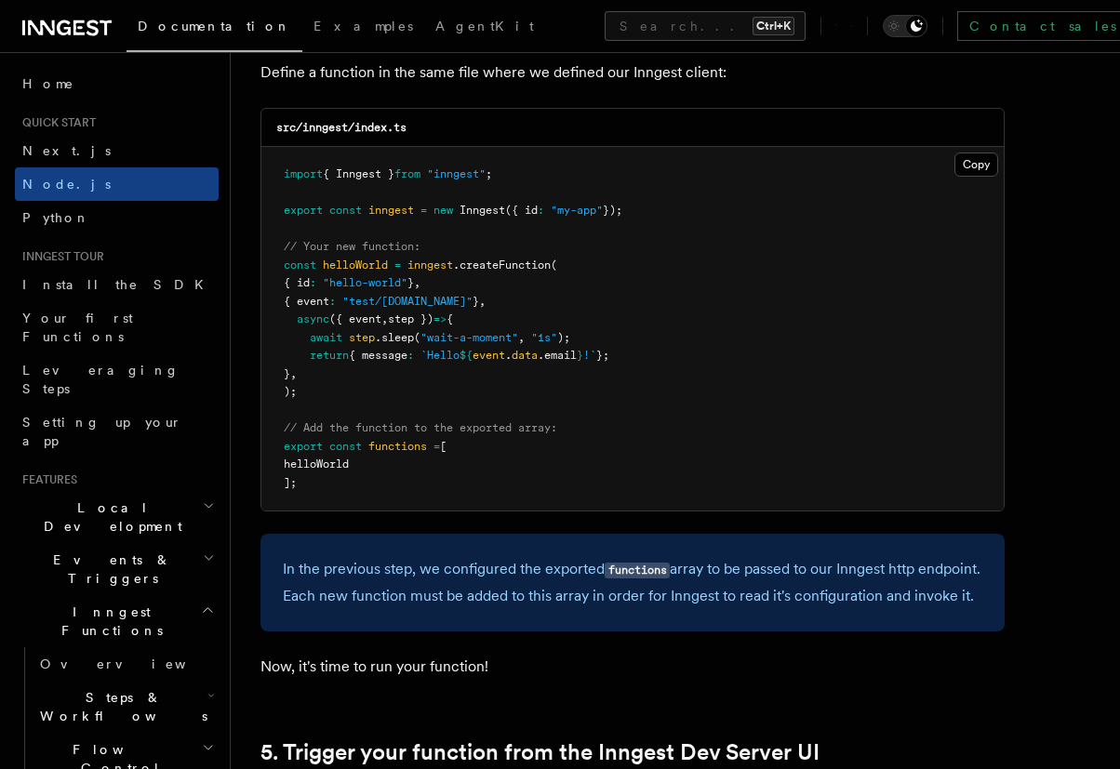
scroll to position [3459, 0]
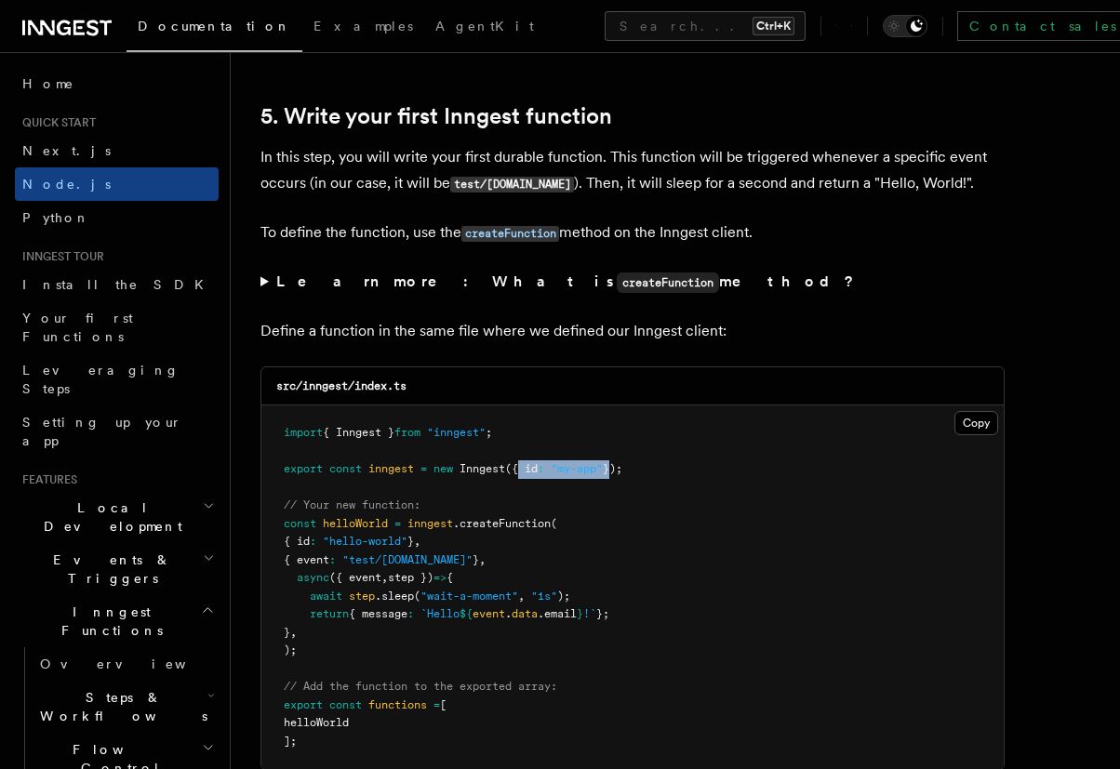
drag, startPoint x: 526, startPoint y: 467, endPoint x: 617, endPoint y: 471, distance: 91.2
click at [617, 471] on span "export const inngest = new Inngest ({ id : "my-app" });" at bounding box center [453, 468] width 338 height 13
click at [616, 532] on pre "import { Inngest } from "inngest" ; export const inngest = new Inngest ({ id : …" at bounding box center [632, 587] width 742 height 364
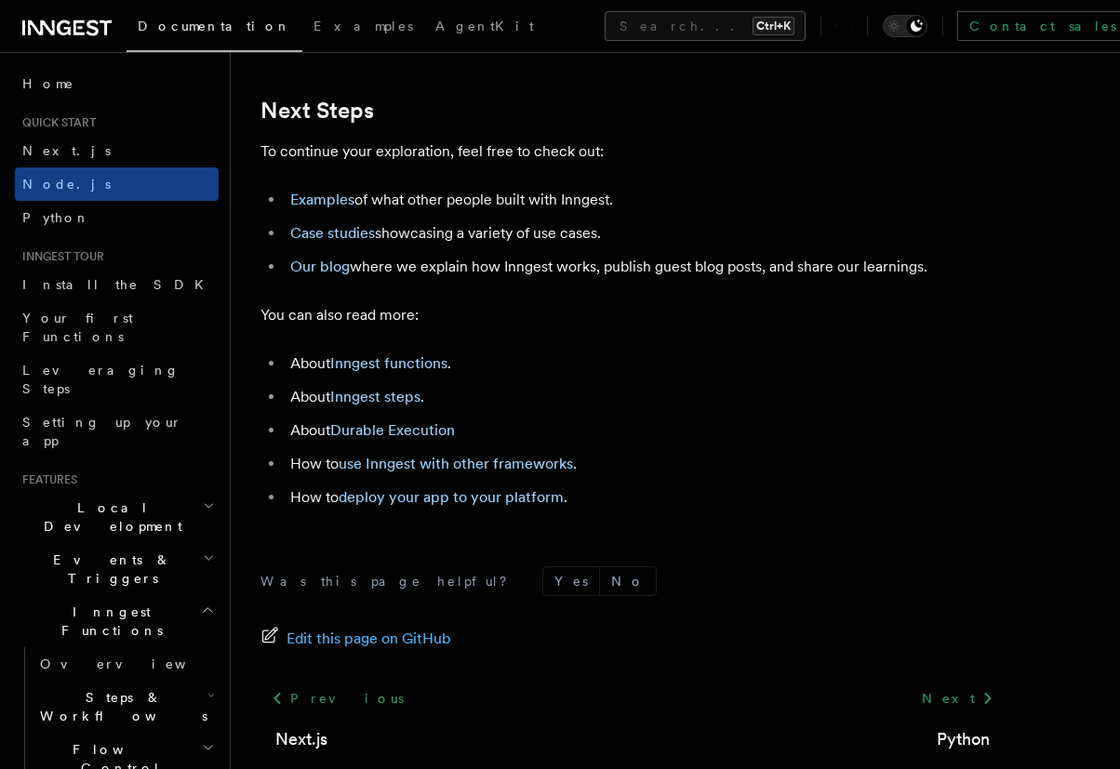
scroll to position [11606, 0]
click at [90, 160] on link "Next.js" at bounding box center [117, 150] width 204 height 33
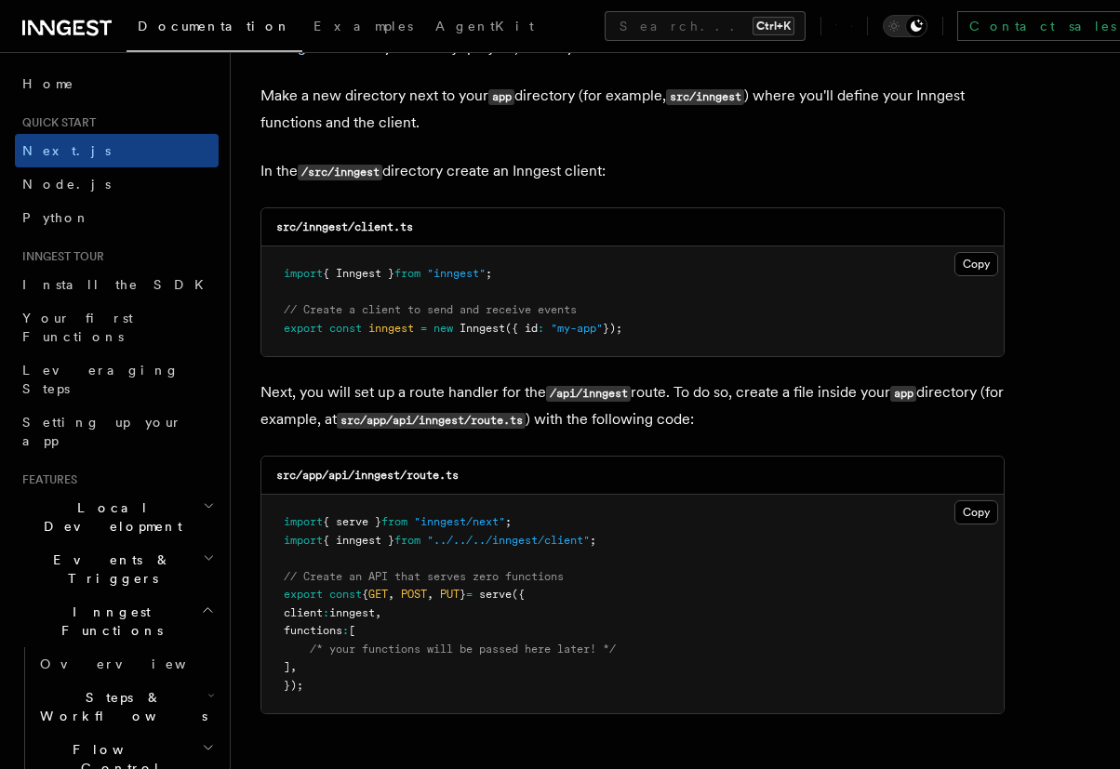
scroll to position [2343, 0]
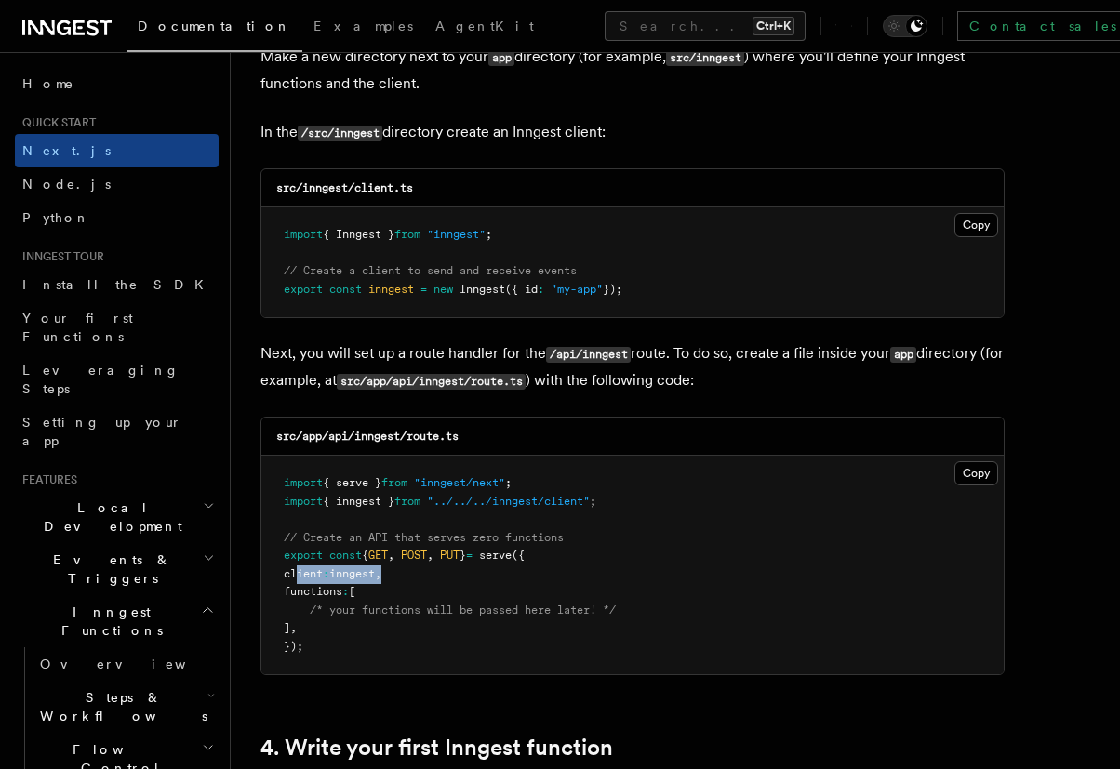
drag, startPoint x: 296, startPoint y: 575, endPoint x: 408, endPoint y: 578, distance: 112.6
click at [408, 578] on pre "import { serve } from "inngest/next" ; import { inngest } from "../../../innges…" at bounding box center [632, 565] width 742 height 219
drag, startPoint x: 408, startPoint y: 578, endPoint x: 304, endPoint y: 577, distance: 104.2
click at [304, 577] on pre "import { serve } from "inngest/next" ; import { inngest } from "../../../innges…" at bounding box center [632, 565] width 742 height 219
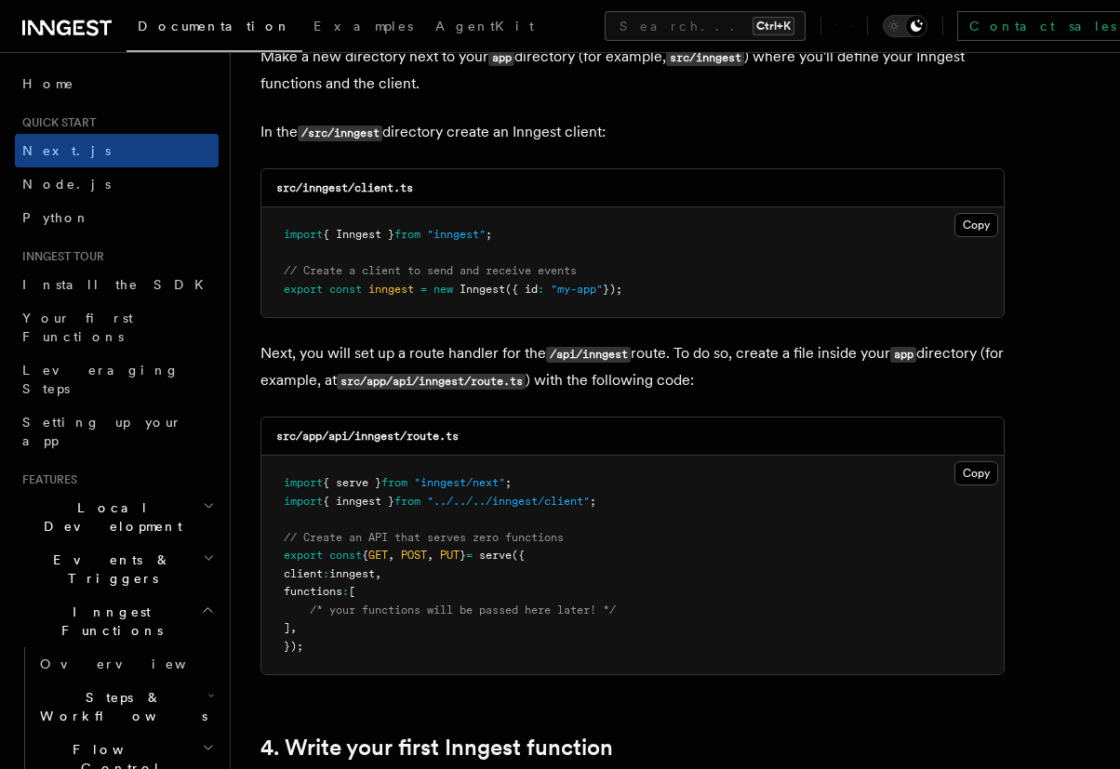
click at [413, 631] on pre "import { serve } from "inngest/next" ; import { inngest } from "../../../innges…" at bounding box center [632, 565] width 742 height 219
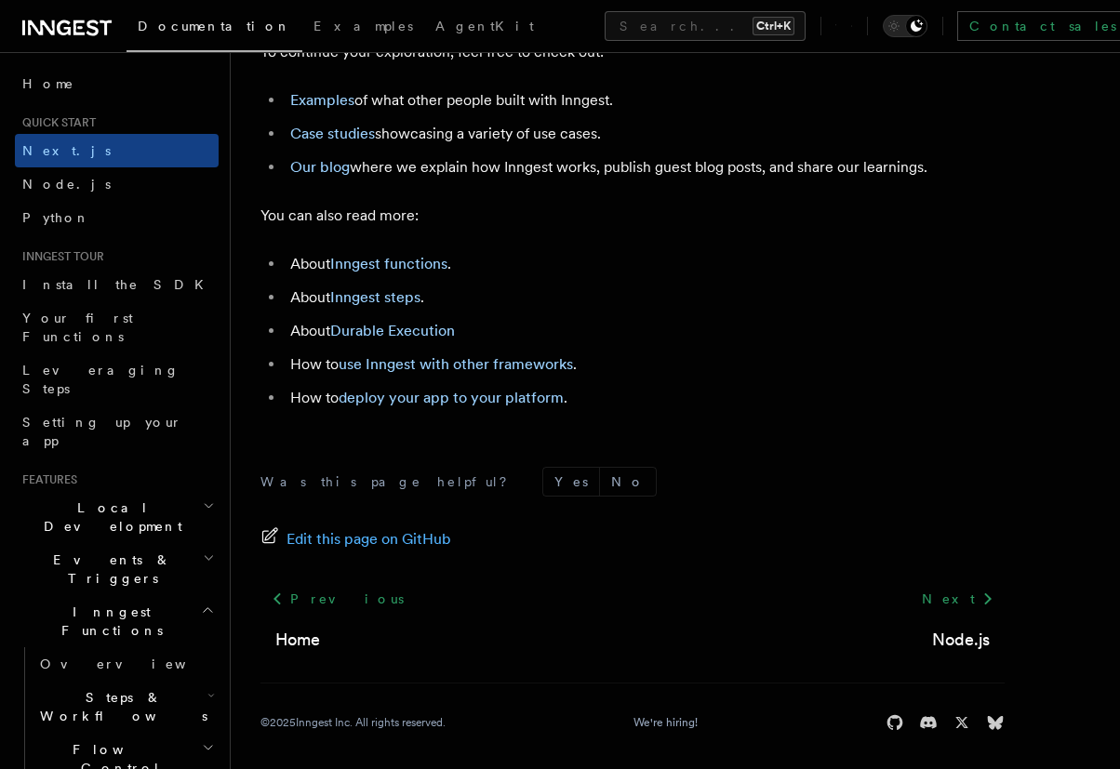
scroll to position [11756, 0]
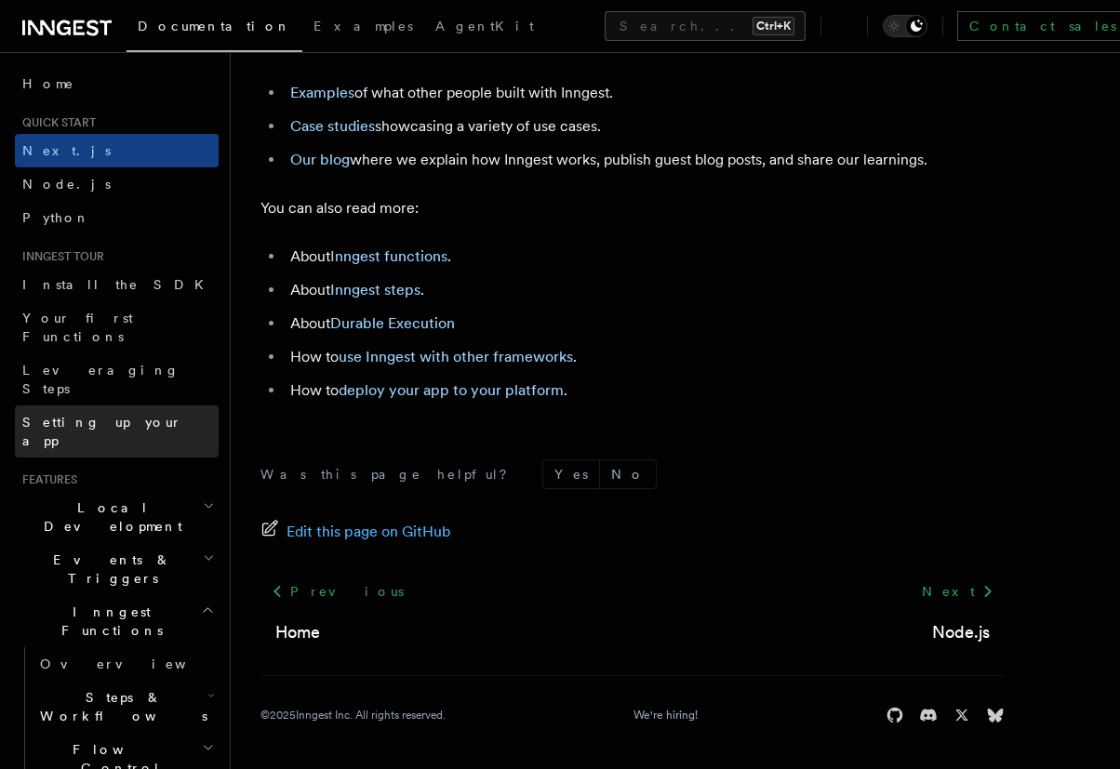
click at [129, 415] on span "Setting up your app" at bounding box center [102, 431] width 160 height 33
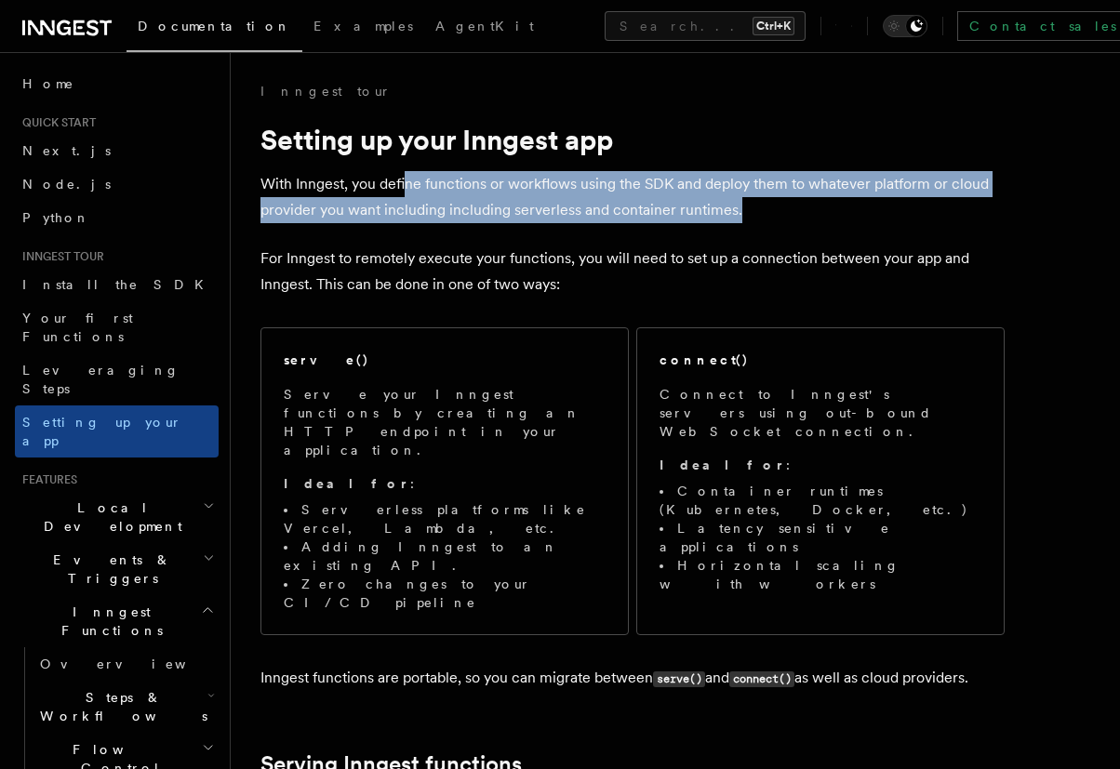
drag, startPoint x: 405, startPoint y: 182, endPoint x: 784, endPoint y: 216, distance: 380.9
click at [784, 216] on p "With Inngest, you define functions or workflows using the SDK and deploy them t…" at bounding box center [632, 197] width 744 height 52
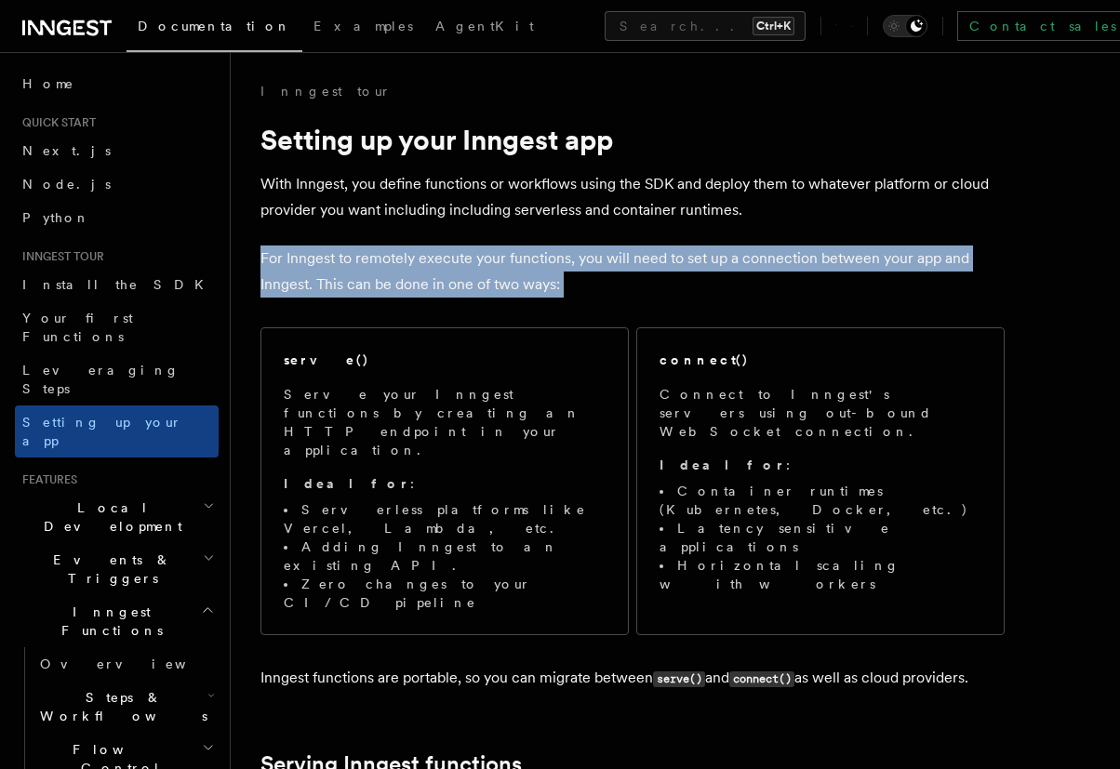
drag, startPoint x: 782, startPoint y: 214, endPoint x: 597, endPoint y: 282, distance: 197.1
click at [596, 281] on p "For Inngest to remotely execute your functions, you will need to set up a conne…" at bounding box center [632, 272] width 744 height 52
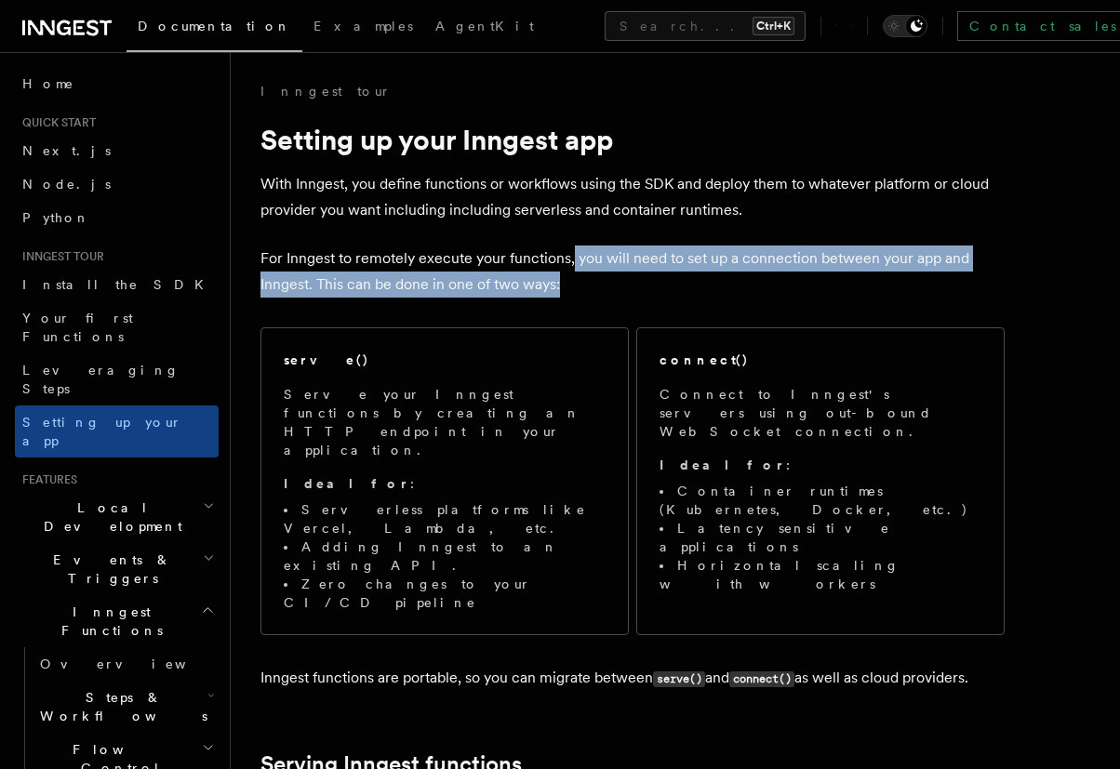
drag, startPoint x: 570, startPoint y: 247, endPoint x: 673, endPoint y: 282, distance: 108.8
click at [673, 282] on p "For Inngest to remotely execute your functions, you will need to set up a conne…" at bounding box center [632, 272] width 744 height 52
click at [672, 282] on p "For Inngest to remotely execute your functions, you will need to set up a conne…" at bounding box center [632, 272] width 744 height 52
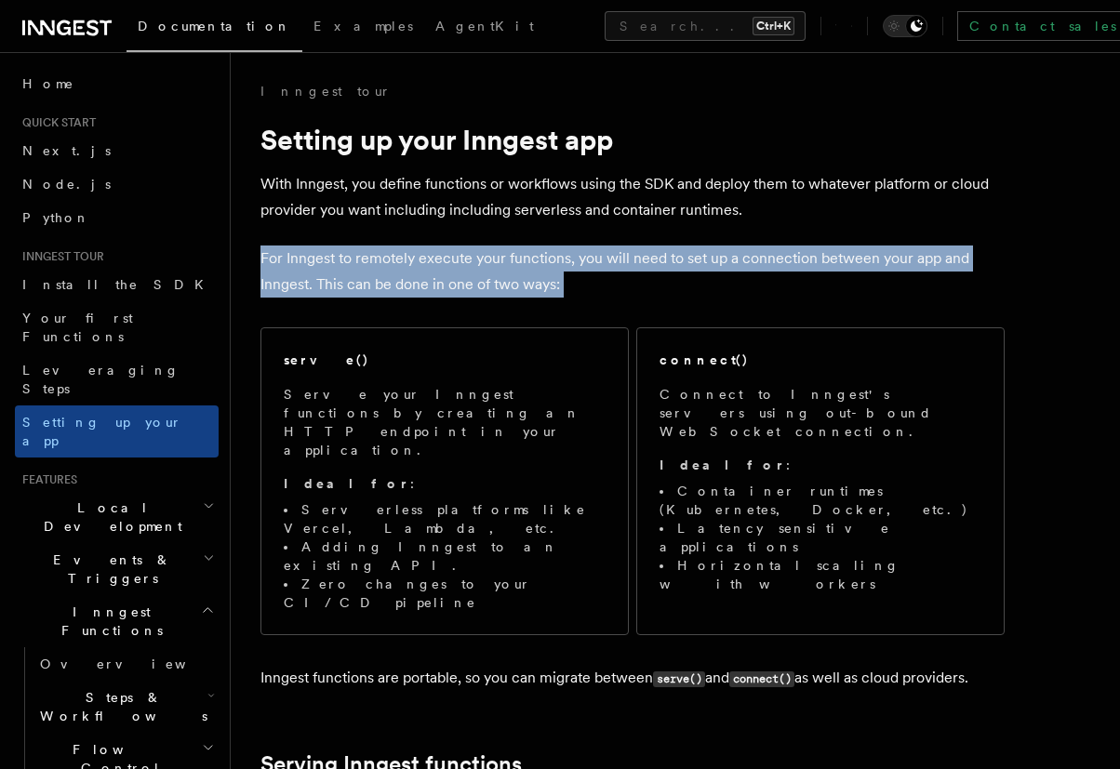
drag, startPoint x: 672, startPoint y: 282, endPoint x: 257, endPoint y: 257, distance: 416.4
click at [514, 294] on p "For Inngest to remotely execute your functions, you will need to set up a conne…" at bounding box center [632, 272] width 744 height 52
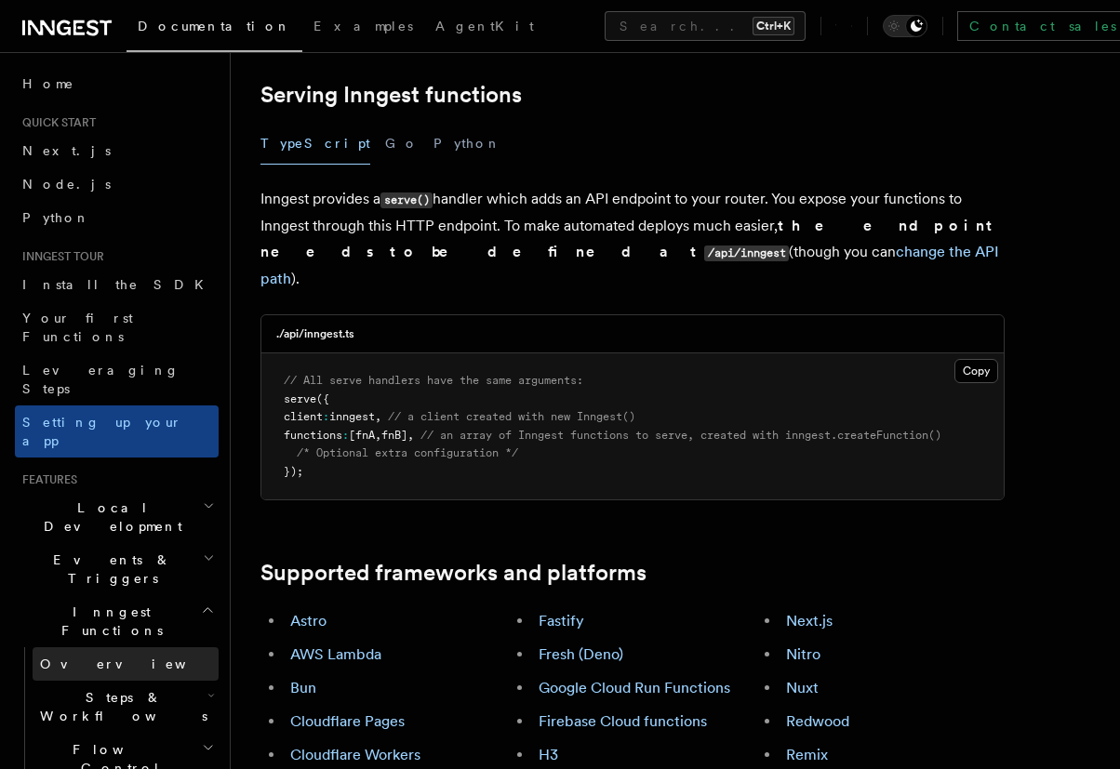
scroll to position [112, 0]
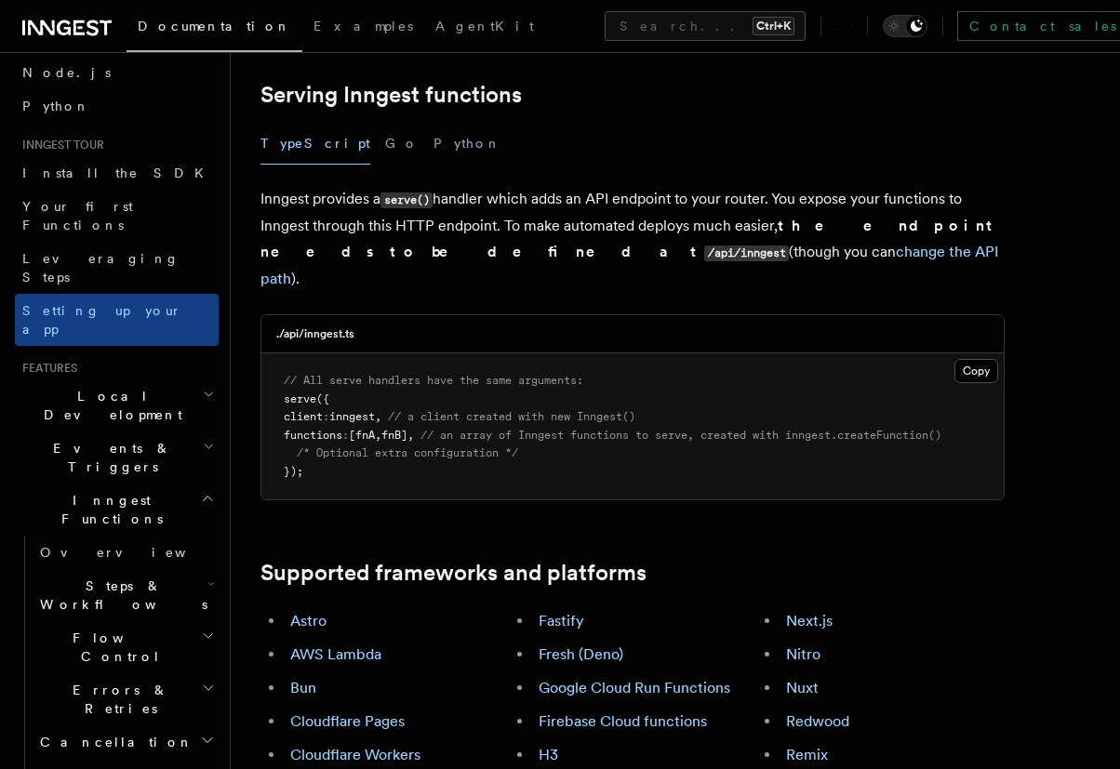
click at [191, 569] on h2 "Steps & Workflows" at bounding box center [126, 595] width 186 height 52
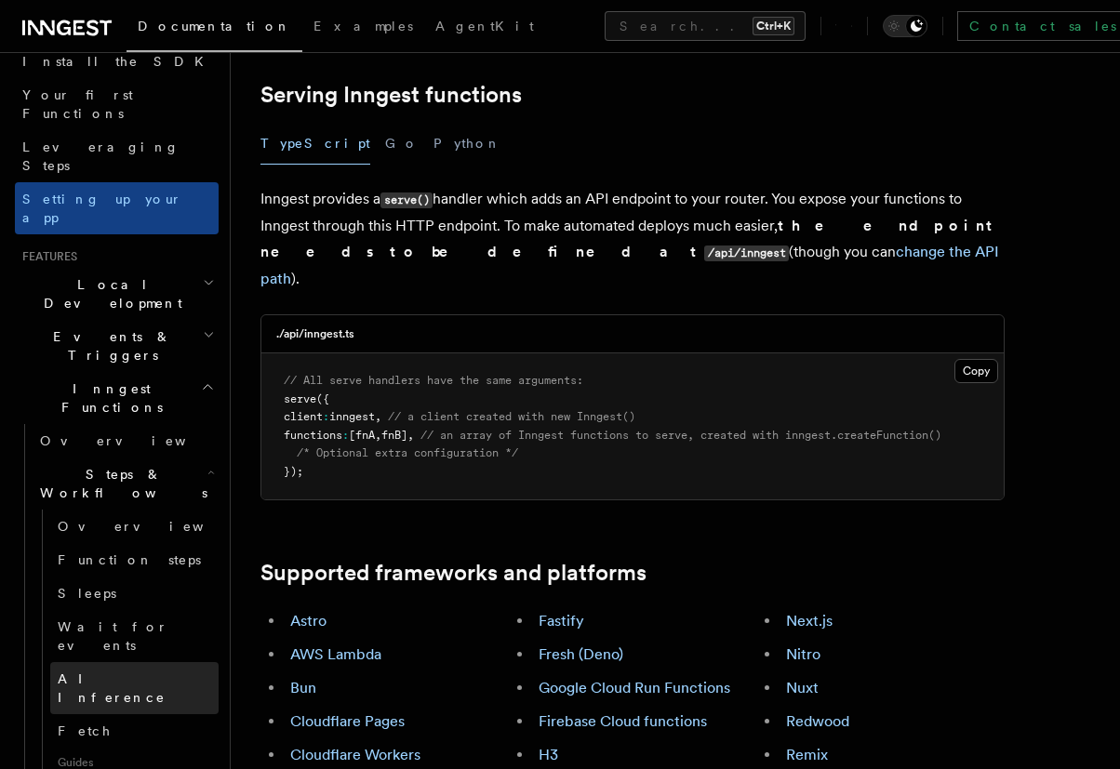
click at [101, 662] on link "AI Inference" at bounding box center [134, 688] width 168 height 52
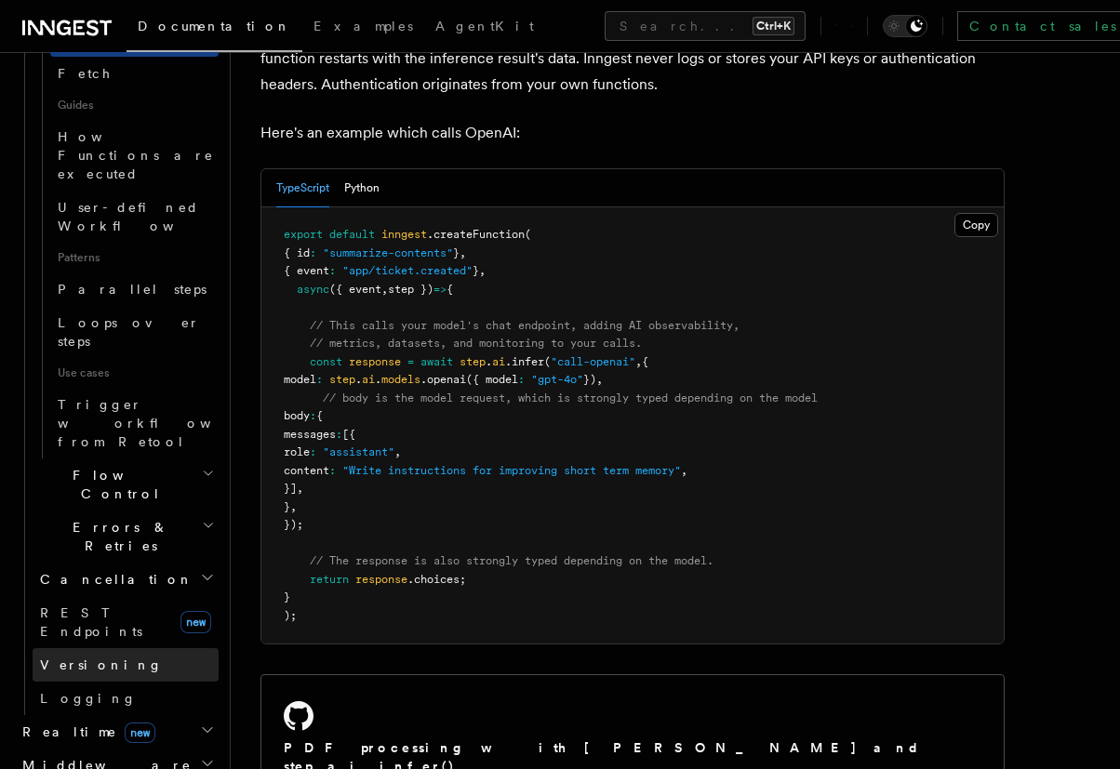
scroll to position [893, 0]
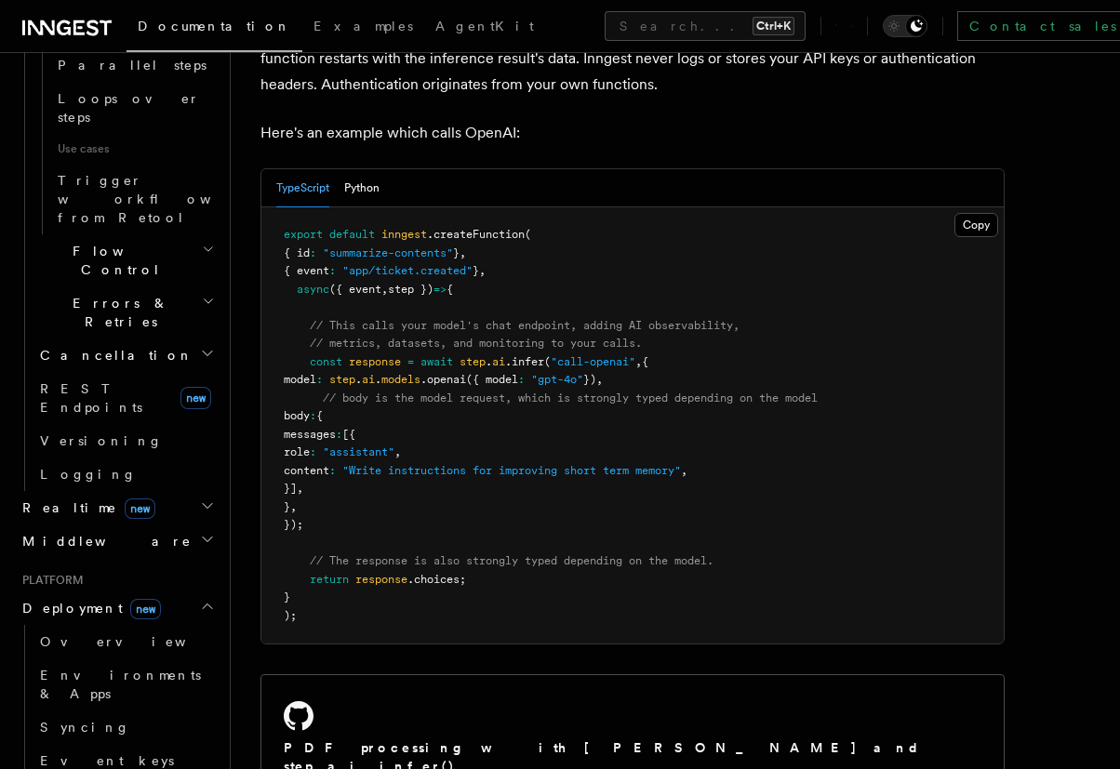
scroll to position [1116, 0]
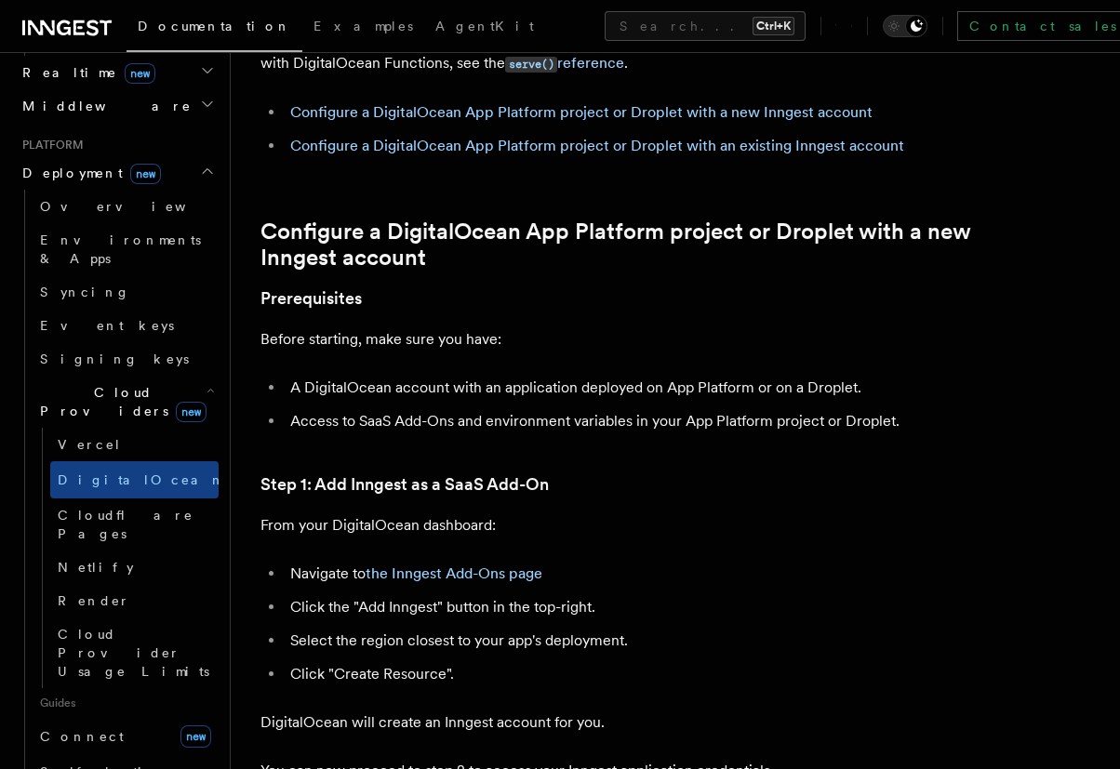
scroll to position [834, 0]
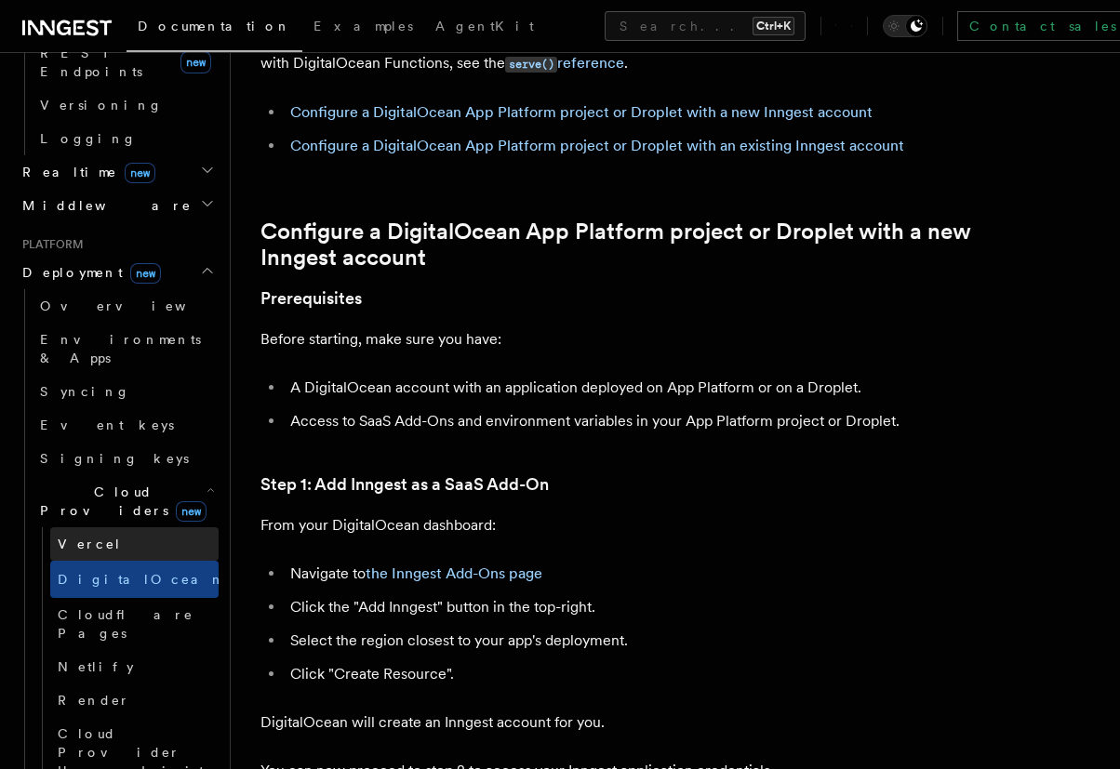
click at [127, 527] on link "Vercel" at bounding box center [134, 543] width 168 height 33
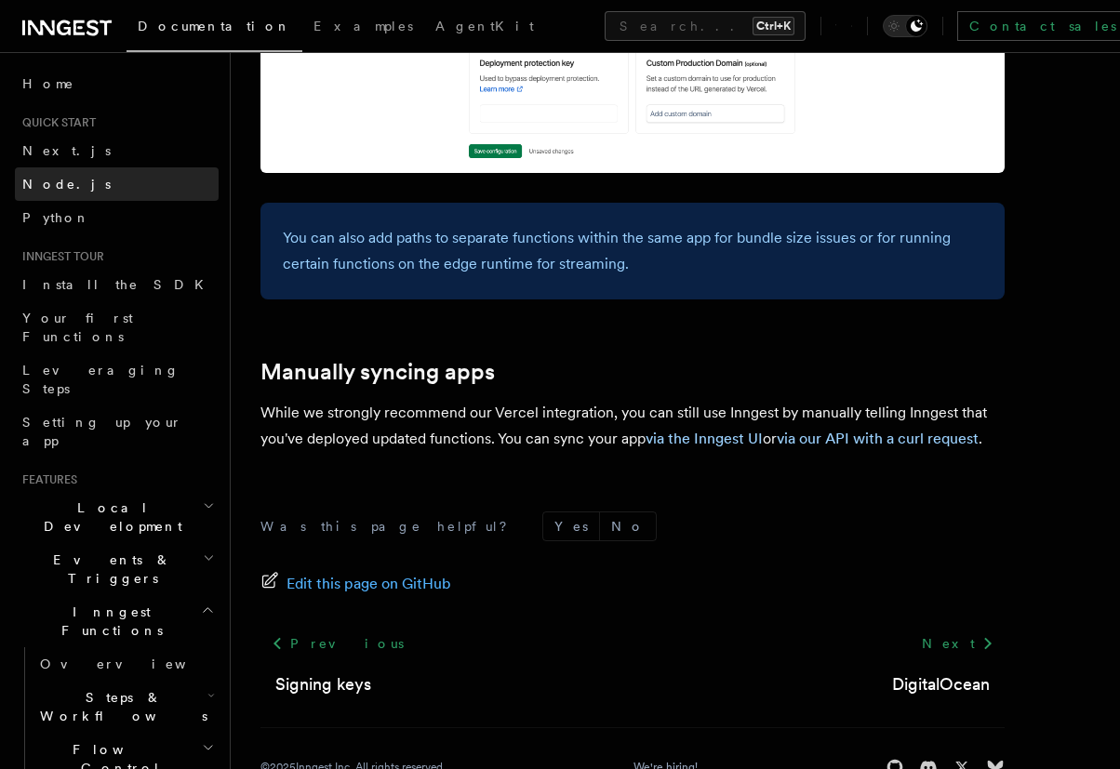
click at [98, 183] on link "Node.js" at bounding box center [117, 183] width 204 height 33
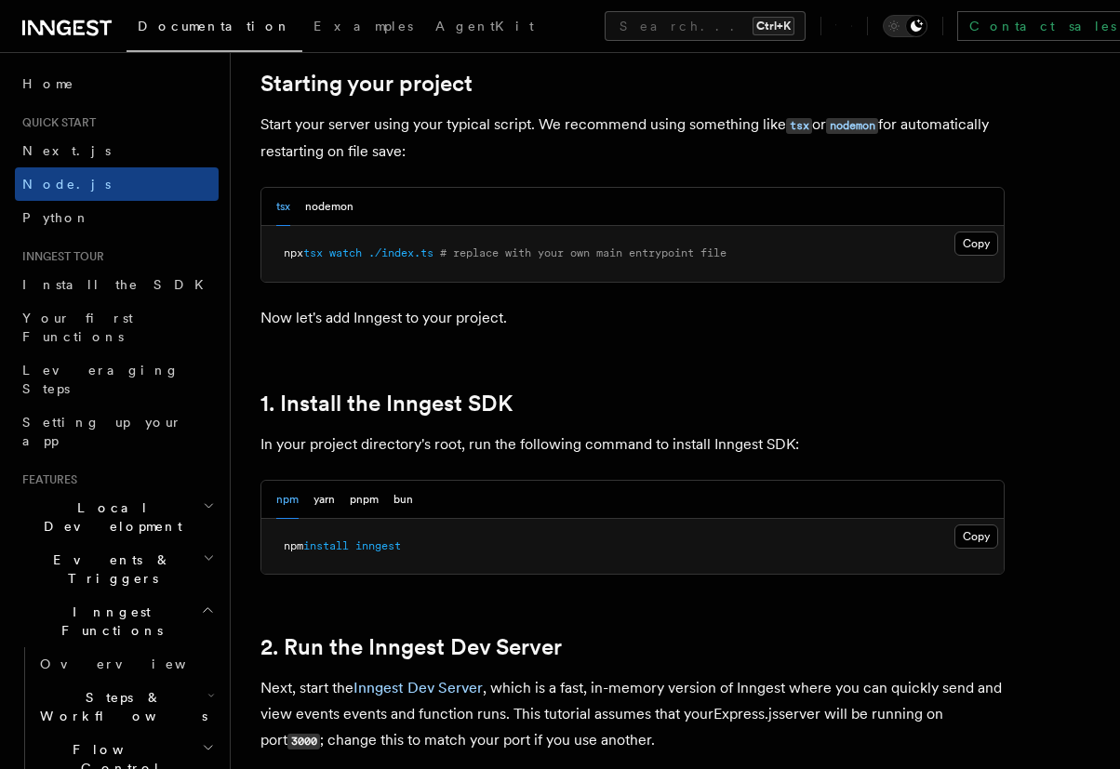
scroll to position [1116, 0]
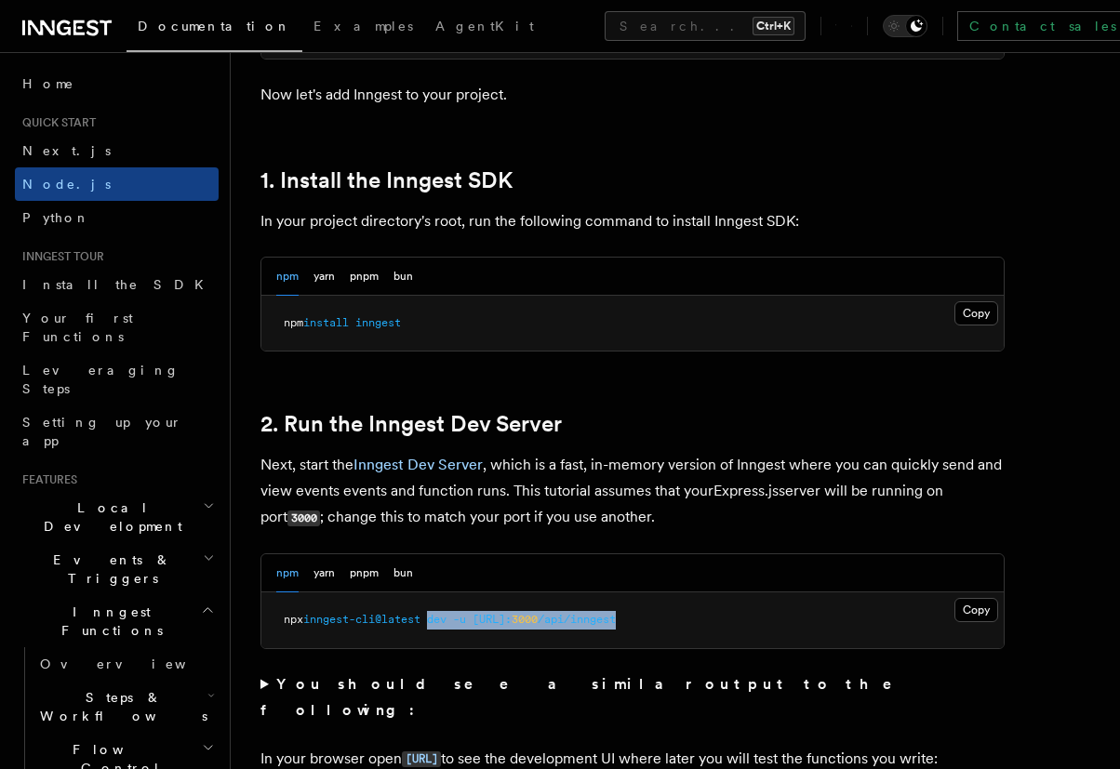
drag, startPoint x: 440, startPoint y: 626, endPoint x: 723, endPoint y: 613, distance: 283.0
click at [723, 613] on pre "npx inngest-cli@latest dev -u [URL]: 3000 /api/inngest" at bounding box center [632, 620] width 742 height 56
click at [732, 620] on pre "npx inngest-cli@latest dev -u [URL]: 3000 /api/inngest" at bounding box center [632, 620] width 742 height 56
drag, startPoint x: 736, startPoint y: 620, endPoint x: 485, endPoint y: 618, distance: 251.1
click at [485, 618] on pre "npx inngest-cli@latest dev -u [URL]: 3000 /api/inngest" at bounding box center [632, 620] width 742 height 56
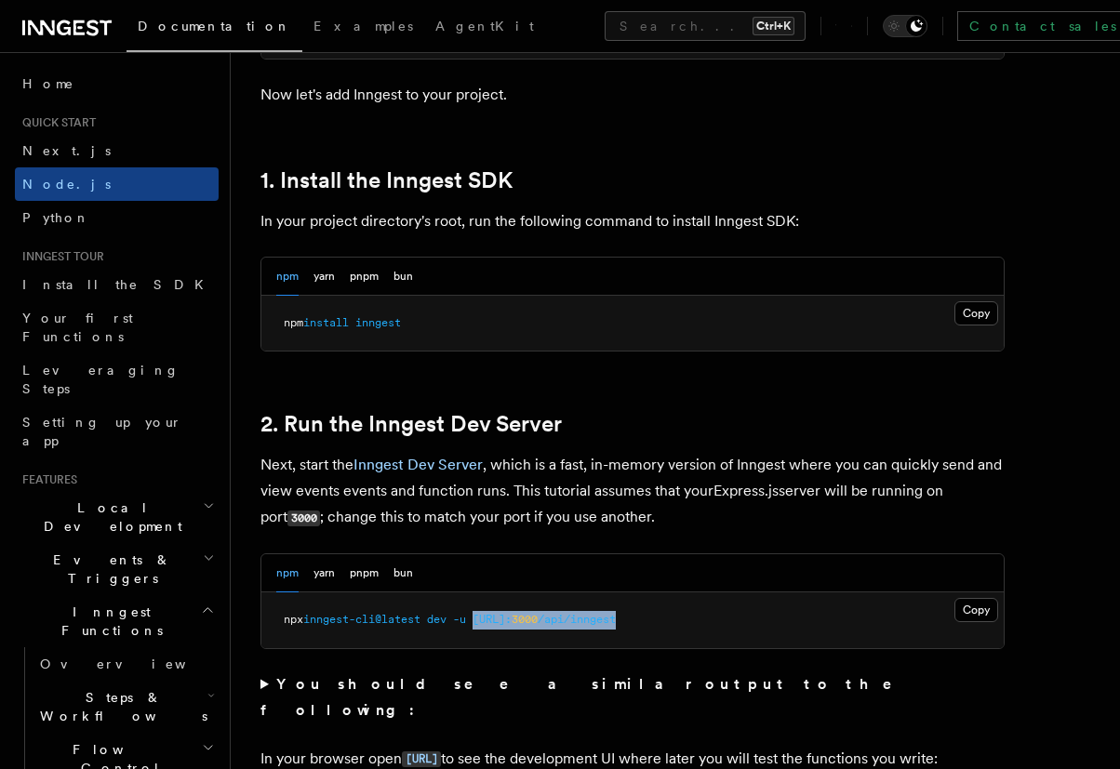
click at [496, 641] on pre "npx inngest-cli@latest dev -u [URL]: 3000 /api/inngest" at bounding box center [632, 620] width 742 height 56
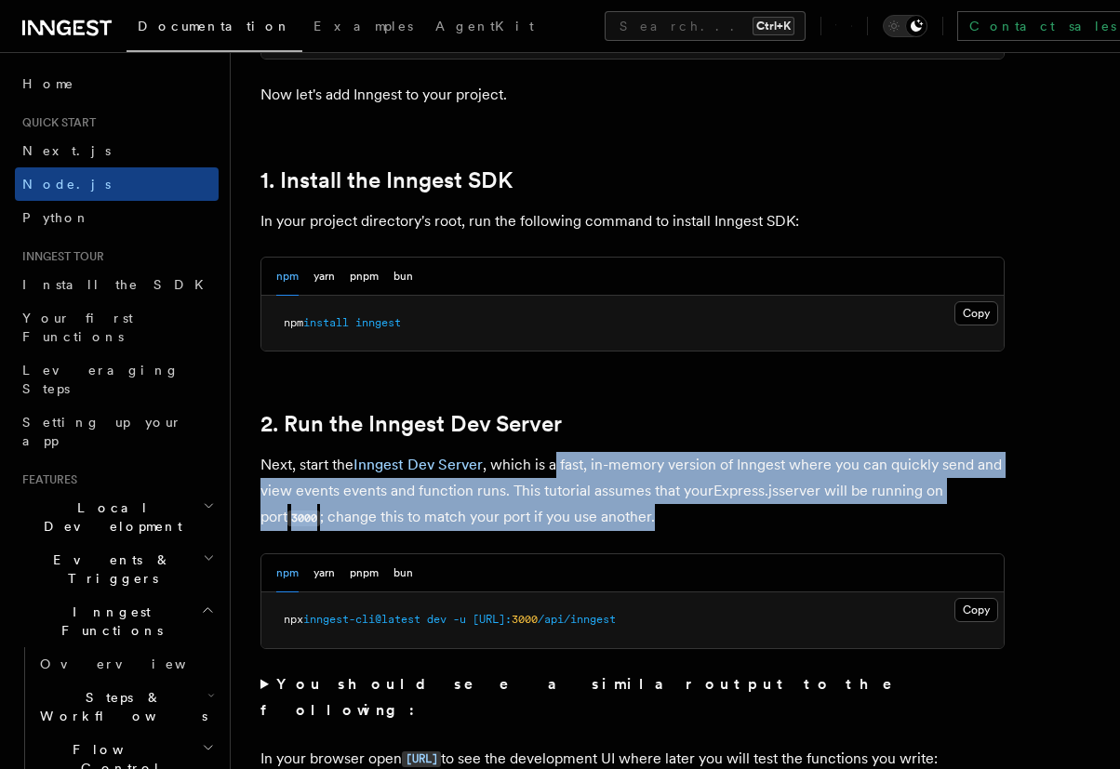
drag, startPoint x: 553, startPoint y: 470, endPoint x: 681, endPoint y: 512, distance: 134.4
click at [681, 512] on p "Next, start the Inngest Dev Server , which is a fast, in-memory version of Inng…" at bounding box center [632, 491] width 744 height 79
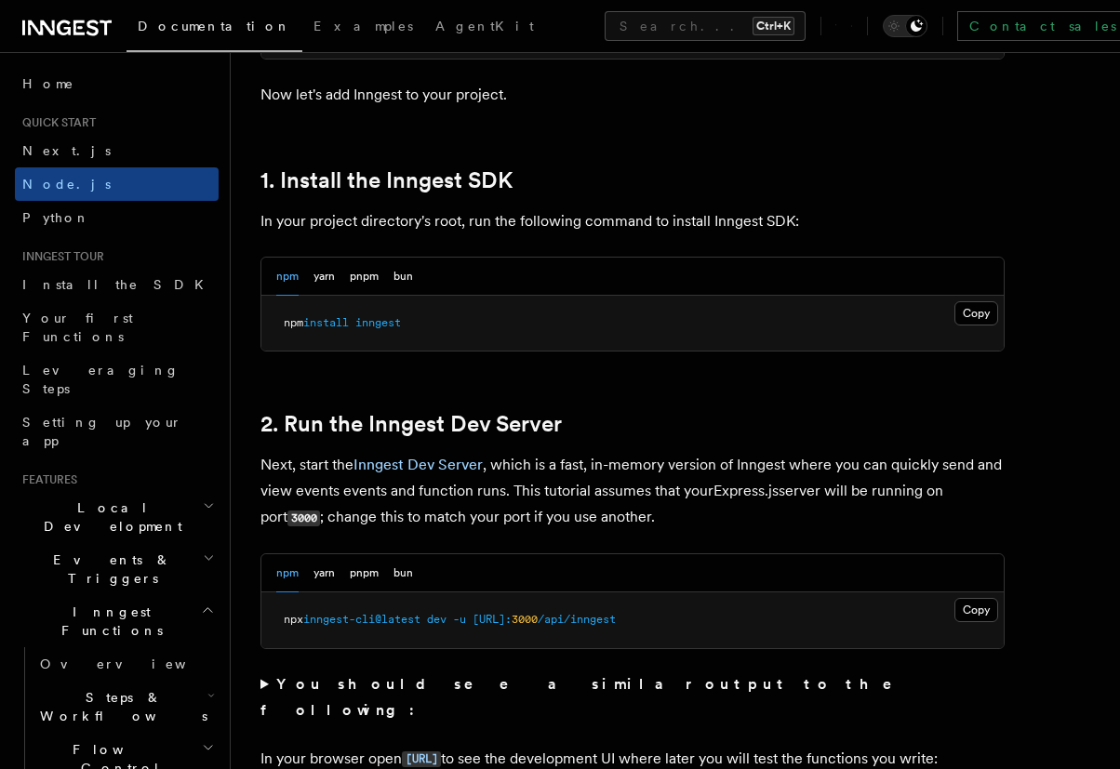
click at [260, 671] on summary "You should see a similar output to the following:" at bounding box center [632, 697] width 744 height 52
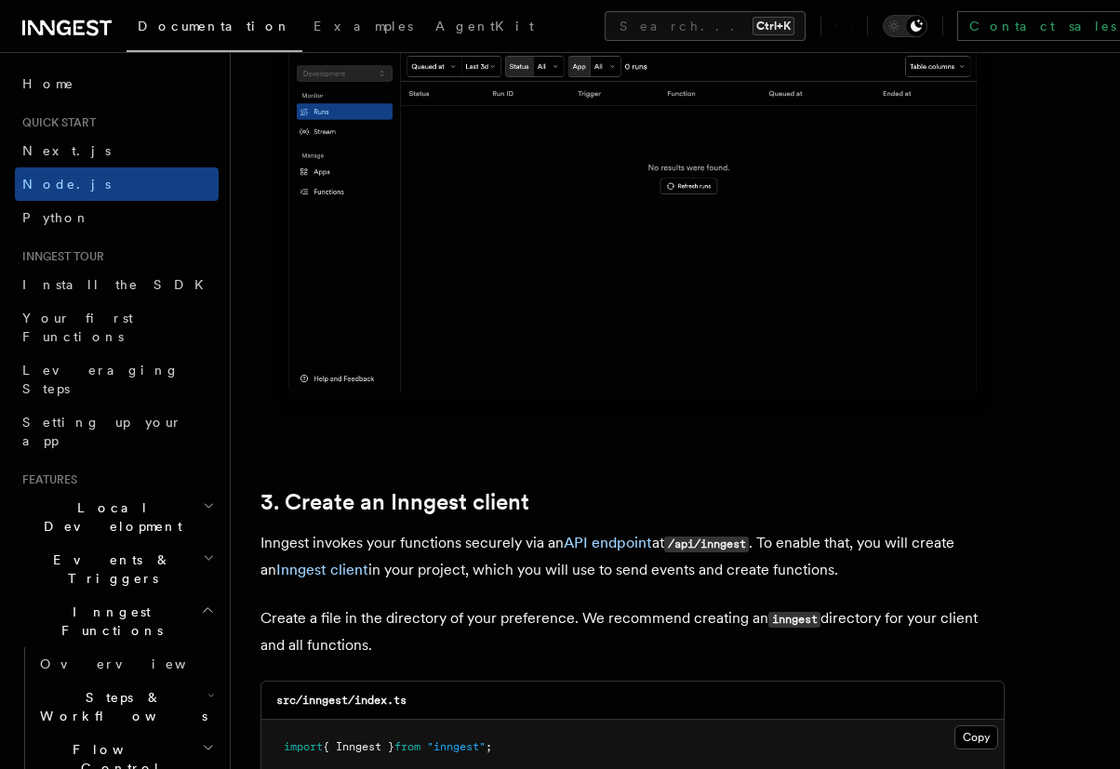
scroll to position [2455, 0]
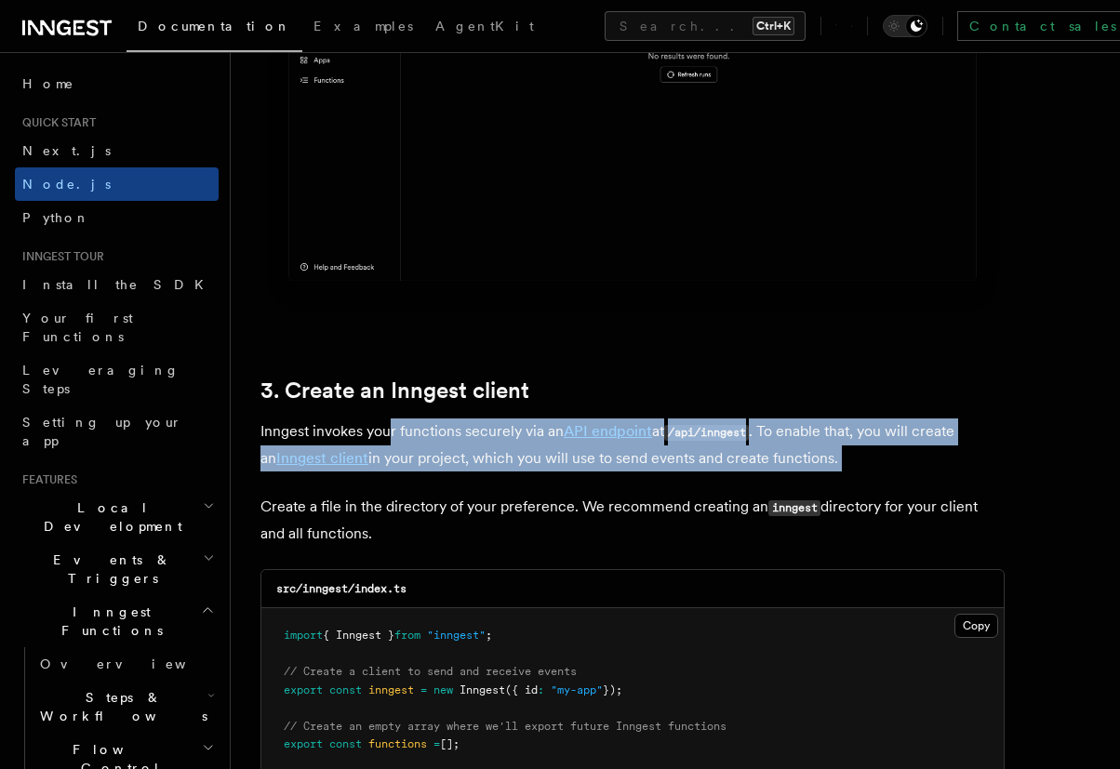
drag, startPoint x: 387, startPoint y: 435, endPoint x: 827, endPoint y: 478, distance: 441.9
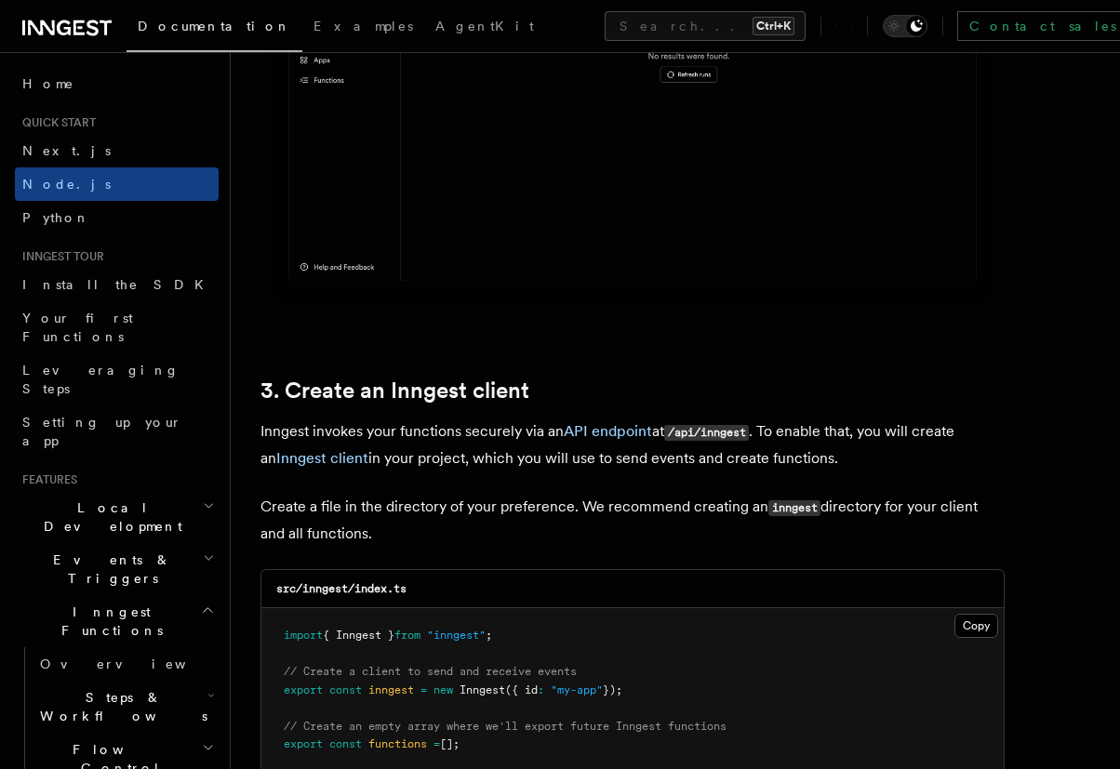
drag, startPoint x: 837, startPoint y: 469, endPoint x: 262, endPoint y: 430, distance: 576.0
click at [262, 430] on p "Inngest invokes your functions securely via an API endpoint at /api/inngest . T…" at bounding box center [632, 444] width 744 height 53
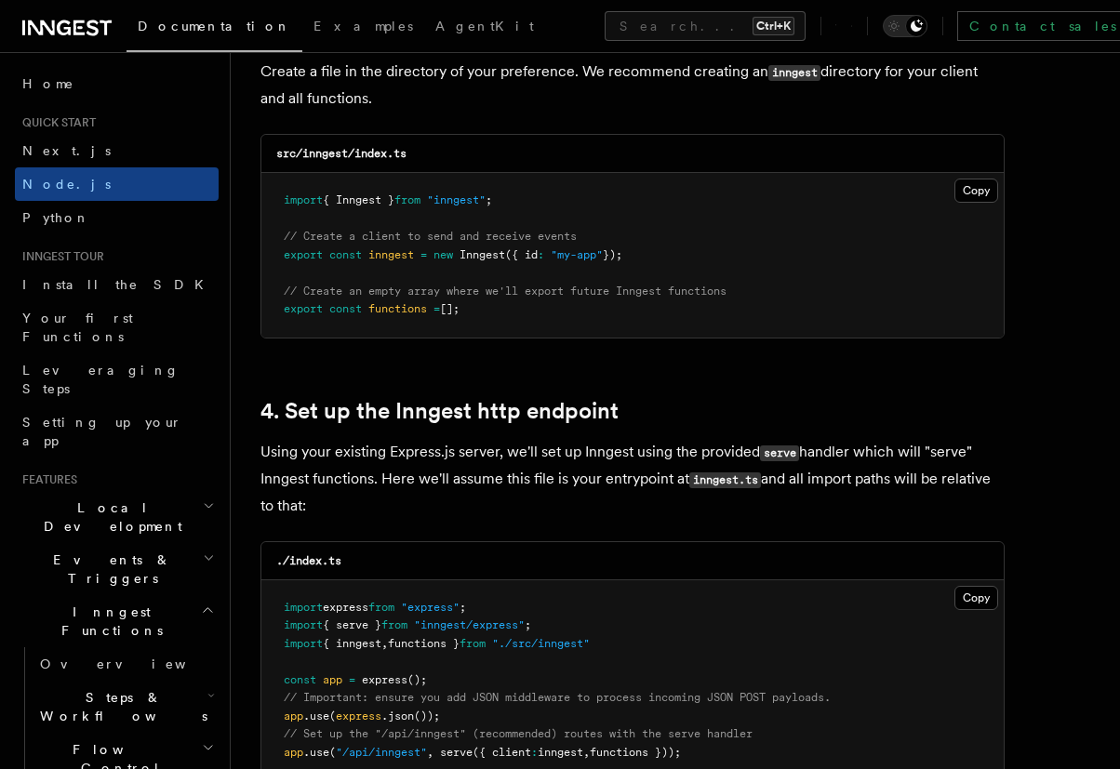
scroll to position [3013, 0]
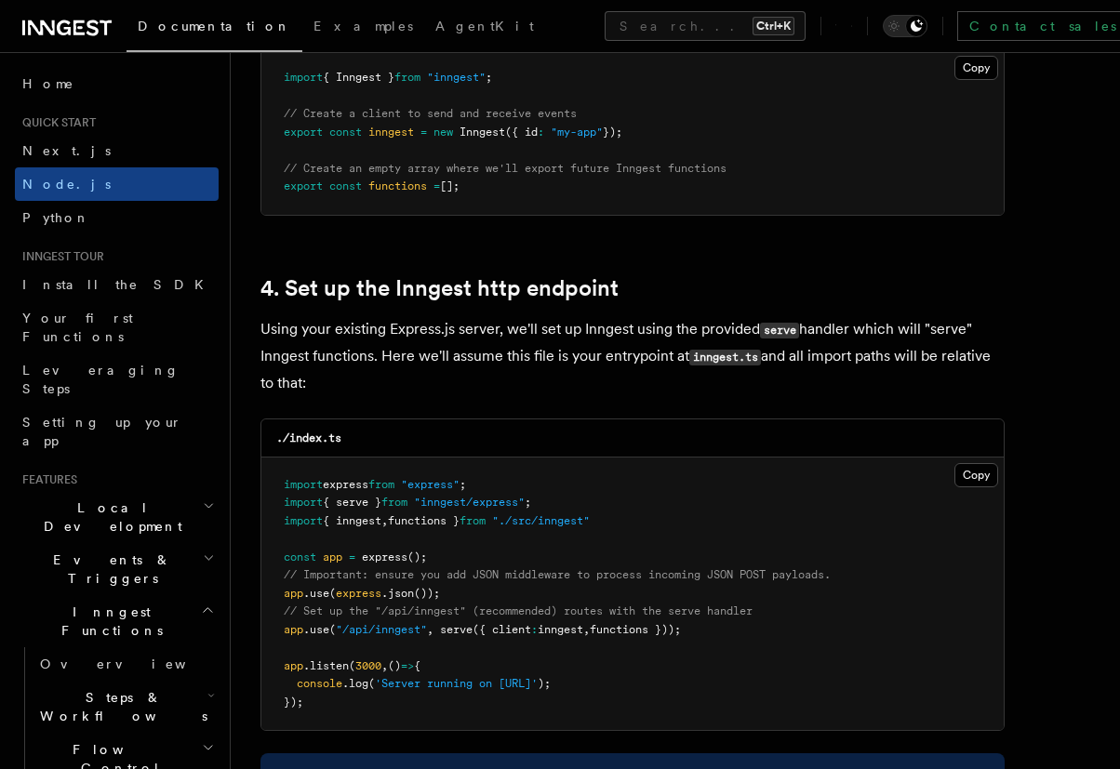
drag, startPoint x: 284, startPoint y: 631, endPoint x: 706, endPoint y: 635, distance: 422.2
click at [706, 635] on pre "import express from "express" ; import { serve } from "inngest/express" ; impor…" at bounding box center [632, 594] width 742 height 273
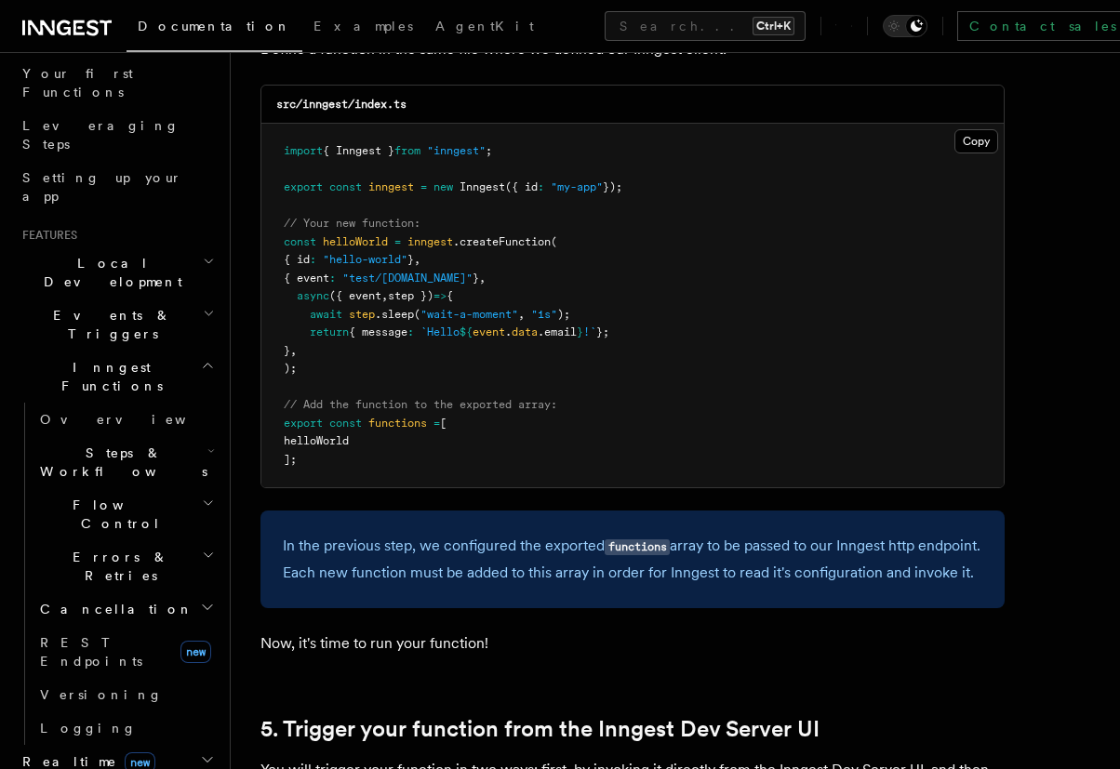
scroll to position [223, 0]
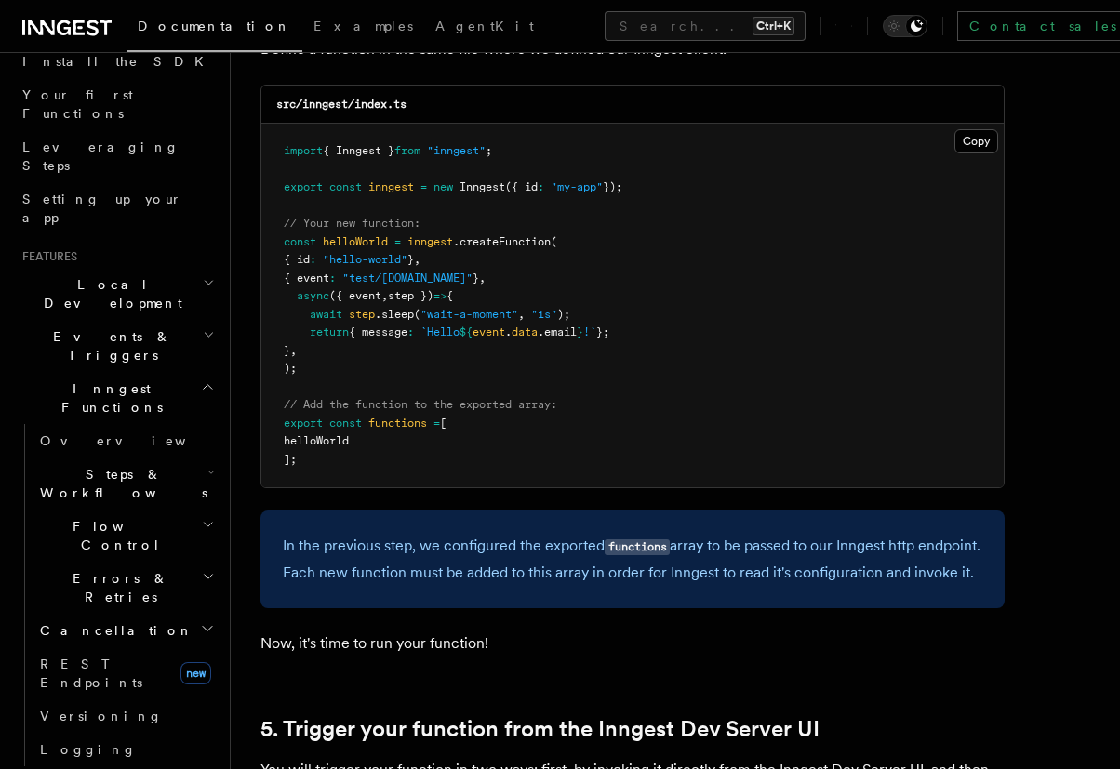
click at [155, 268] on h2 "Local Development" at bounding box center [117, 294] width 204 height 52
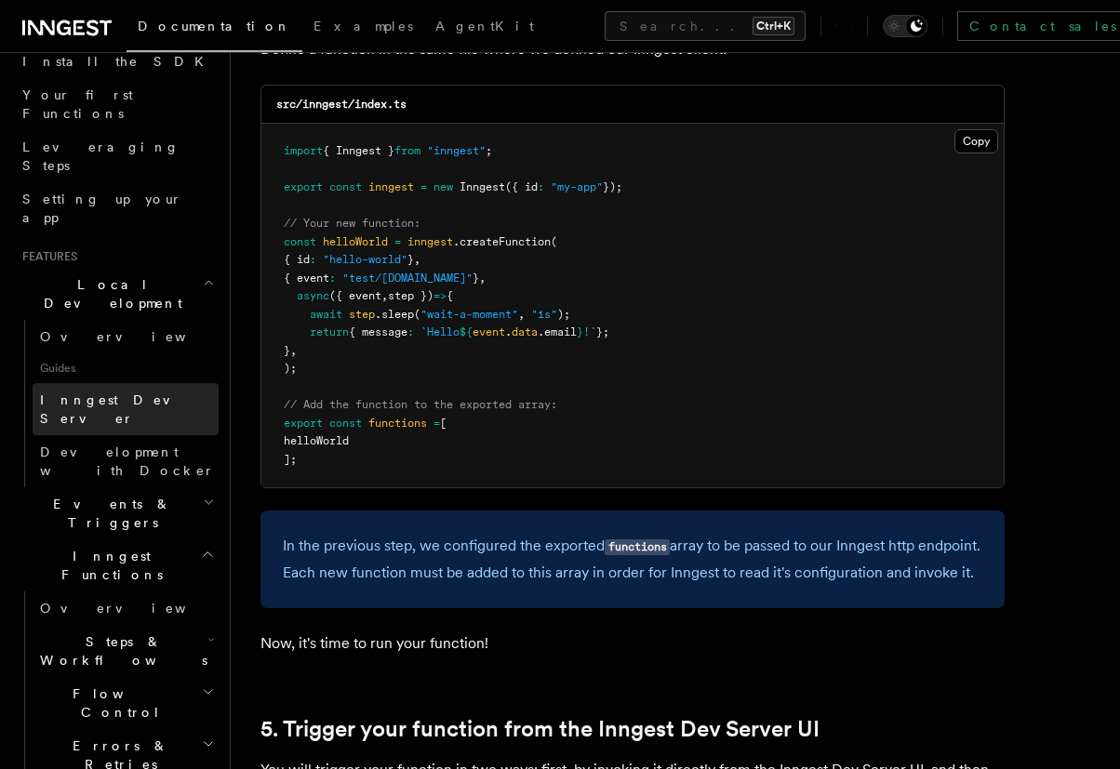
click at [150, 392] on span "Inngest Dev Server" at bounding box center [119, 408] width 159 height 33
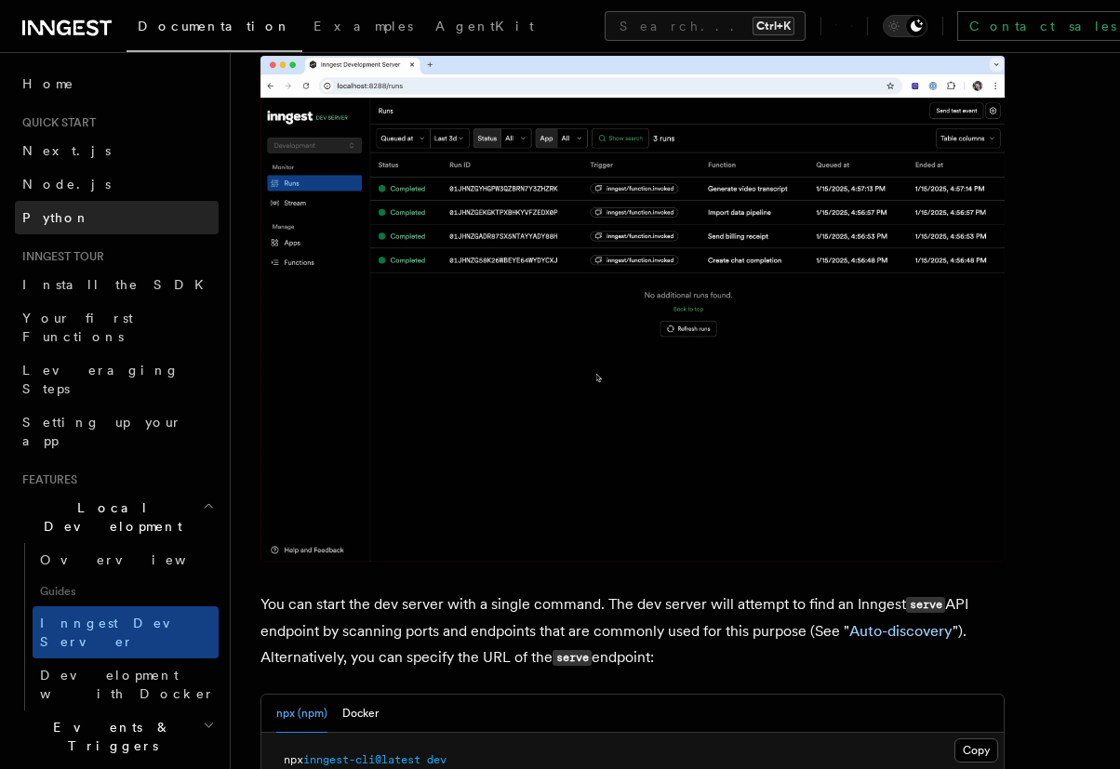
scroll to position [139, 0]
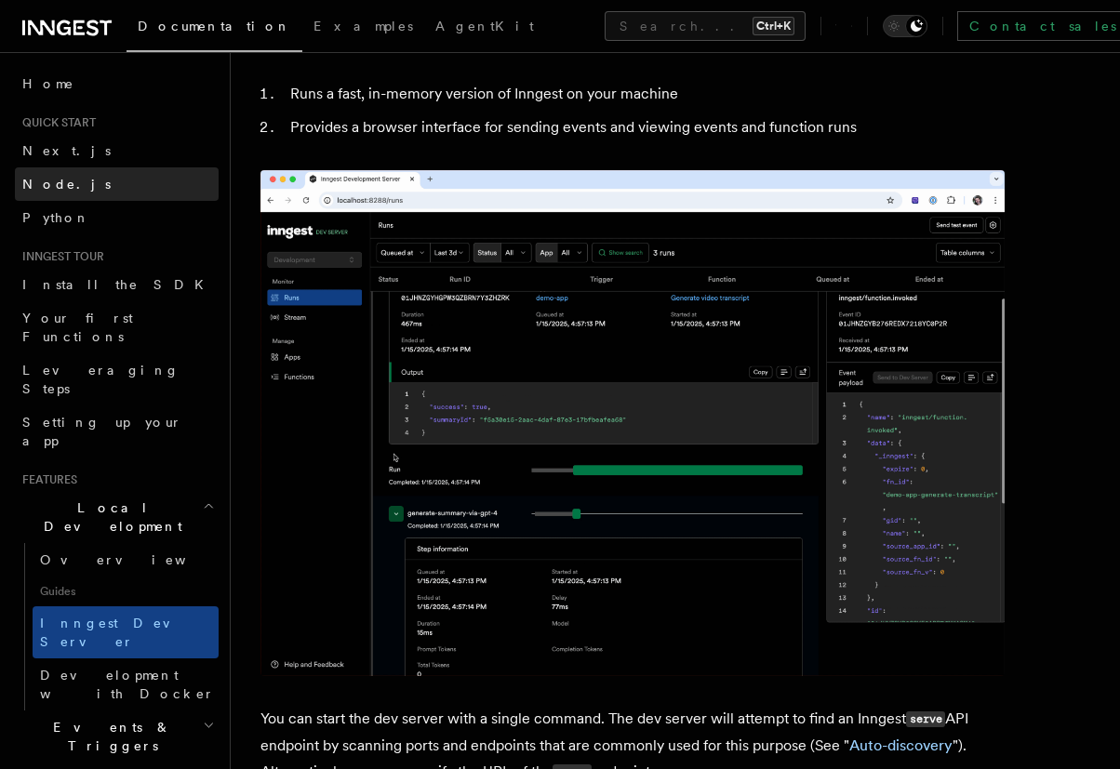
click at [72, 171] on link "Node.js" at bounding box center [117, 183] width 204 height 33
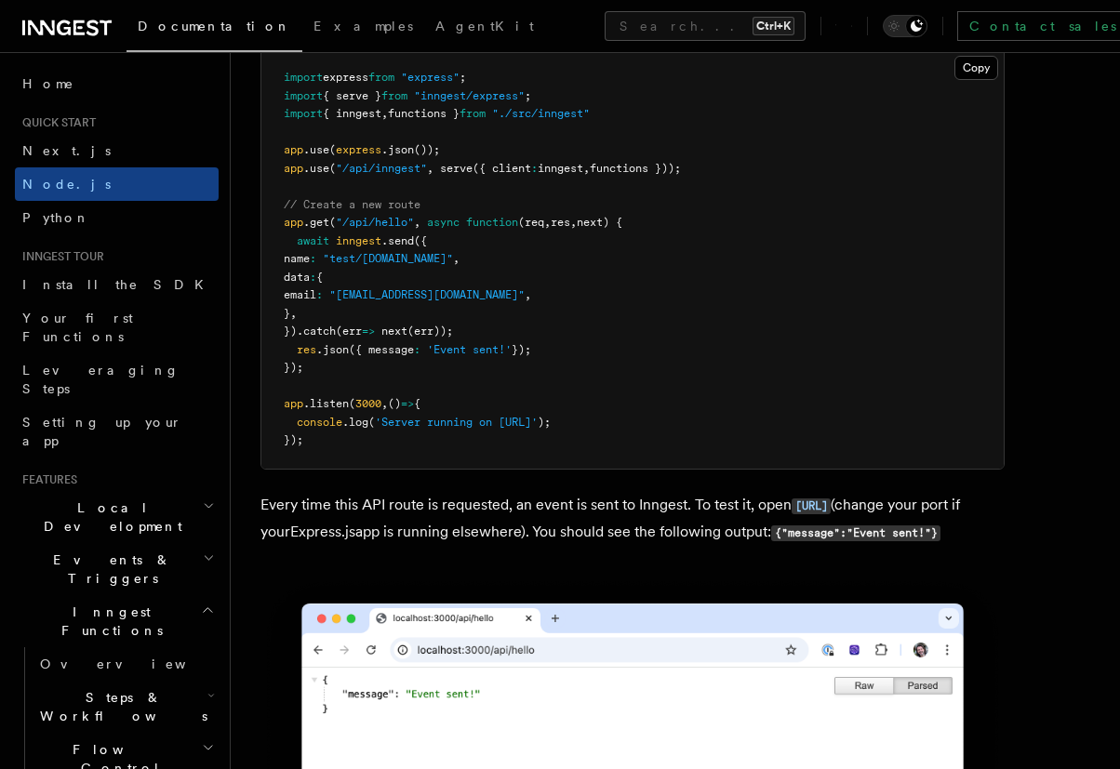
scroll to position [9866, 0]
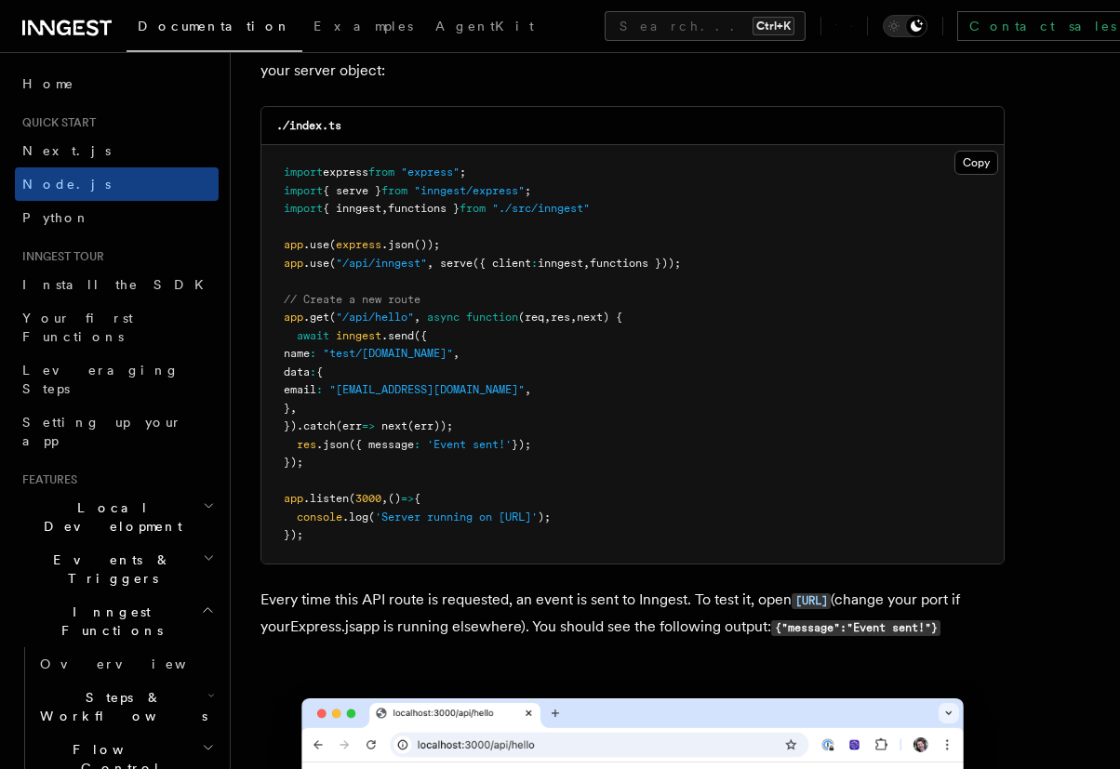
click at [495, 396] on span ""[EMAIL_ADDRESS][DOMAIN_NAME]"" at bounding box center [426, 389] width 195 height 13
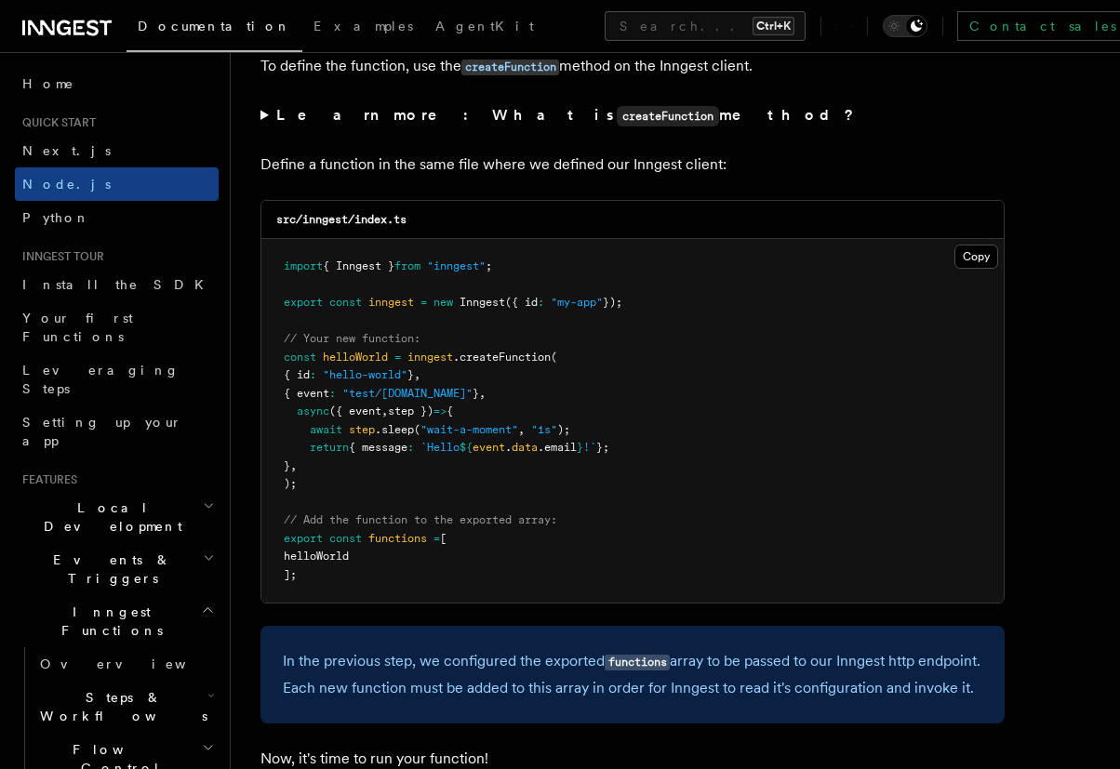
scroll to position [3563, 0]
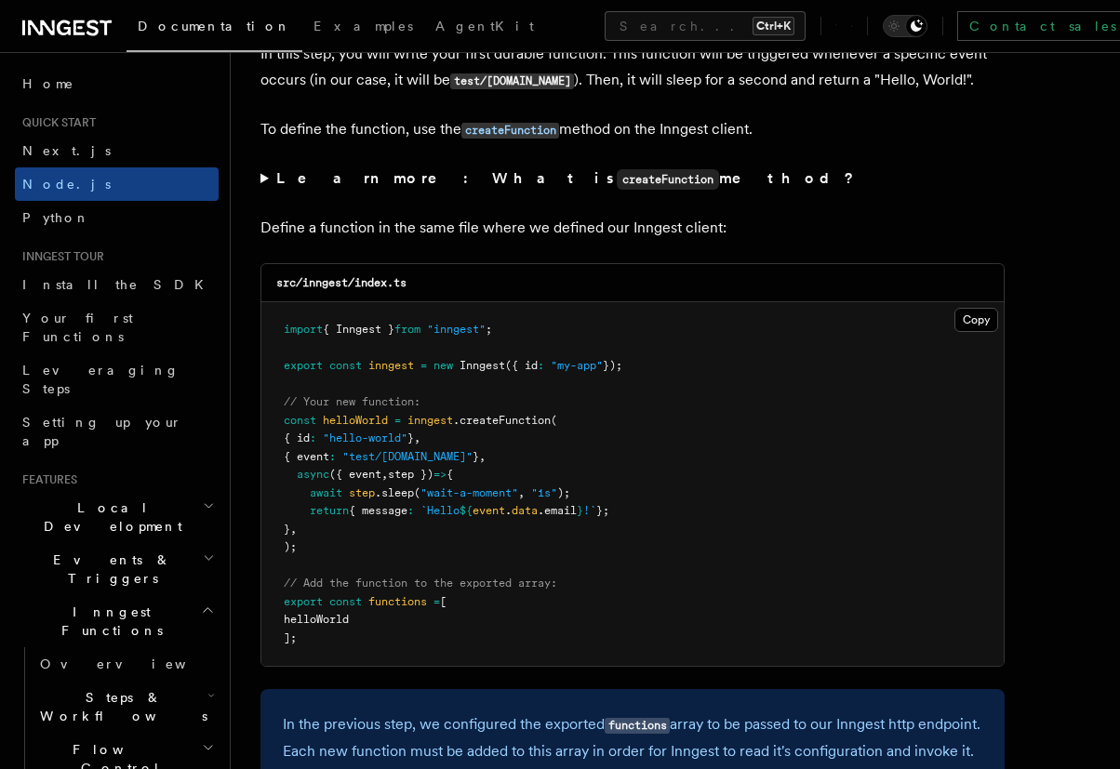
click at [596, 458] on pre "import { Inngest } from "inngest" ; export const inngest = new Inngest ({ id : …" at bounding box center [632, 484] width 742 height 364
drag, startPoint x: 292, startPoint y: 432, endPoint x: 538, endPoint y: 451, distance: 246.2
click at [538, 451] on pre "import { Inngest } from "inngest" ; export const inngest = new Inngest ({ id : …" at bounding box center [632, 484] width 742 height 364
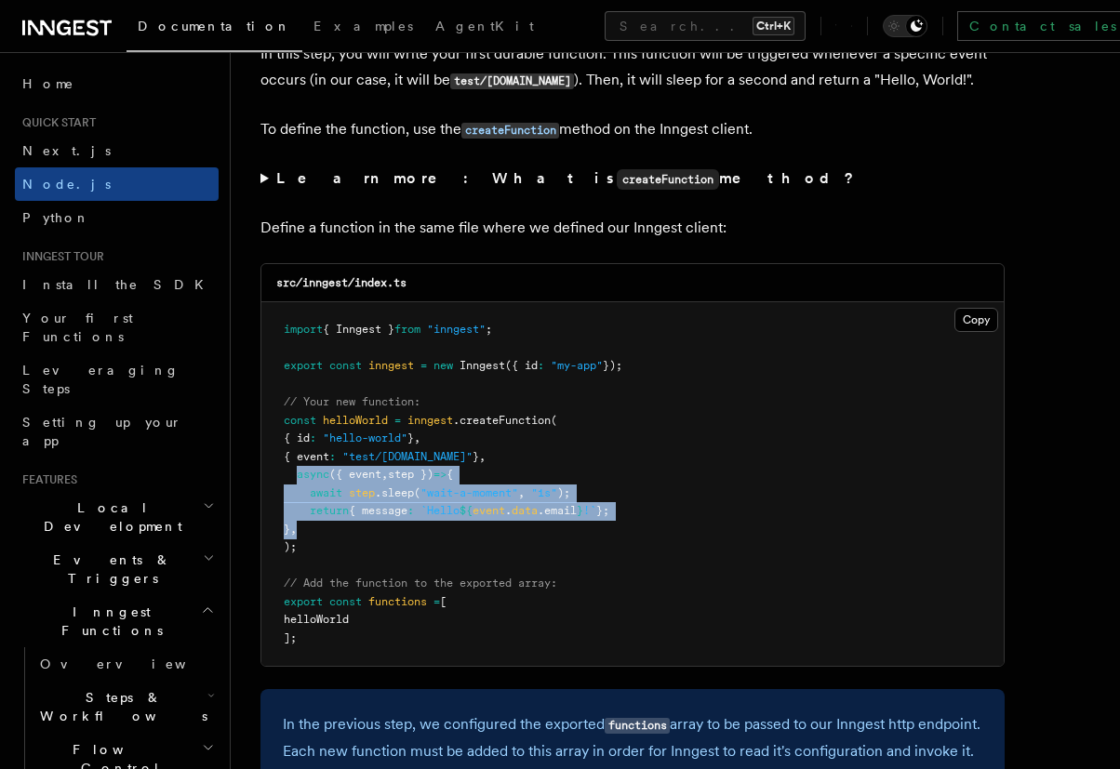
drag, startPoint x: 354, startPoint y: 471, endPoint x: 684, endPoint y: 524, distance: 333.4
click at [684, 524] on pre "import { Inngest } from "inngest" ; export const inngest = new Inngest ({ id : …" at bounding box center [632, 484] width 742 height 364
drag, startPoint x: 585, startPoint y: 527, endPoint x: 288, endPoint y: 471, distance: 301.9
click at [282, 471] on pre "import { Inngest } from "inngest" ; export const inngest = new Inngest ({ id : …" at bounding box center [632, 484] width 742 height 364
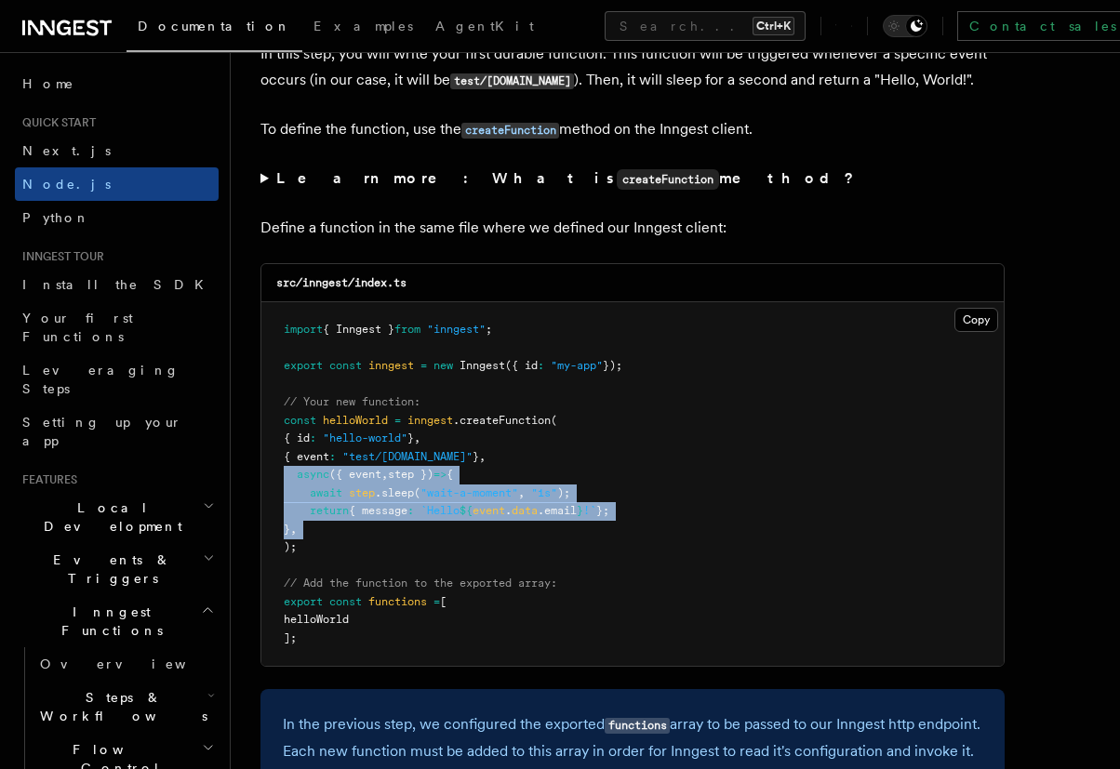
click at [378, 524] on pre "import { Inngest } from "inngest" ; export const inngest = new Inngest ({ id : …" at bounding box center [632, 484] width 742 height 364
drag, startPoint x: 360, startPoint y: 519, endPoint x: 308, endPoint y: 479, distance: 65.7
click at [291, 471] on pre "import { Inngest } from "inngest" ; export const inngest = new Inngest ({ id : …" at bounding box center [632, 484] width 742 height 364
click at [347, 503] on pre "import { Inngest } from "inngest" ; export const inngest = new Inngest ({ id : …" at bounding box center [632, 484] width 742 height 364
click at [364, 493] on span "step" at bounding box center [362, 492] width 26 height 13
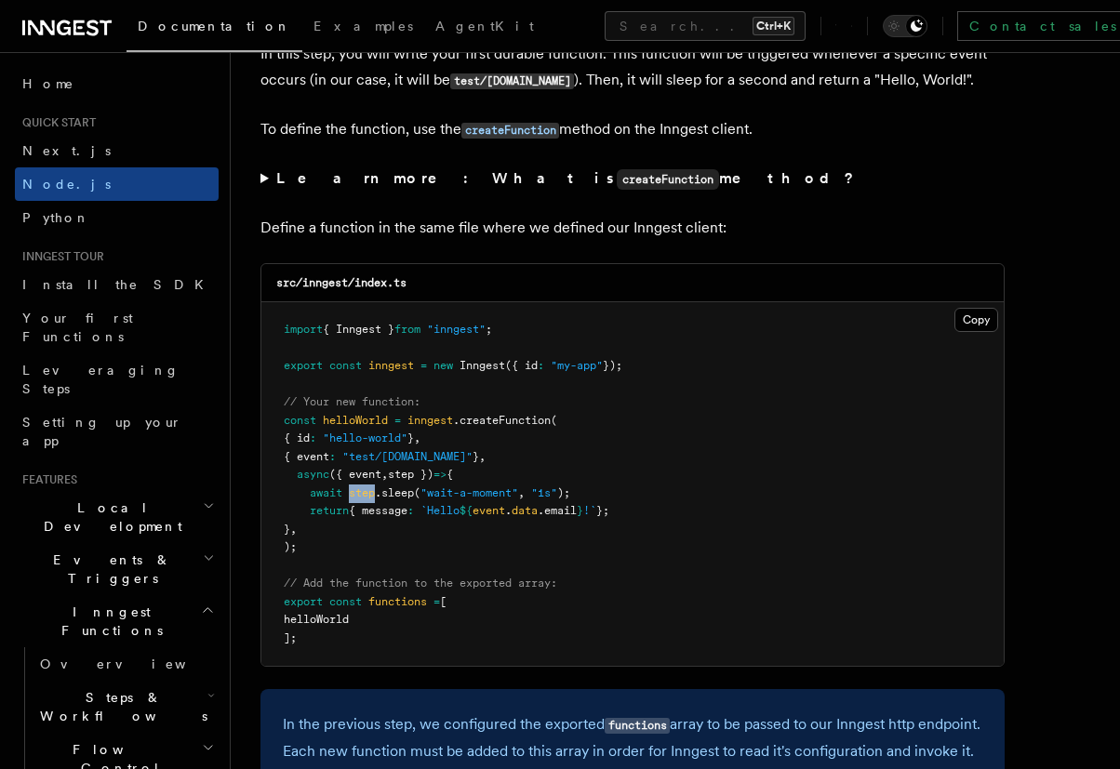
click at [364, 493] on span "step" at bounding box center [362, 492] width 26 height 13
click at [406, 493] on span ".sleep" at bounding box center [394, 492] width 39 height 13
